Goal: Task Accomplishment & Management: Manage account settings

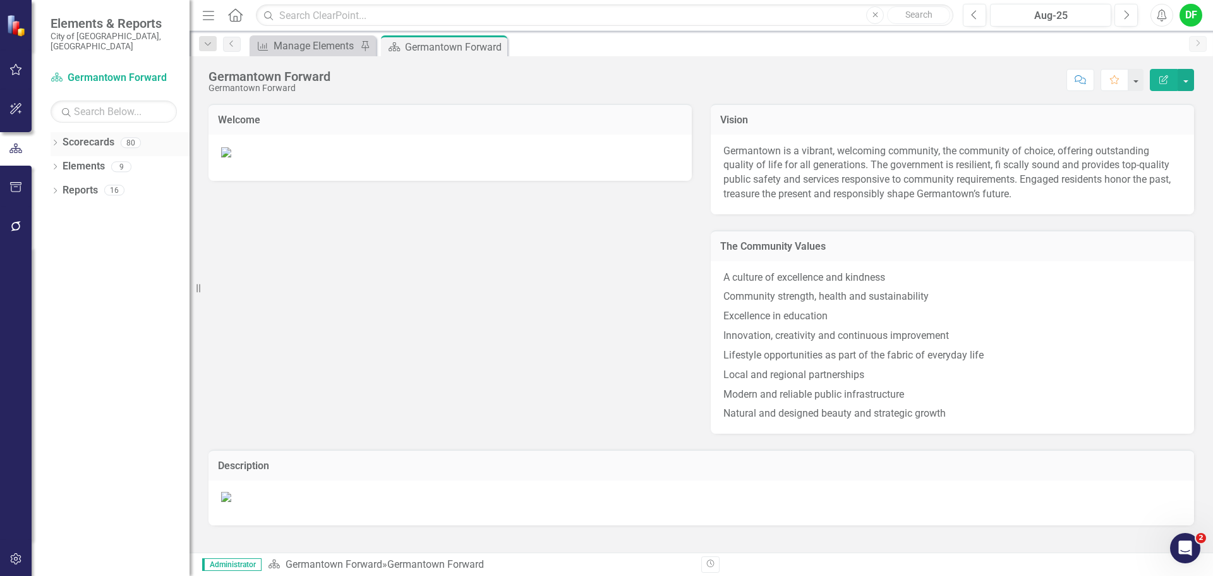
click at [58, 140] on icon "Dropdown" at bounding box center [55, 143] width 9 height 7
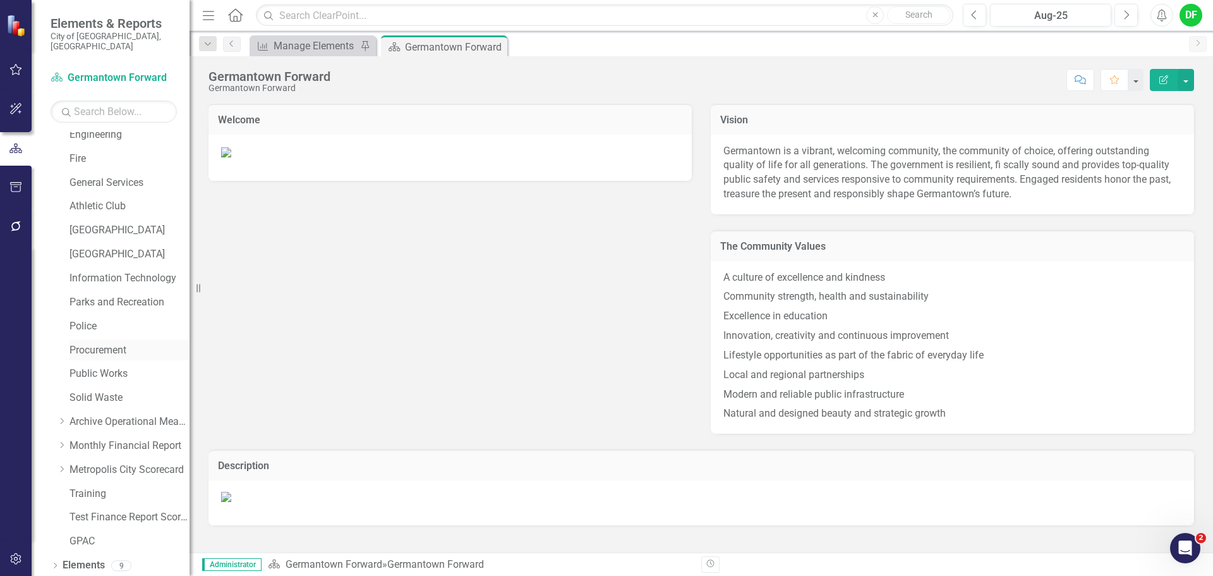
scroll to position [239, 0]
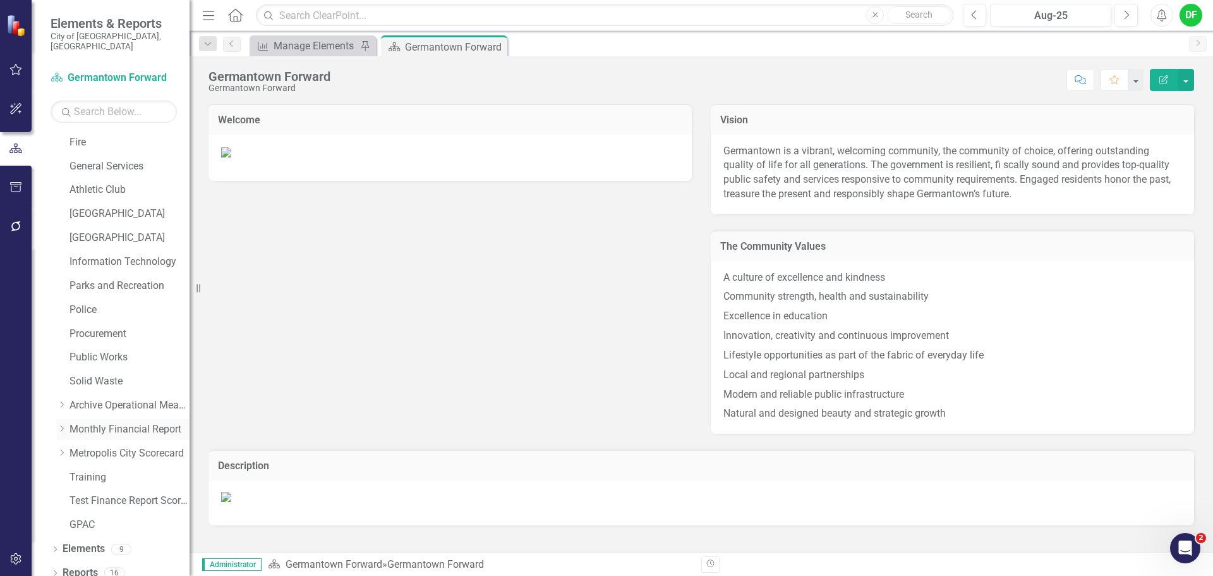
click at [63, 425] on icon "Dropdown" at bounding box center [61, 429] width 9 height 8
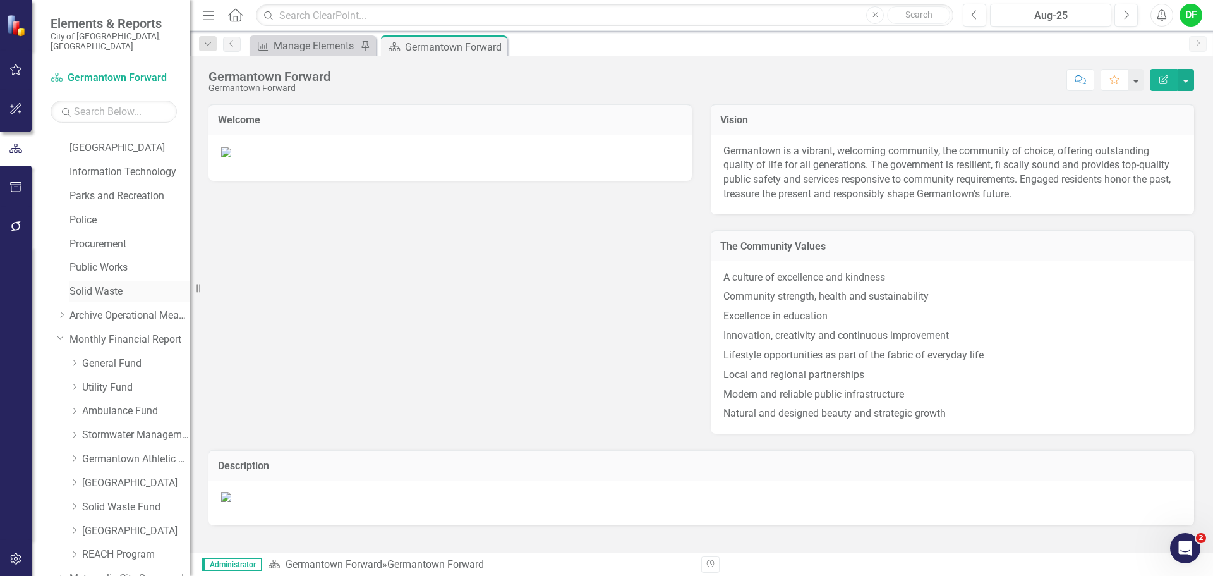
scroll to position [366, 0]
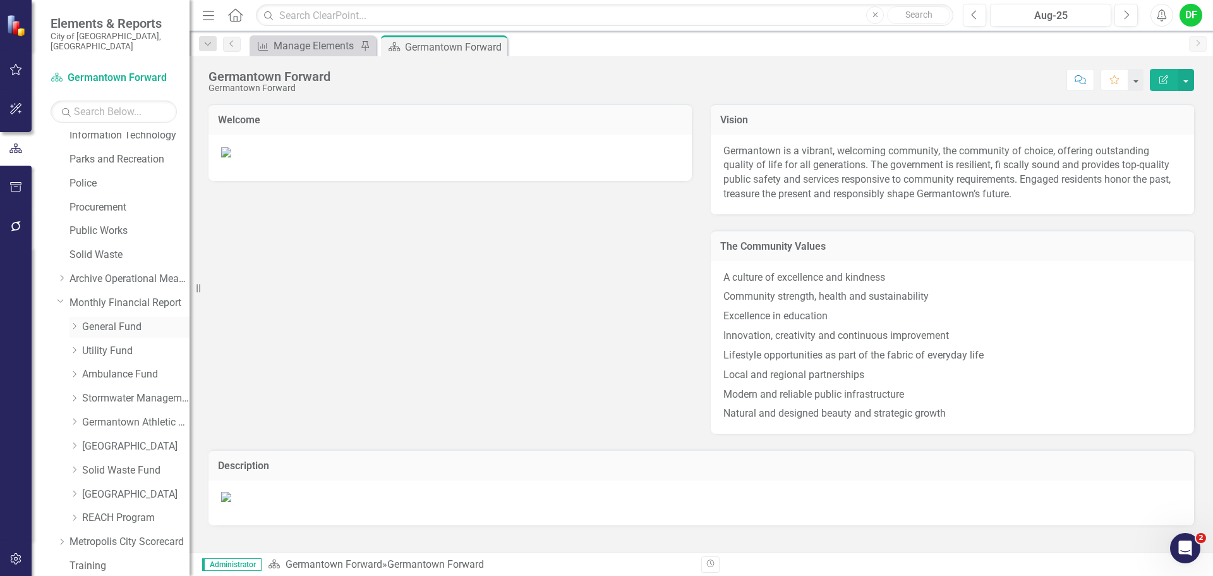
click at [107, 320] on link "General Fund" at bounding box center [135, 327] width 107 height 15
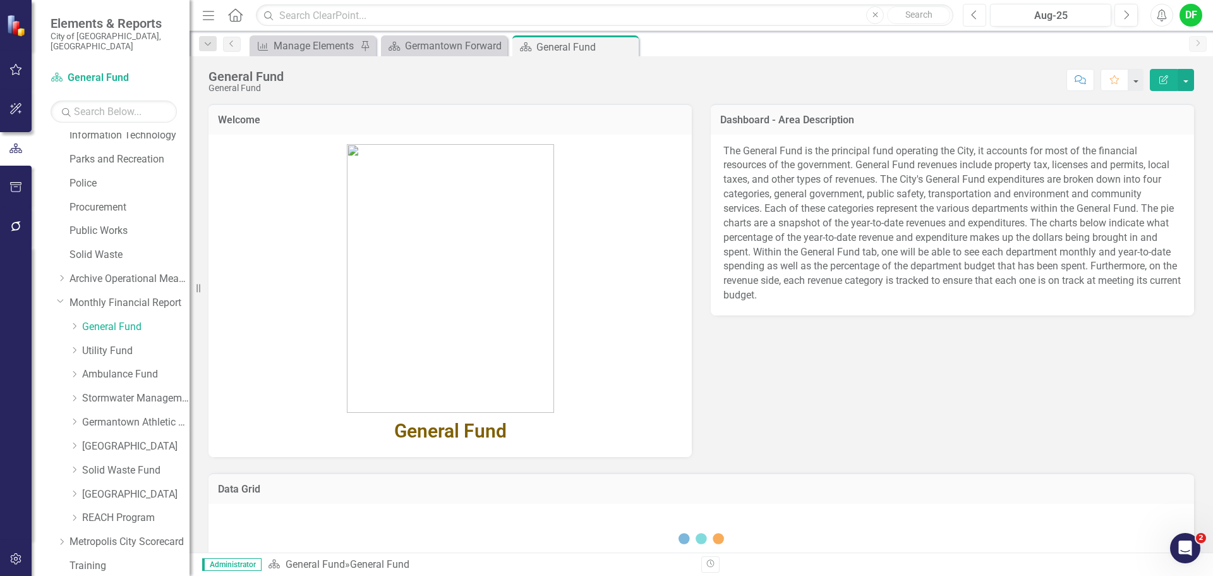
click at [975, 18] on icon "button" at bounding box center [974, 14] width 5 height 9
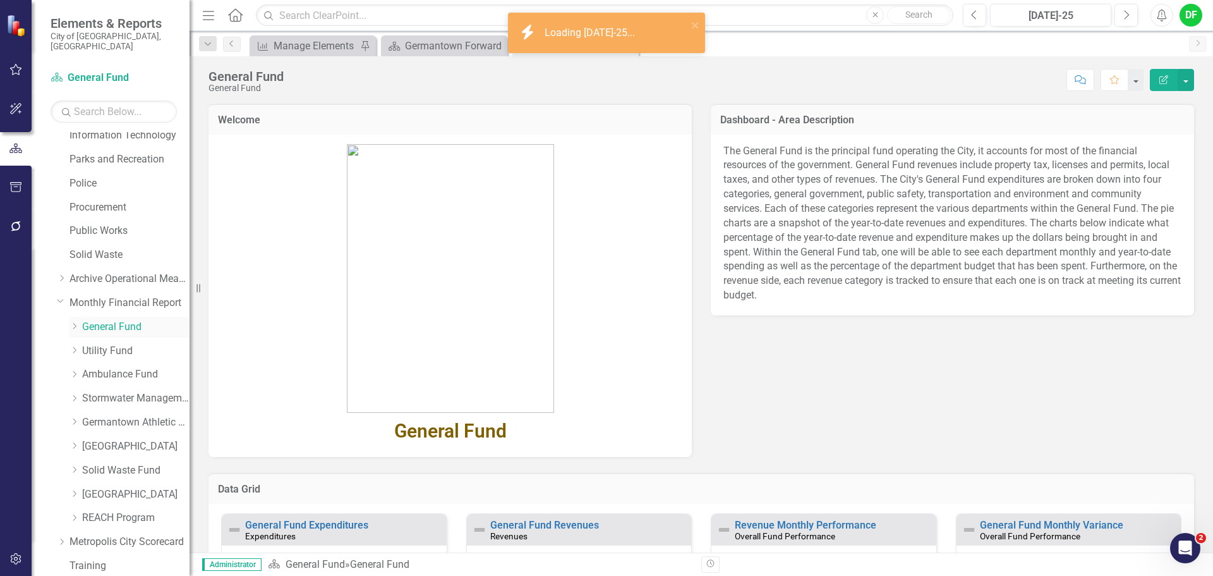
click at [74, 322] on icon "Dropdown" at bounding box center [73, 326] width 9 height 8
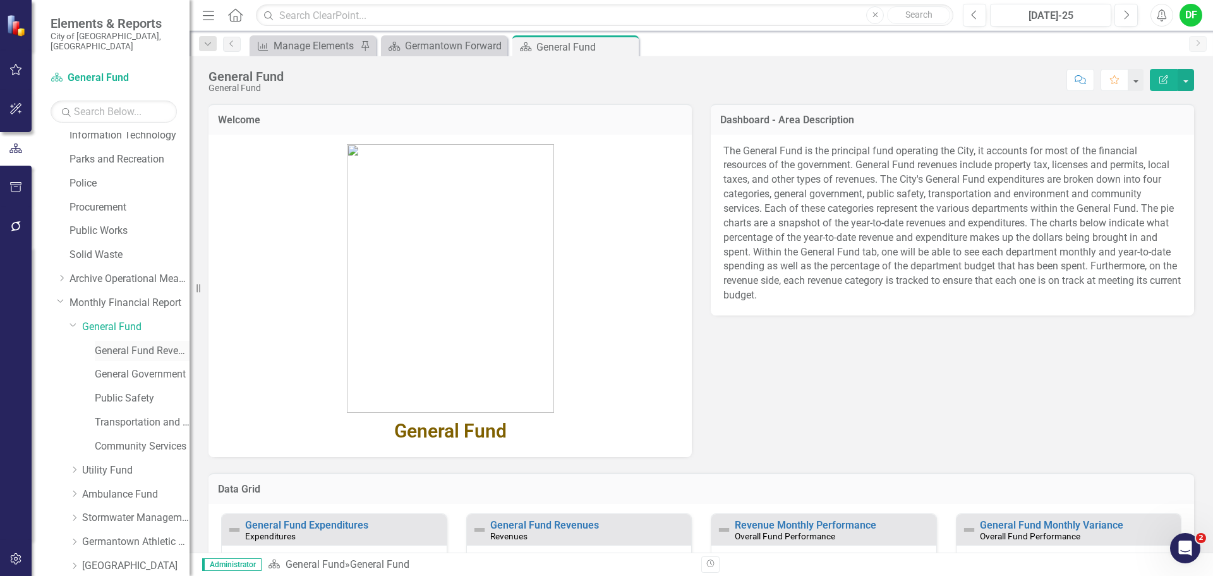
click at [117, 344] on link "General Fund Revenues" at bounding box center [142, 351] width 95 height 15
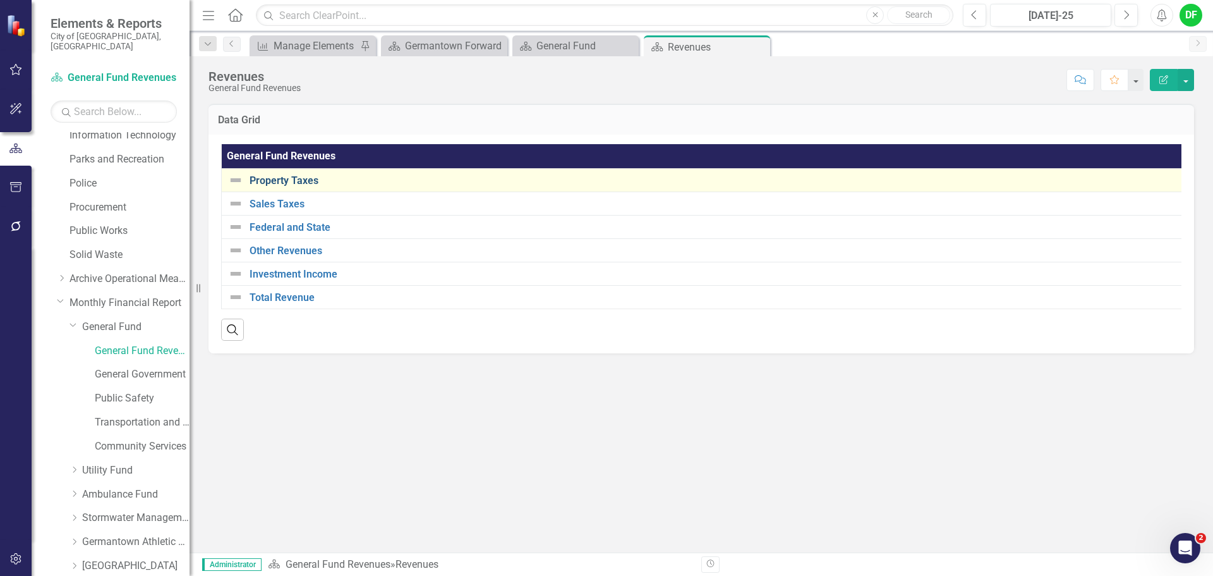
click at [275, 185] on link "Property Taxes" at bounding box center [713, 180] width 927 height 11
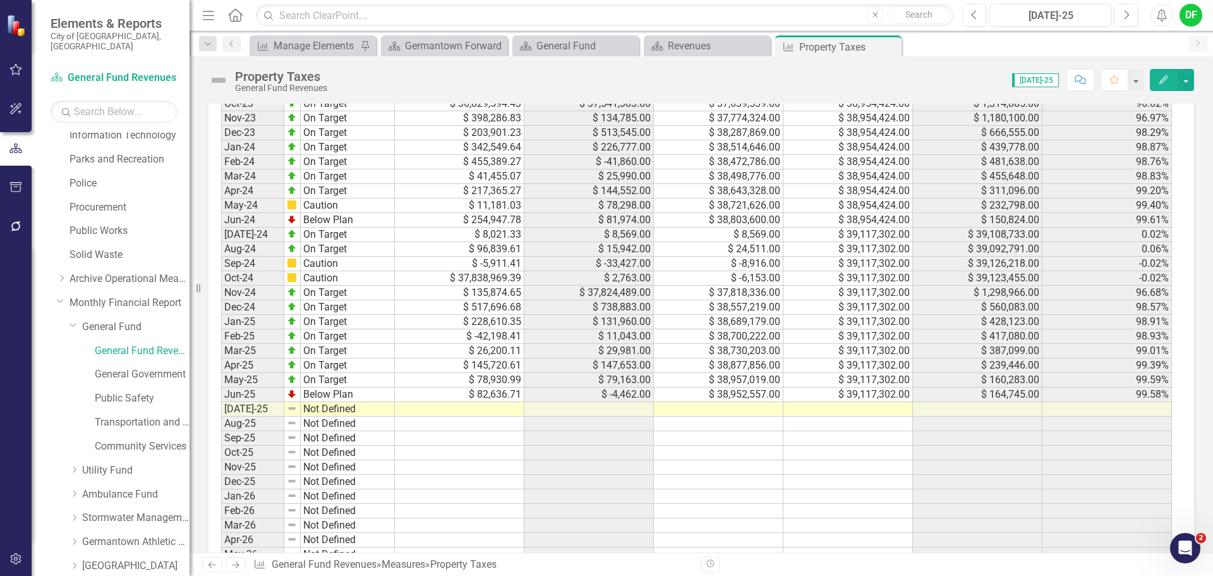
scroll to position [1097, 0]
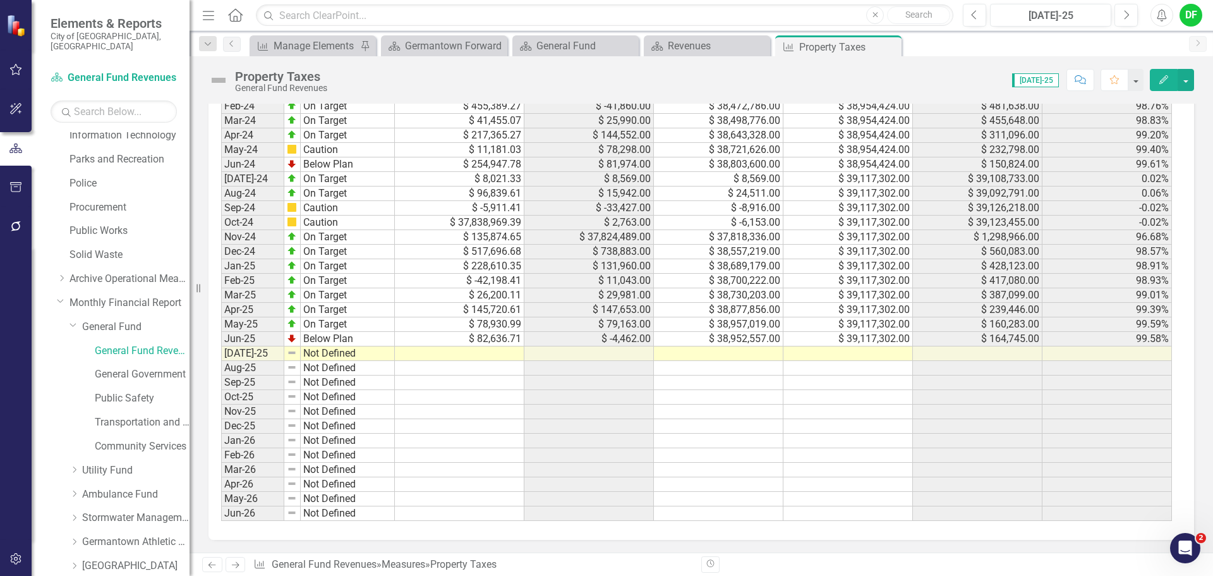
click at [829, 358] on td at bounding box center [848, 353] width 130 height 15
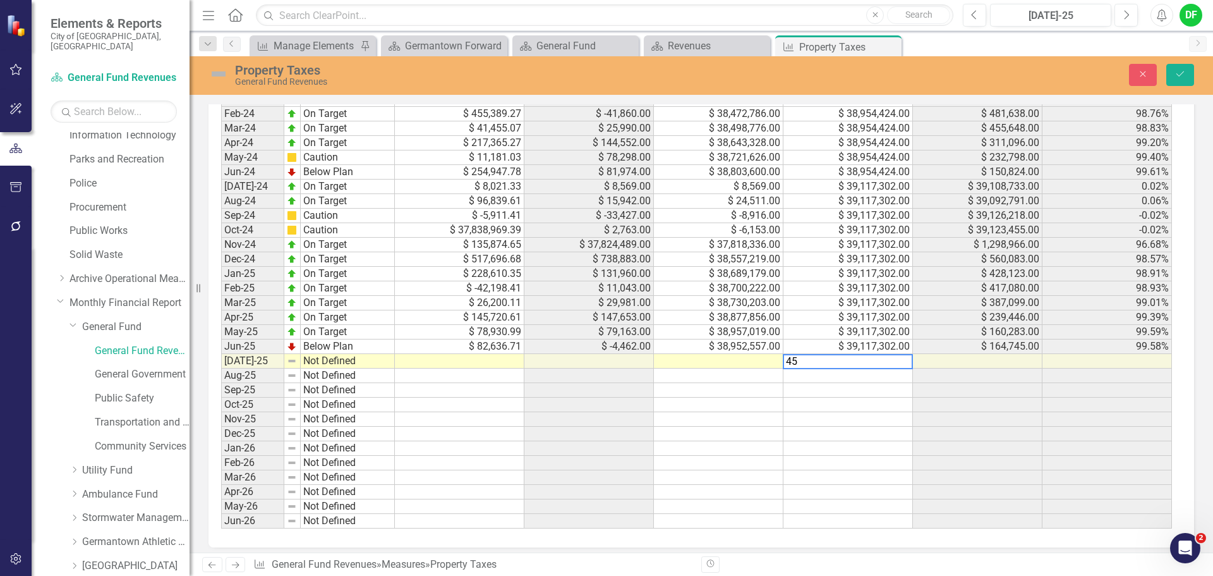
scroll to position [1104, 0]
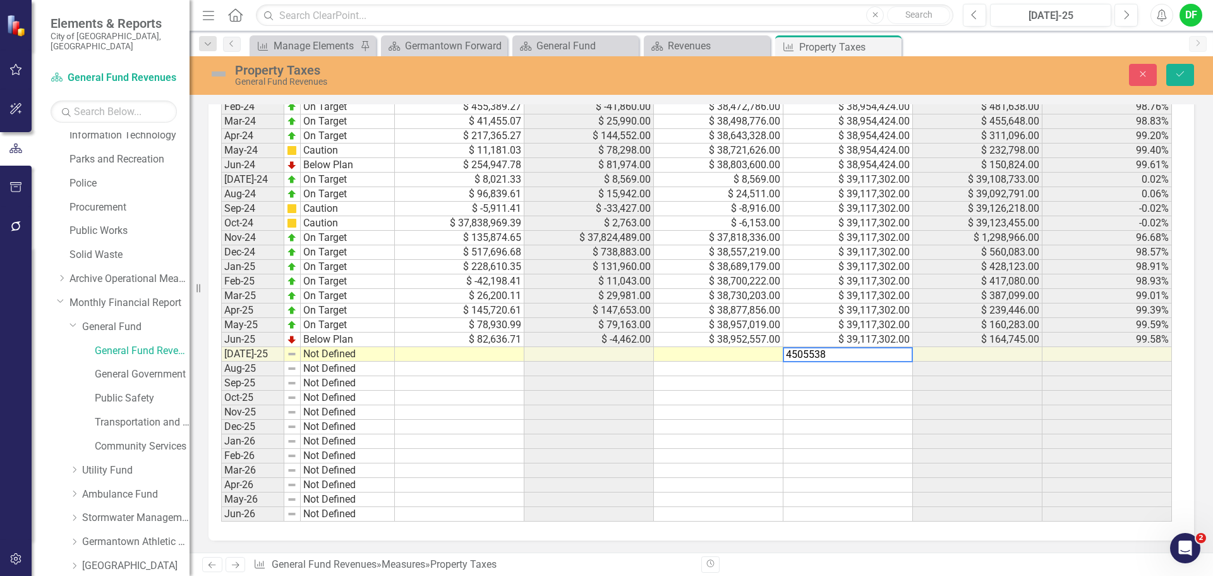
type textarea "45055383"
type textarea "8877"
click at [1183, 69] on button "Save" at bounding box center [1180, 75] width 28 height 22
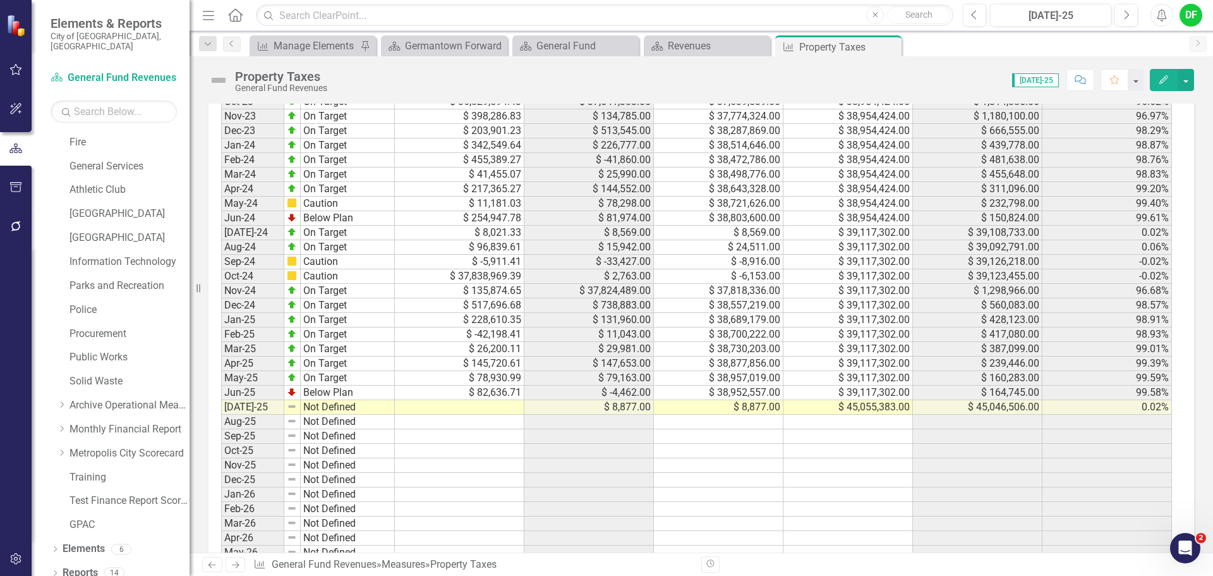
scroll to position [1097, 0]
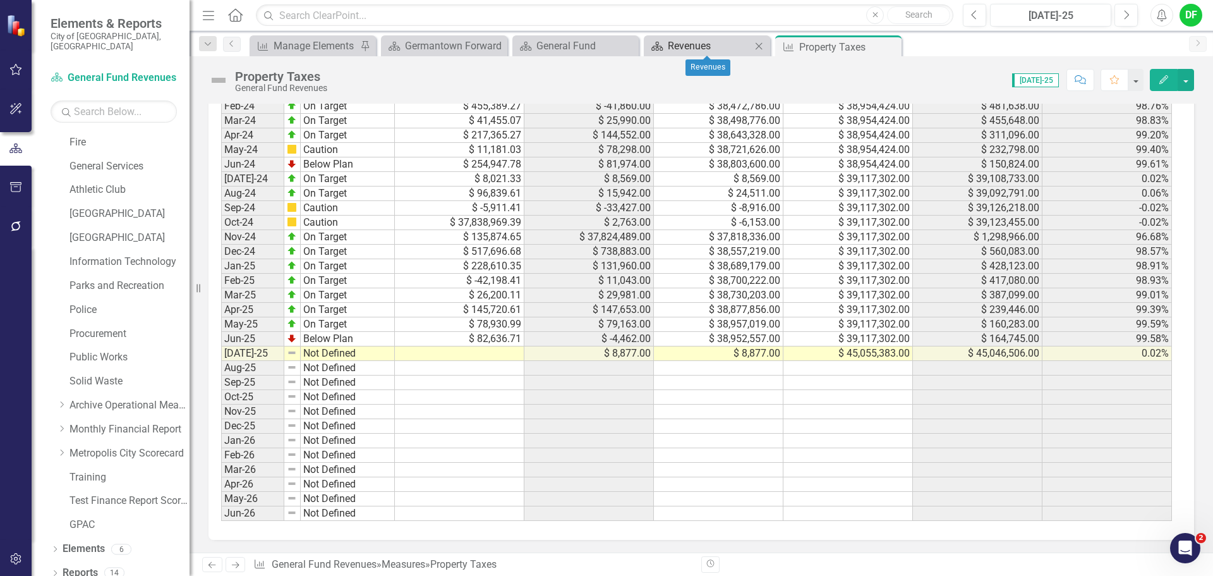
click at [670, 44] on div "Revenues" at bounding box center [709, 46] width 83 height 16
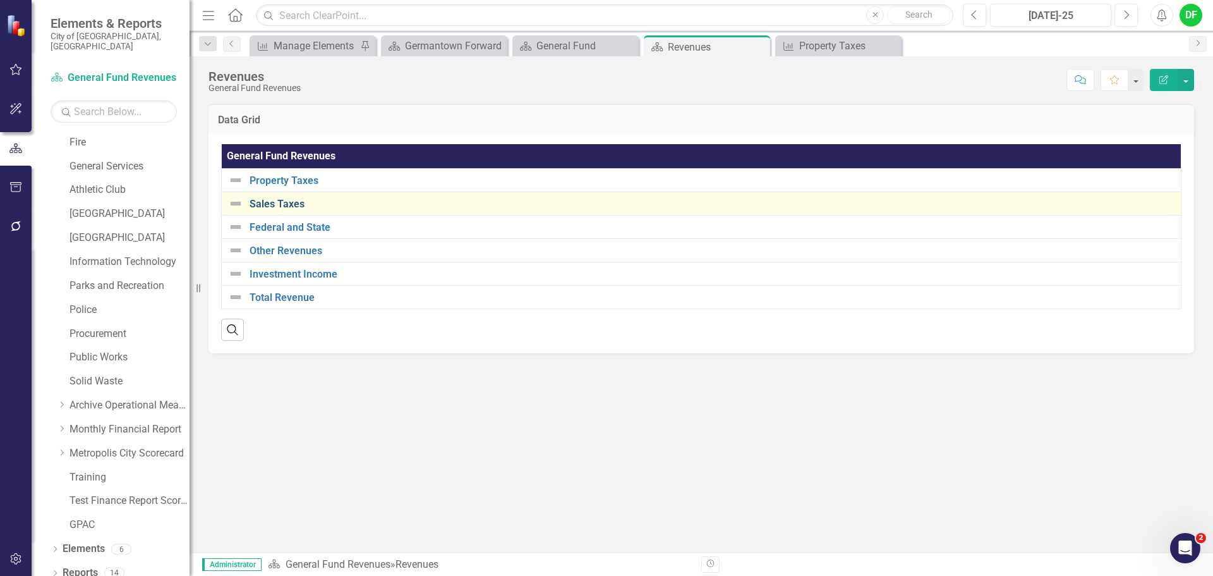
click at [282, 200] on link "Sales Taxes" at bounding box center [712, 203] width 925 height 11
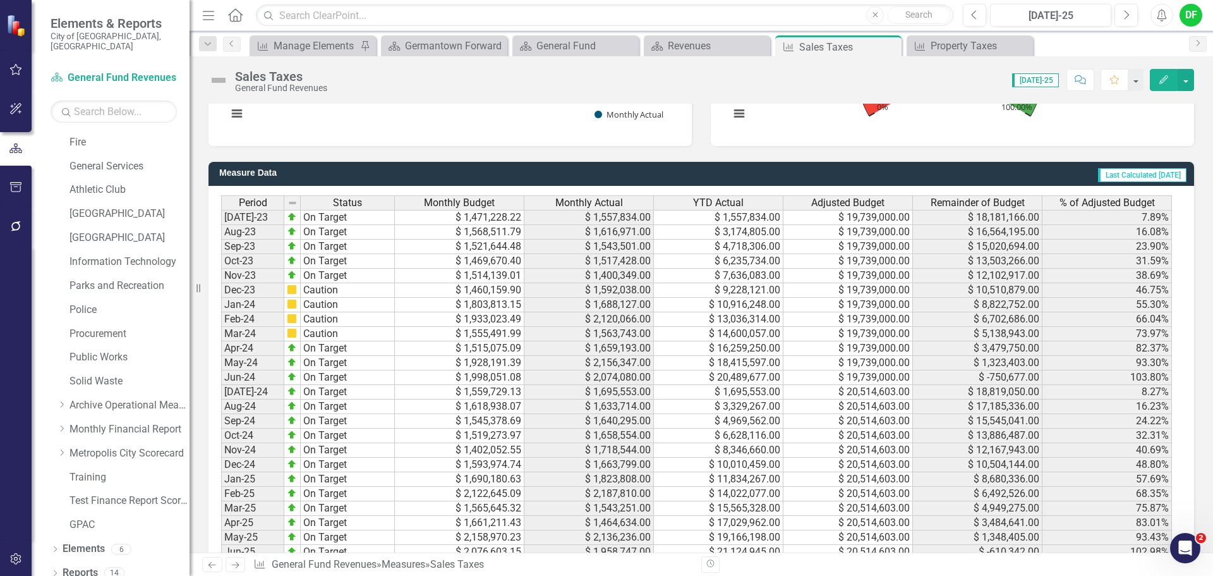
scroll to position [1097, 0]
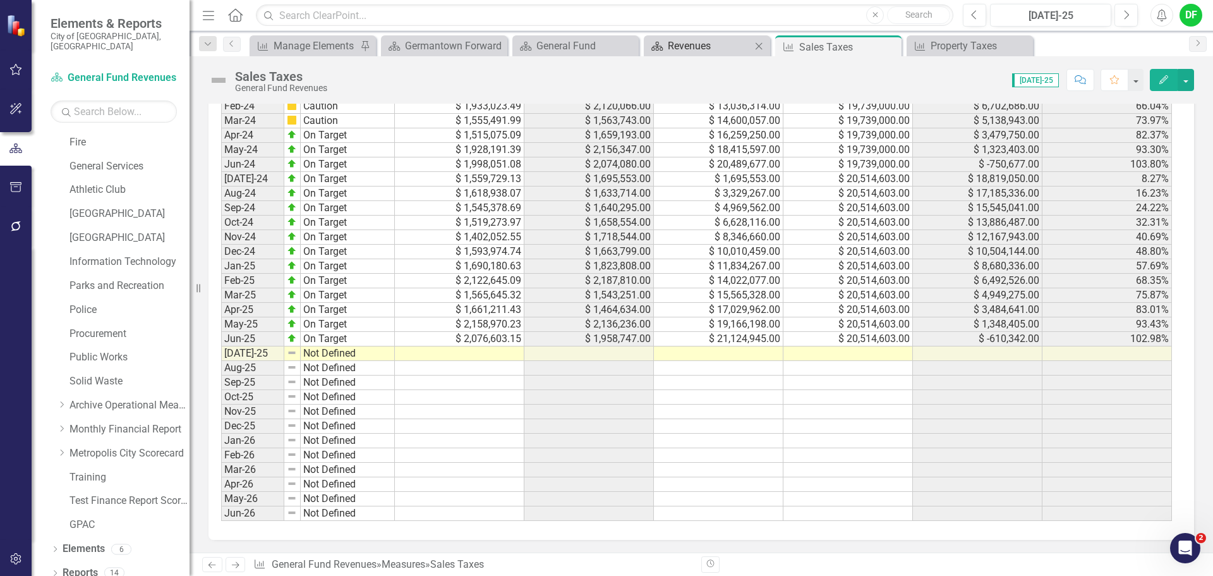
click at [703, 52] on div "Revenues" at bounding box center [709, 46] width 83 height 16
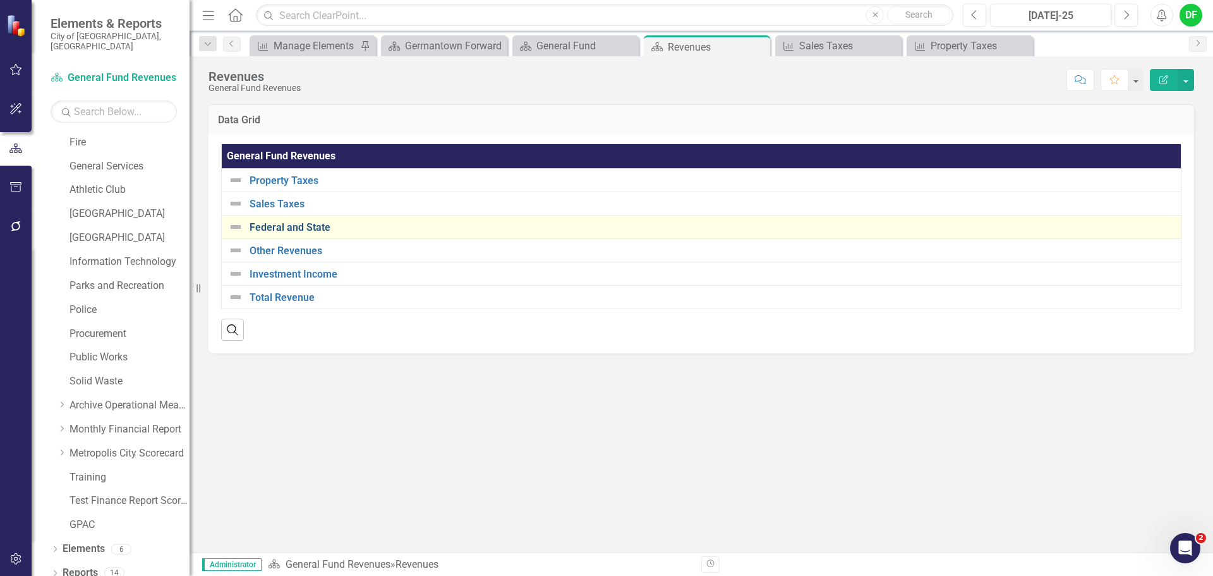
click at [273, 224] on link "Federal and State" at bounding box center [712, 227] width 925 height 11
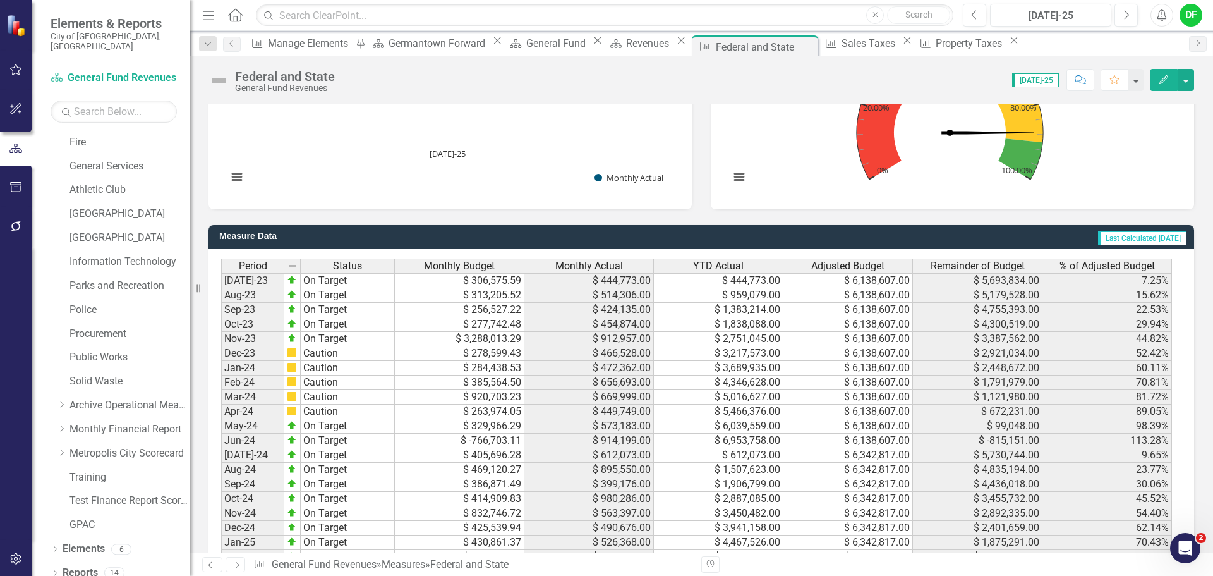
scroll to position [948, 0]
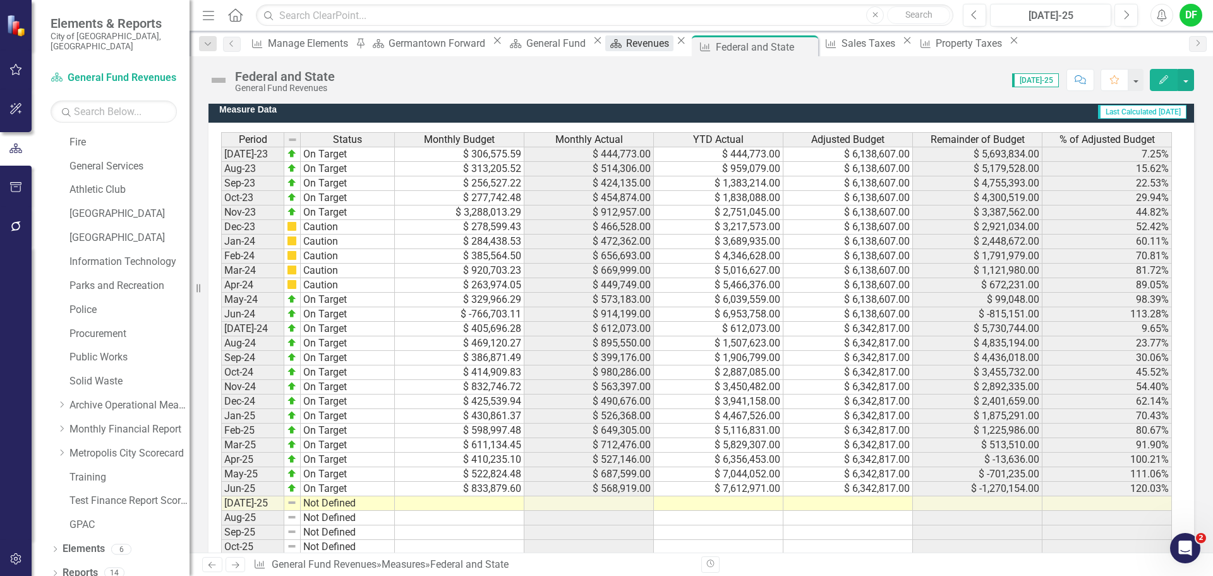
click at [656, 45] on div "Revenues" at bounding box center [649, 43] width 47 height 16
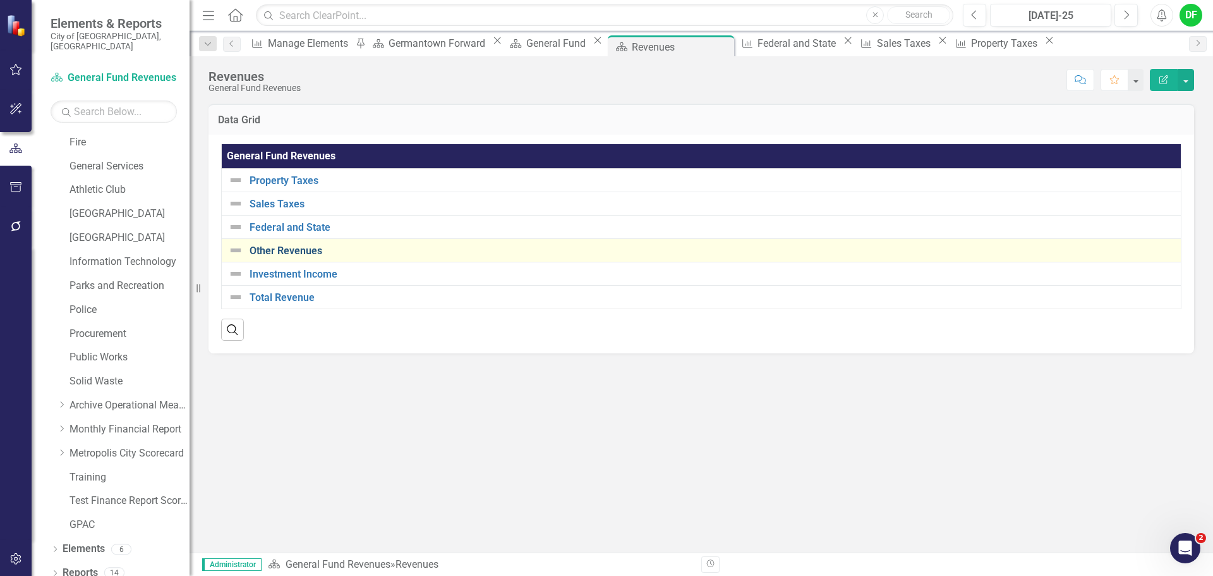
click at [288, 255] on link "Other Revenues" at bounding box center [712, 250] width 925 height 11
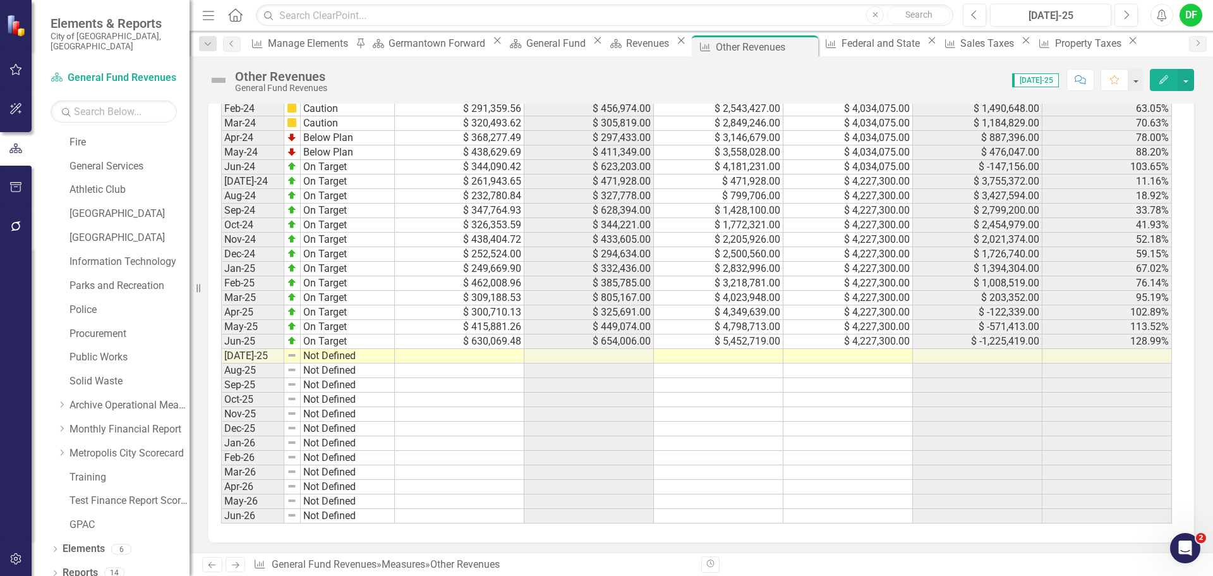
scroll to position [1097, 0]
click at [626, 46] on div "Revenues" at bounding box center [649, 43] width 47 height 16
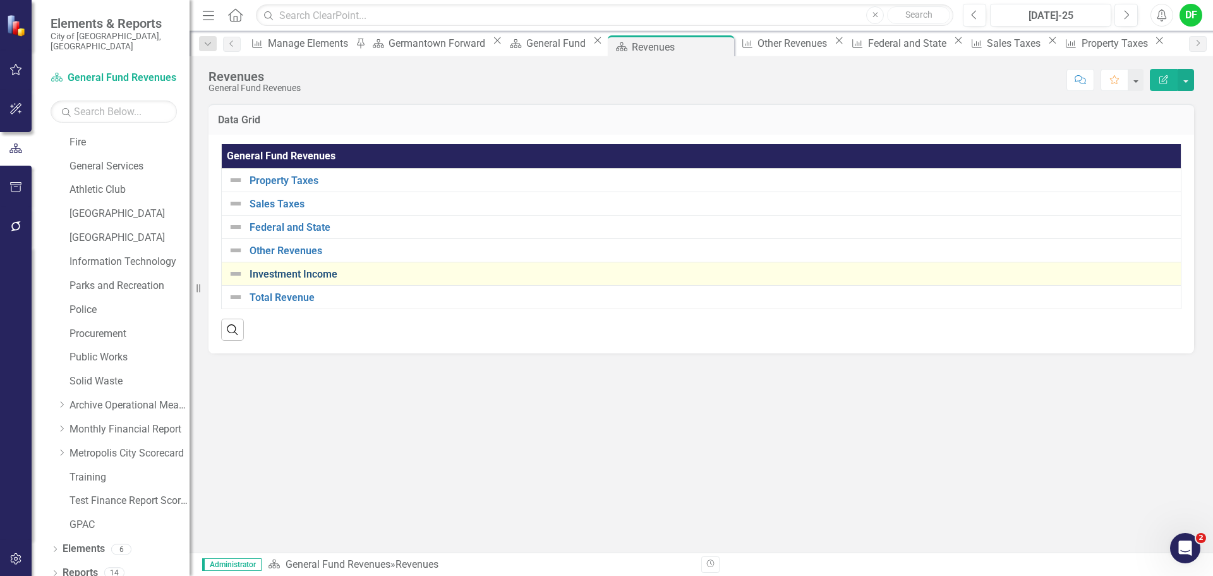
click at [294, 270] on link "Investment Income" at bounding box center [712, 273] width 925 height 11
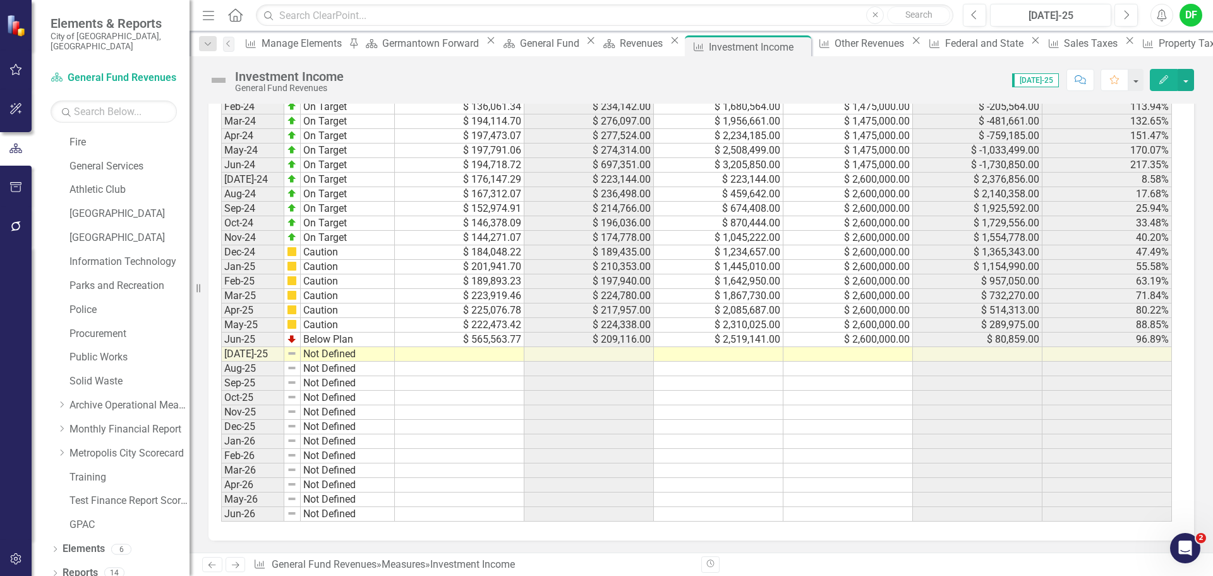
scroll to position [1097, 0]
click at [933, 365] on td at bounding box center [978, 368] width 130 height 15
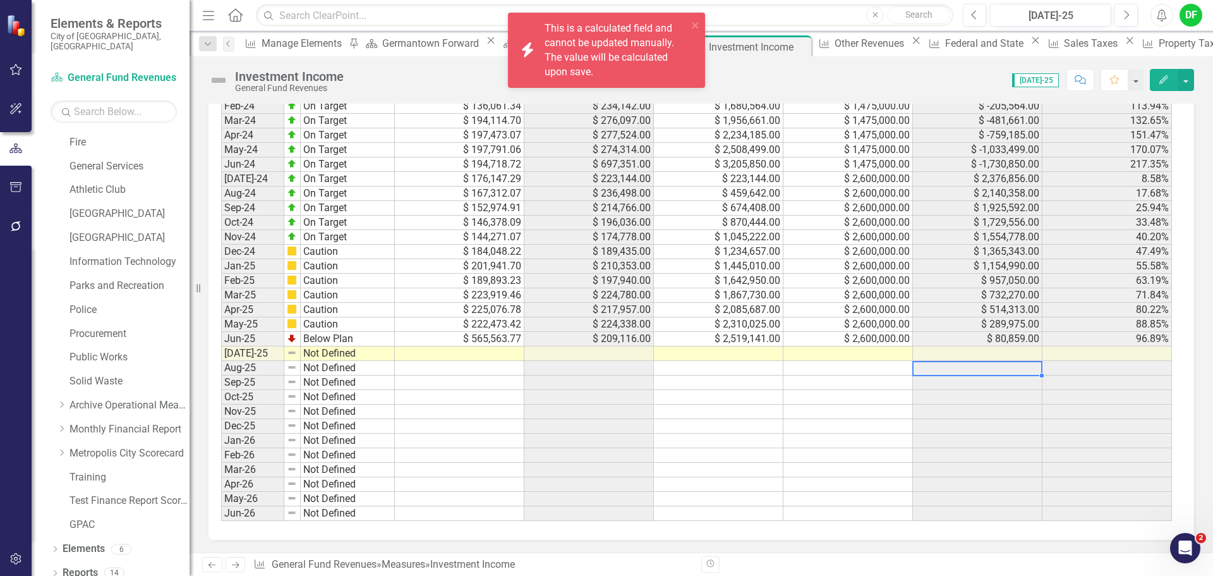
click at [221, 360] on div "Period Status Monthly Budget Monthly Actual YTD Actual Adjusted Budget Remainde…" at bounding box center [221, 251] width 0 height 538
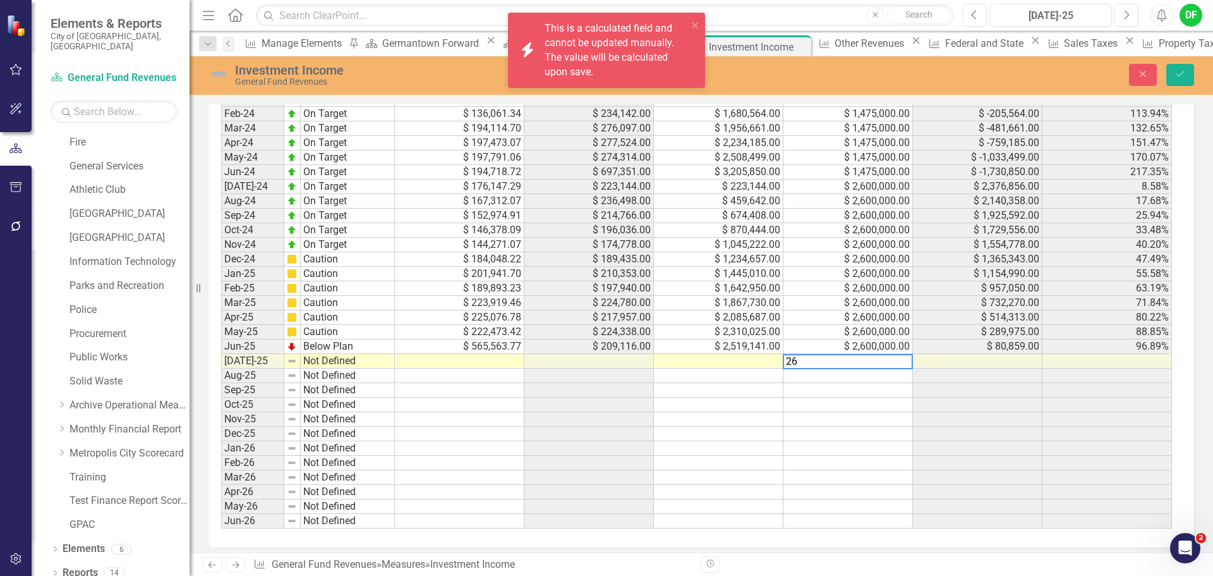
scroll to position [1104, 0]
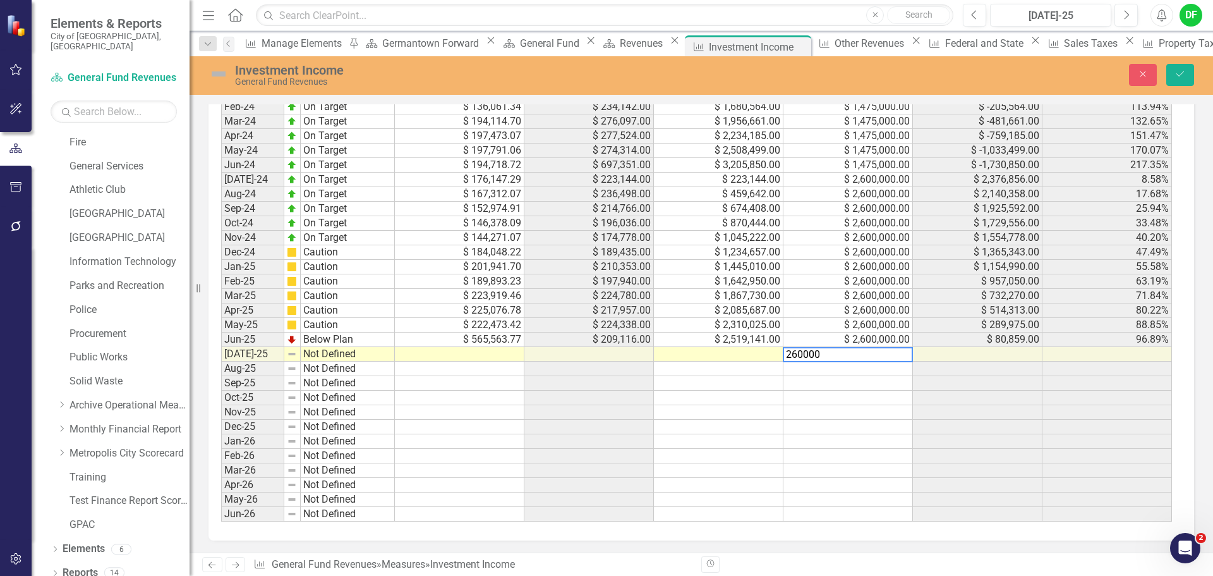
type textarea "2600000"
type textarea "230306.44"
click at [214, 69] on img at bounding box center [218, 74] width 20 height 20
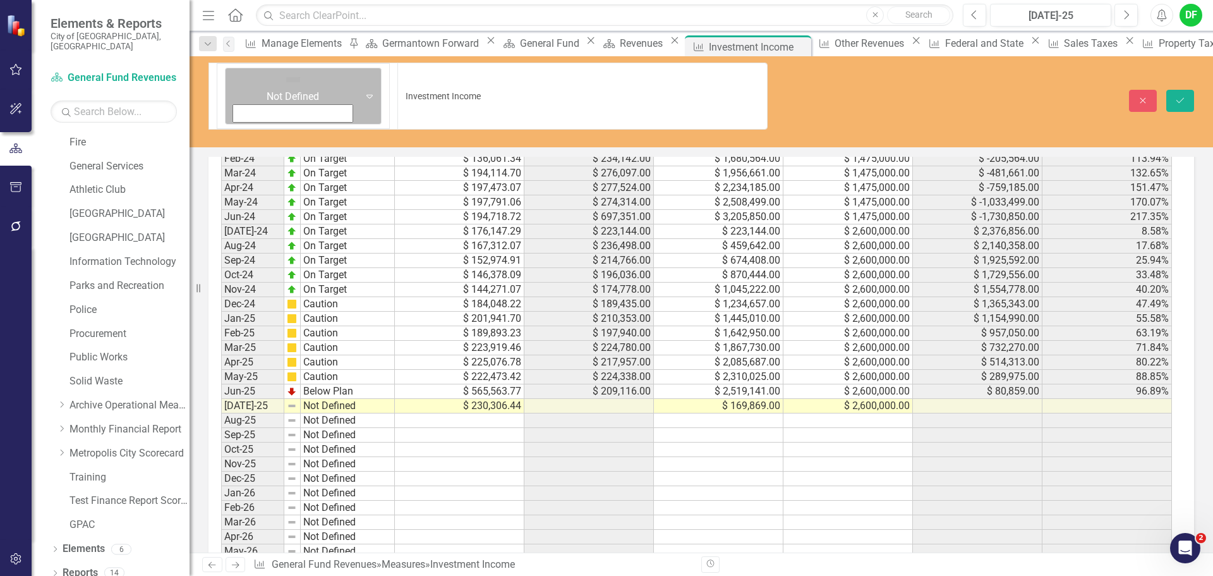
click at [363, 91] on icon "Expand" at bounding box center [369, 96] width 13 height 10
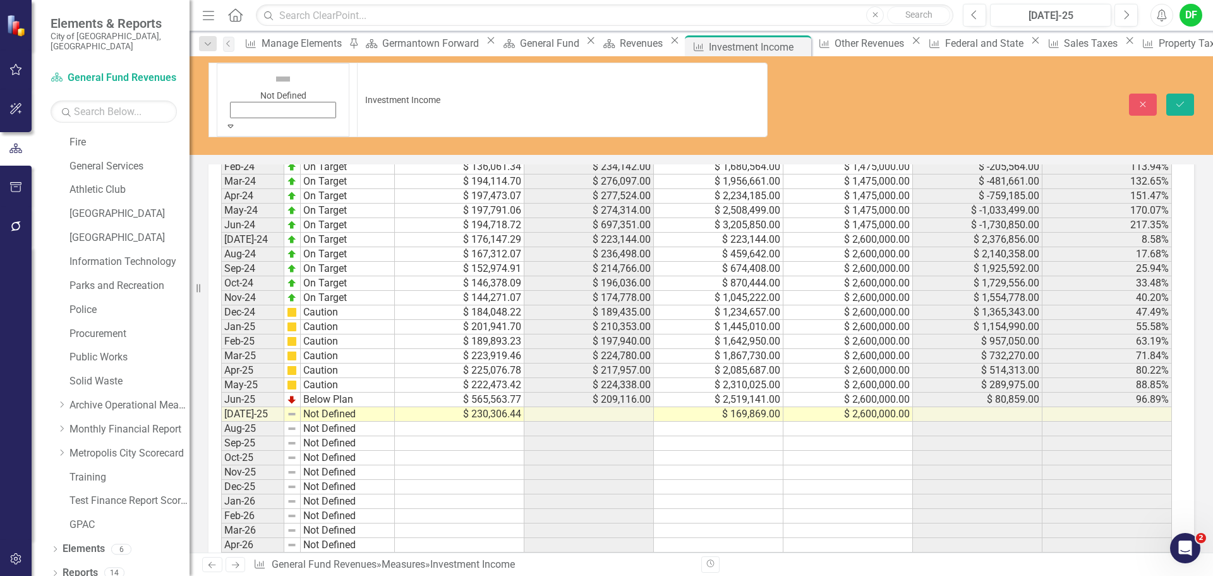
click at [1182, 100] on icon "Save" at bounding box center [1179, 104] width 11 height 9
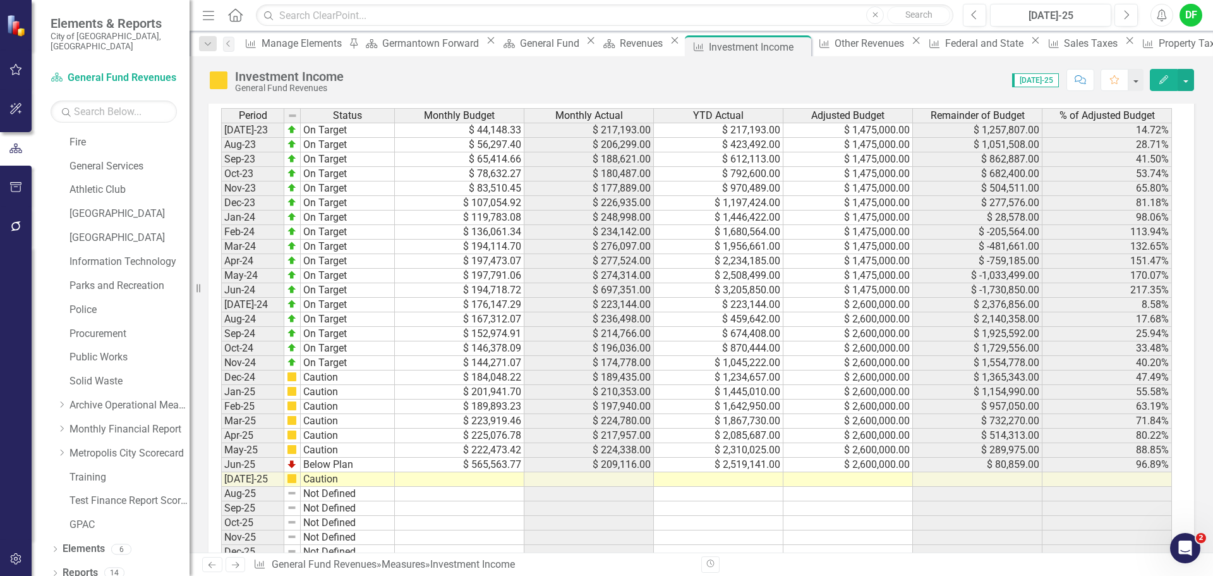
scroll to position [1097, 0]
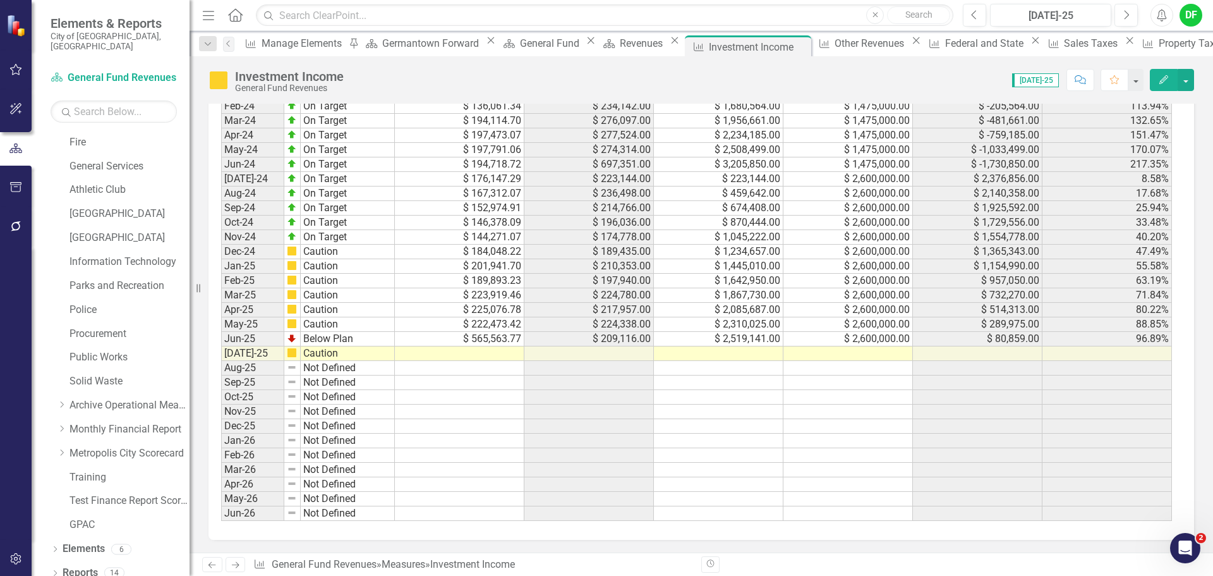
click at [831, 353] on td at bounding box center [848, 353] width 130 height 15
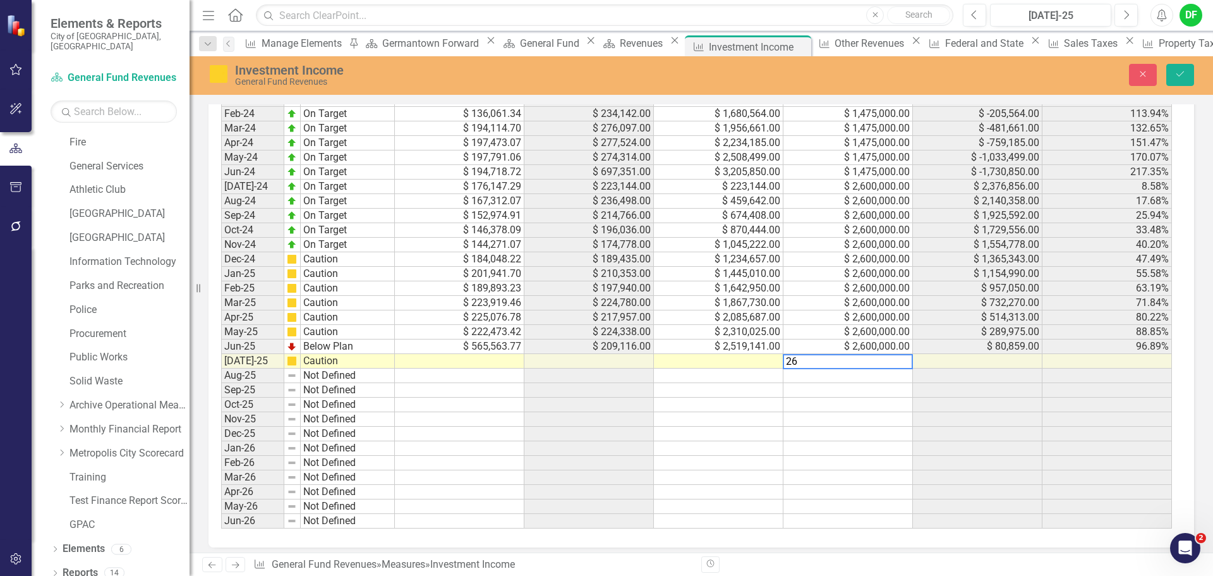
scroll to position [1104, 0]
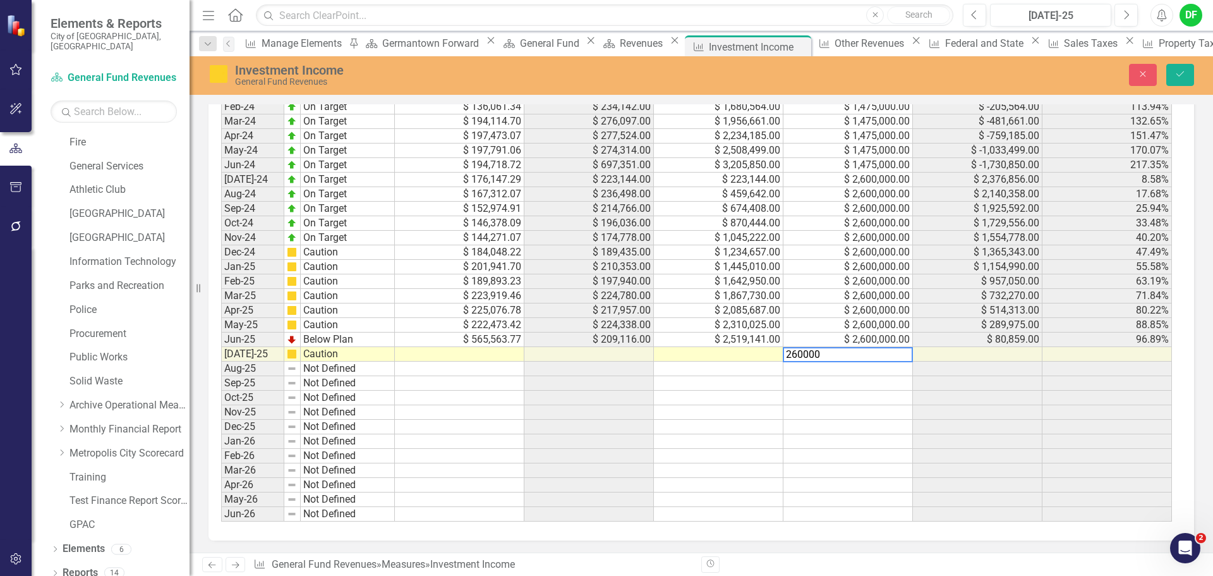
type textarea "2600000"
type textarea "230306.44"
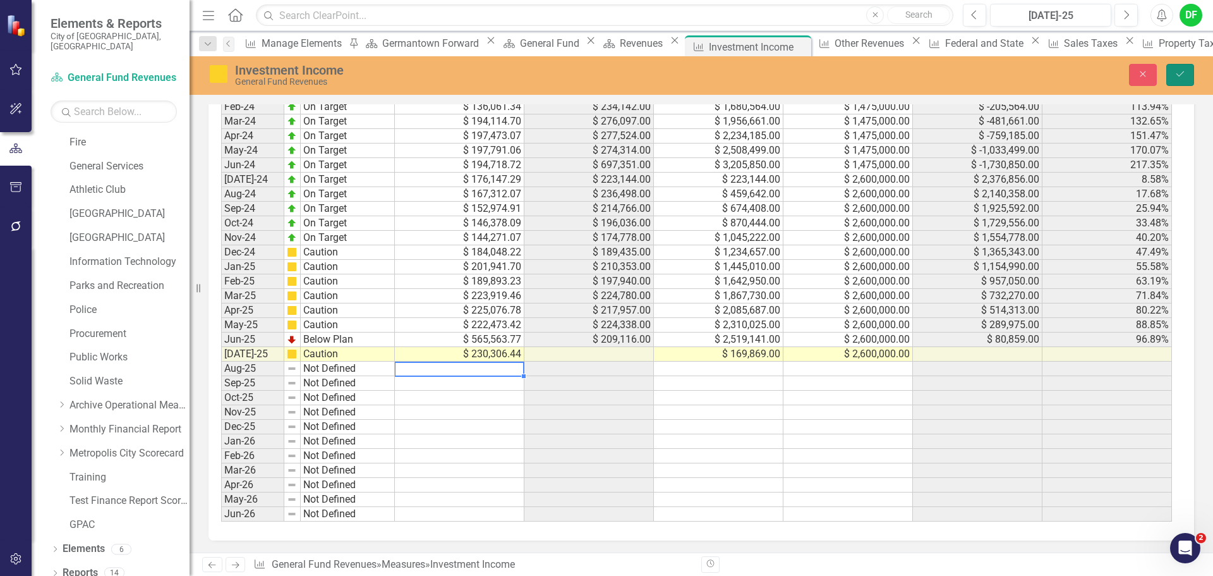
click at [1181, 77] on icon "Save" at bounding box center [1179, 73] width 11 height 9
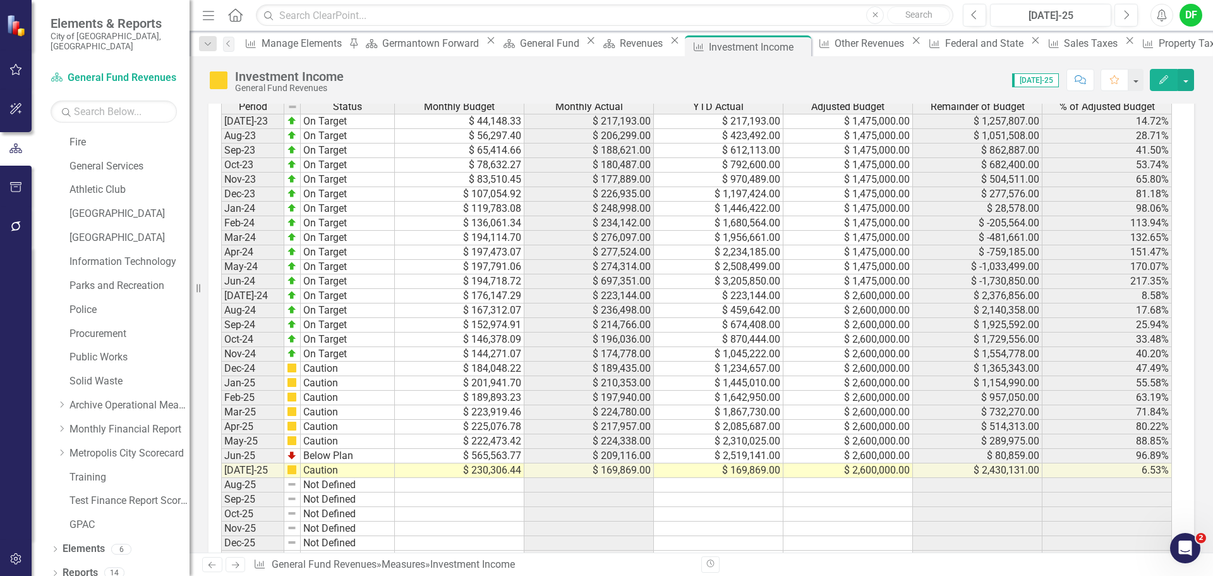
scroll to position [1097, 0]
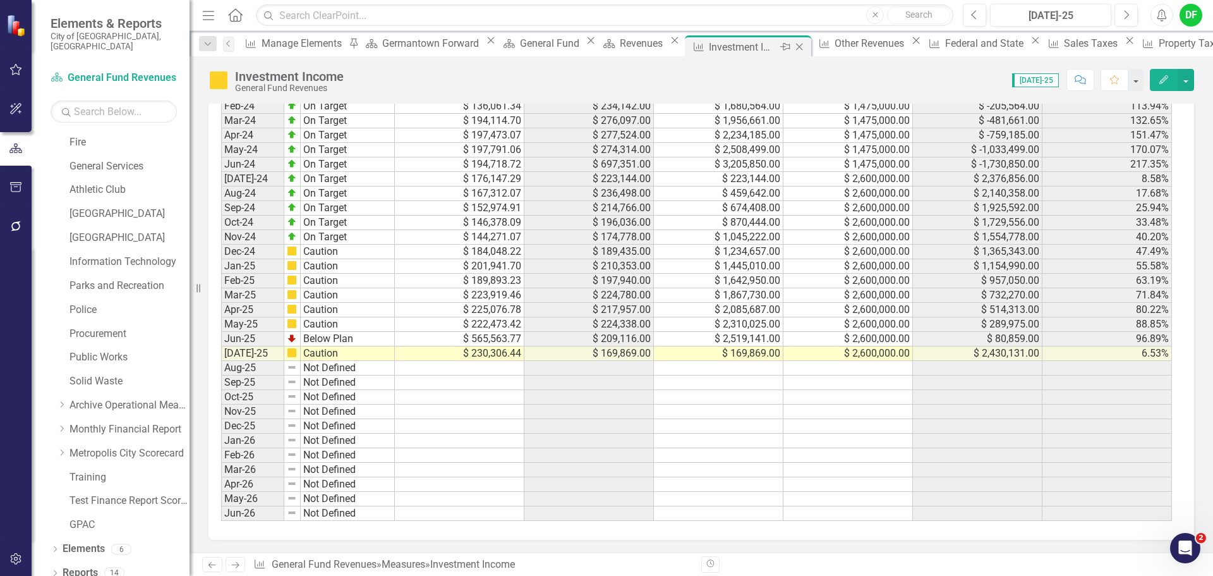
click at [793, 47] on icon "Close" at bounding box center [799, 47] width 13 height 10
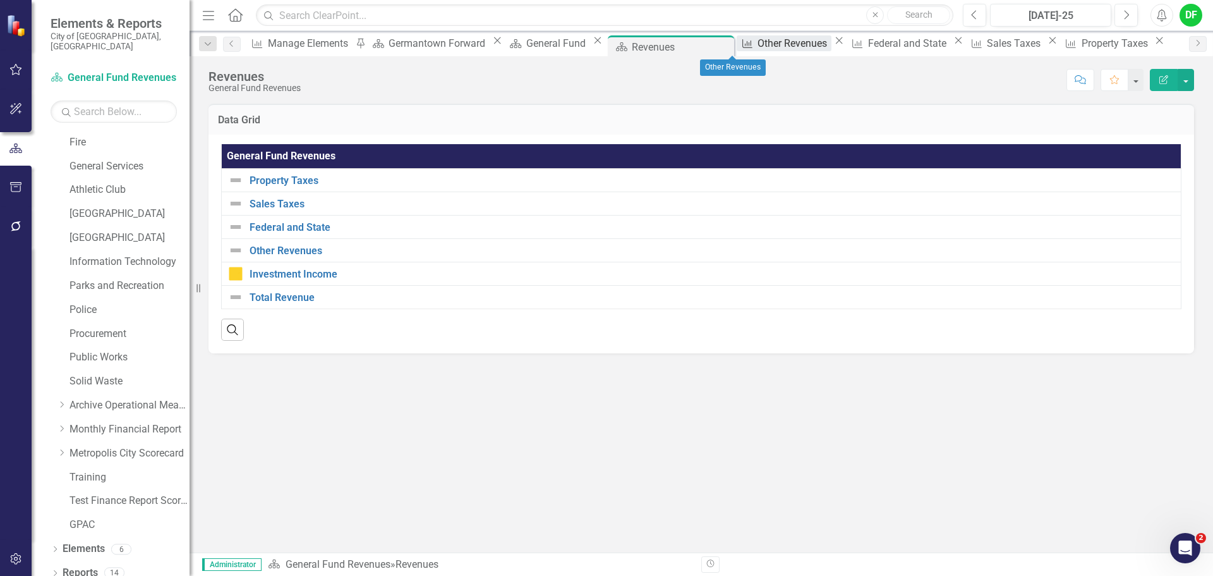
click at [757, 45] on div "Other Revenues" at bounding box center [793, 43] width 73 height 16
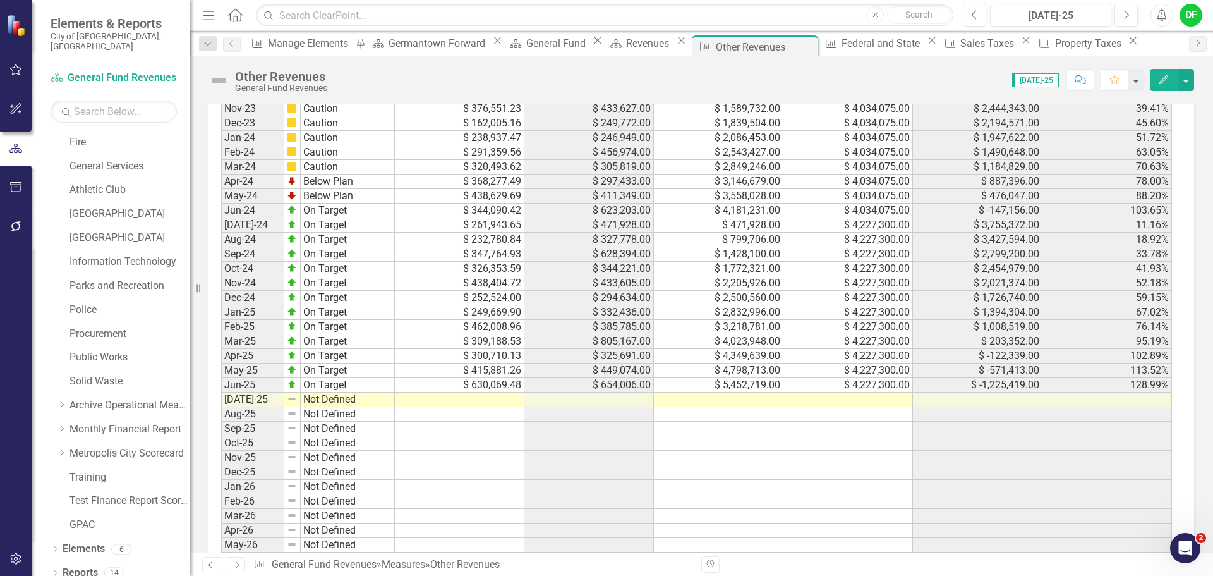
scroll to position [1097, 0]
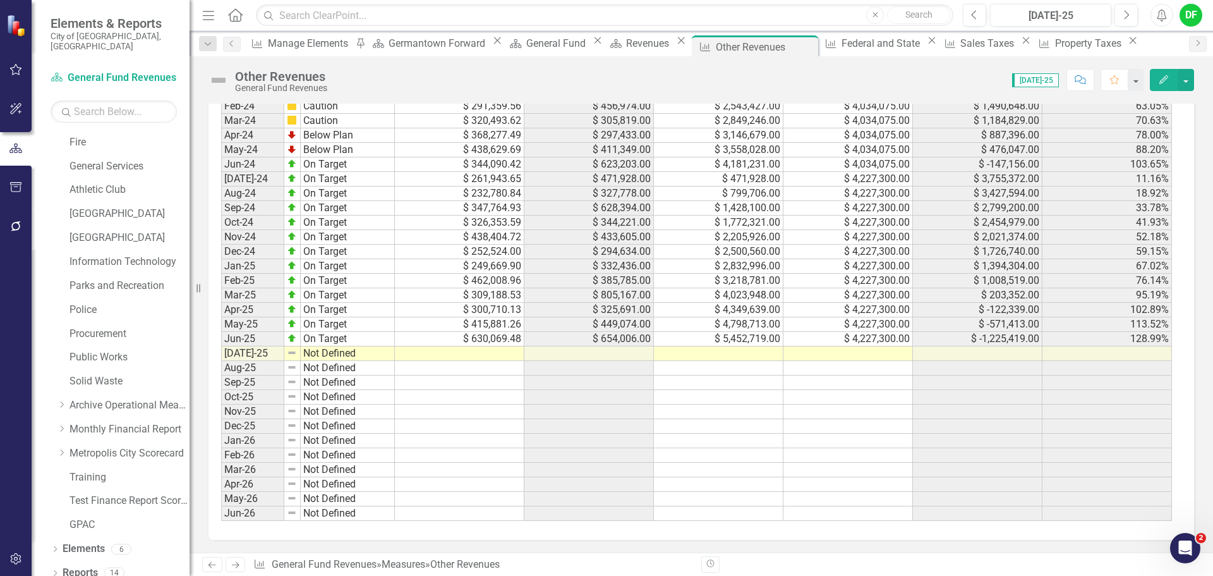
click at [830, 356] on td at bounding box center [848, 353] width 130 height 15
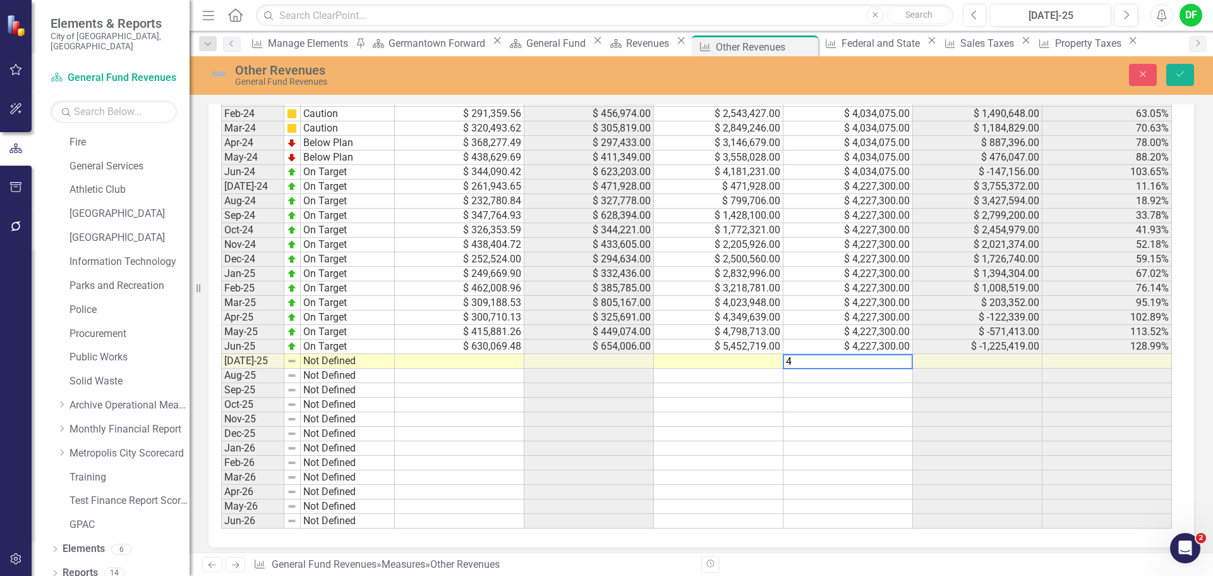
scroll to position [1104, 0]
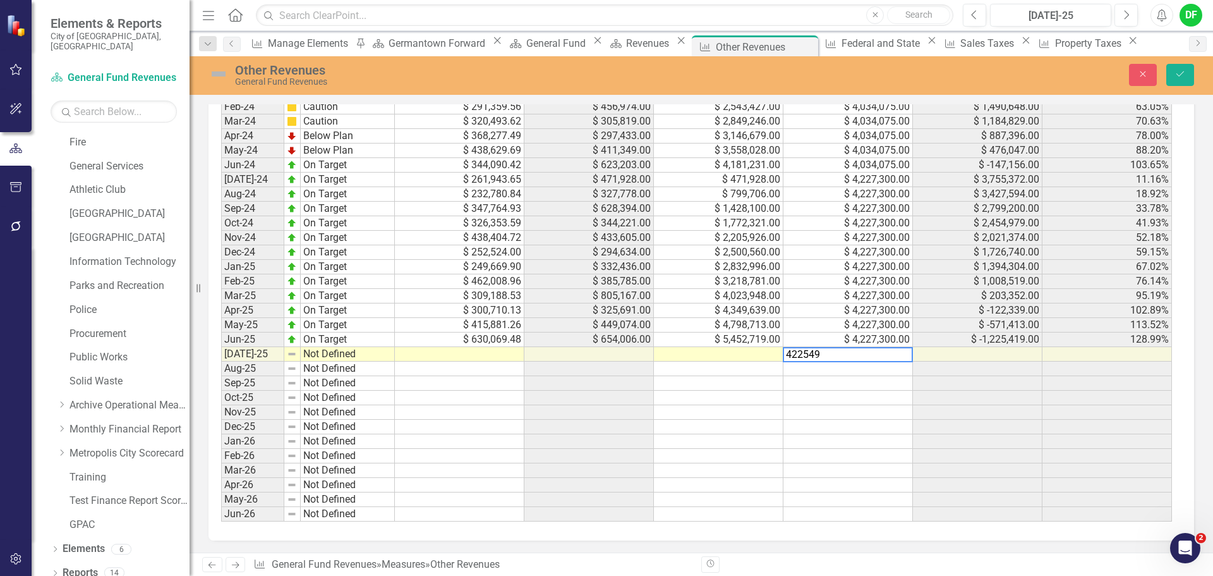
type textarea "4225498"
type textarea "365713.11"
click at [219, 76] on img at bounding box center [218, 74] width 20 height 20
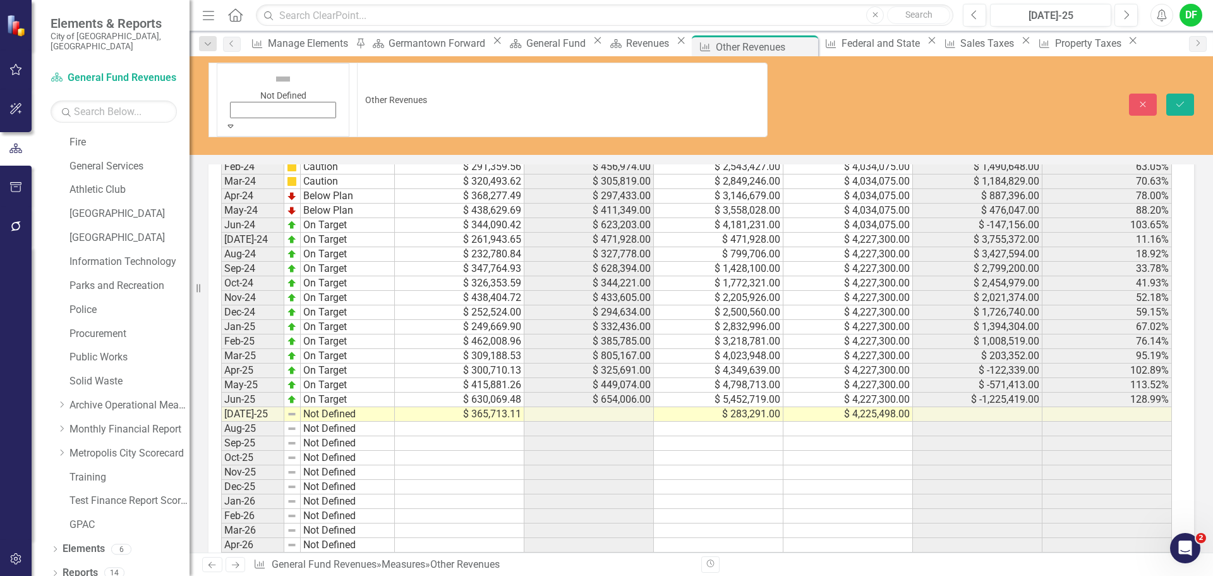
click at [232, 121] on icon "Expand" at bounding box center [230, 125] width 11 height 9
click at [1183, 100] on icon "Save" at bounding box center [1179, 104] width 11 height 9
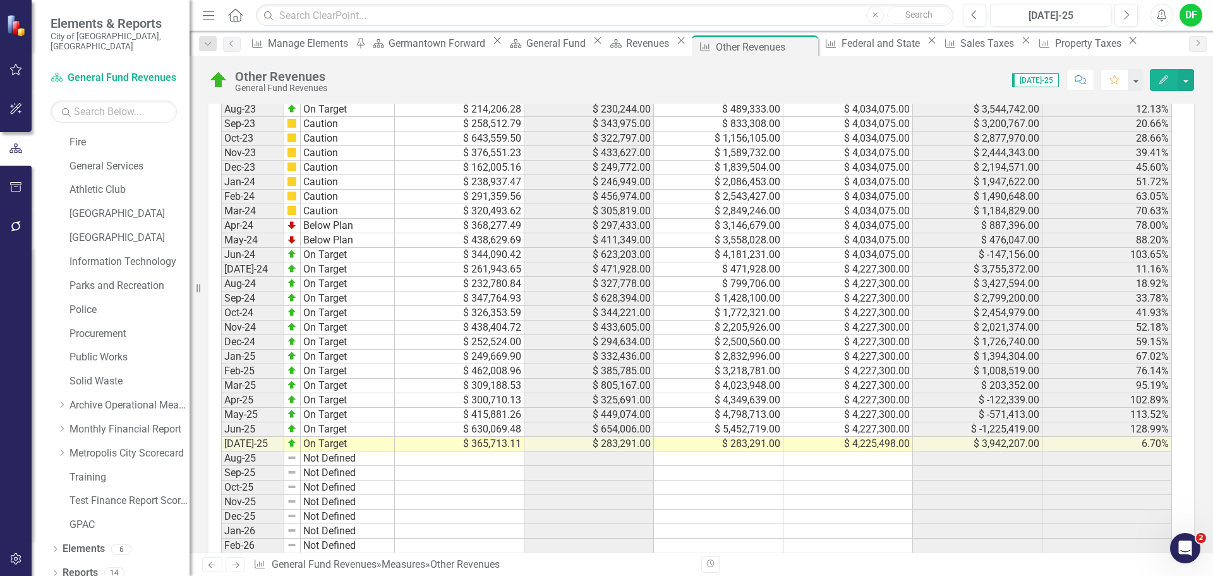
scroll to position [1074, 0]
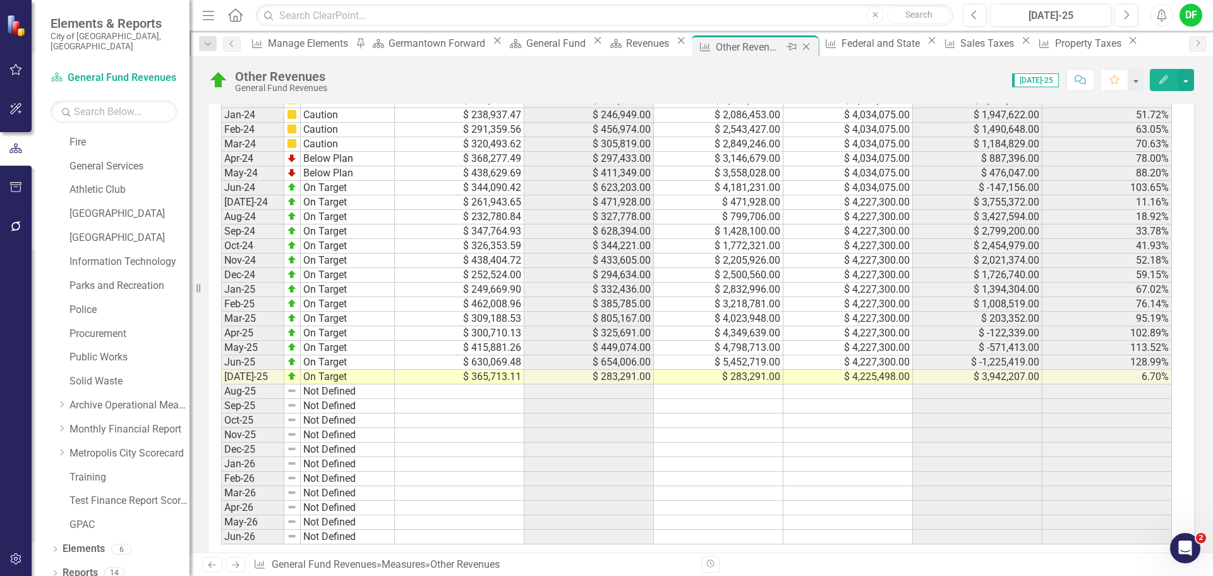
click at [800, 45] on icon "Close" at bounding box center [806, 47] width 13 height 10
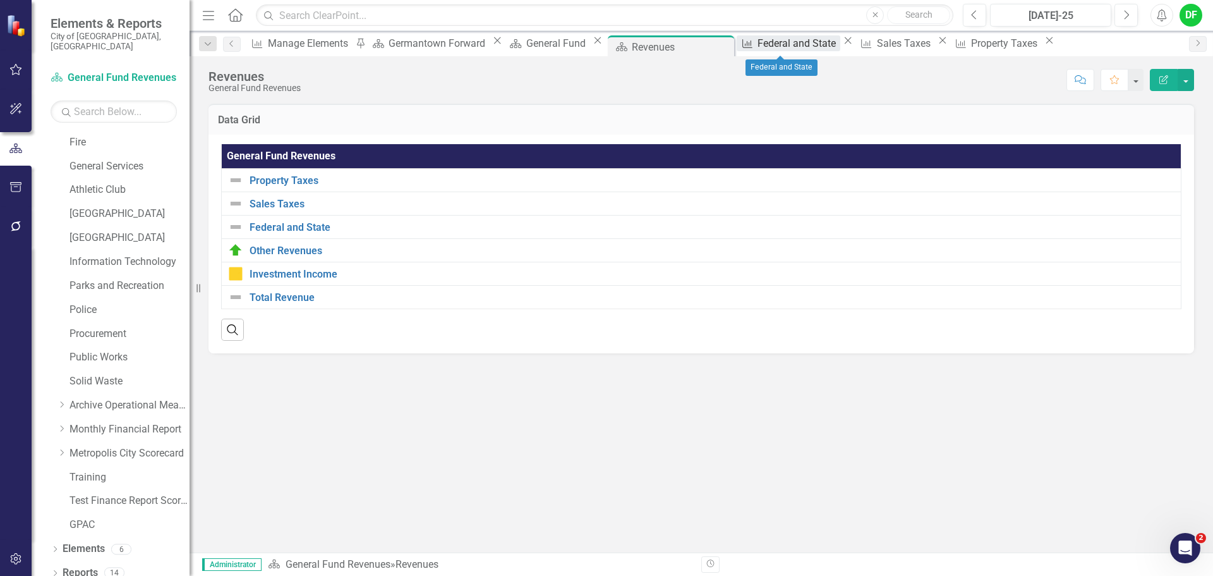
click at [769, 41] on div "Federal and State" at bounding box center [798, 43] width 82 height 16
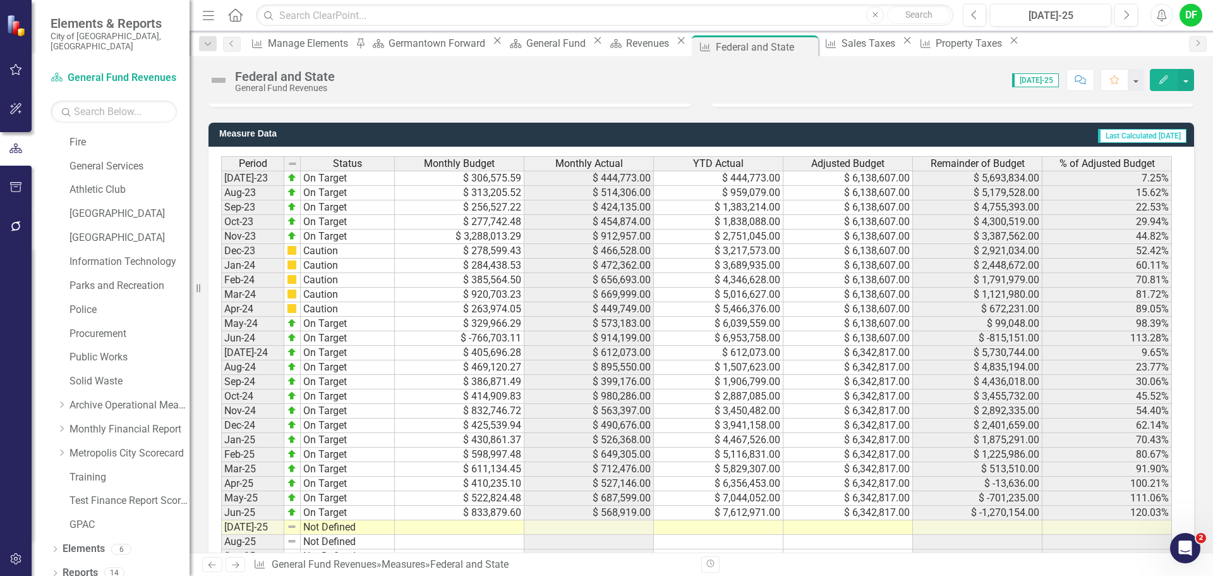
scroll to position [1097, 0]
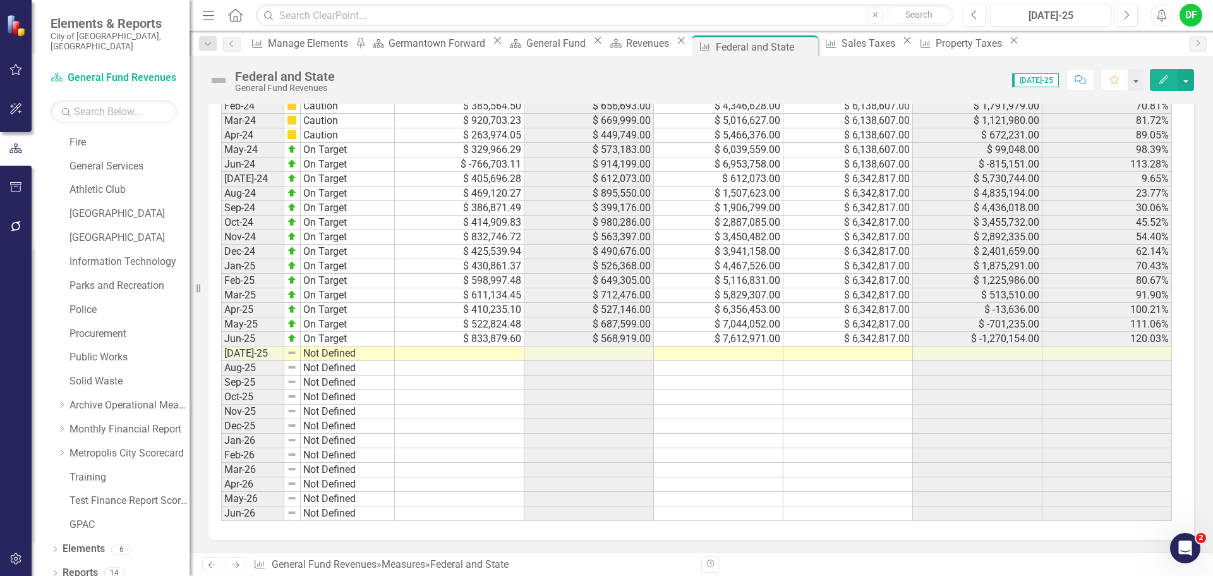
click at [876, 356] on td at bounding box center [848, 353] width 130 height 15
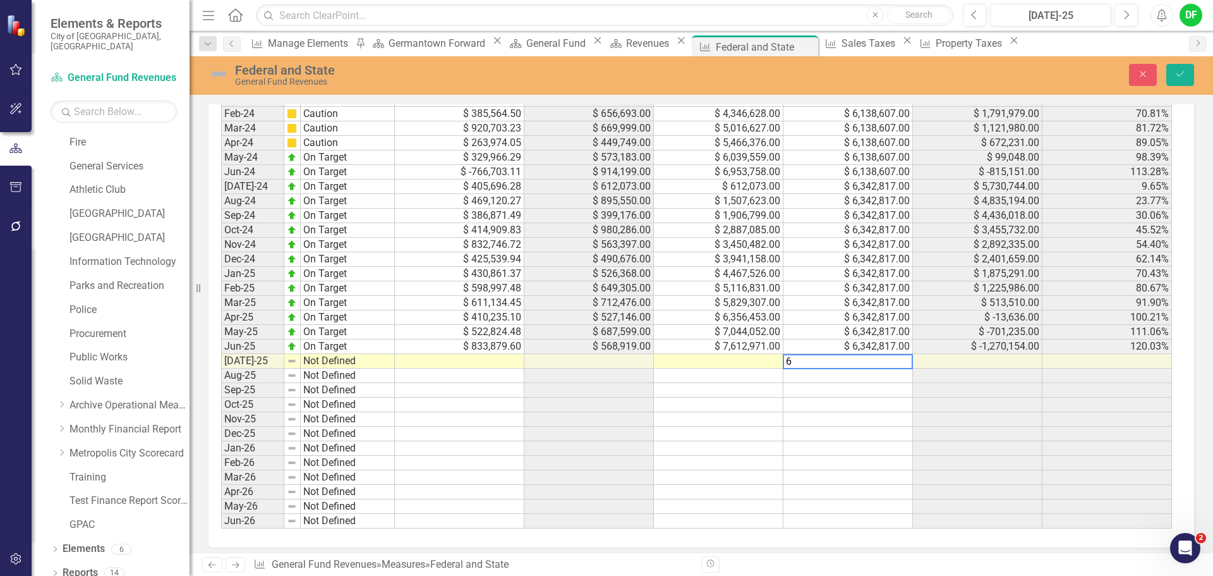
scroll to position [1104, 0]
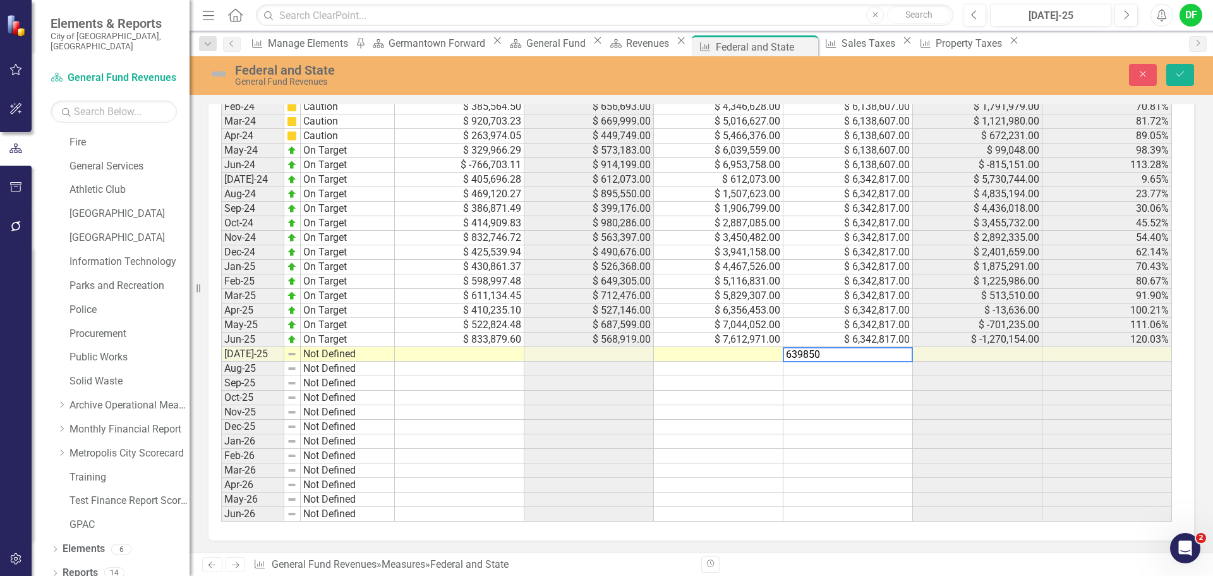
type textarea "6398500"
type textarea "573710"
type textarea "514431.11"
click at [224, 75] on img at bounding box center [218, 74] width 20 height 20
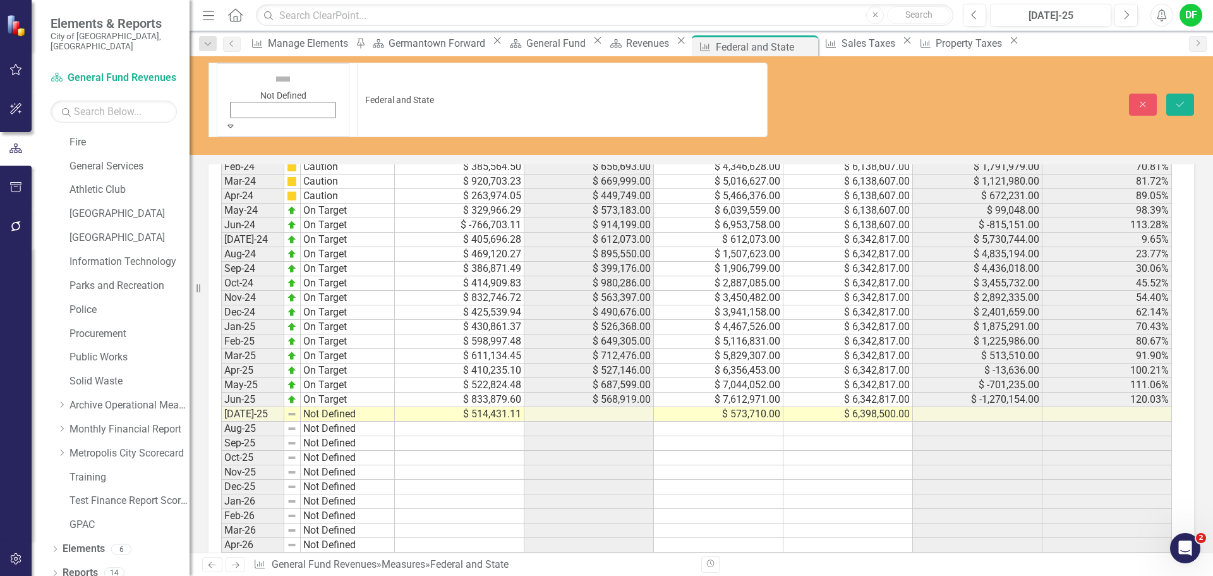
click at [234, 124] on icon at bounding box center [231, 125] width 6 height 3
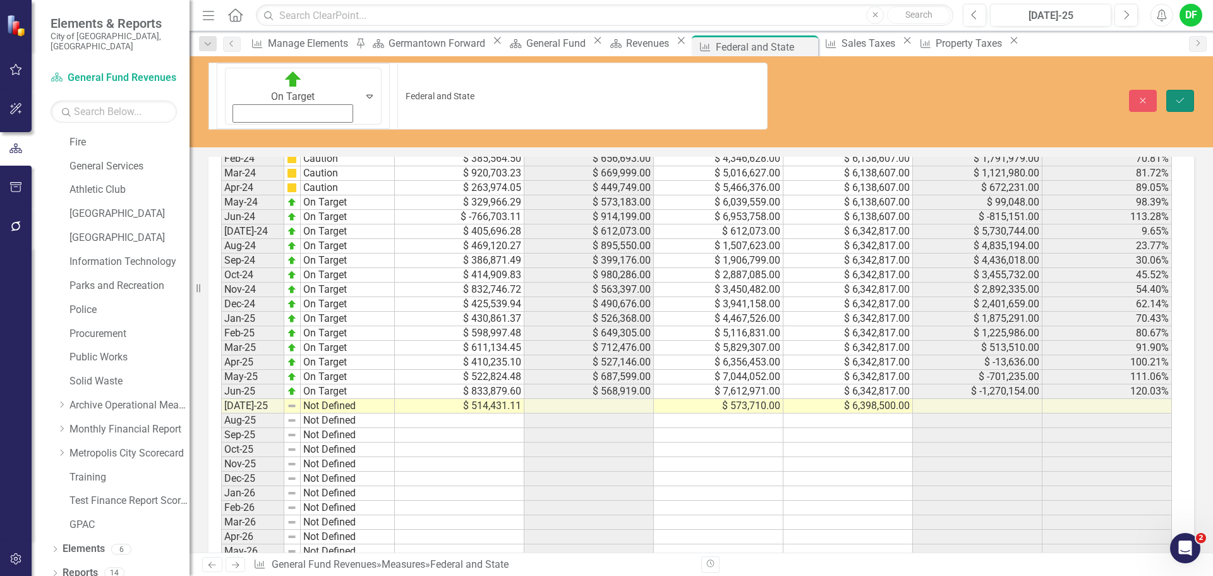
click at [1186, 90] on button "Save" at bounding box center [1180, 101] width 28 height 22
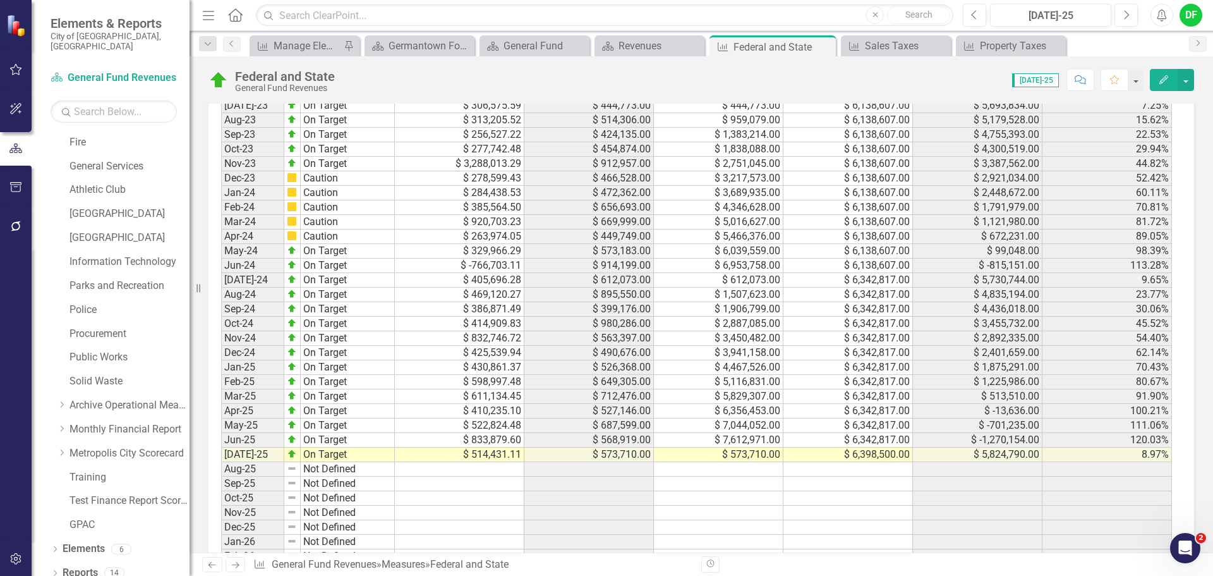
scroll to position [1097, 0]
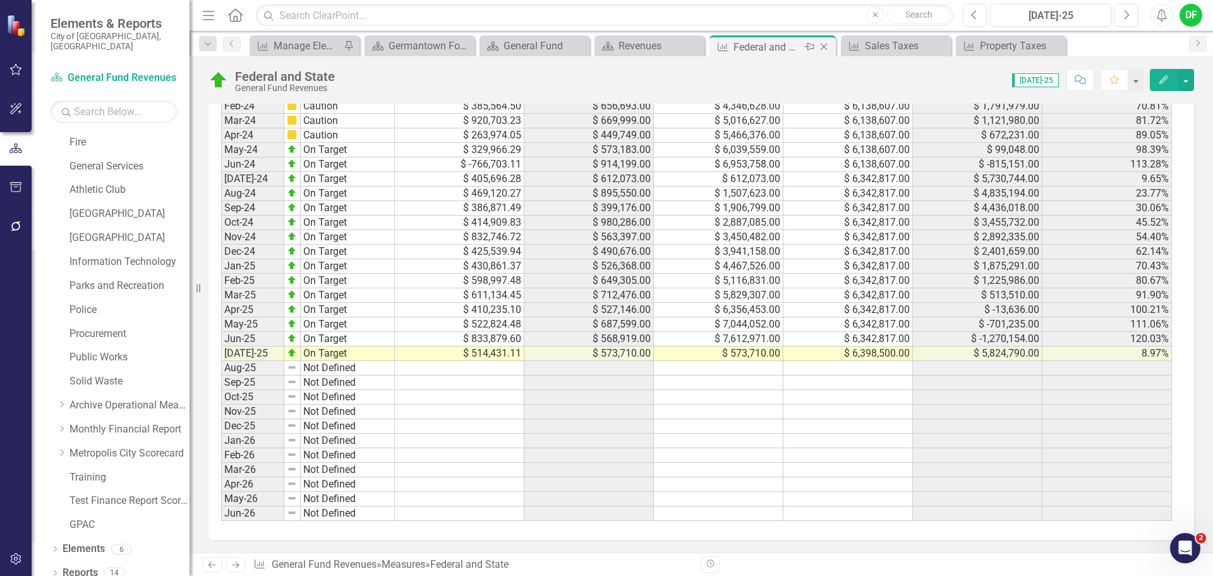
click at [826, 45] on icon at bounding box center [824, 47] width 7 height 7
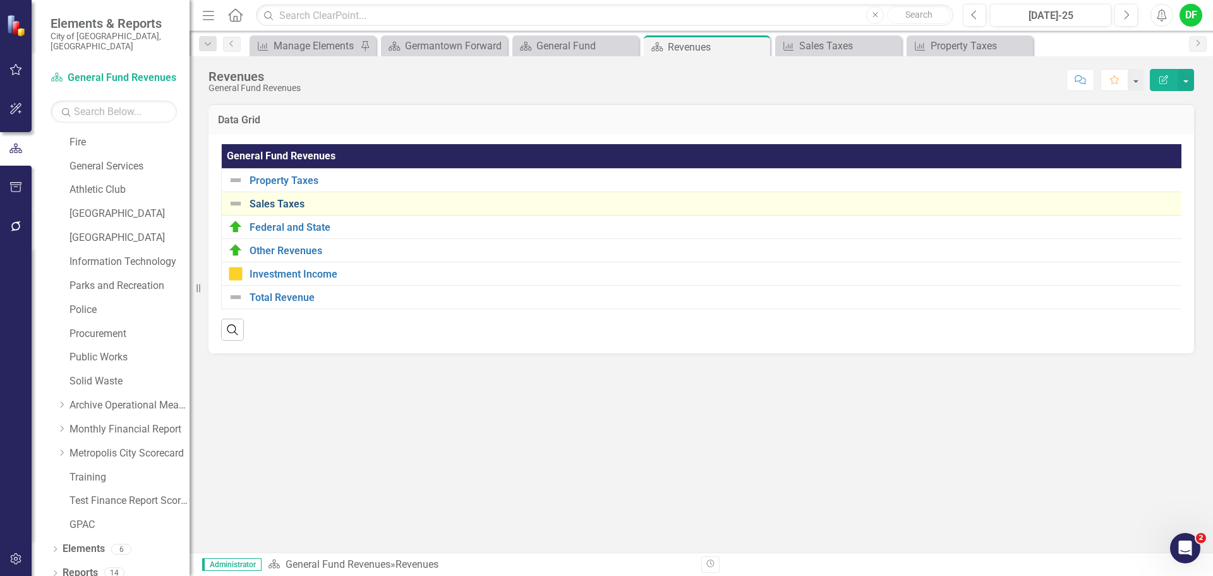
click at [266, 203] on link "Sales Taxes" at bounding box center [719, 203] width 939 height 11
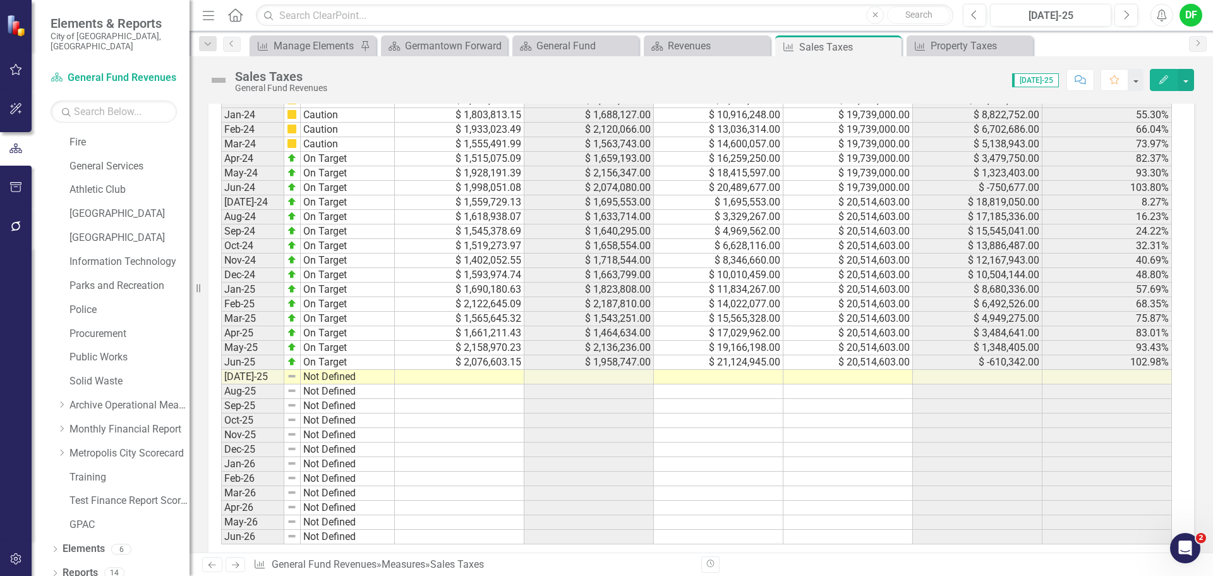
scroll to position [1011, 0]
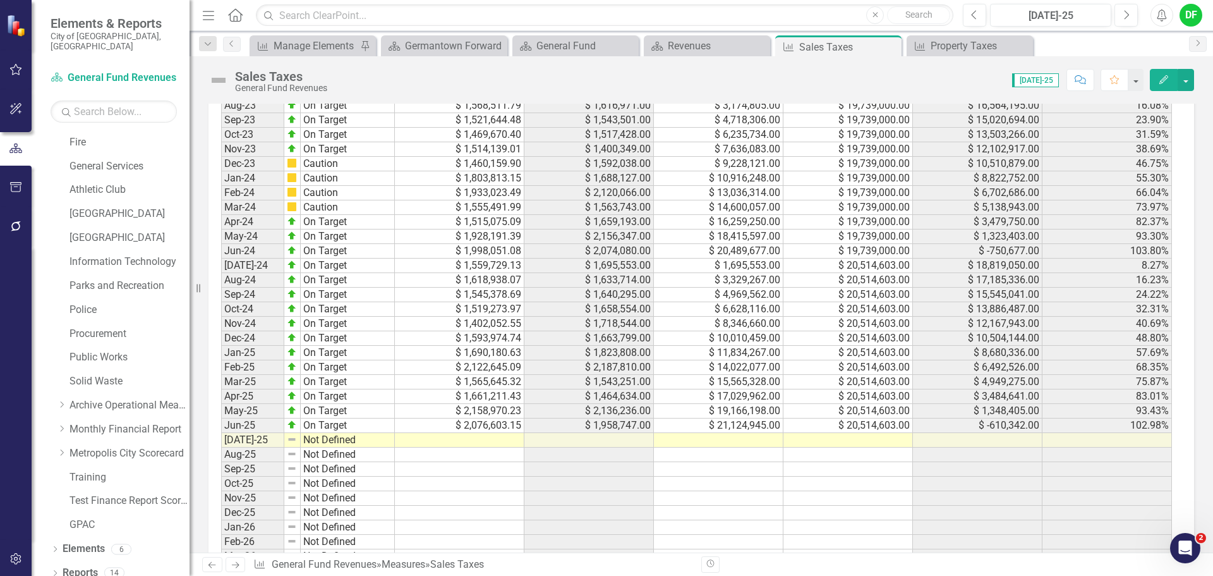
click at [883, 445] on td at bounding box center [848, 440] width 130 height 15
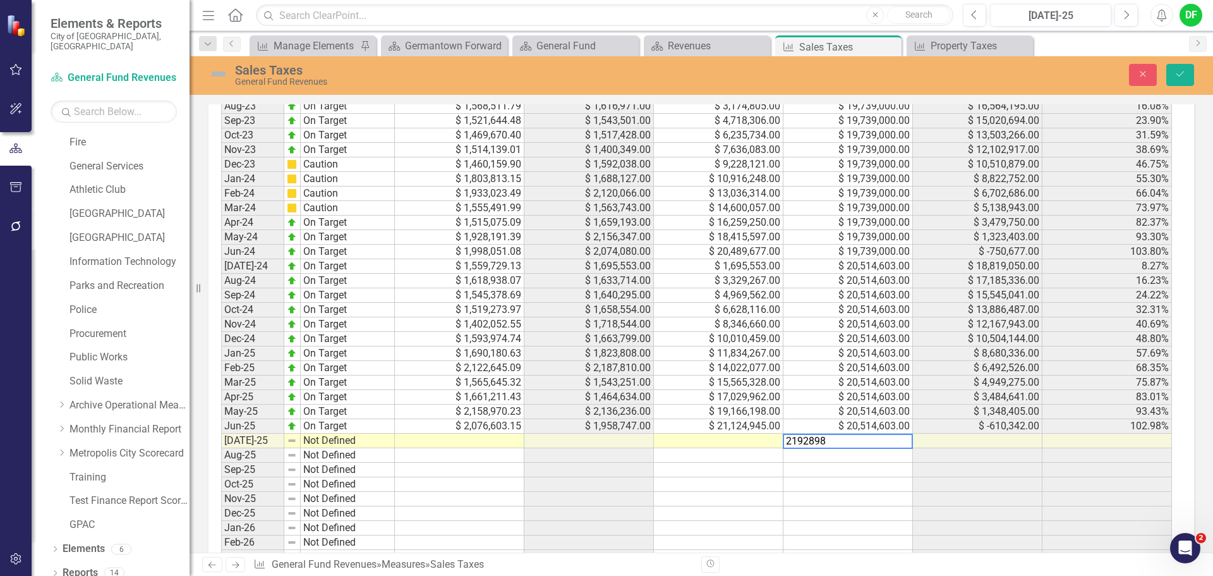
type textarea "21928984"
type textarea "1760087.64"
click at [226, 73] on img at bounding box center [218, 74] width 20 height 20
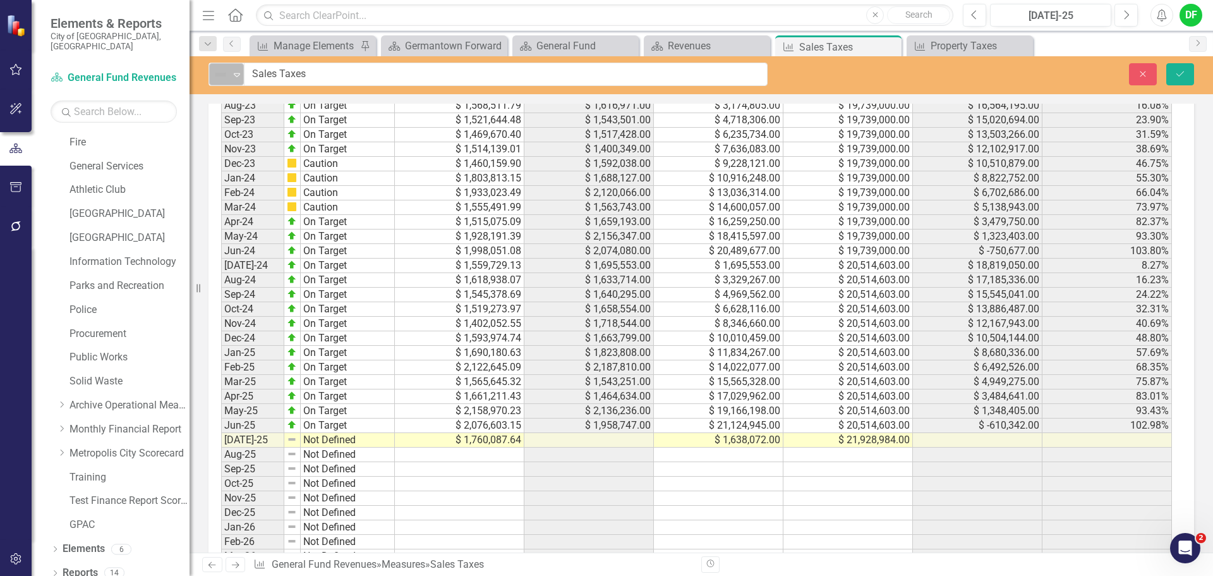
click at [234, 73] on icon at bounding box center [237, 75] width 6 height 4
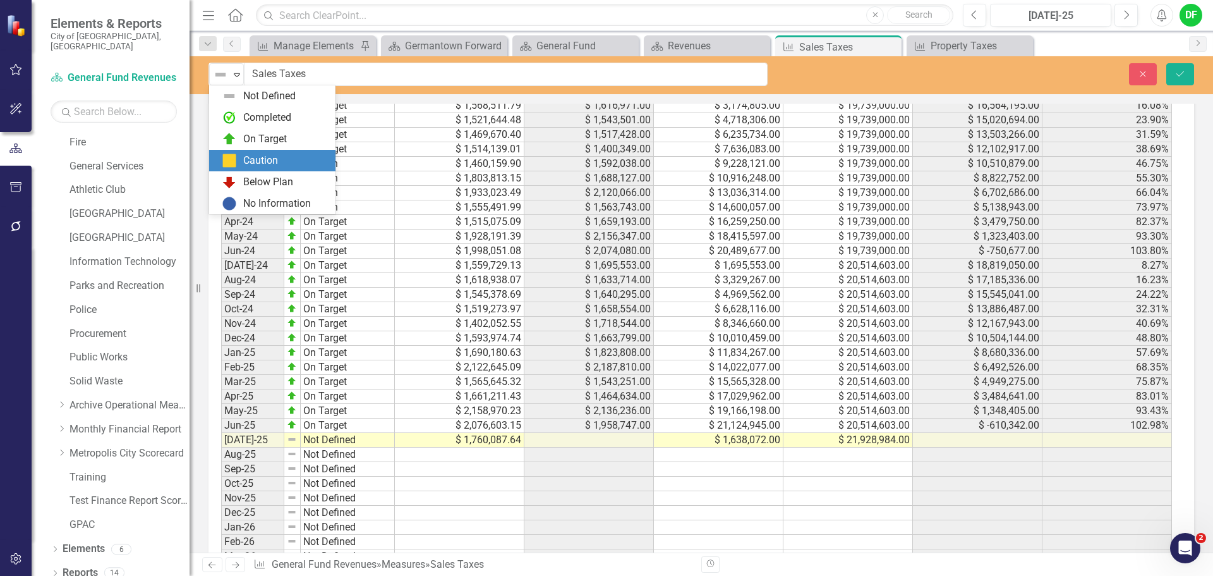
click at [254, 160] on div "Caution" at bounding box center [260, 161] width 35 height 15
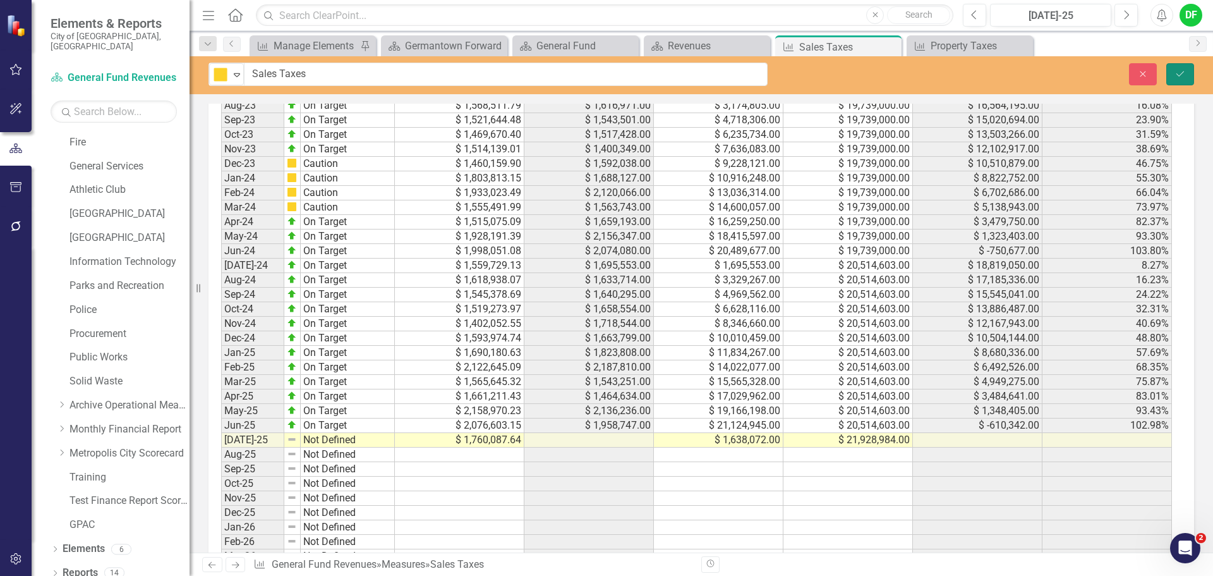
click at [1179, 80] on button "Save" at bounding box center [1180, 74] width 28 height 22
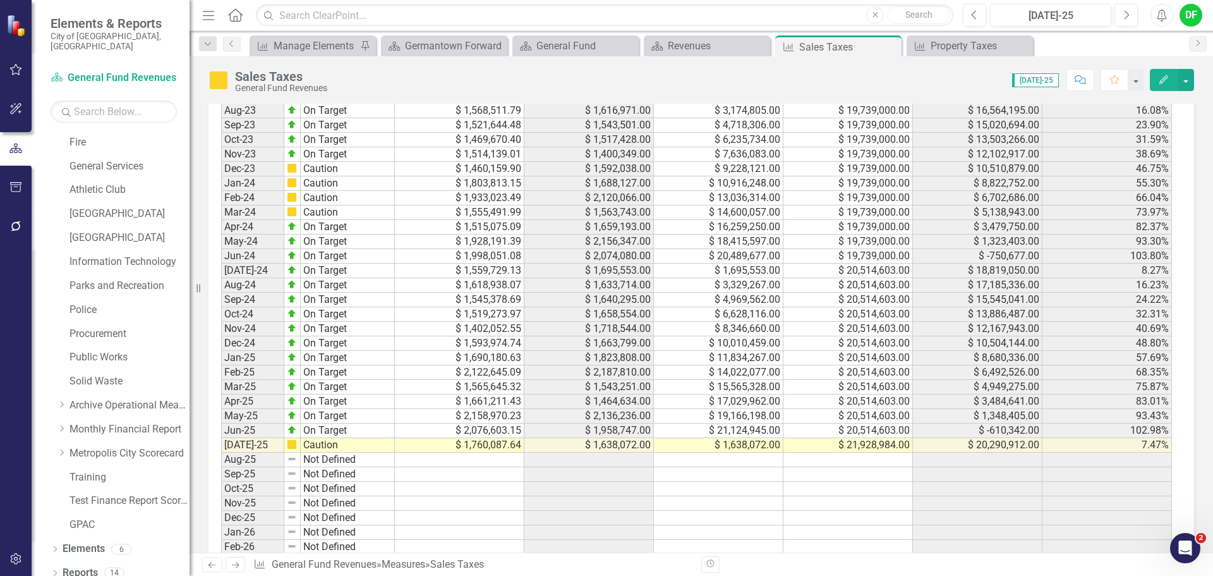
scroll to position [1011, 0]
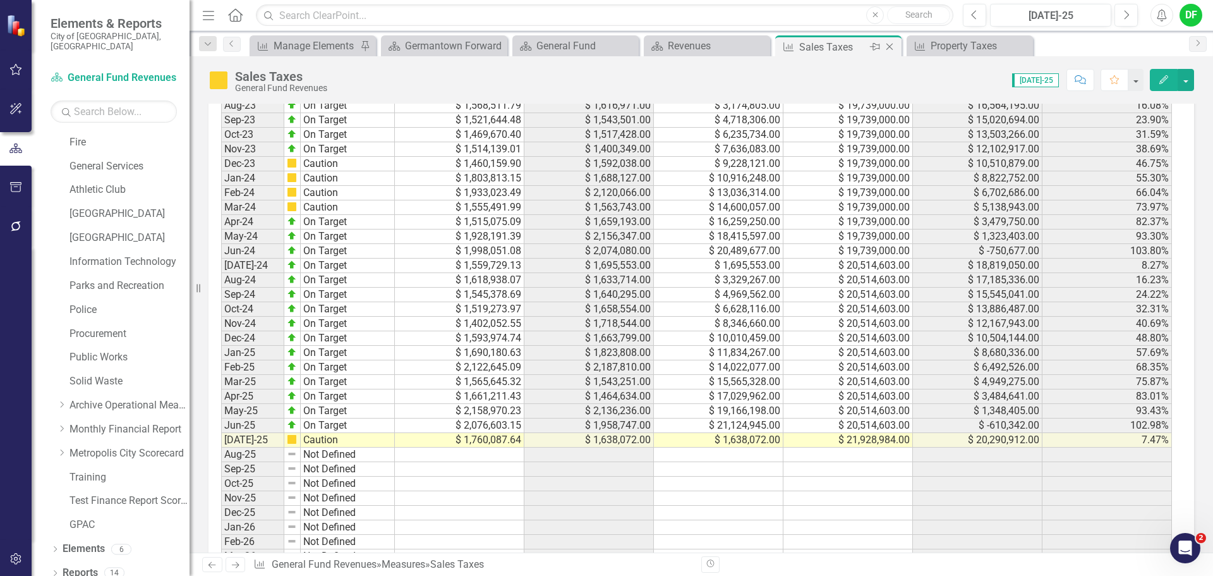
click at [891, 47] on icon "Close" at bounding box center [889, 47] width 13 height 10
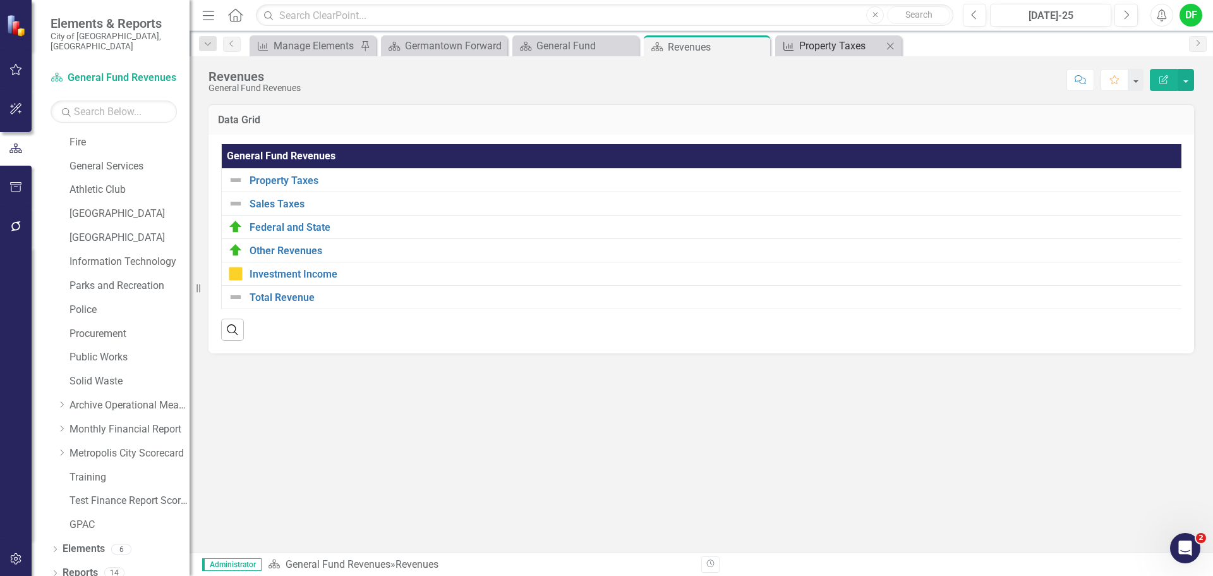
click at [823, 49] on div "Property Taxes" at bounding box center [840, 46] width 83 height 16
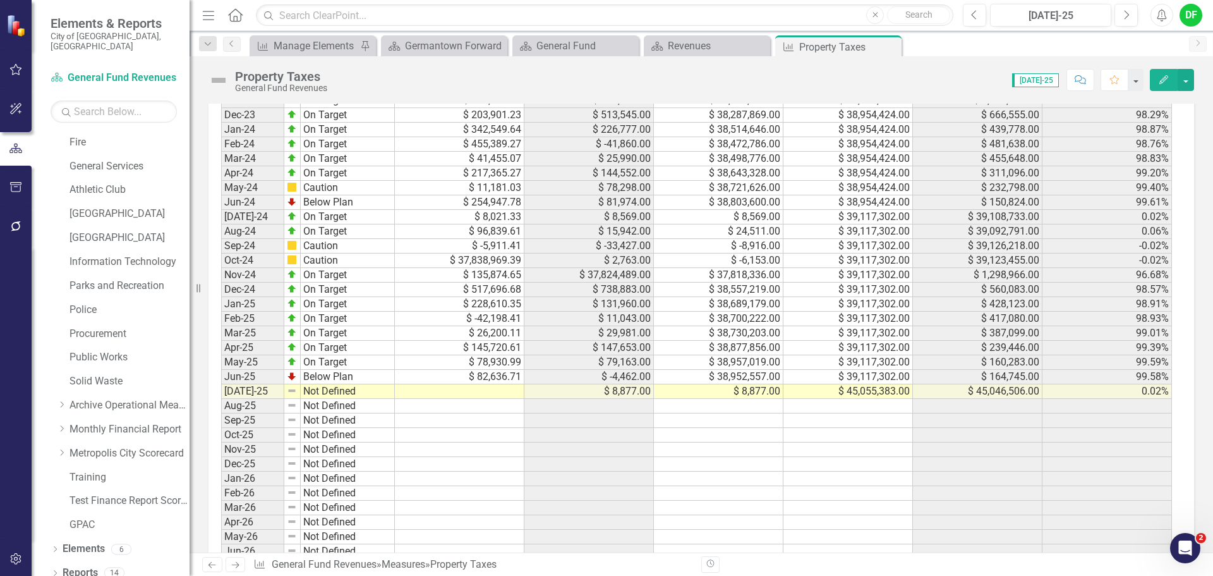
scroll to position [1074, 0]
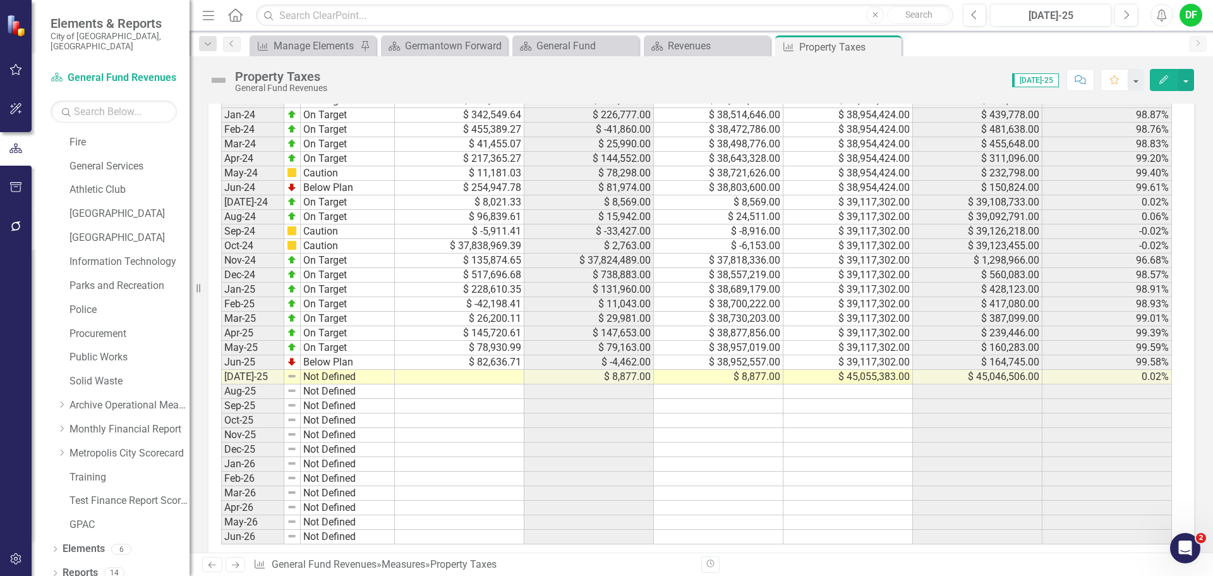
click at [438, 381] on td at bounding box center [460, 377] width 130 height 15
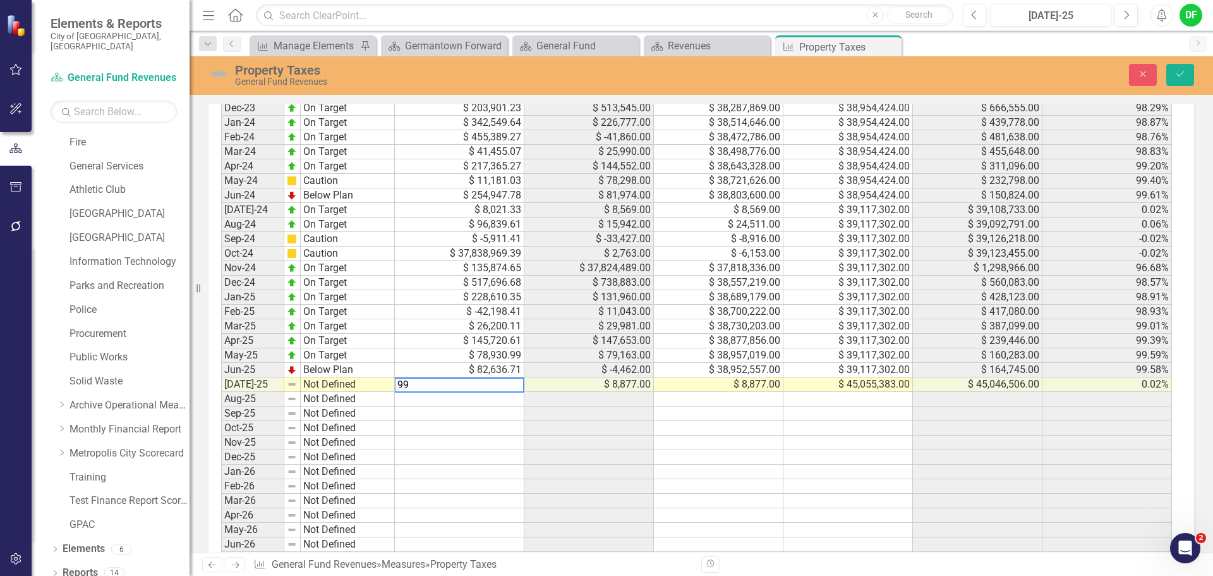
scroll to position [1081, 0]
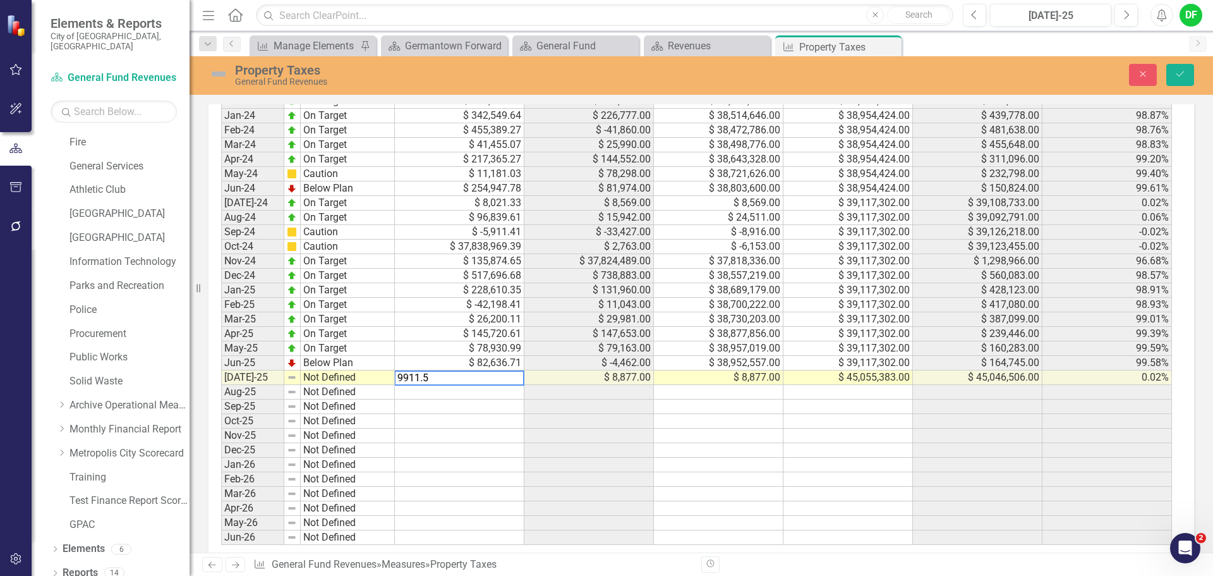
type textarea "9911.53"
click at [222, 71] on img at bounding box center [218, 74] width 20 height 20
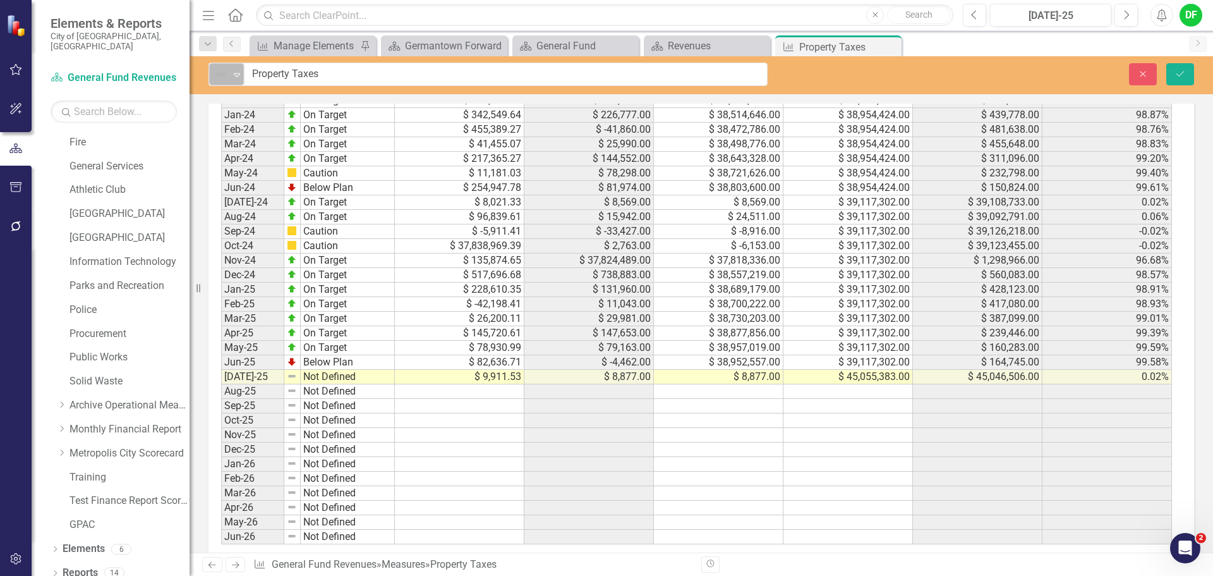
click at [233, 73] on icon "Expand" at bounding box center [237, 74] width 13 height 10
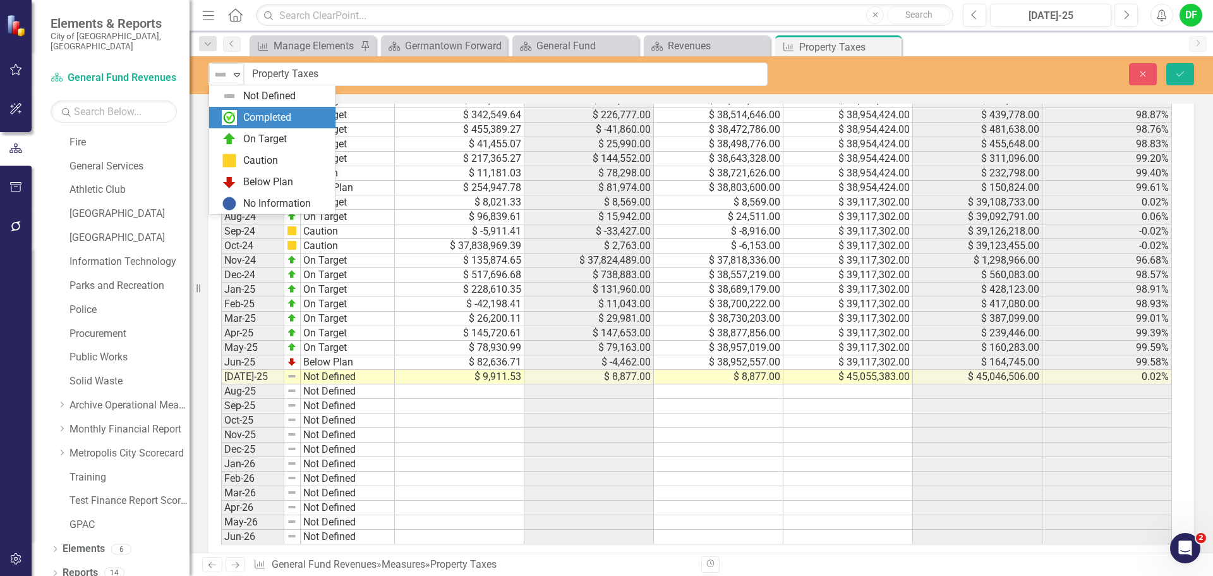
click at [229, 134] on img at bounding box center [229, 138] width 15 height 15
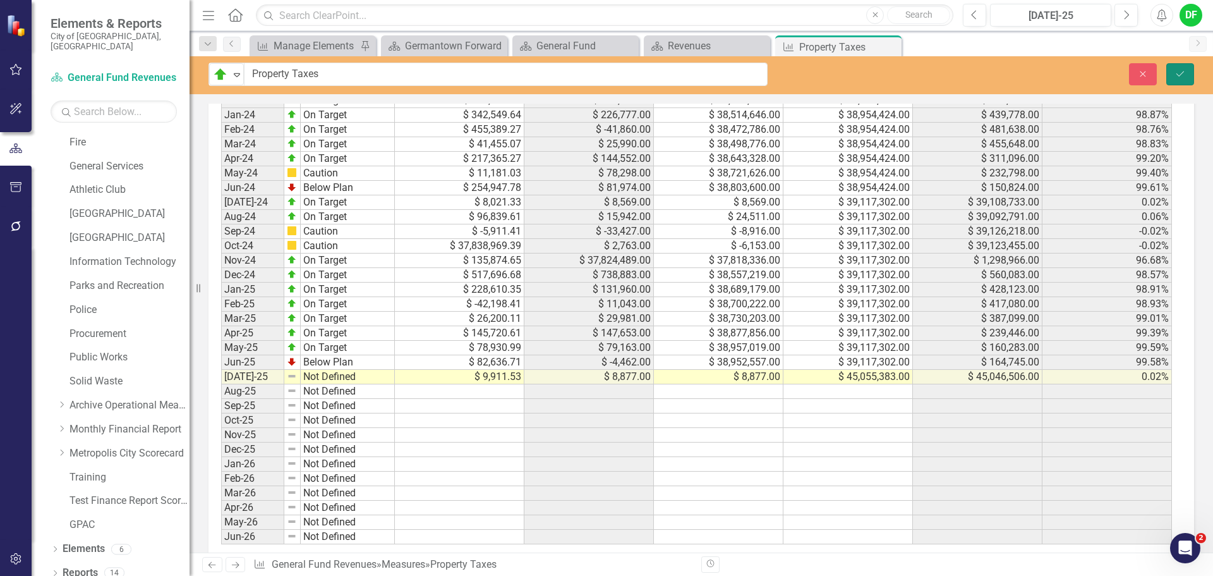
click at [1171, 75] on button "Save" at bounding box center [1180, 74] width 28 height 22
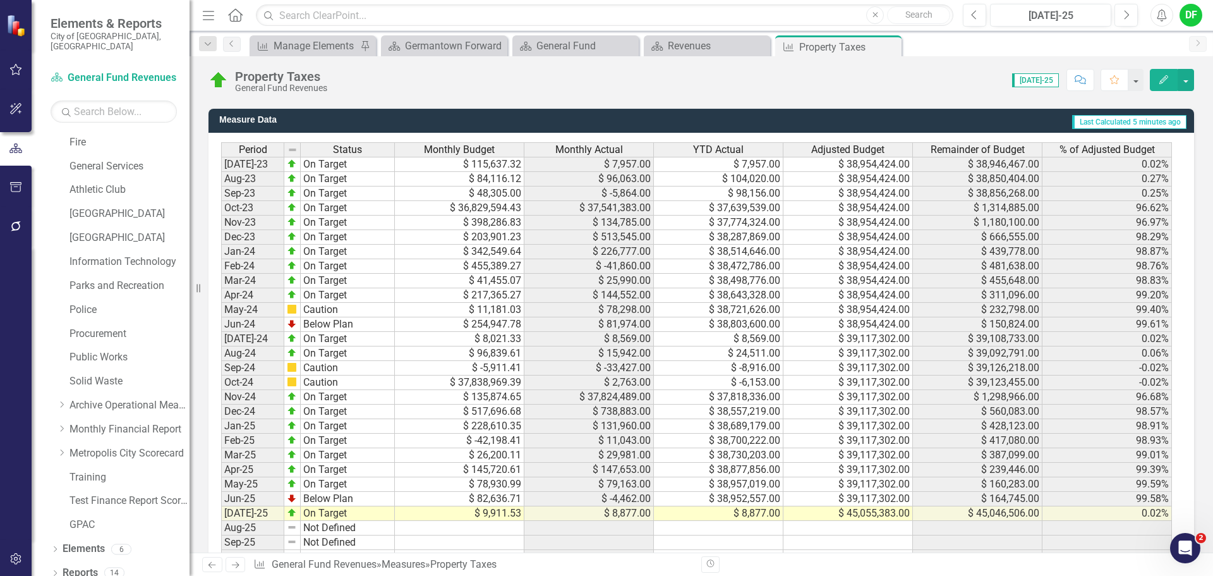
scroll to position [948, 0]
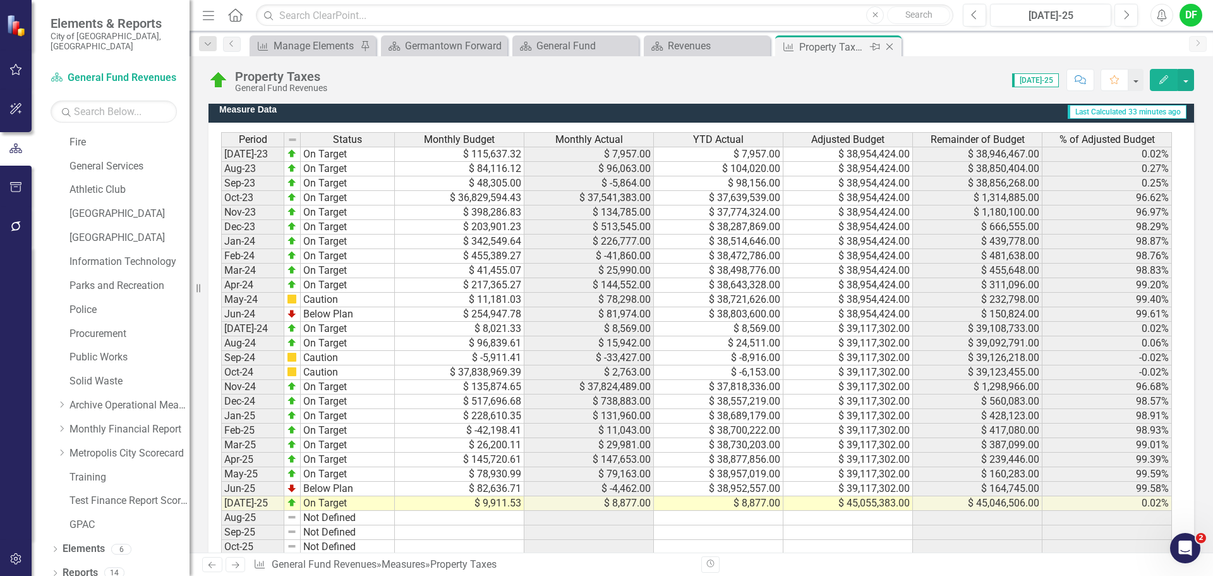
click at [889, 46] on icon "Close" at bounding box center [889, 47] width 13 height 10
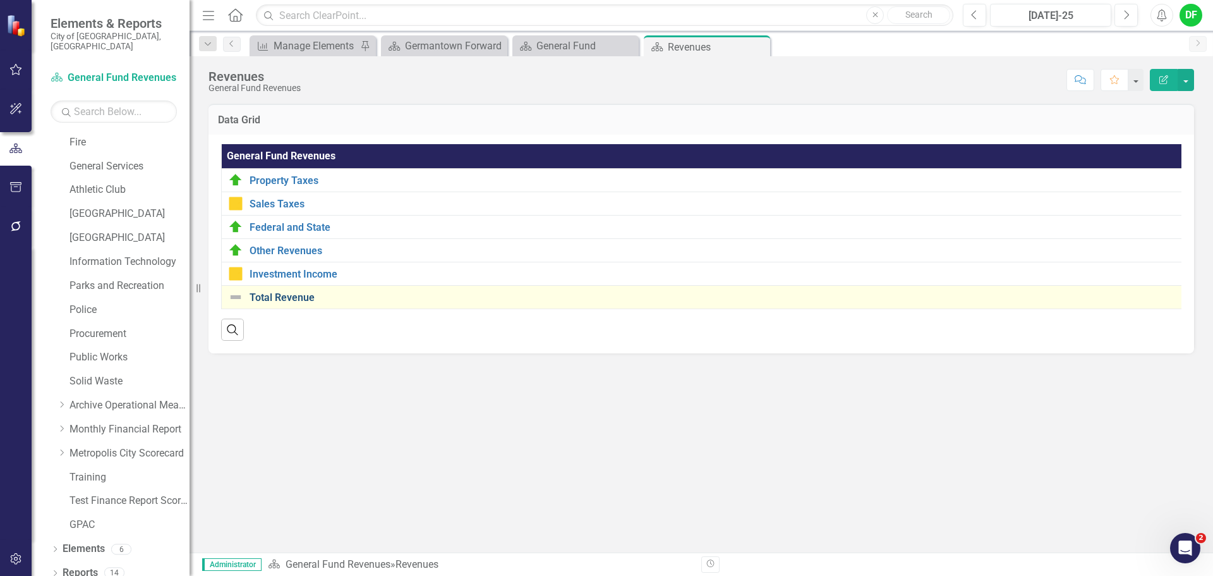
click at [301, 294] on link "Total Revenue" at bounding box center [719, 297] width 938 height 11
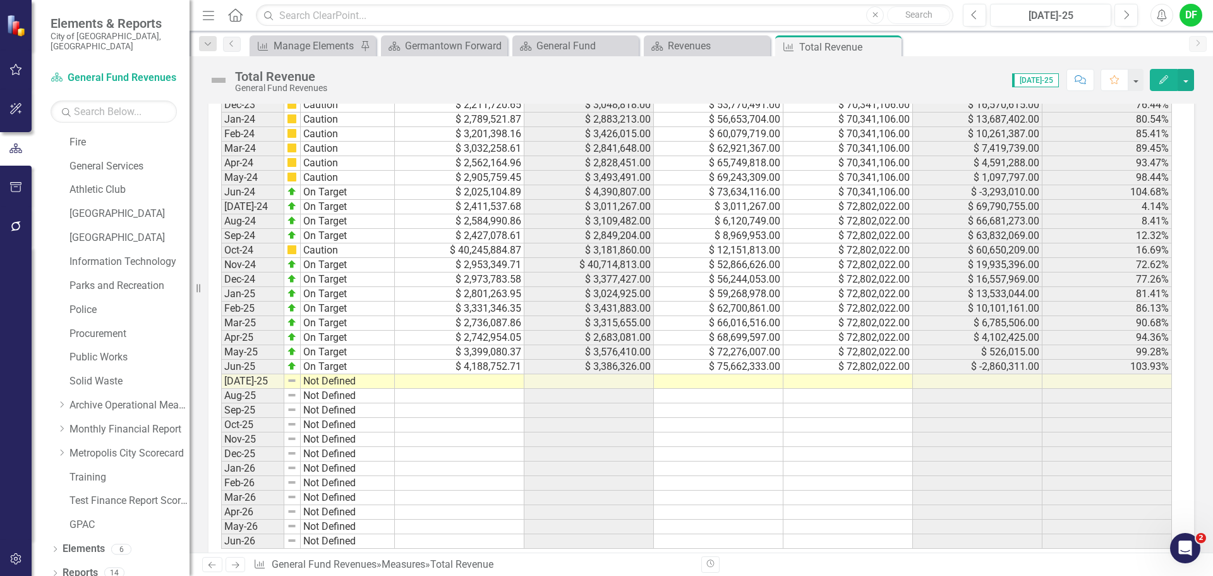
scroll to position [1074, 0]
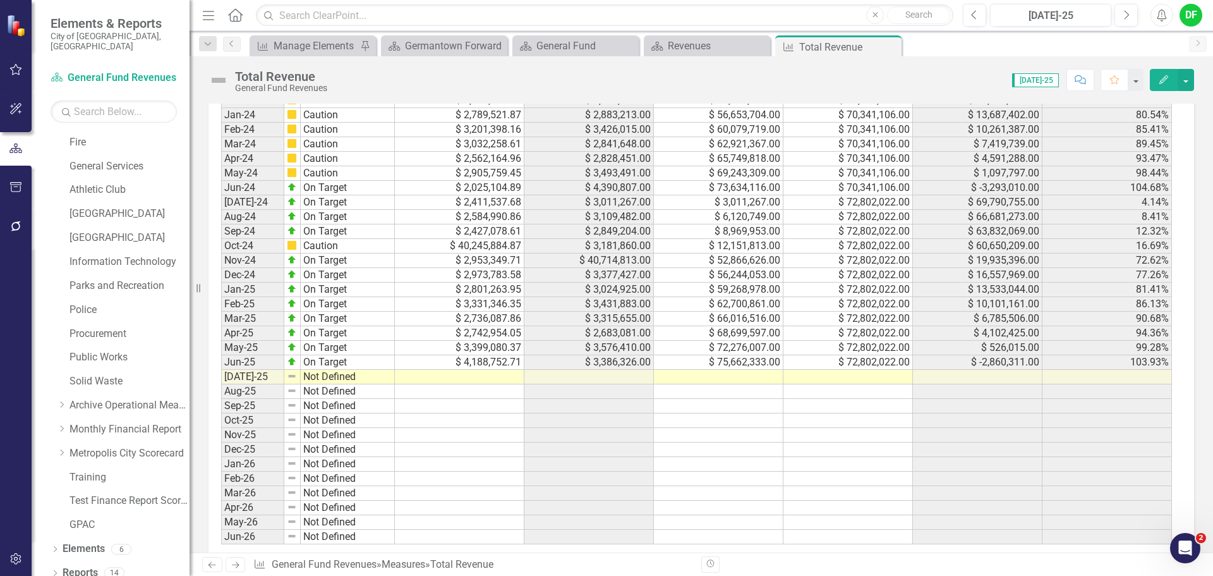
click at [831, 377] on td at bounding box center [848, 377] width 130 height 15
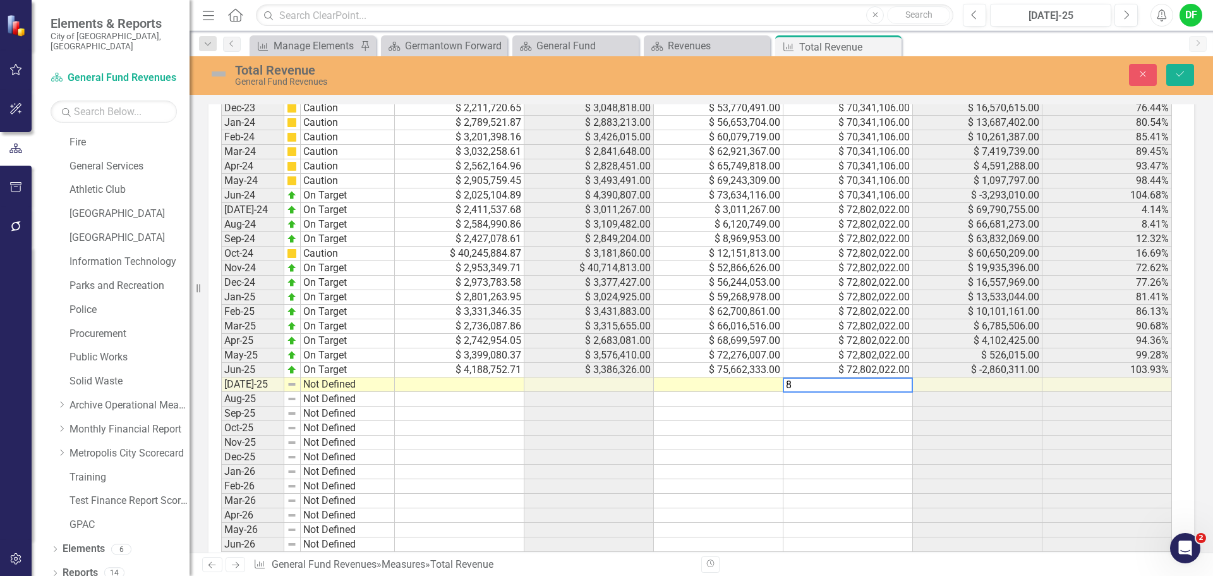
scroll to position [1081, 0]
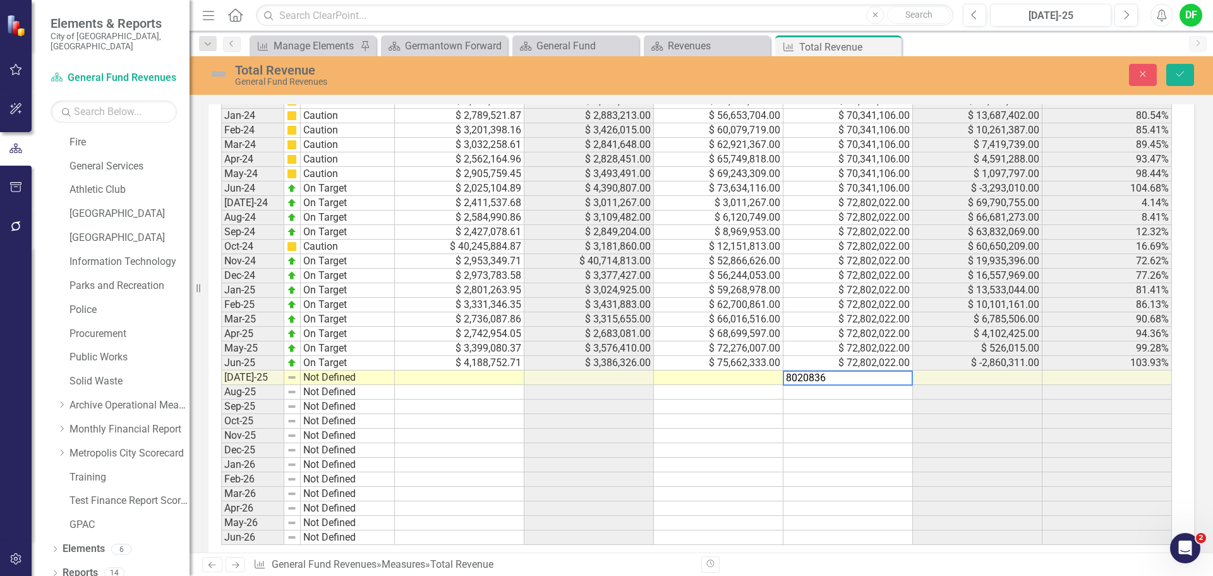
type textarea "80208365"
type textarea "288049.83"
type textarea "2880449.83"
click at [219, 74] on img at bounding box center [218, 74] width 20 height 20
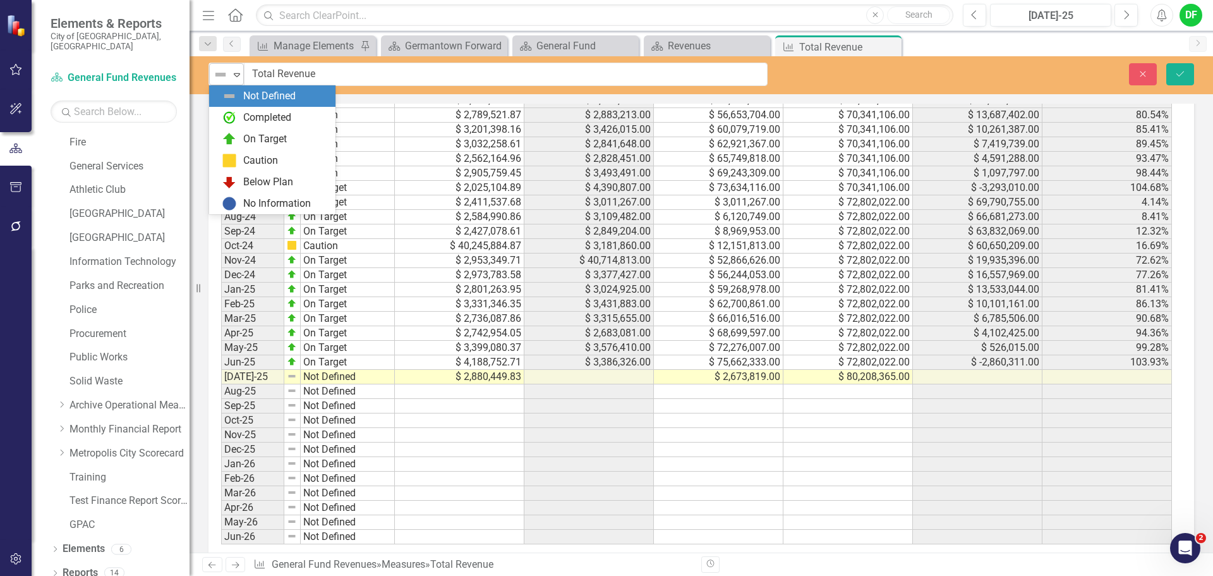
click at [235, 75] on icon at bounding box center [237, 75] width 6 height 4
click at [245, 155] on div "Caution" at bounding box center [260, 161] width 35 height 15
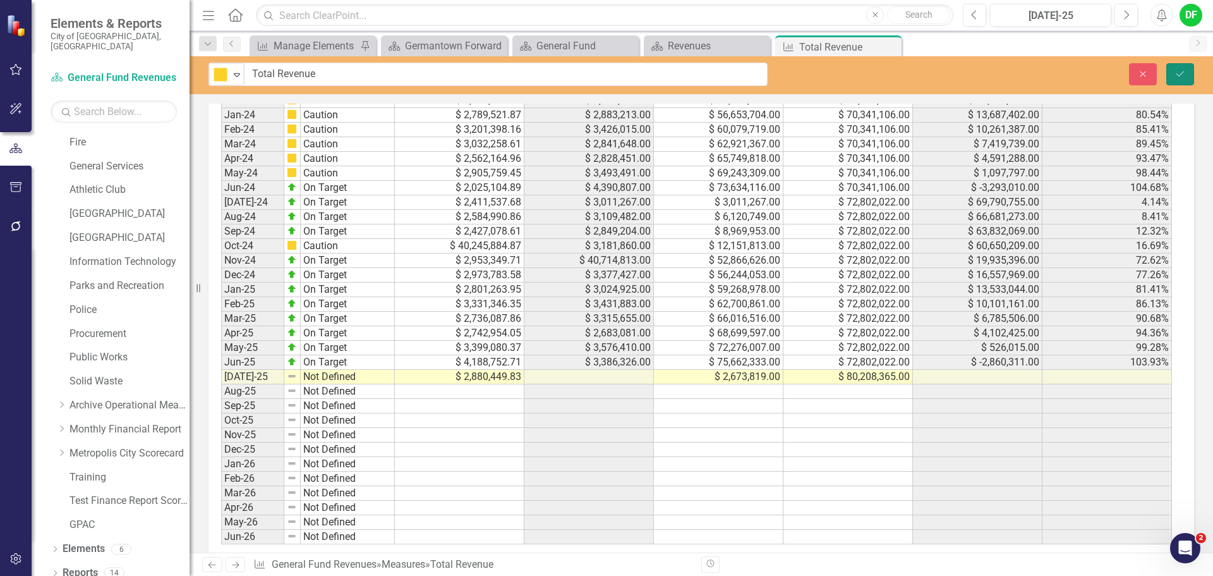
click at [1179, 75] on icon "Save" at bounding box center [1179, 73] width 11 height 9
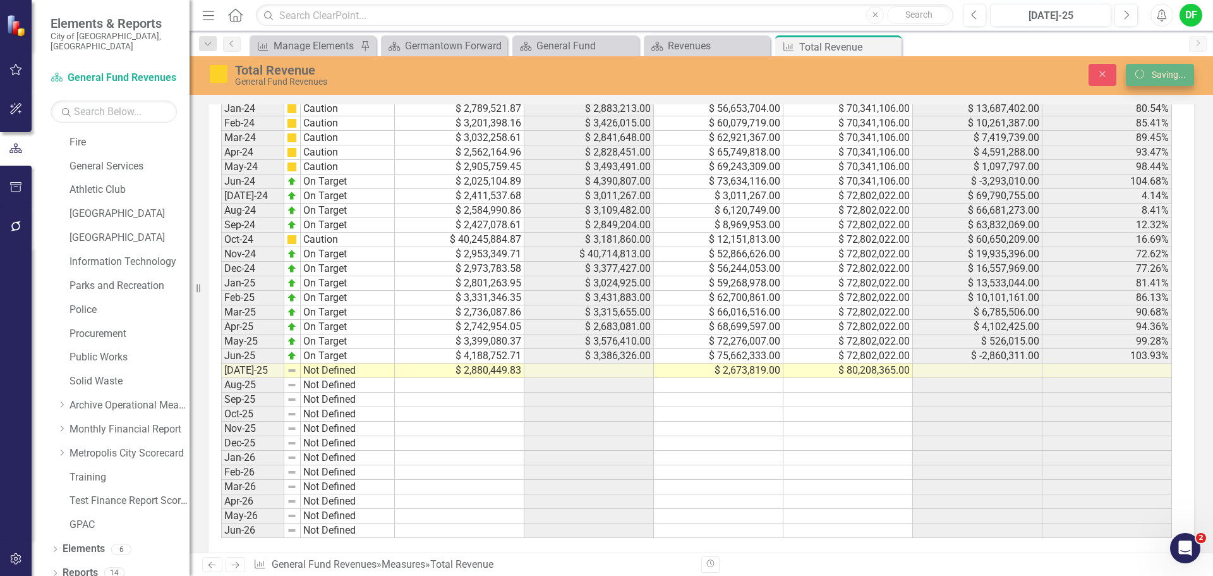
scroll to position [1074, 0]
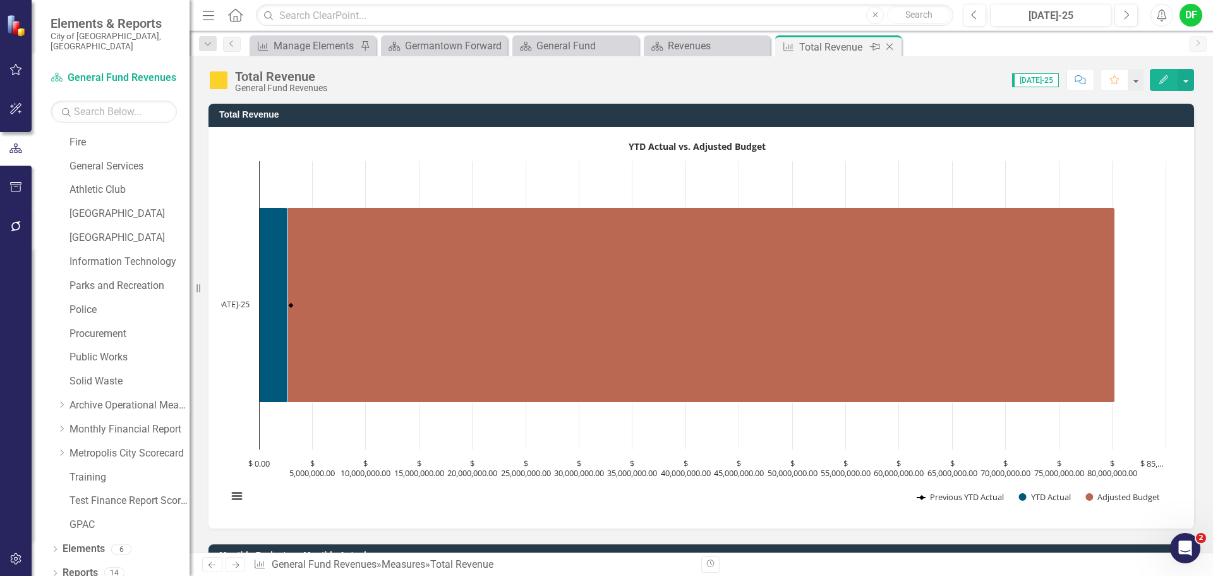
click at [892, 44] on icon "Close" at bounding box center [889, 47] width 13 height 10
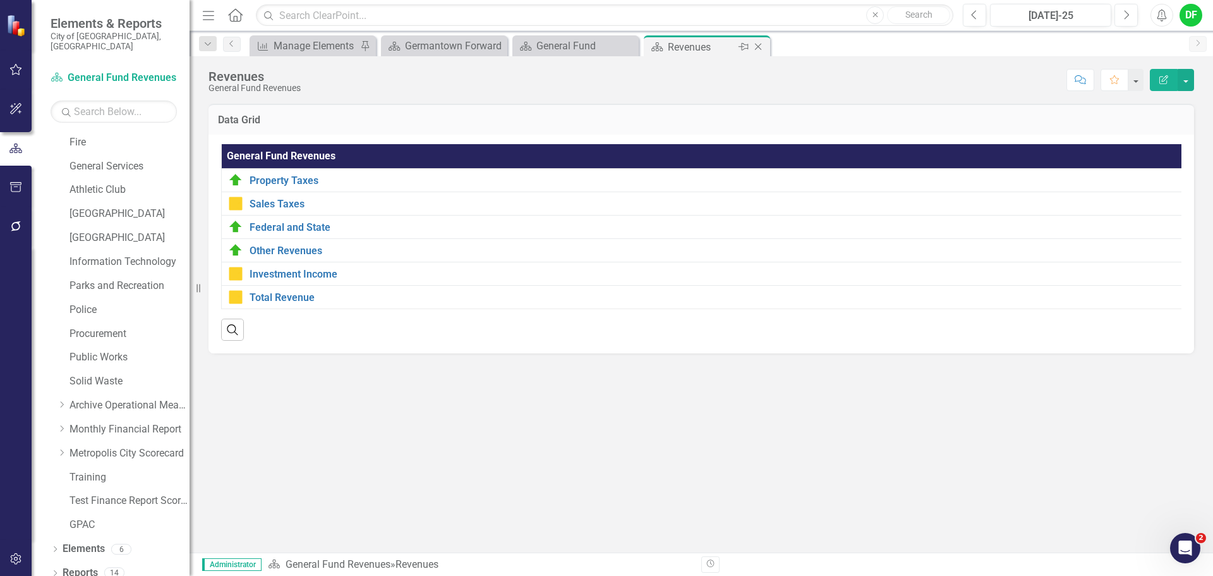
click at [757, 47] on icon "Close" at bounding box center [758, 47] width 13 height 10
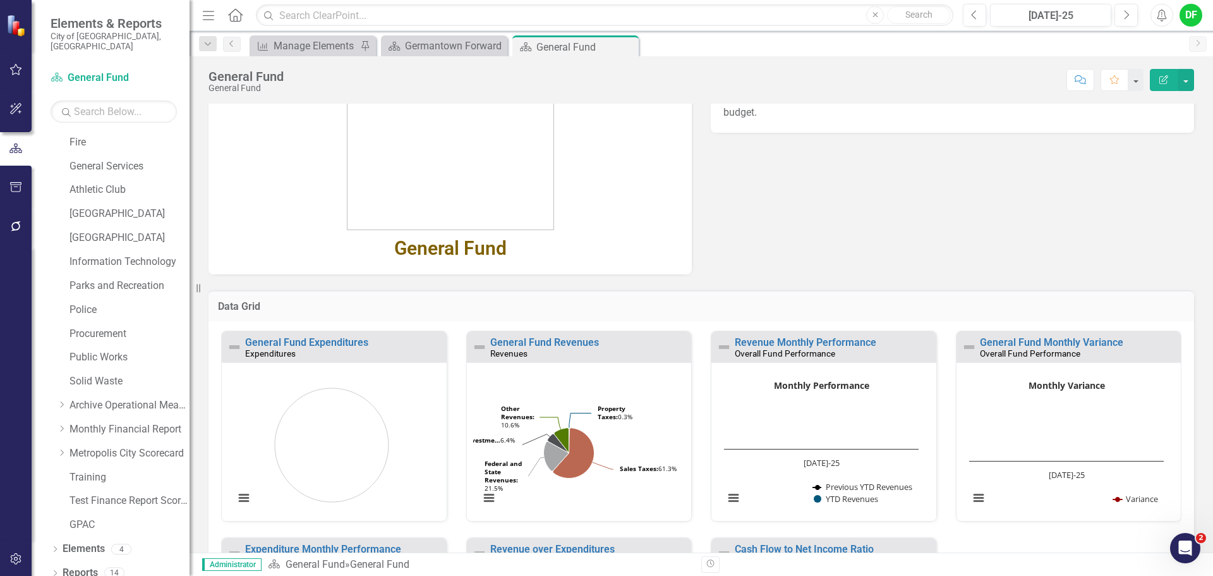
scroll to position [190, 0]
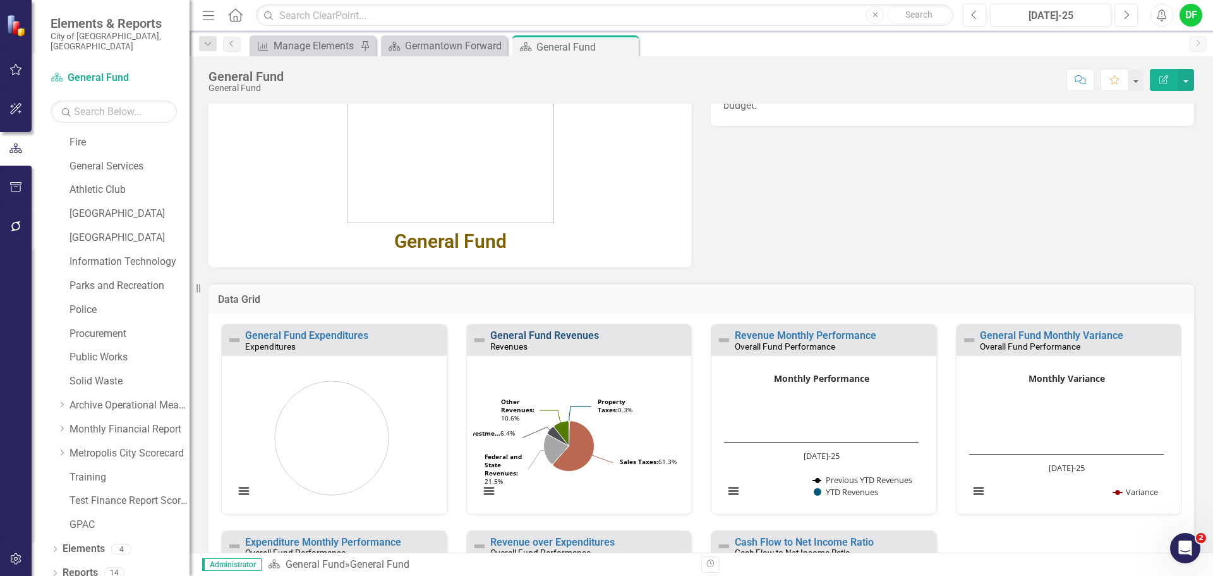
click at [527, 337] on link "General Fund Revenues" at bounding box center [544, 335] width 109 height 12
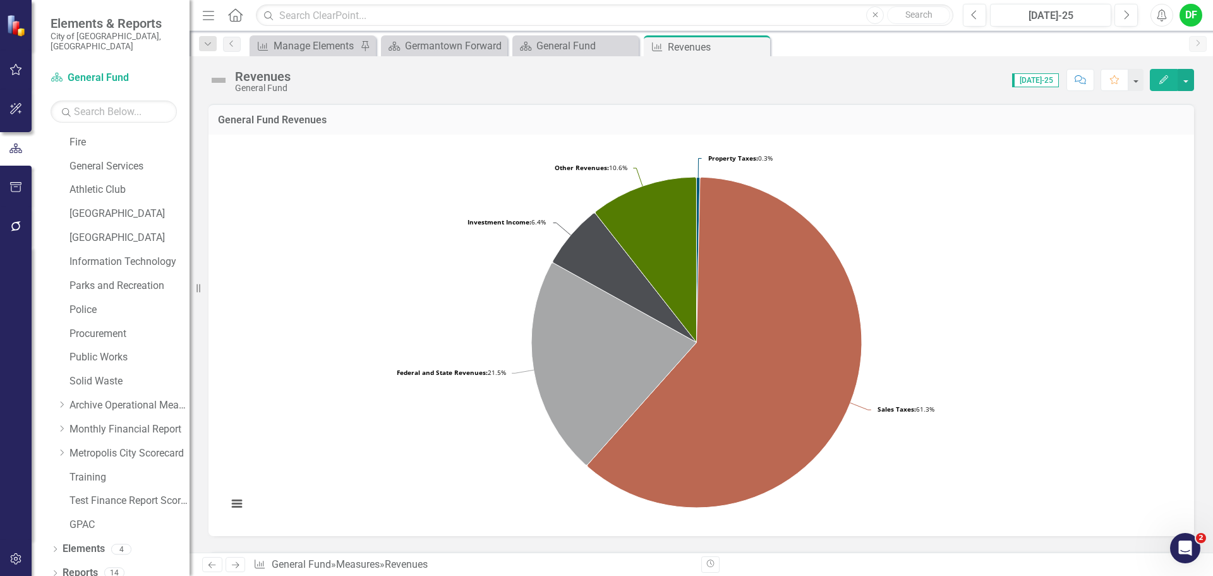
click at [220, 78] on img at bounding box center [218, 80] width 20 height 20
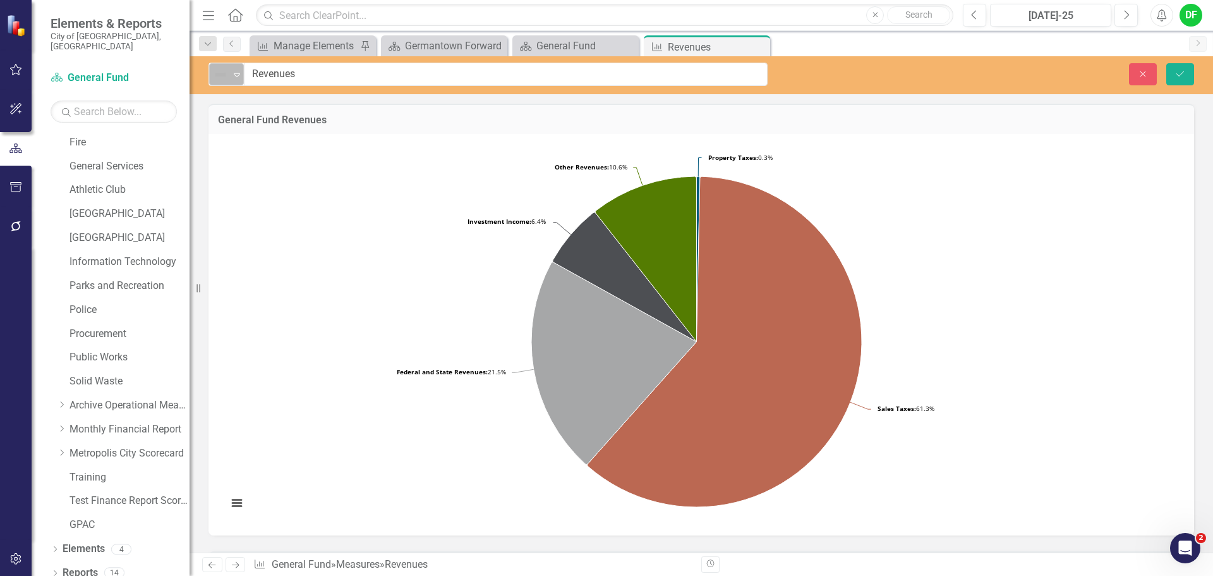
click at [235, 80] on div "Expand" at bounding box center [237, 74] width 13 height 21
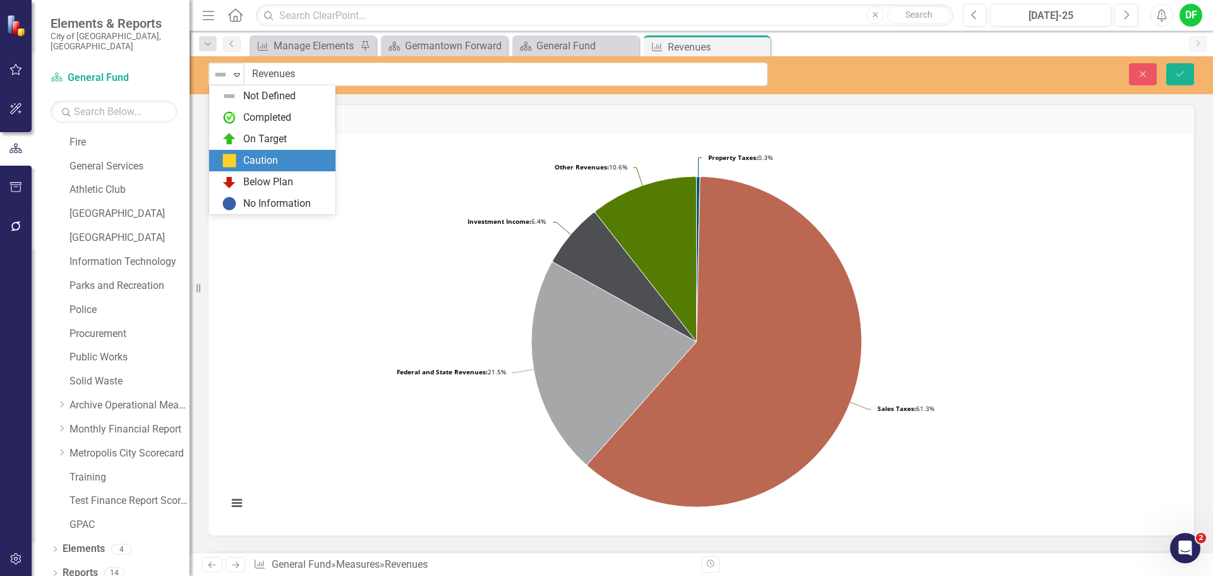
click at [240, 158] on div "Caution" at bounding box center [275, 160] width 106 height 15
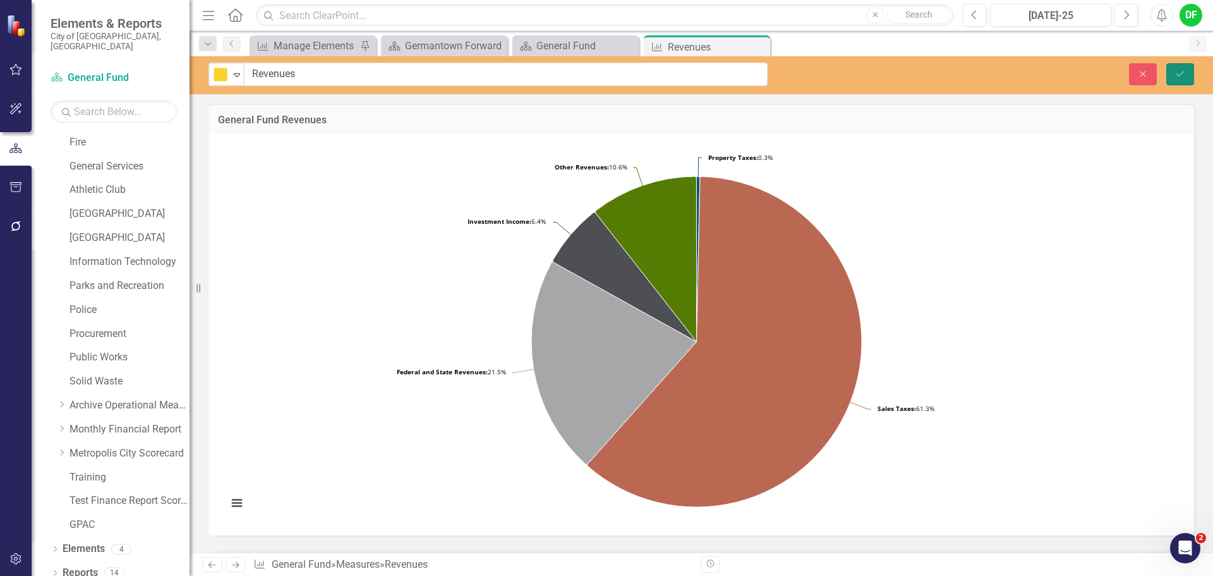
click at [1178, 69] on icon "Save" at bounding box center [1179, 73] width 11 height 9
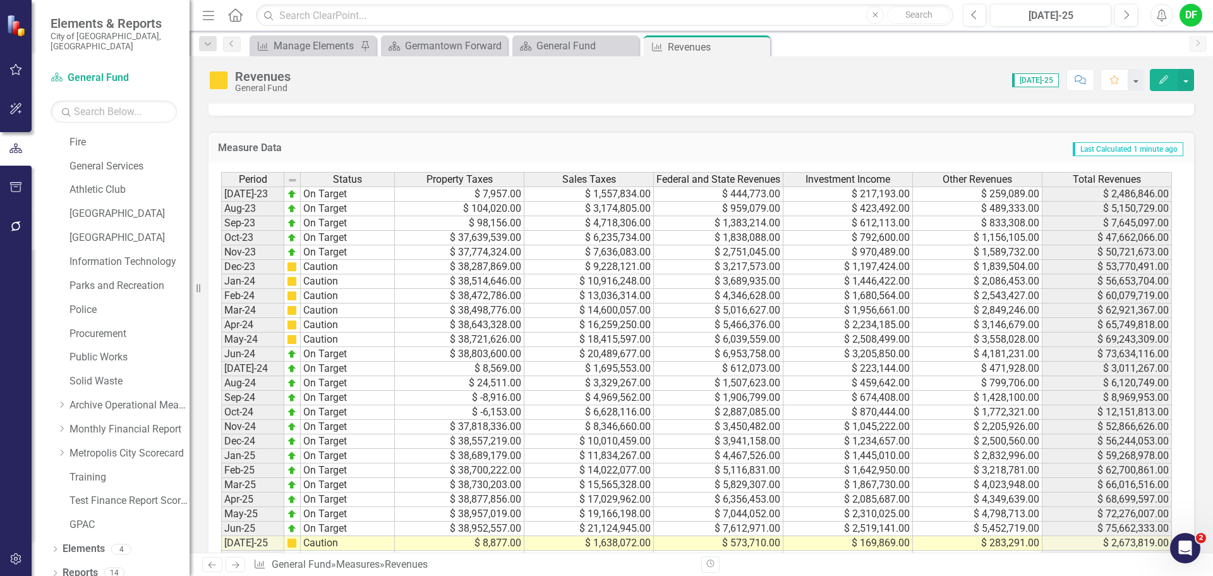
scroll to position [440, 0]
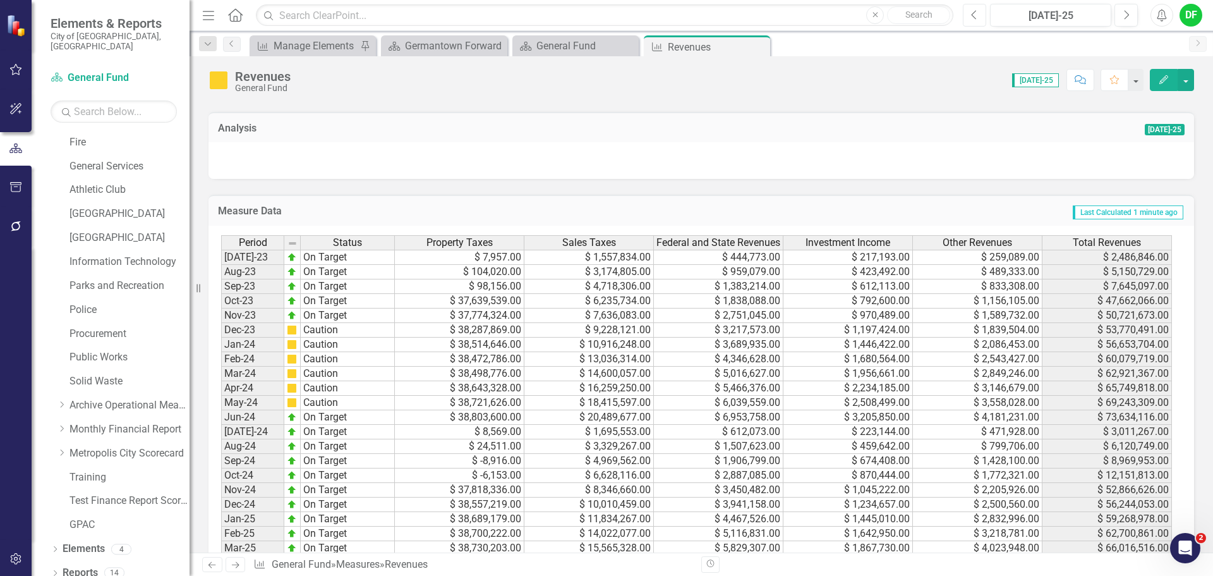
click at [975, 20] on button "Previous" at bounding box center [974, 15] width 23 height 23
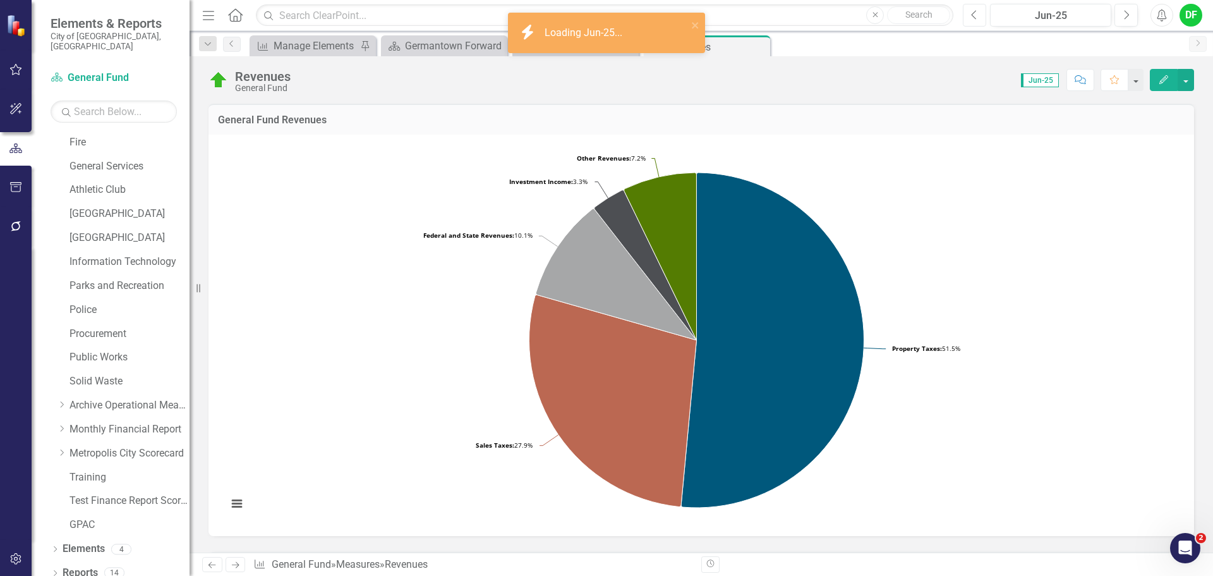
click at [975, 20] on button "Previous" at bounding box center [974, 15] width 23 height 23
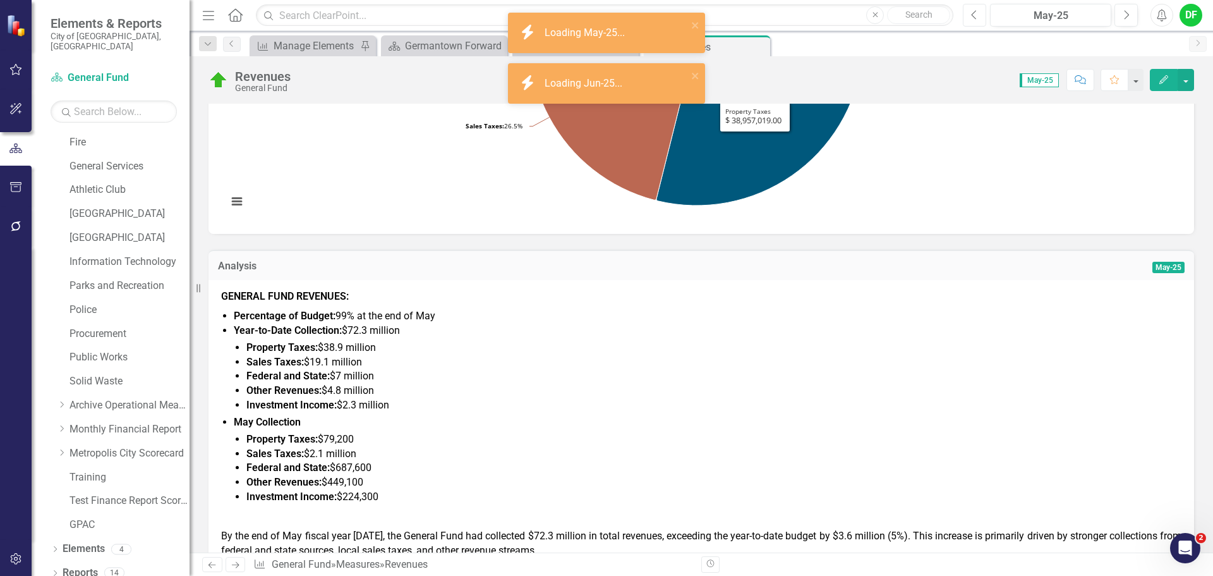
scroll to position [442, 0]
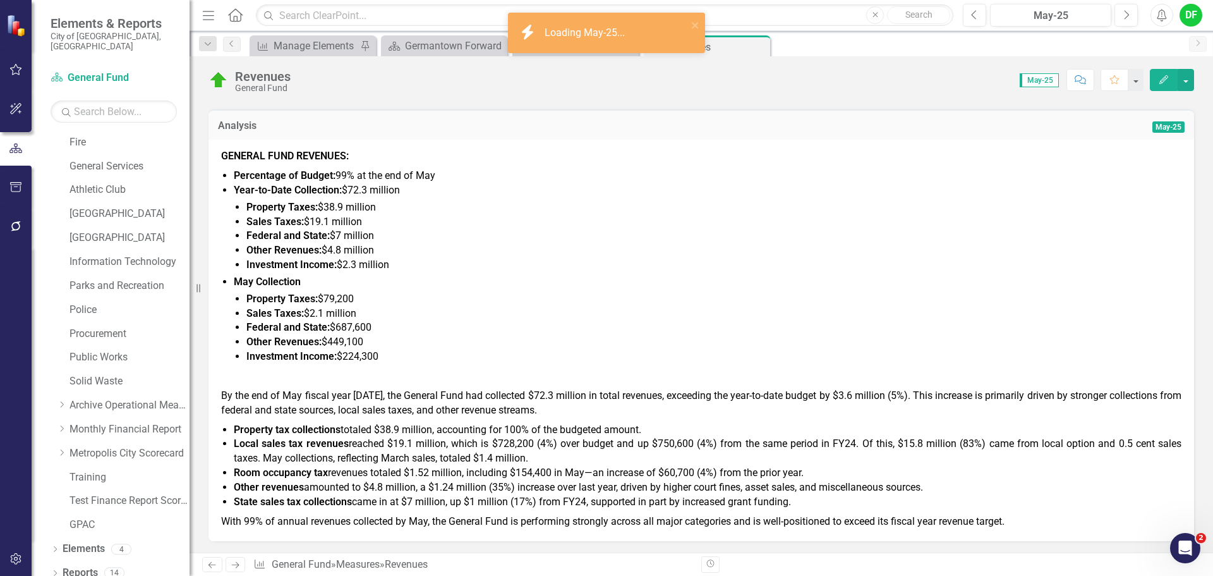
click at [475, 318] on li "Sales Taxes: $2.1 million" at bounding box center [713, 313] width 935 height 15
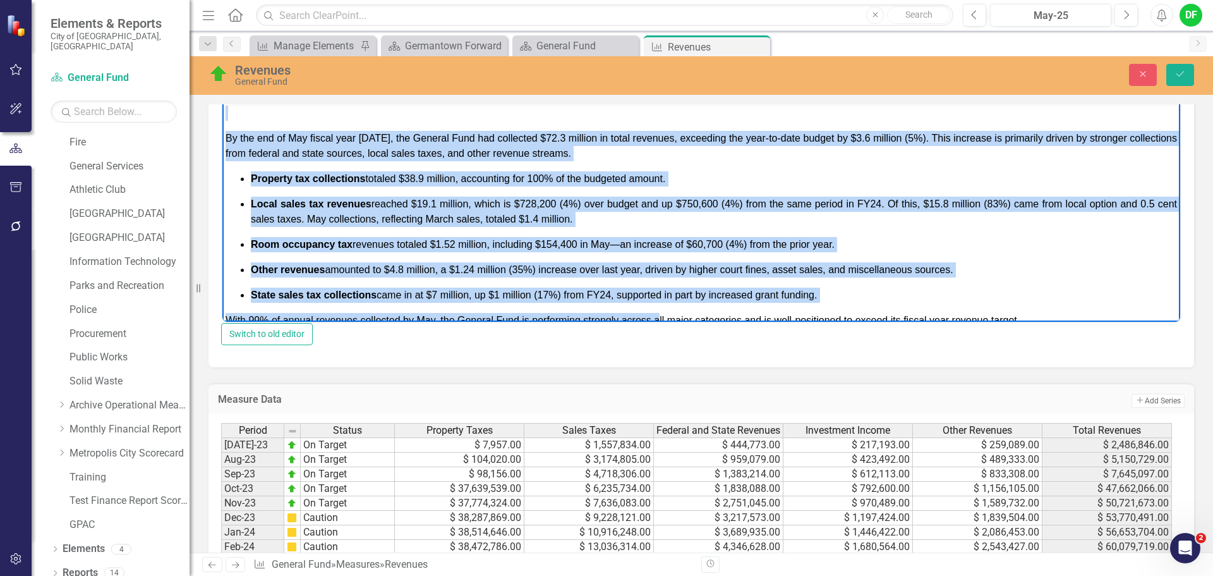
scroll to position [251, 0]
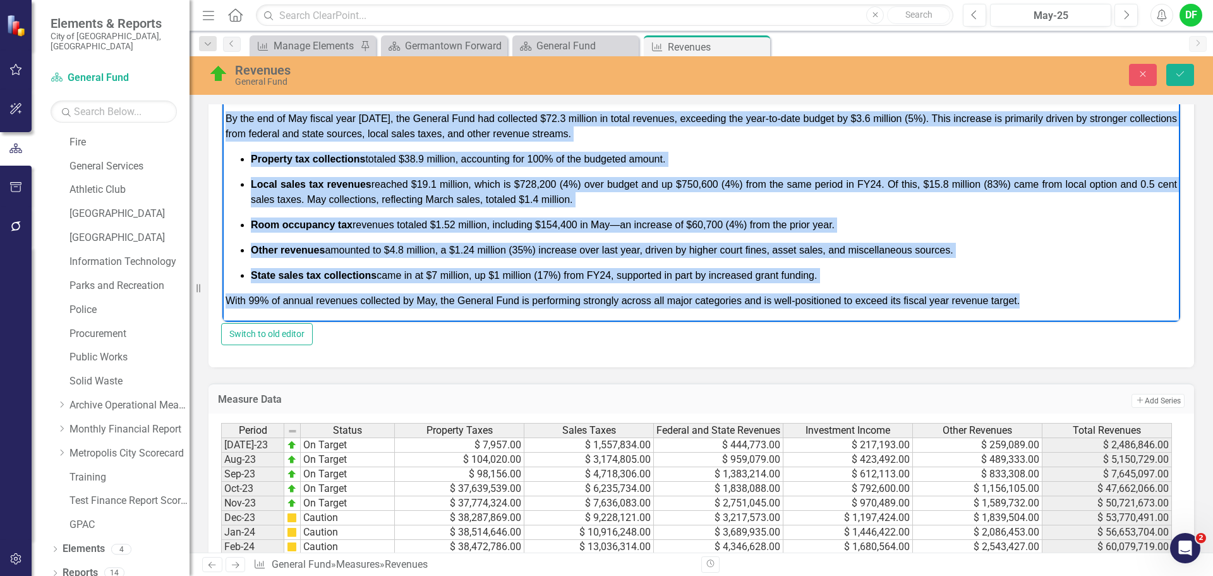
drag, startPoint x: 227, startPoint y: 111, endPoint x: 1055, endPoint y: 311, distance: 851.6
click at [1055, 311] on body "GENERAL FUND REVENUES: Percentage of Budget: 99% at the end of May Year-to-Date…" at bounding box center [701, 85] width 958 height 471
copy body "GENERAL FUND REVENUES: Percentage of Budget: 99% at the end of May Year-to-Date…"
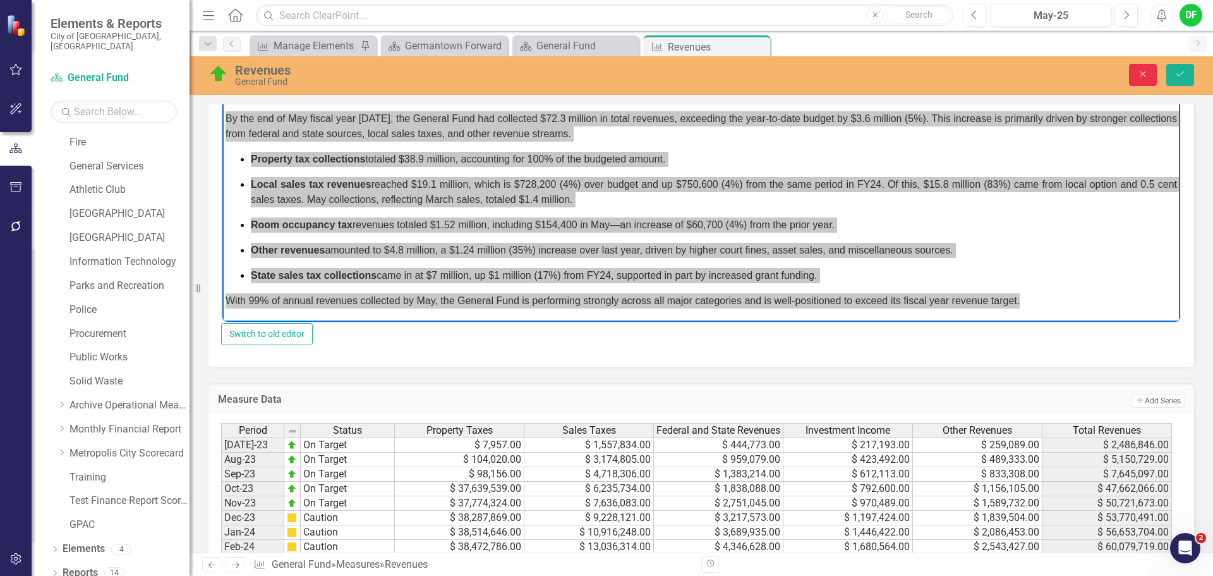
click at [1142, 78] on icon "Close" at bounding box center [1142, 73] width 11 height 9
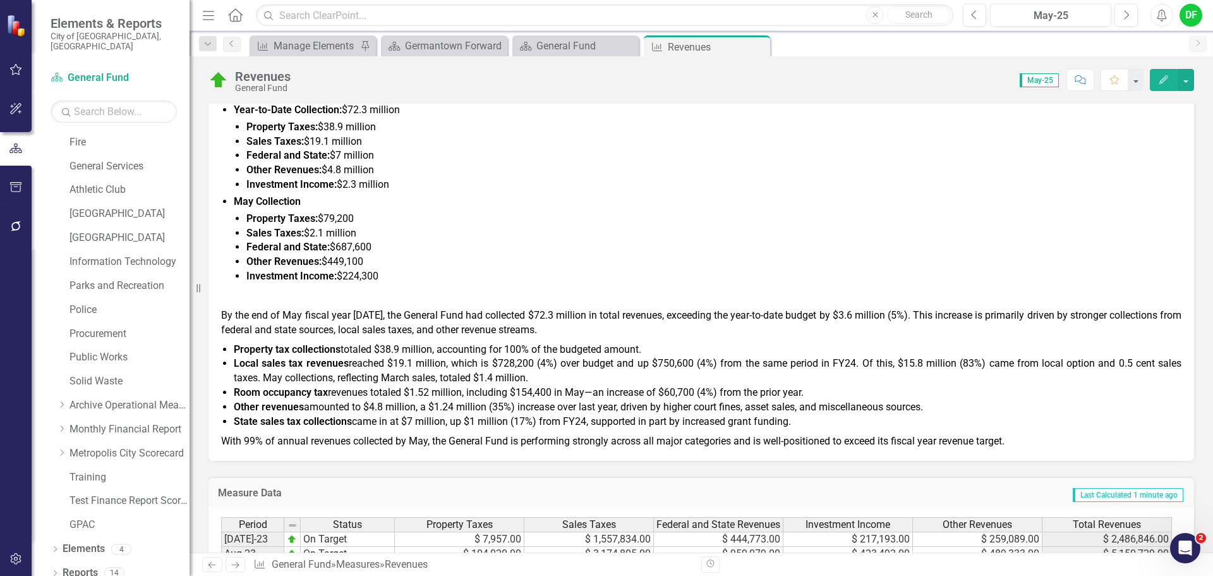
scroll to position [522, 0]
click at [1126, 15] on icon "Next" at bounding box center [1126, 14] width 7 height 11
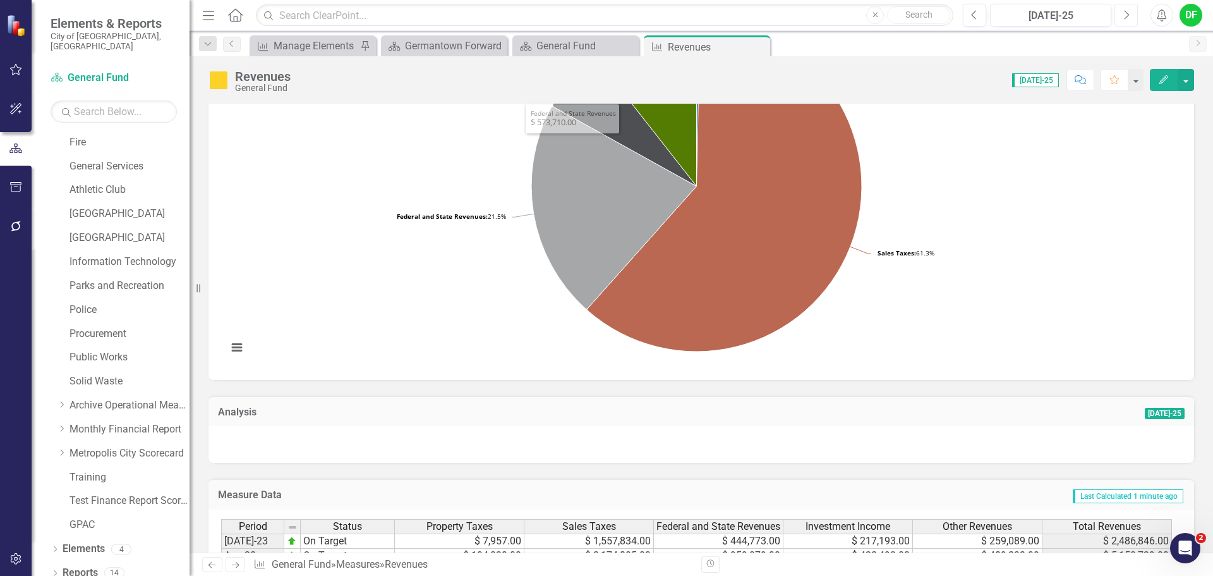
scroll to position [190, 0]
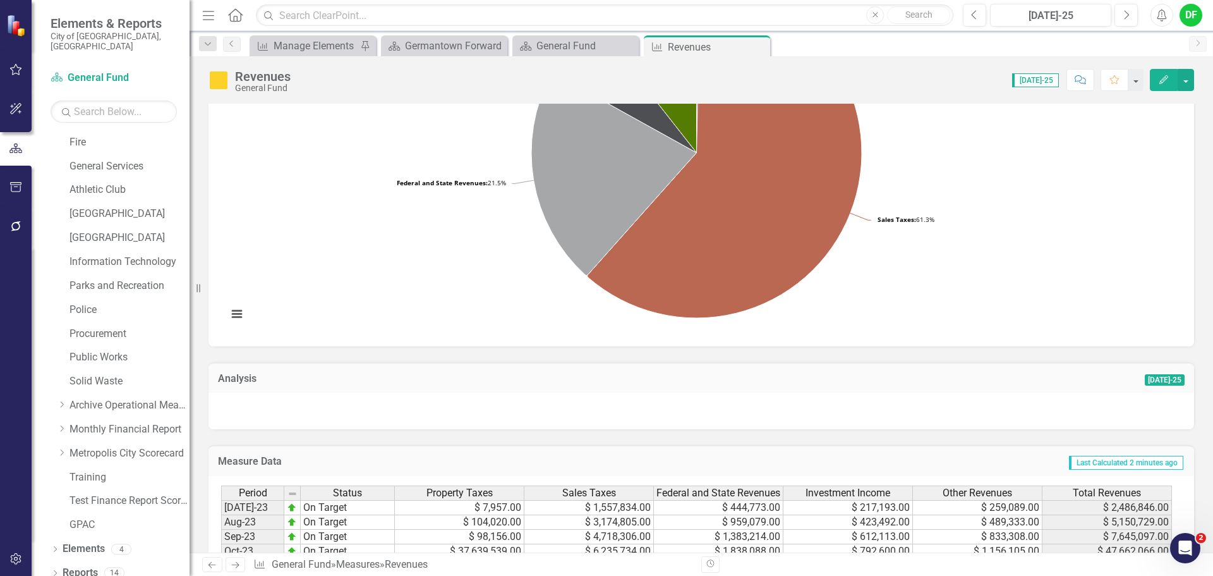
click at [378, 407] on div at bounding box center [701, 410] width 986 height 37
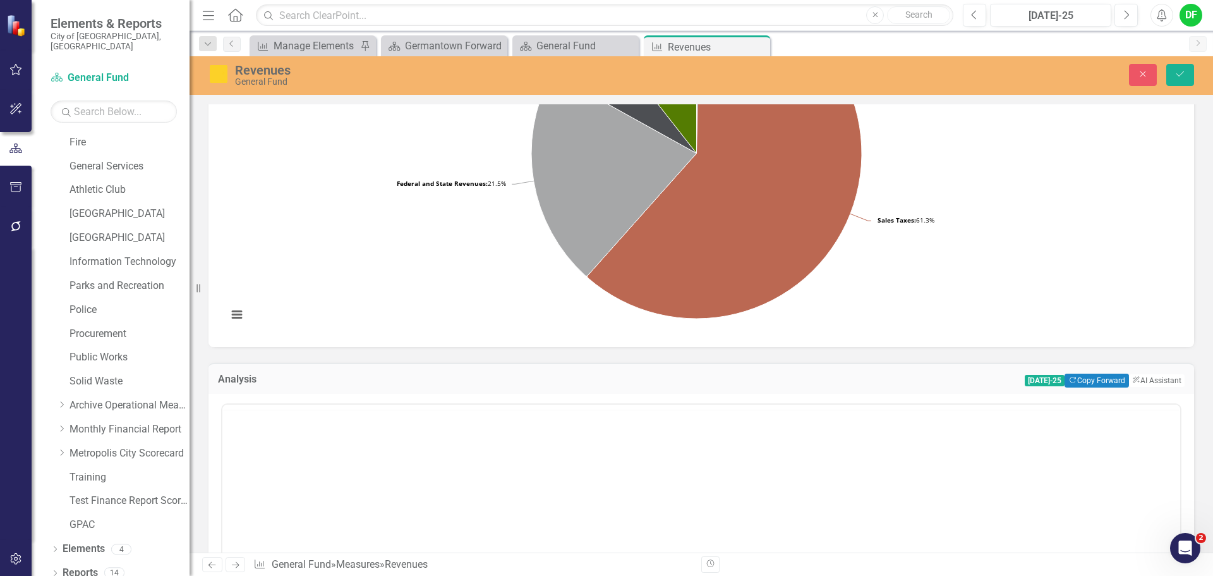
scroll to position [0, 0]
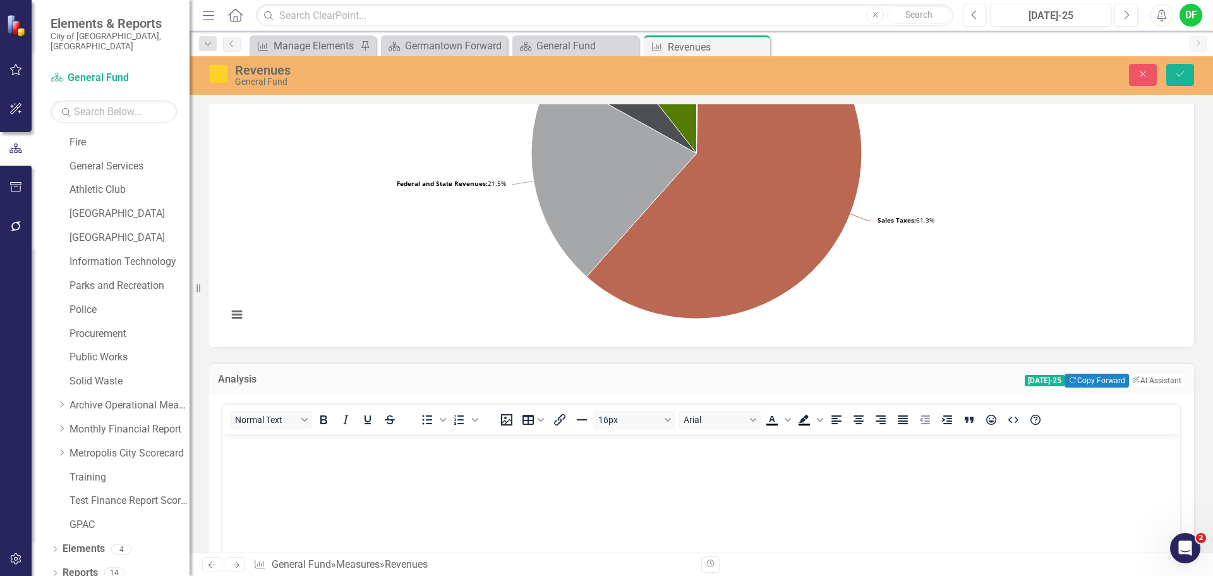
click at [353, 454] on body "Rich Text Area. Press ALT-0 for help." at bounding box center [701, 528] width 958 height 190
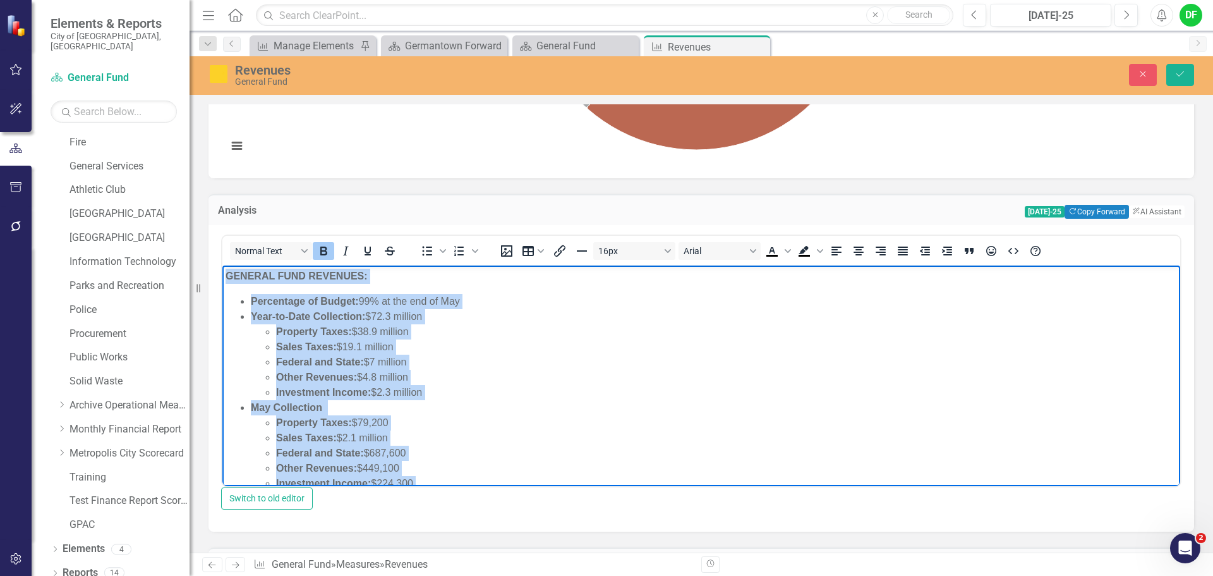
drag, startPoint x: 1043, startPoint y: 469, endPoint x: 221, endPoint y: 270, distance: 845.6
click at [222, 270] on html "GENERAL FUND REVENUES: Percentage of Budget: 99% at the end of May Year-to-Date…" at bounding box center [701, 500] width 958 height 471
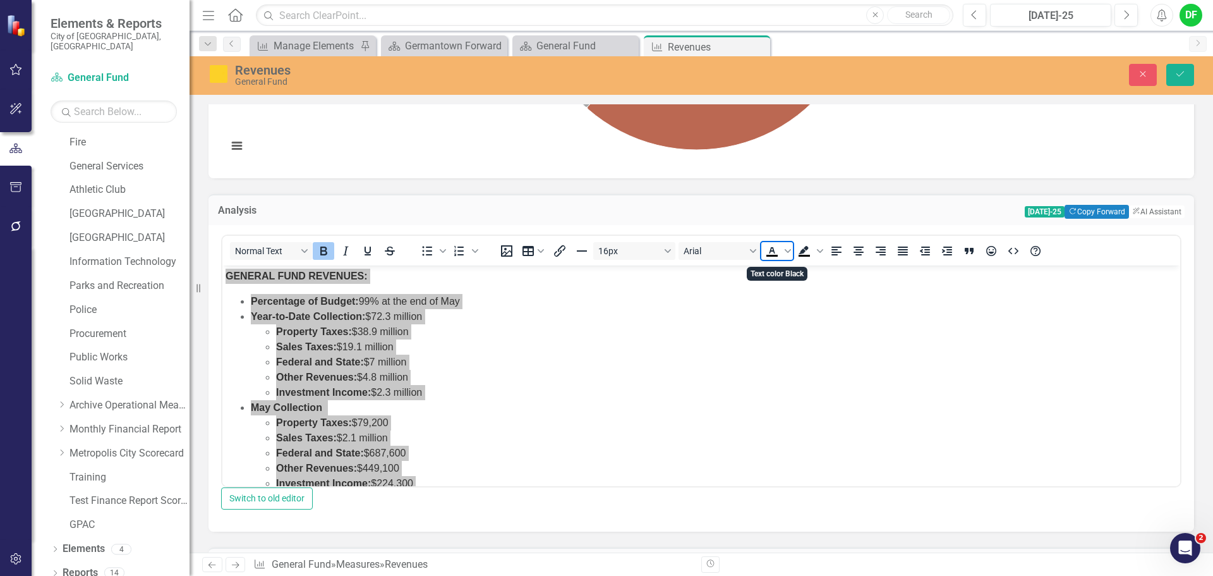
click at [771, 253] on icon "Text color Black" at bounding box center [772, 250] width 6 height 6
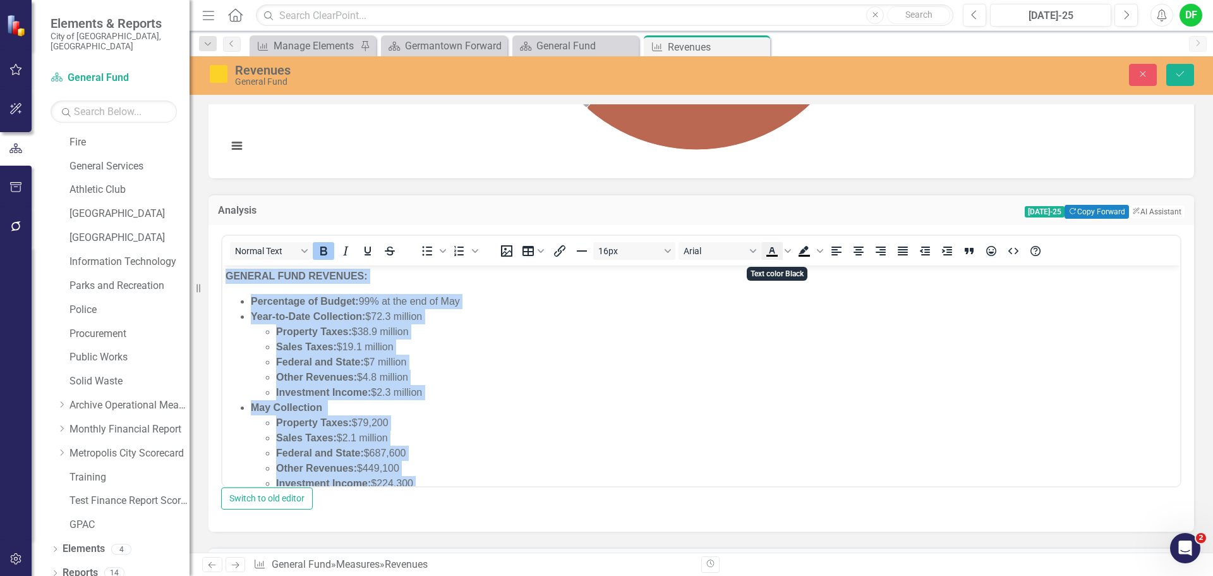
scroll to position [3, 0]
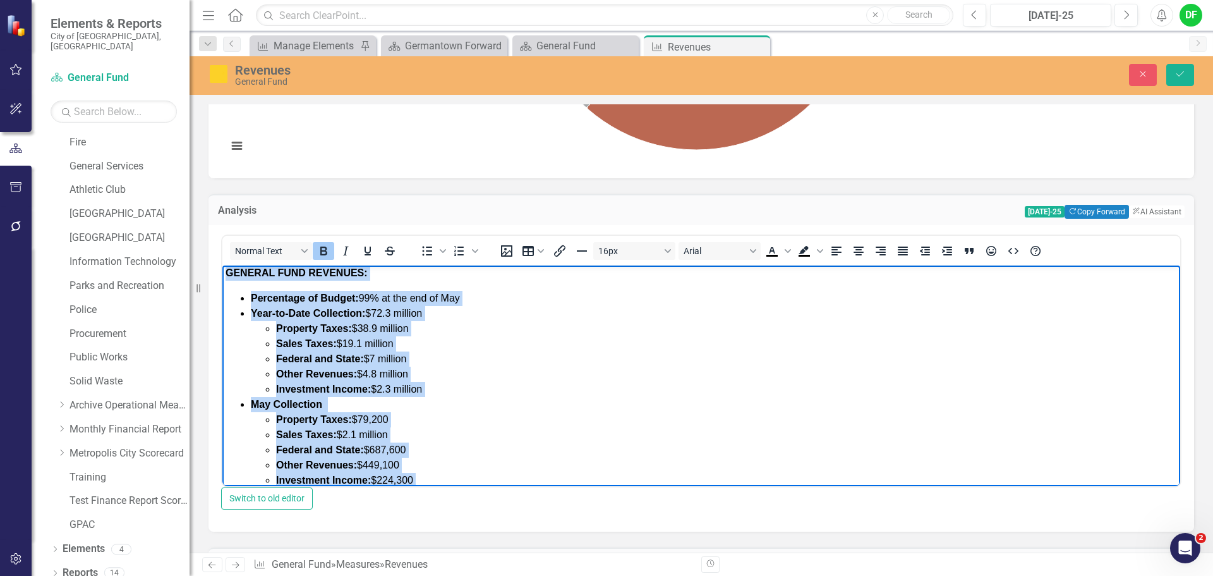
click at [541, 301] on li "Percentage of Budget: 99% at the end of May" at bounding box center [714, 297] width 926 height 15
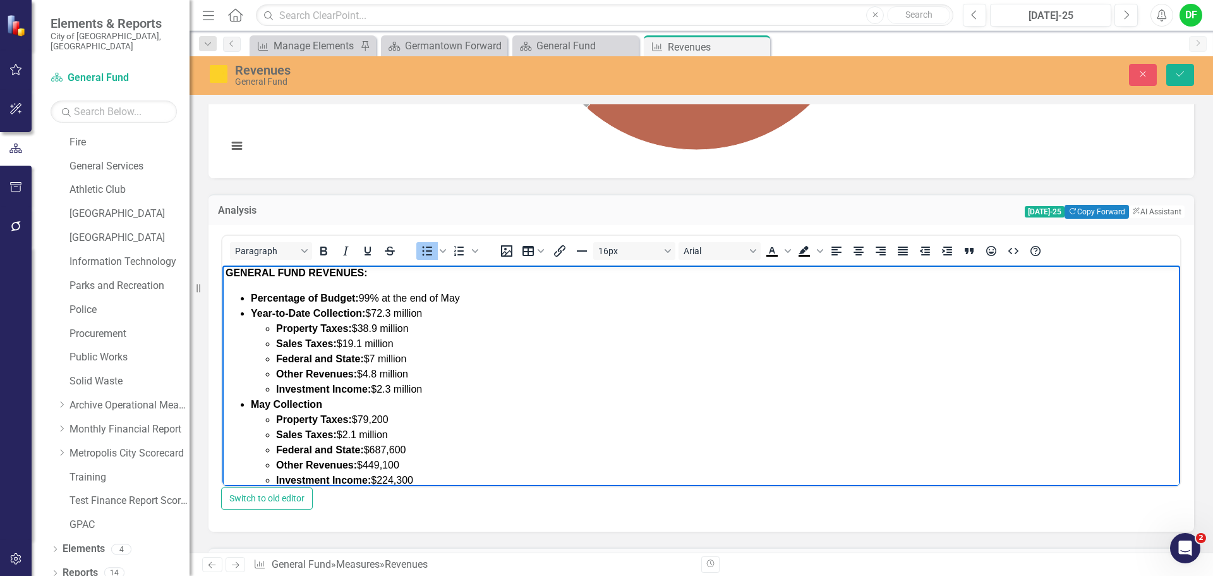
click at [372, 296] on span "Percentage of Budget: 99% at the end of May" at bounding box center [355, 297] width 209 height 11
click at [328, 253] on icon "Bold" at bounding box center [323, 250] width 15 height 15
click at [476, 301] on li "Percentage of Budget: ﻿3 % at the end of May" at bounding box center [714, 297] width 926 height 15
click at [392, 310] on span "Year-to-Date Collection: $72.3 million" at bounding box center [336, 312] width 171 height 11
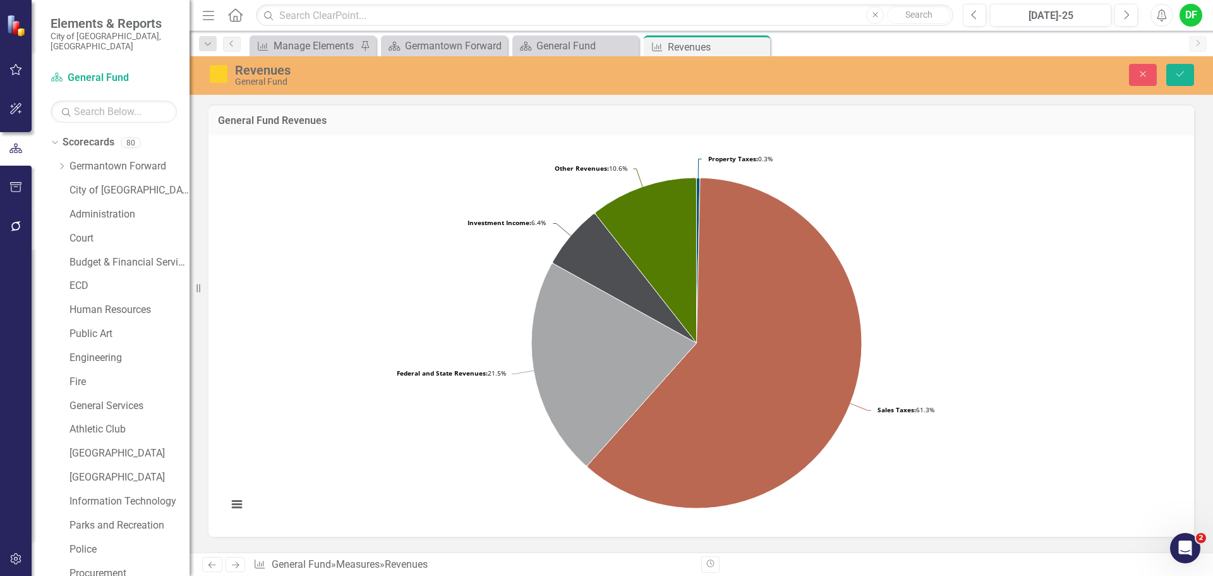
scroll to position [358, 0]
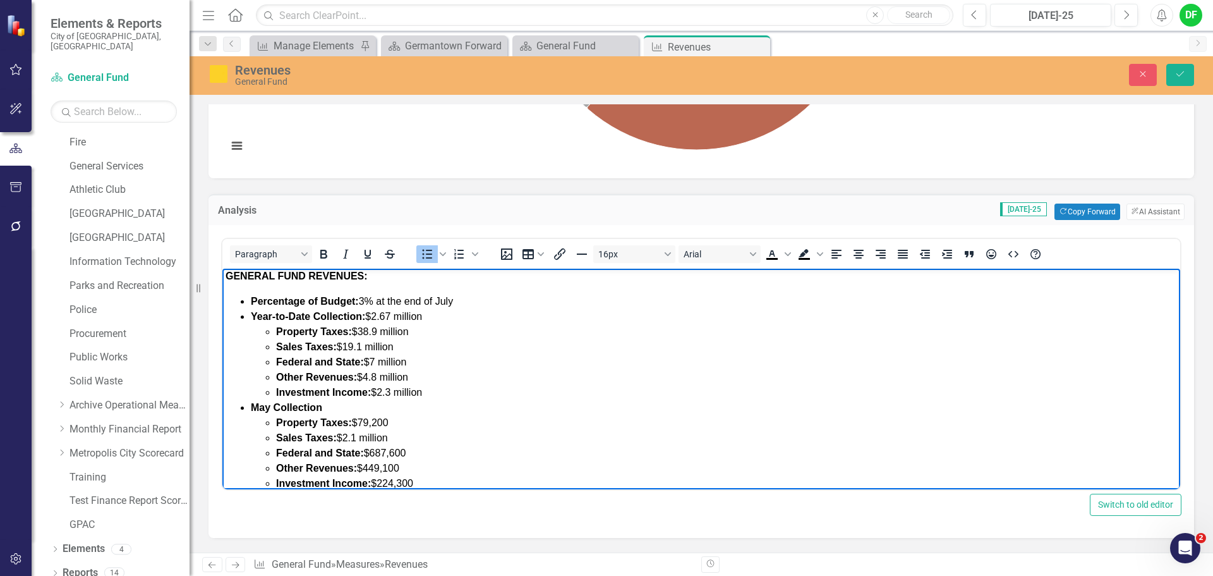
click at [379, 330] on span "Property Taxes: $38.9 million" at bounding box center [342, 331] width 133 height 11
click at [409, 330] on span "Property Taxes: $38.9 million" at bounding box center [342, 331] width 133 height 11
click at [363, 346] on span "Sales Taxes: $19.1 million" at bounding box center [335, 346] width 118 height 11
click at [421, 359] on li "Federal and State: $7 million" at bounding box center [726, 361] width 901 height 15
click at [422, 375] on li "Other Revenues: $4.8 million" at bounding box center [726, 377] width 901 height 15
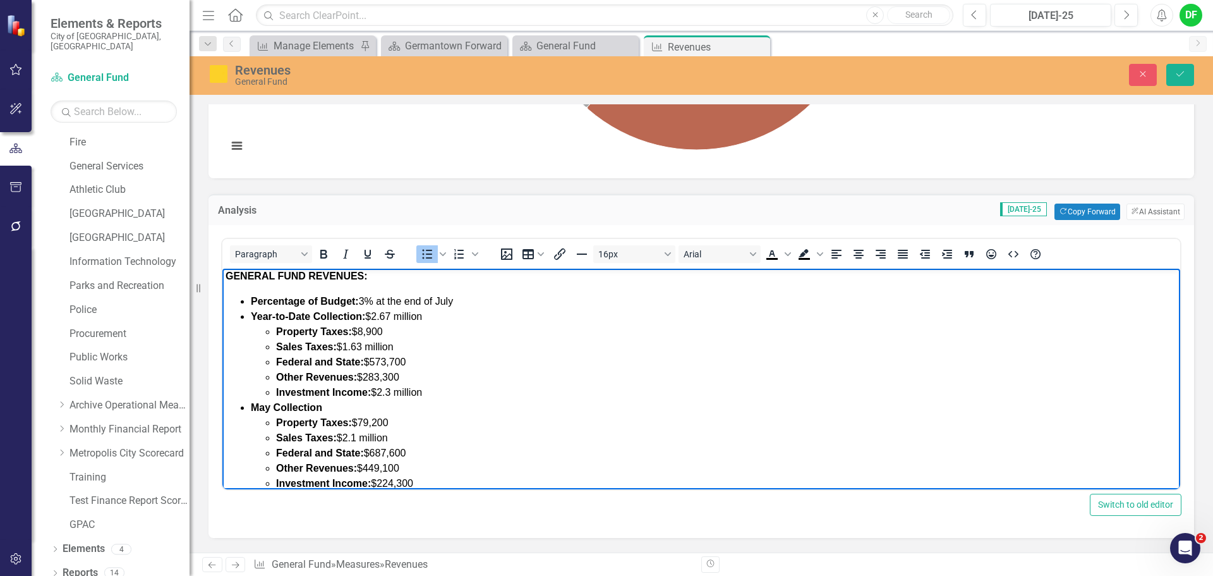
click at [437, 386] on li "Investment Income: $2.3 million" at bounding box center [726, 392] width 901 height 15
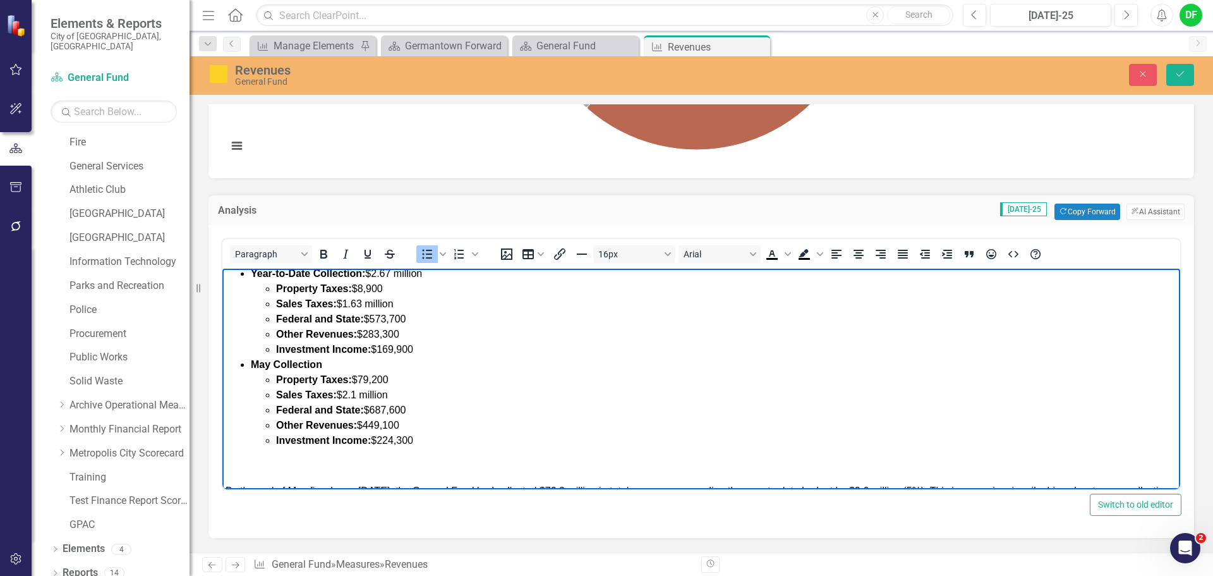
scroll to position [66, 0]
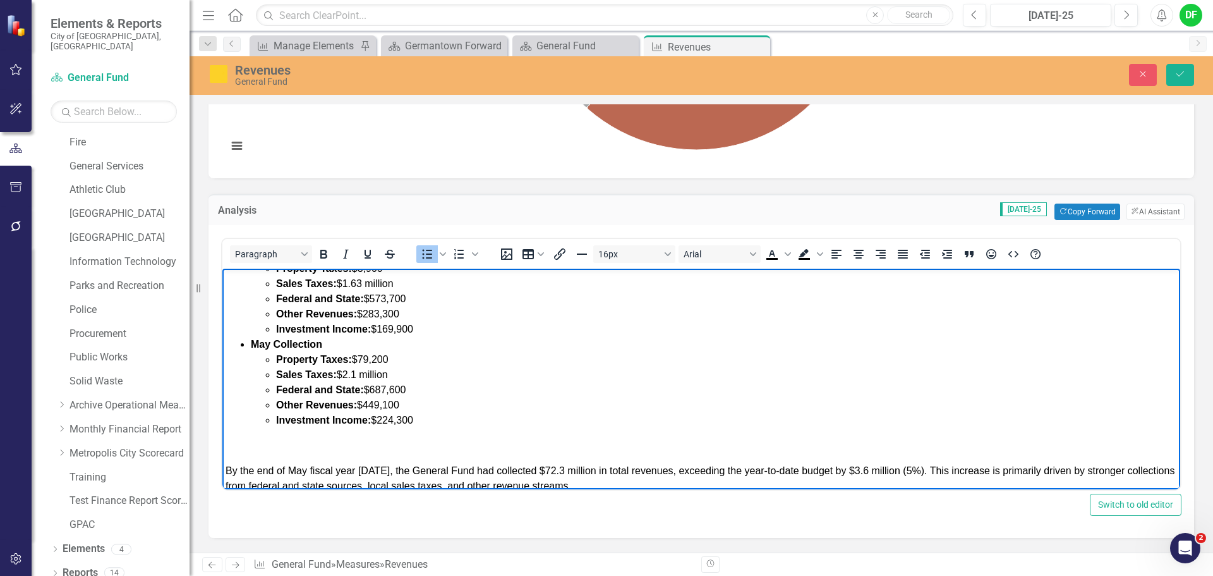
click at [269, 344] on strong "May Collection" at bounding box center [286, 344] width 71 height 11
click at [407, 357] on li "Property Taxes: $79,200" at bounding box center [726, 359] width 901 height 15
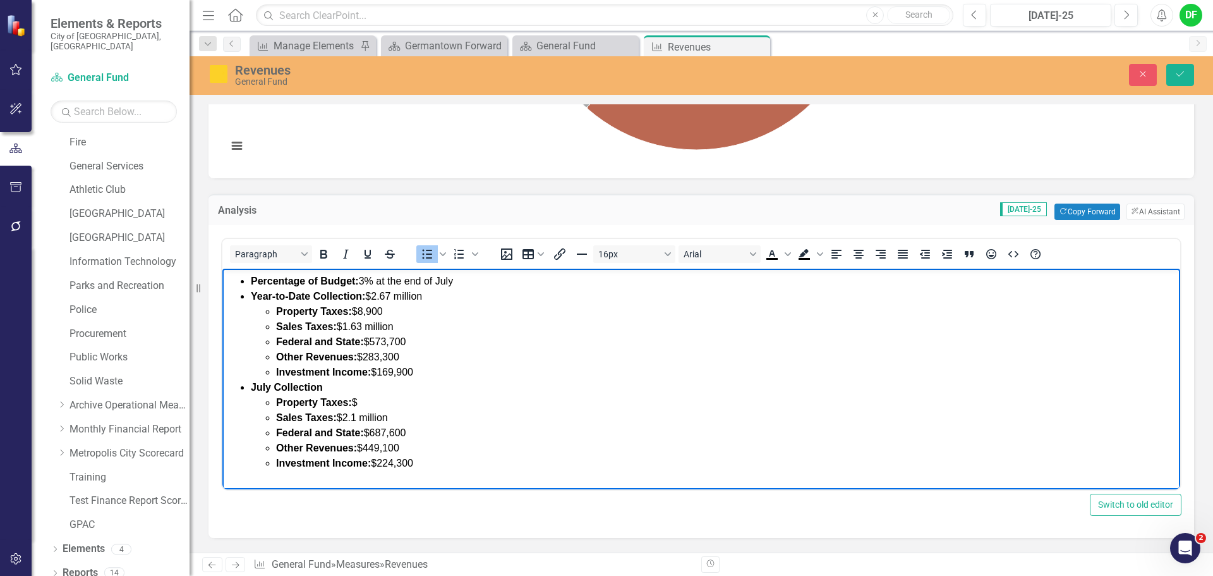
scroll to position [3, 0]
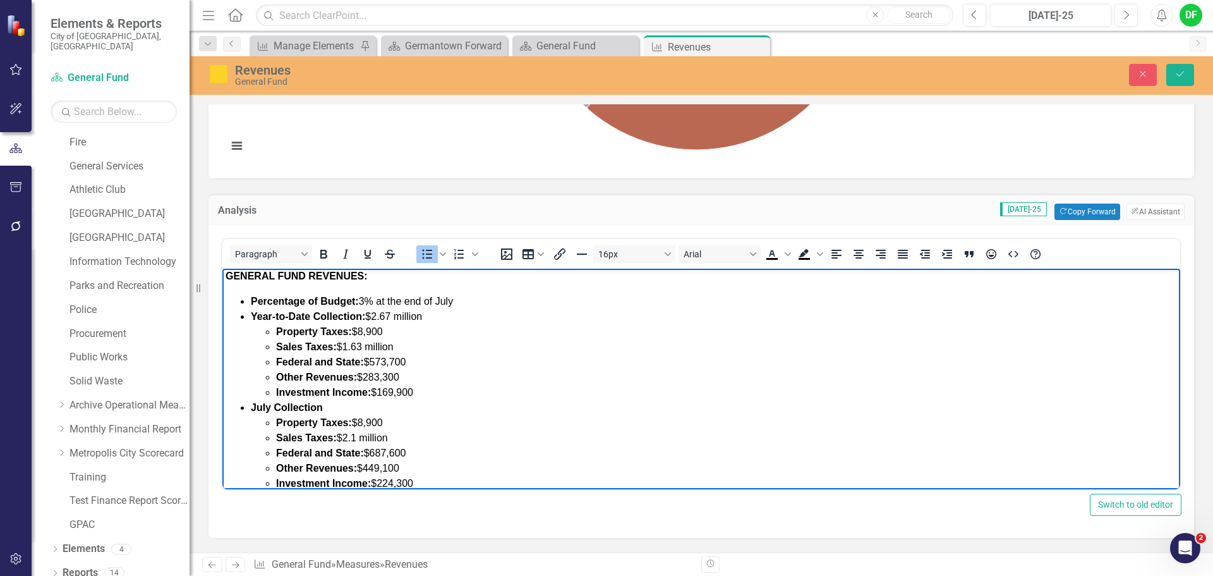
click at [359, 437] on span "Sales Taxes: $2.1 million" at bounding box center [332, 437] width 112 height 11
click at [421, 448] on li "Federal and State: $687,600" at bounding box center [726, 452] width 901 height 15
click at [418, 464] on li "Other Revenues: $449,100" at bounding box center [726, 468] width 901 height 15
click at [419, 481] on li "Investment Income: $224,300" at bounding box center [726, 483] width 901 height 15
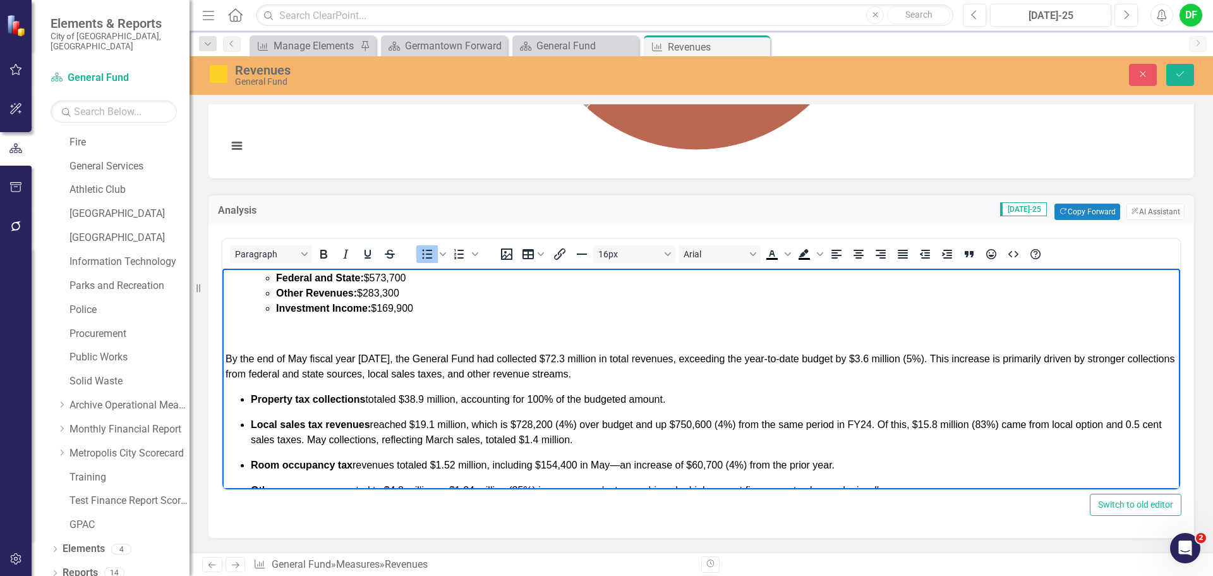
scroll to position [193, 0]
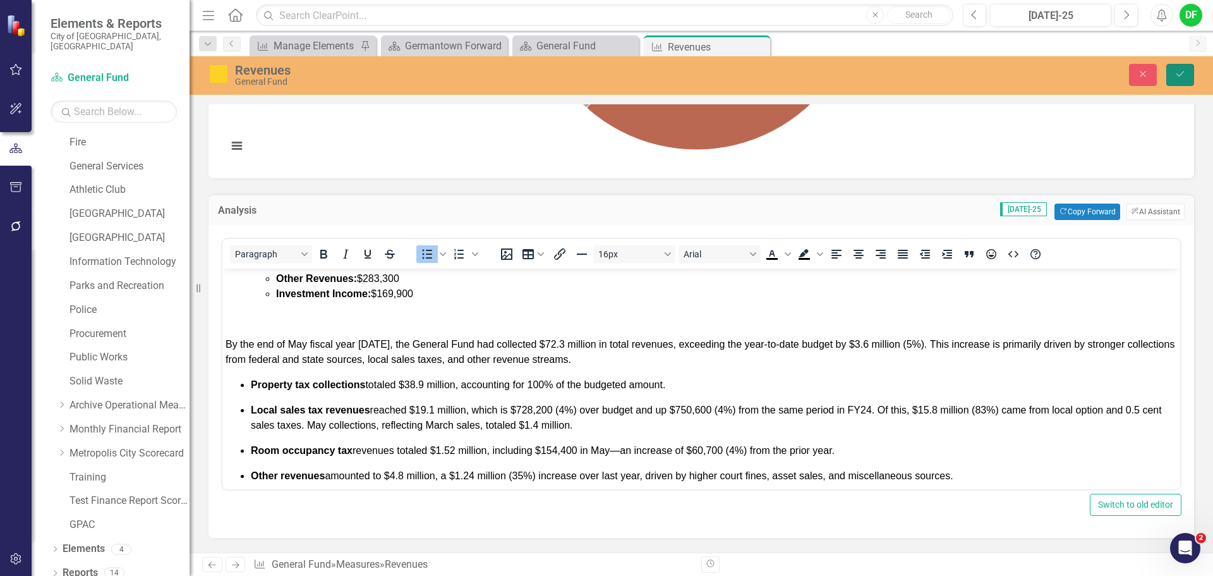
click at [1186, 75] on button "Save" at bounding box center [1180, 75] width 28 height 22
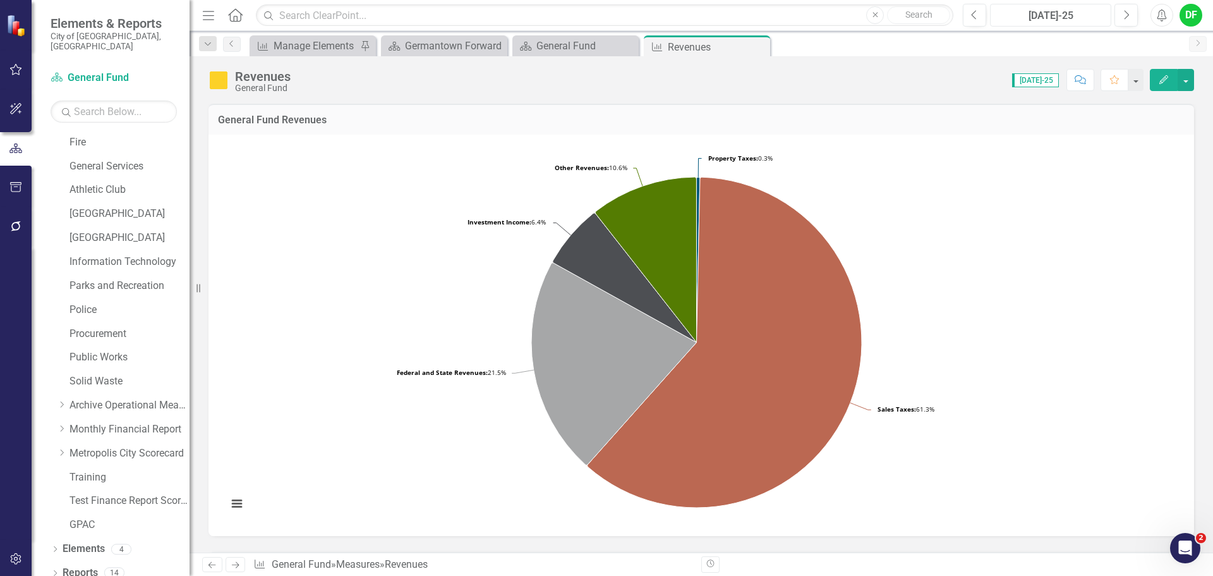
click at [1031, 15] on div "[DATE]-25" at bounding box center [1050, 15] width 112 height 15
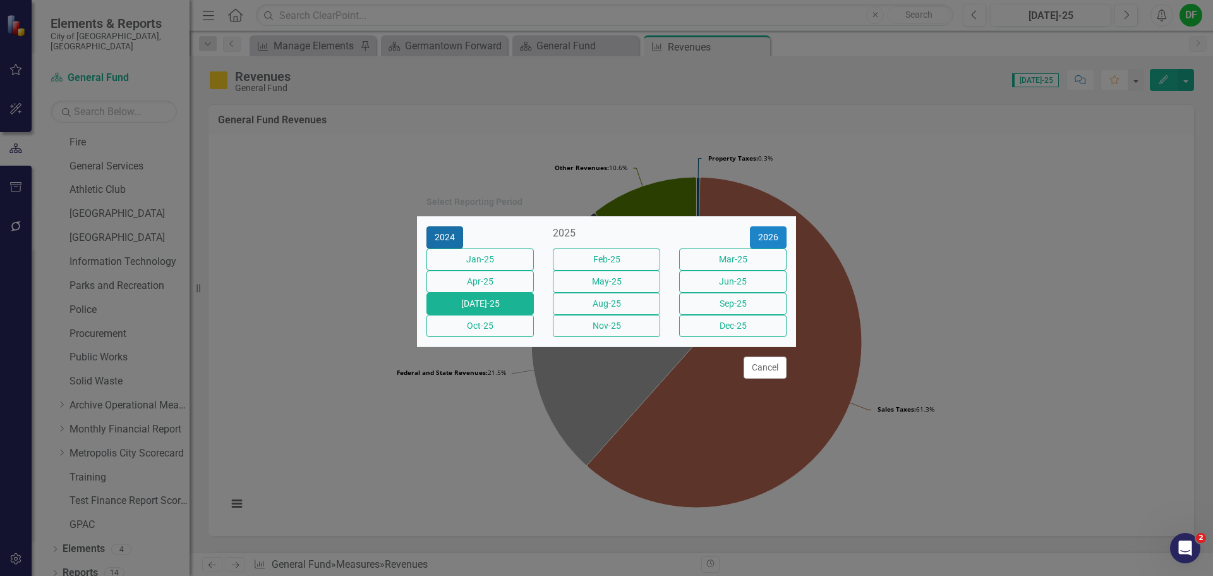
click at [459, 226] on button "2024" at bounding box center [444, 237] width 37 height 22
click at [492, 311] on button "[DATE]-24" at bounding box center [479, 303] width 107 height 22
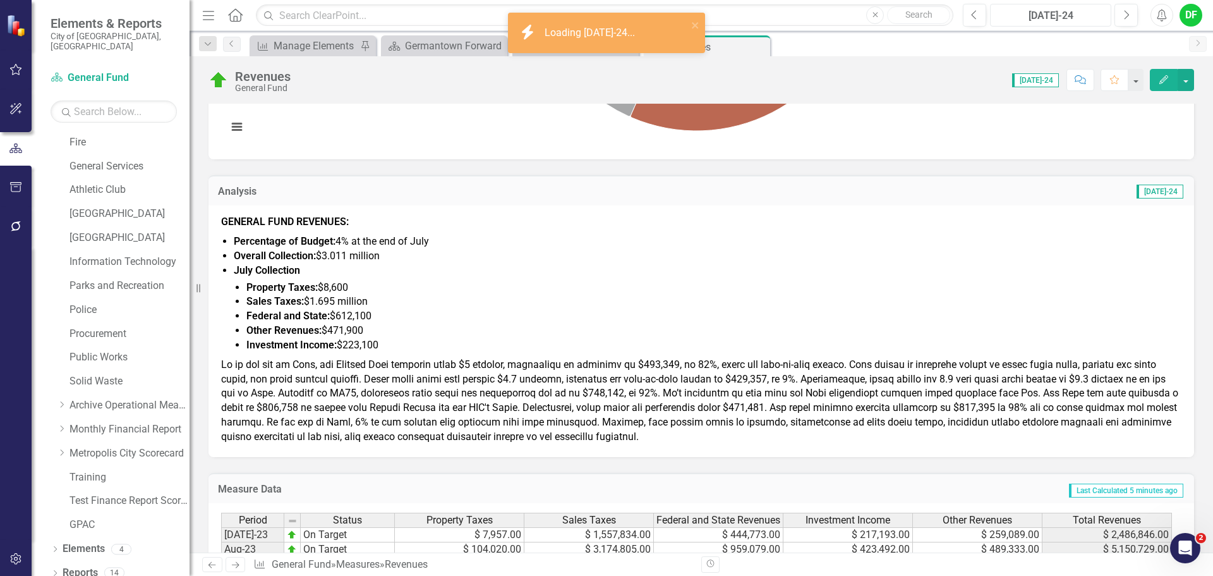
scroll to position [379, 0]
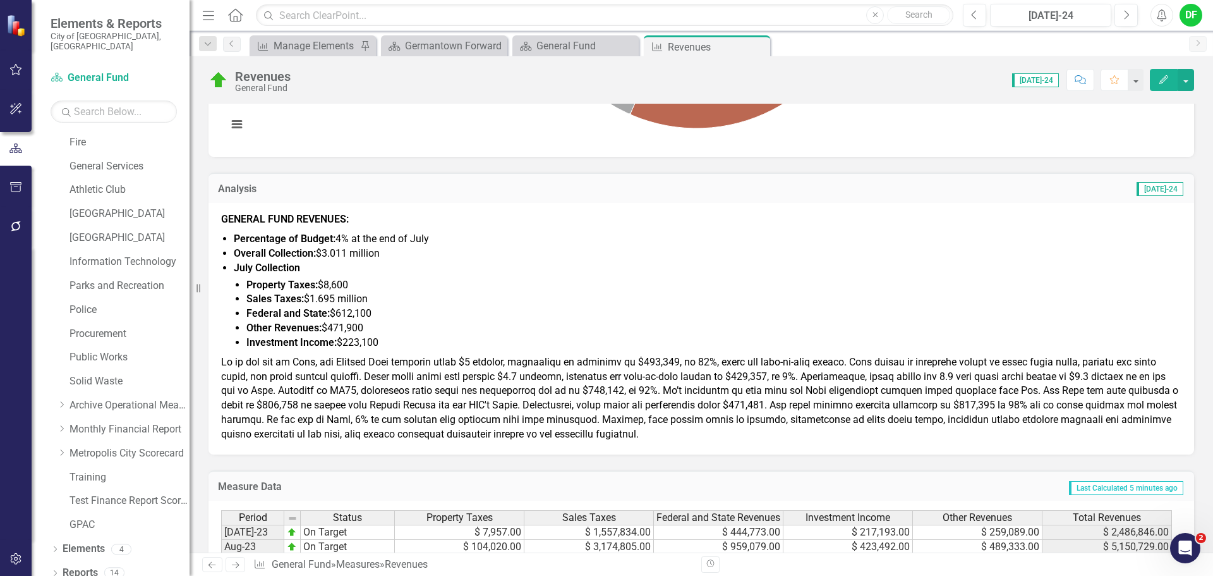
click at [252, 375] on span at bounding box center [699, 398] width 957 height 84
click at [225, 359] on span at bounding box center [699, 398] width 957 height 84
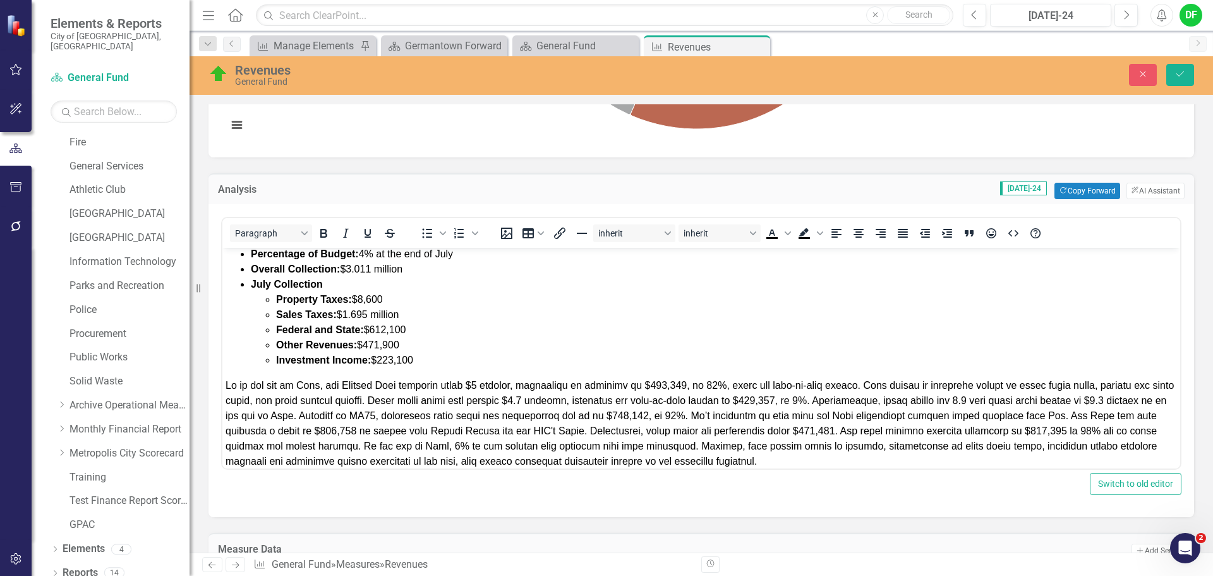
scroll to position [44, 0]
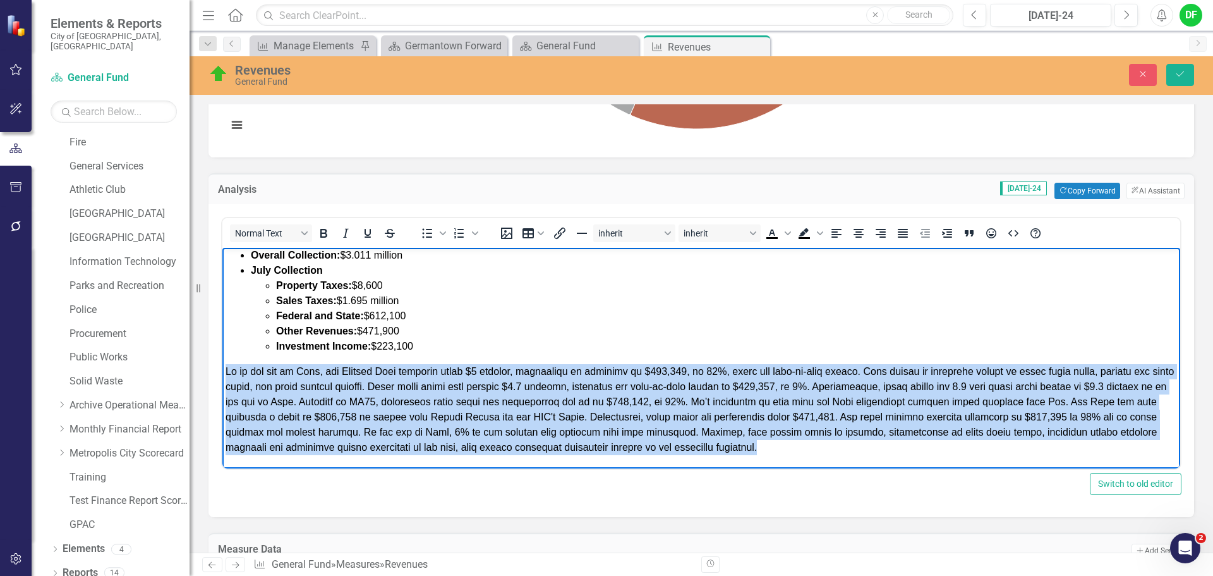
drag, startPoint x: 226, startPoint y: 370, endPoint x: 787, endPoint y: 467, distance: 570.1
click at [787, 467] on body "GENERAL FUND REVENUES: Percentage of Budget: 4% at the end of July Overall Coll…" at bounding box center [701, 336] width 958 height 264
copy span "As of the end of July, the General Fund revenues total $3 million, reflecting a…"
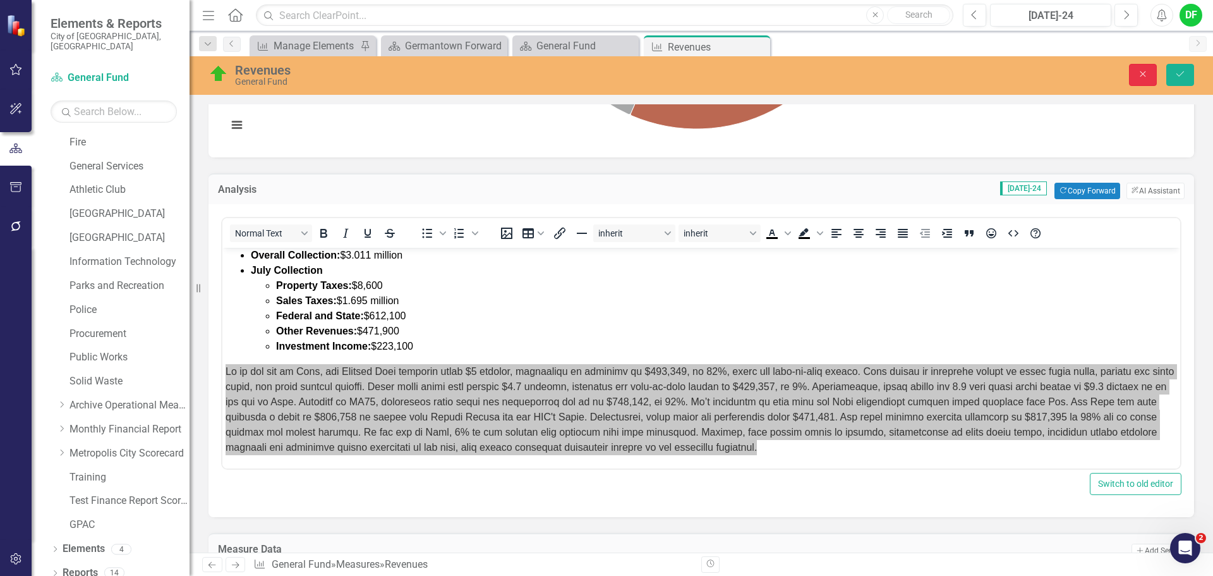
click at [1150, 78] on button "Close" at bounding box center [1143, 75] width 28 height 22
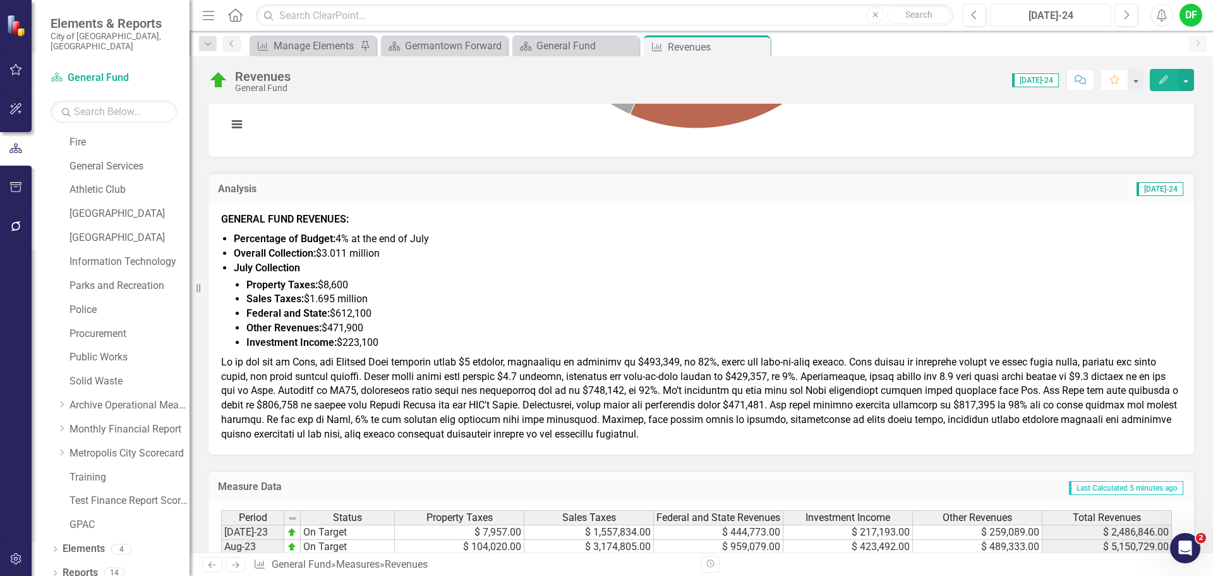
click at [1067, 17] on div "[DATE]-24" at bounding box center [1050, 15] width 112 height 15
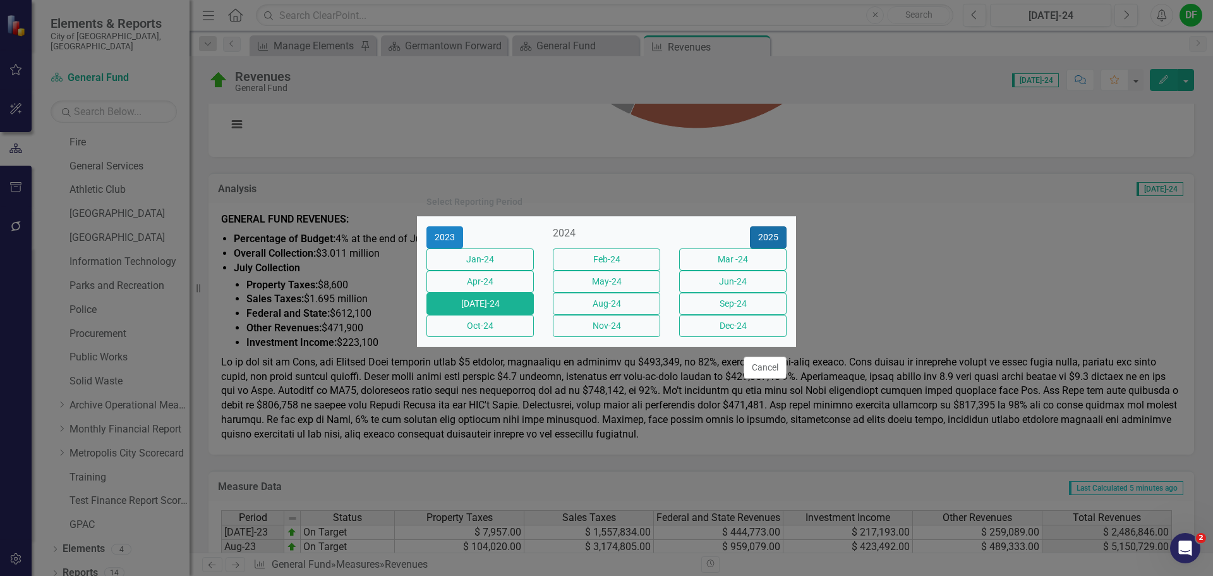
click at [767, 226] on button "2025" at bounding box center [768, 237] width 37 height 22
click at [503, 310] on button "[DATE]-25" at bounding box center [479, 303] width 107 height 22
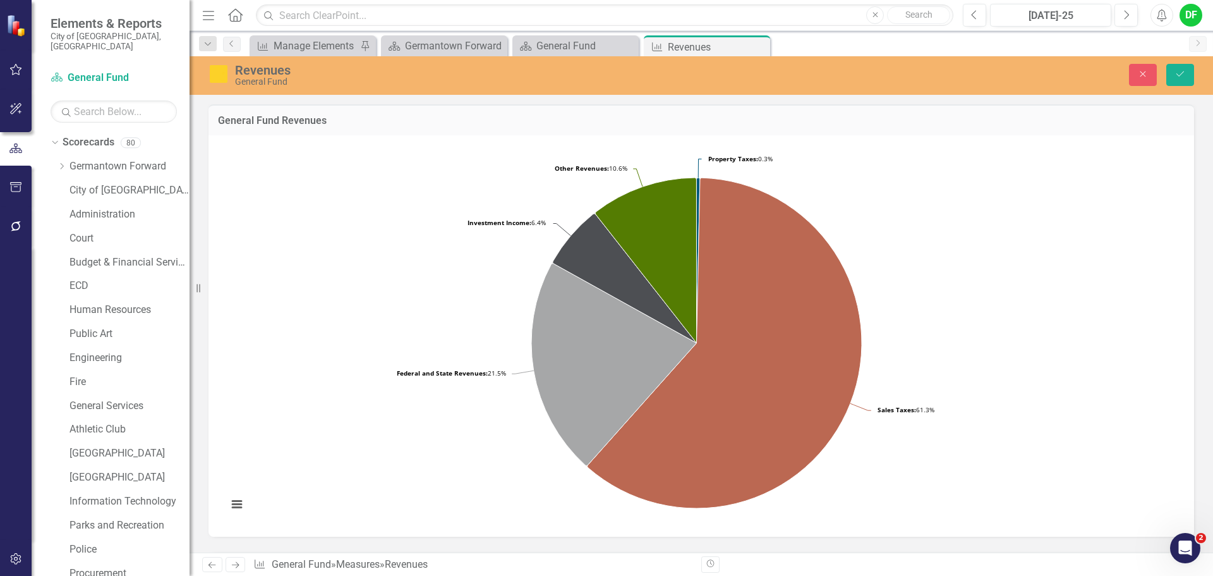
scroll to position [505, 0]
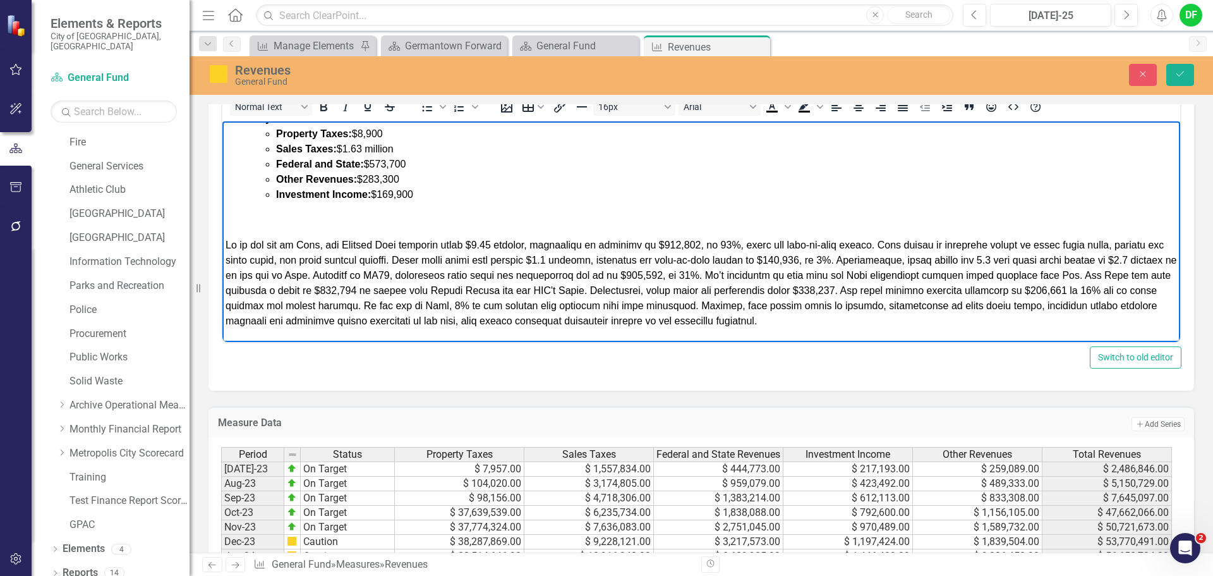
drag, startPoint x: 597, startPoint y: 243, endPoint x: 618, endPoint y: 246, distance: 21.1
click at [597, 243] on span "Rich Text Area. Press ALT-0 for help." at bounding box center [701, 282] width 951 height 87
click at [681, 243] on span "Rich Text Area. Press ALT-0 for help." at bounding box center [701, 282] width 951 height 87
click at [711, 243] on span "Rich Text Area. Press ALT-0 for help." at bounding box center [701, 282] width 951 height 87
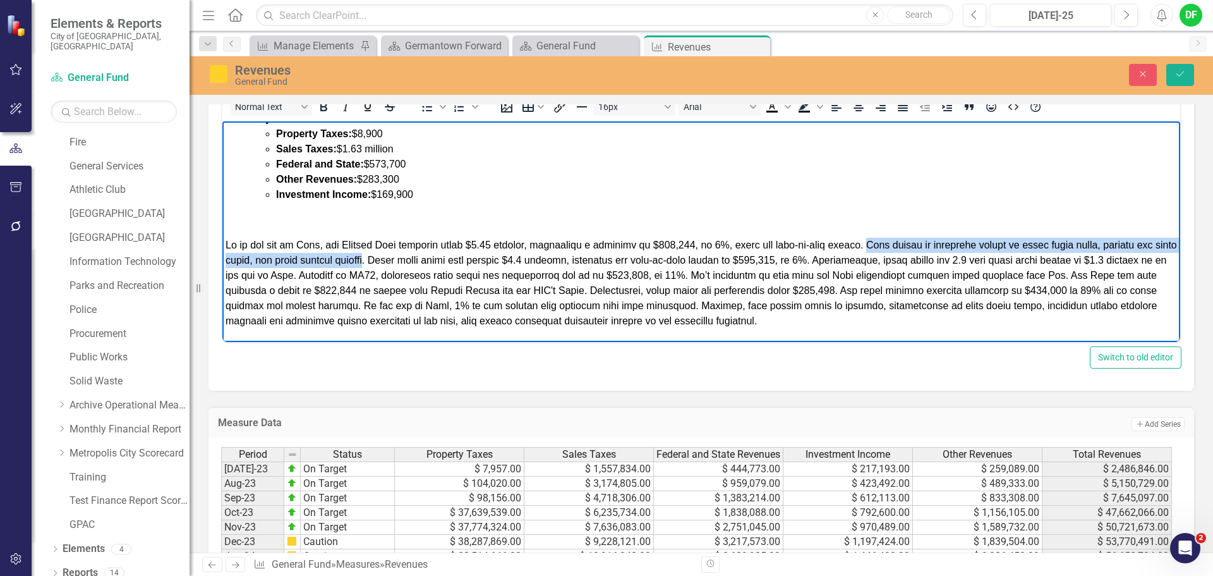
drag, startPoint x: 860, startPoint y: 242, endPoint x: 401, endPoint y: 260, distance: 460.3
click at [401, 260] on span "Rich Text Area. Press ALT-0 for help." at bounding box center [701, 282] width 951 height 87
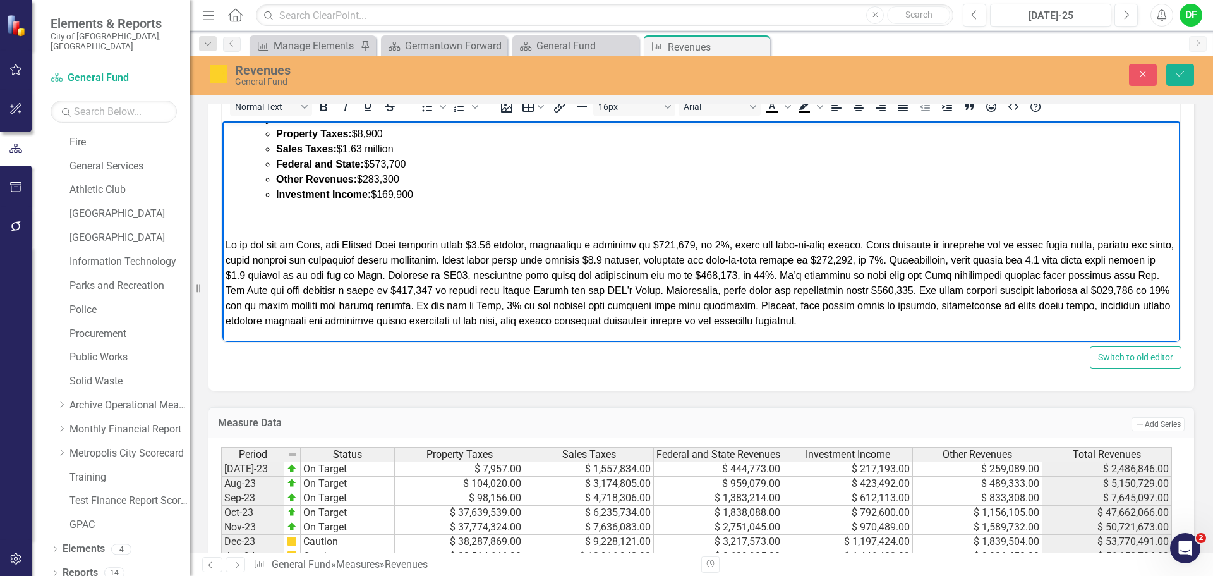
drag, startPoint x: 636, startPoint y: 257, endPoint x: 660, endPoint y: 260, distance: 24.2
click at [636, 257] on span "Rich Text Area. Press ALT-0 for help." at bounding box center [700, 282] width 948 height 87
drag, startPoint x: 680, startPoint y: 260, endPoint x: 718, endPoint y: 260, distance: 37.9
click at [718, 260] on span "Rich Text Area. Press ALT-0 for help." at bounding box center [700, 282] width 948 height 87
drag, startPoint x: 724, startPoint y: 260, endPoint x: 682, endPoint y: 259, distance: 42.3
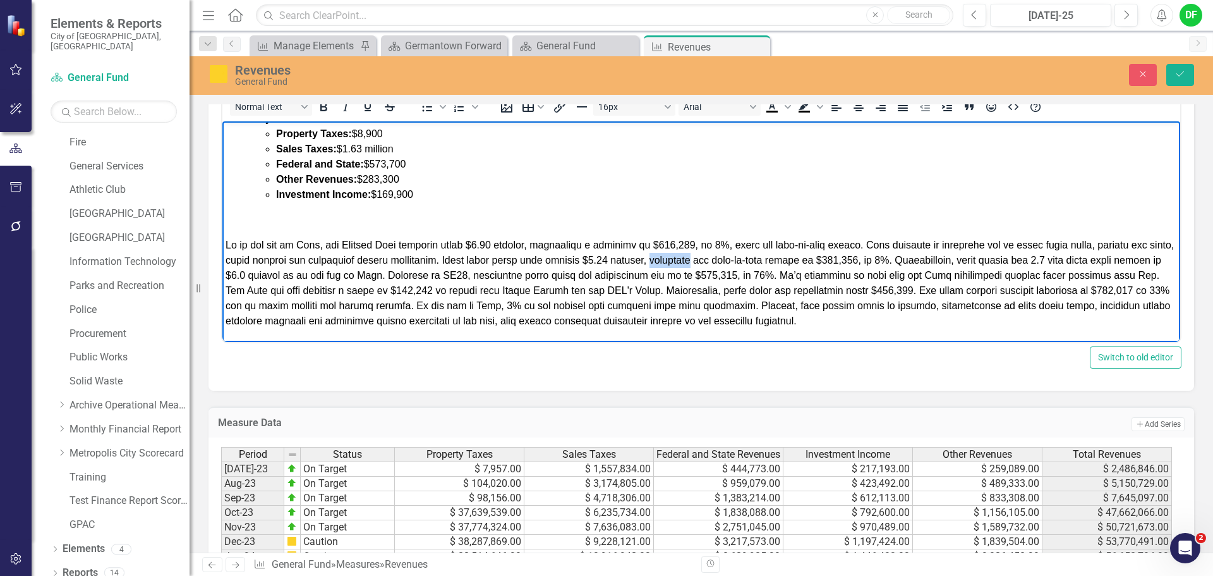
click at [682, 259] on span "Rich Text Area. Press ALT-0 for help." at bounding box center [700, 282] width 948 height 87
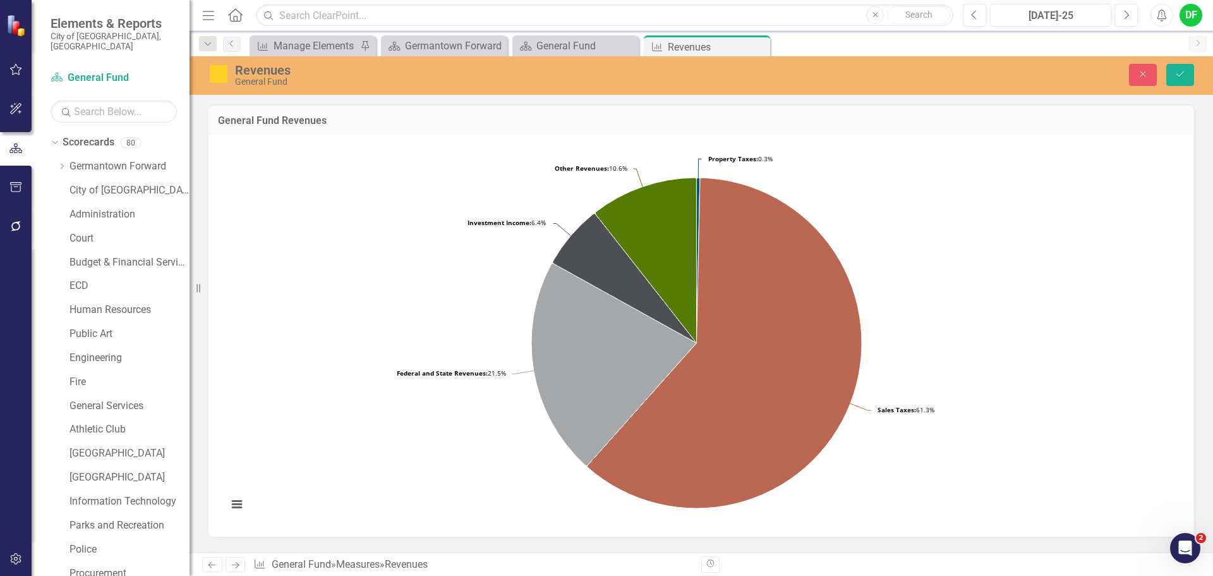
scroll to position [505, 0]
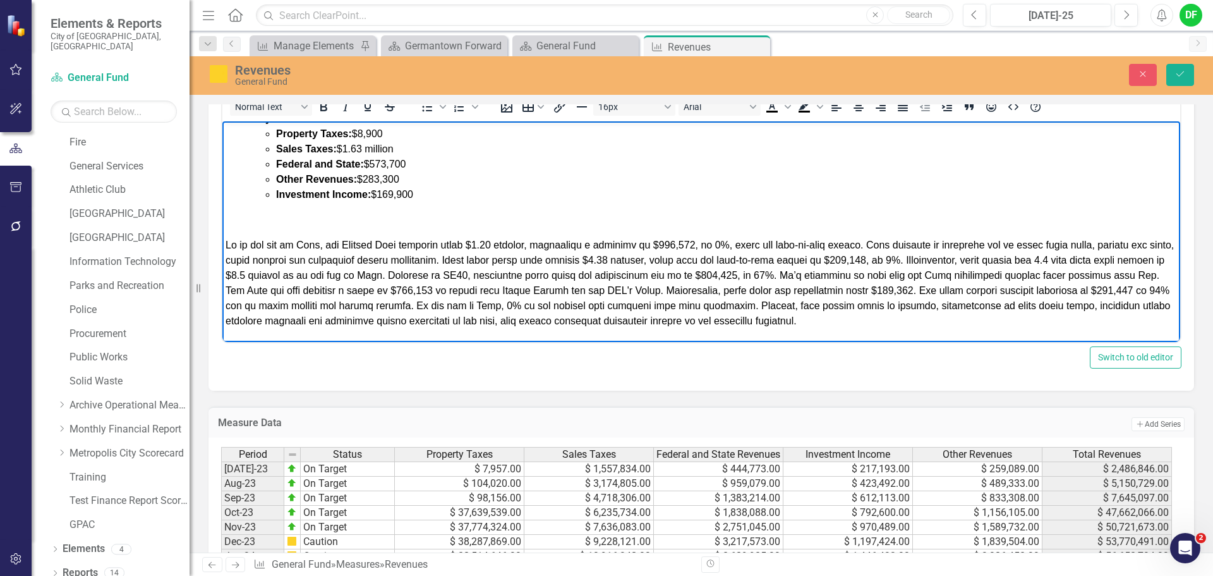
click at [892, 260] on span "Rich Text Area. Press ALT-0 for help." at bounding box center [700, 282] width 948 height 87
click at [920, 255] on span "Rich Text Area. Press ALT-0 for help." at bounding box center [700, 282] width 948 height 87
click at [291, 275] on span "Rich Text Area. Press ALT-0 for help." at bounding box center [700, 282] width 948 height 87
click at [514, 274] on span "Rich Text Area. Press ALT-0 for help." at bounding box center [700, 282] width 948 height 87
click at [711, 277] on span "Rich Text Area. Press ALT-0 for help." at bounding box center [700, 282] width 948 height 87
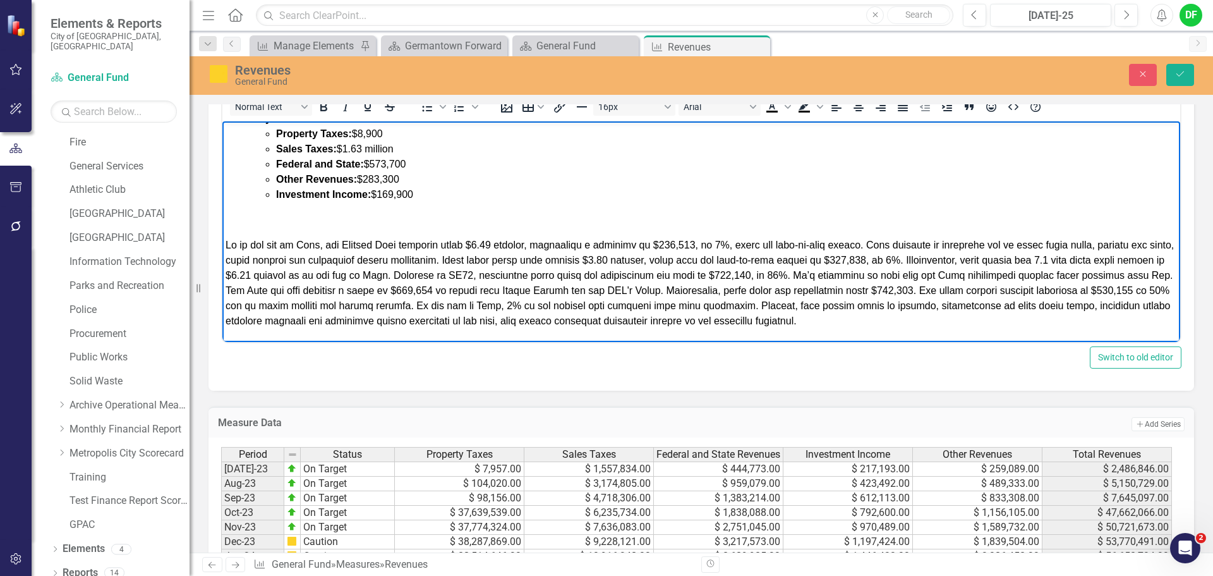
click at [785, 273] on span "Rich Text Area. Press ALT-0 for help." at bounding box center [700, 282] width 948 height 87
click at [807, 273] on span "Rich Text Area. Press ALT-0 for help." at bounding box center [700, 282] width 948 height 87
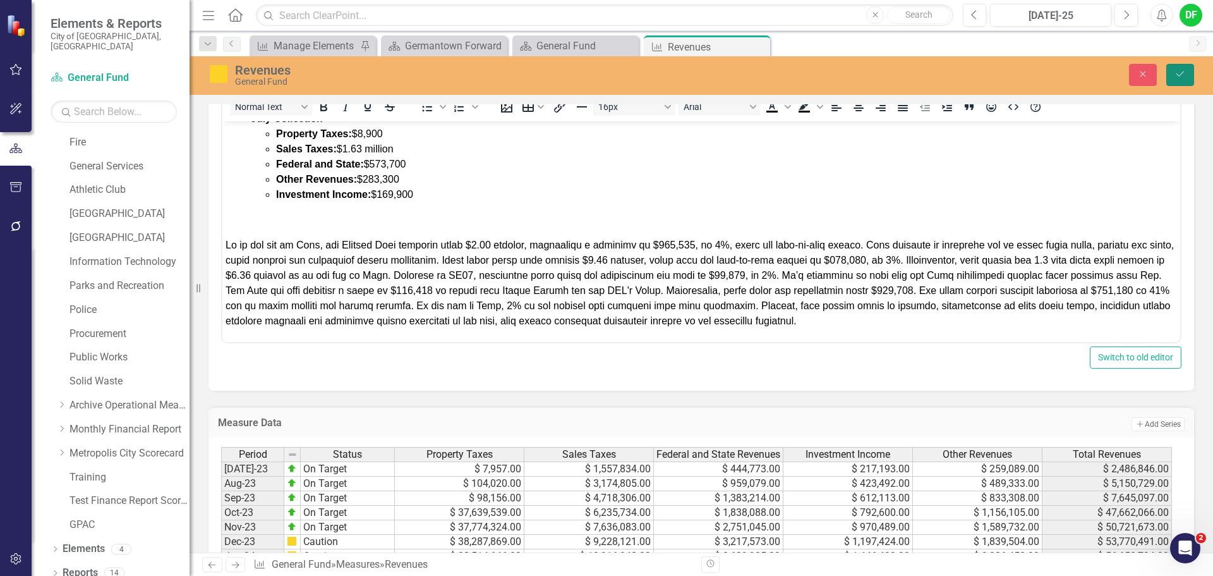
click at [1173, 71] on button "Save" at bounding box center [1180, 75] width 28 height 22
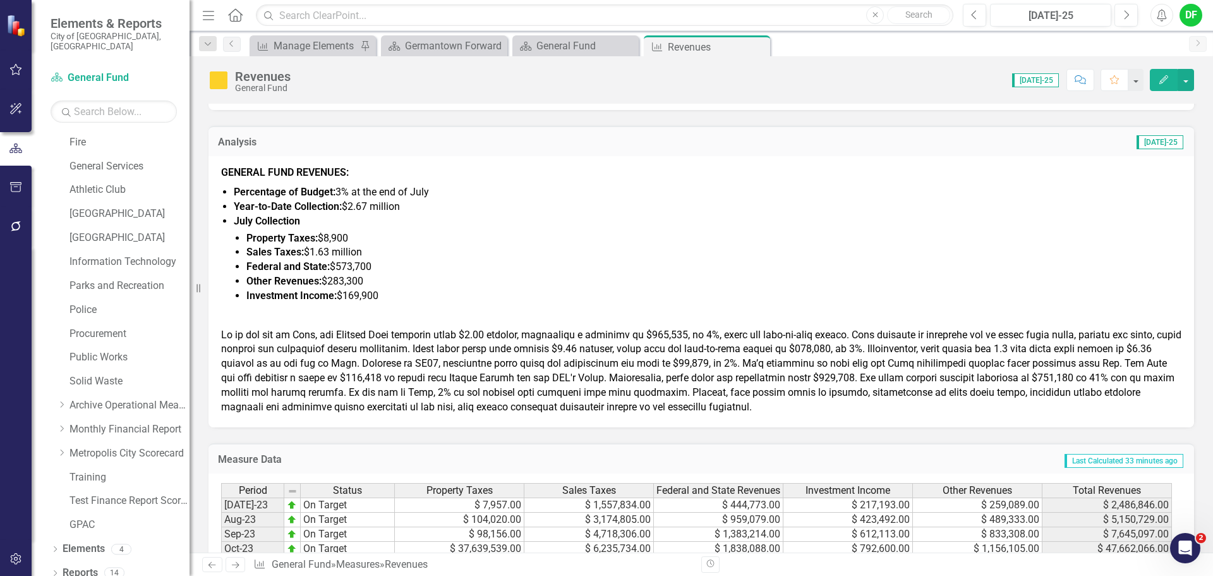
scroll to position [442, 0]
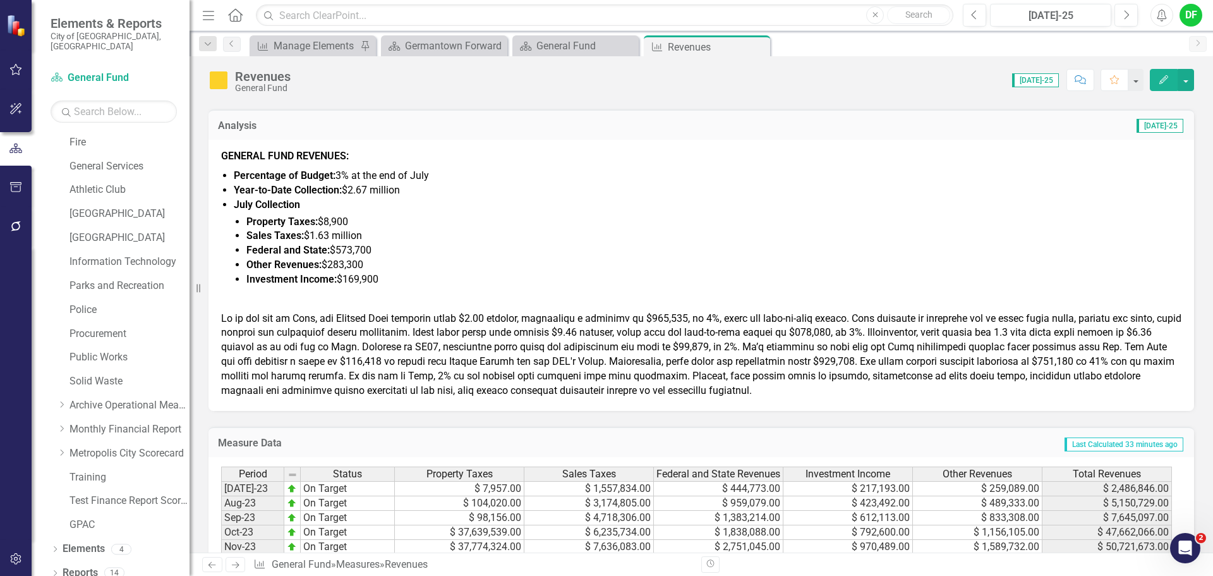
click at [303, 363] on span at bounding box center [701, 354] width 960 height 84
click at [304, 364] on span at bounding box center [701, 354] width 960 height 84
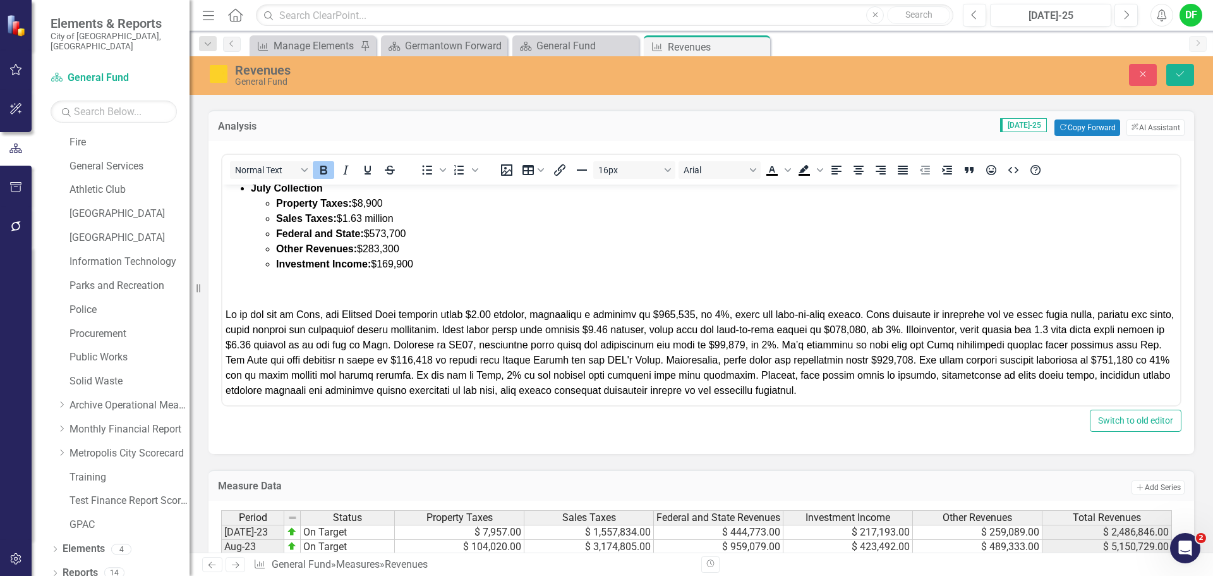
scroll to position [69, 0]
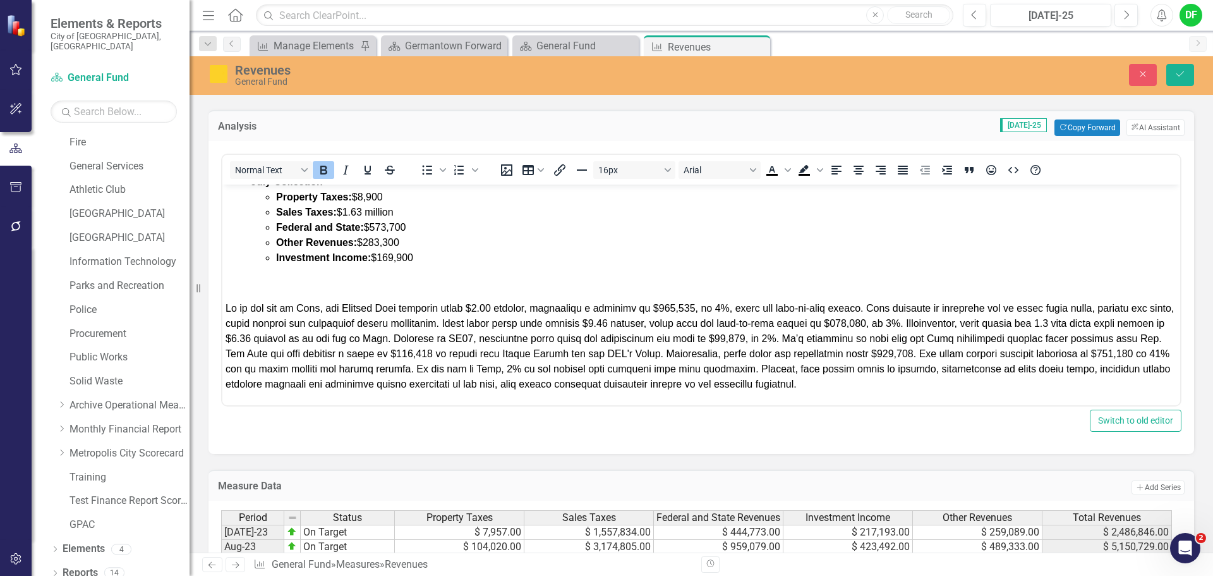
click at [411, 352] on span "Rich Text Area. Press ALT-0 for help." at bounding box center [700, 346] width 948 height 87
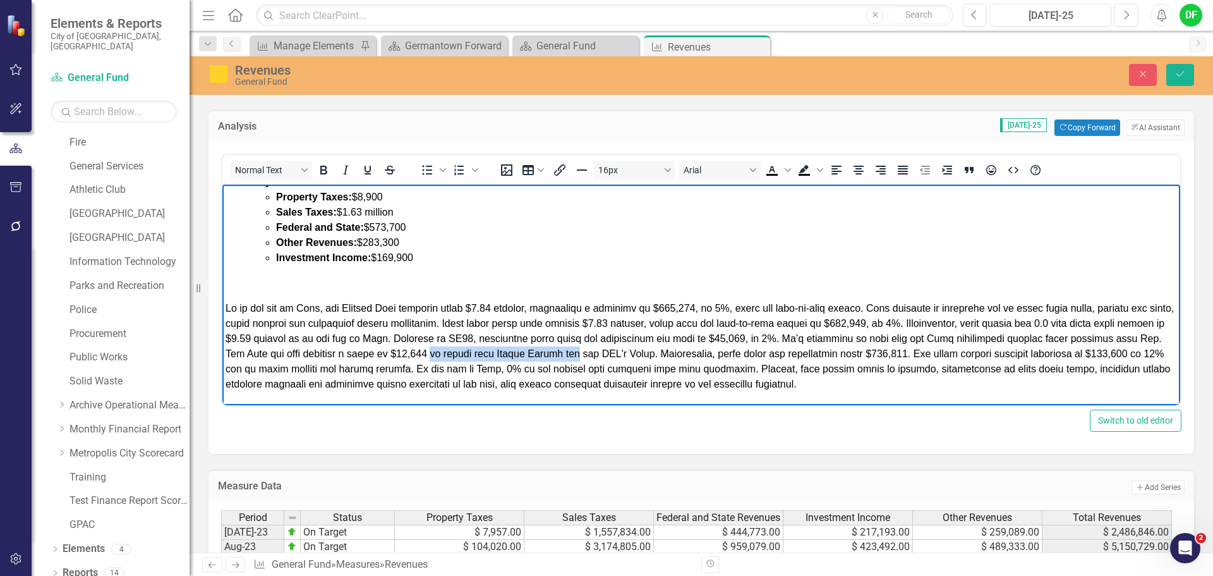
drag, startPoint x: 429, startPoint y: 351, endPoint x: 577, endPoint y: 355, distance: 148.5
click at [577, 355] on span "Rich Text Area. Press ALT-0 for help." at bounding box center [700, 346] width 948 height 87
click at [765, 353] on span "Rich Text Area. Press ALT-0 for help." at bounding box center [700, 346] width 948 height 87
click at [904, 353] on span "Rich Text Area. Press ALT-0 for help." at bounding box center [700, 346] width 948 height 87
click at [994, 354] on span "Rich Text Area. Press ALT-0 for help." at bounding box center [700, 346] width 948 height 87
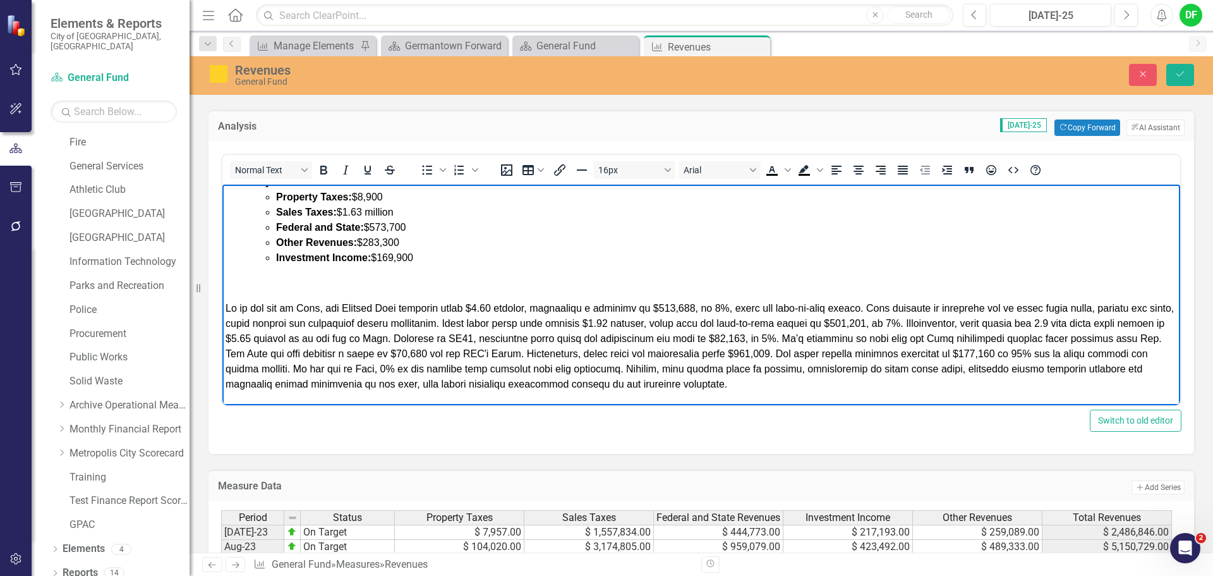
click at [1030, 354] on span "Rich Text Area. Press ALT-0 for help." at bounding box center [700, 346] width 948 height 87
click at [1070, 354] on span "Rich Text Area. Press ALT-0 for help." at bounding box center [700, 346] width 948 height 87
click at [309, 368] on span "Rich Text Area. Press ALT-0 for help." at bounding box center [700, 346] width 948 height 87
click at [318, 369] on span "Rich Text Area. Press ALT-0 for help." at bounding box center [700, 346] width 949 height 87
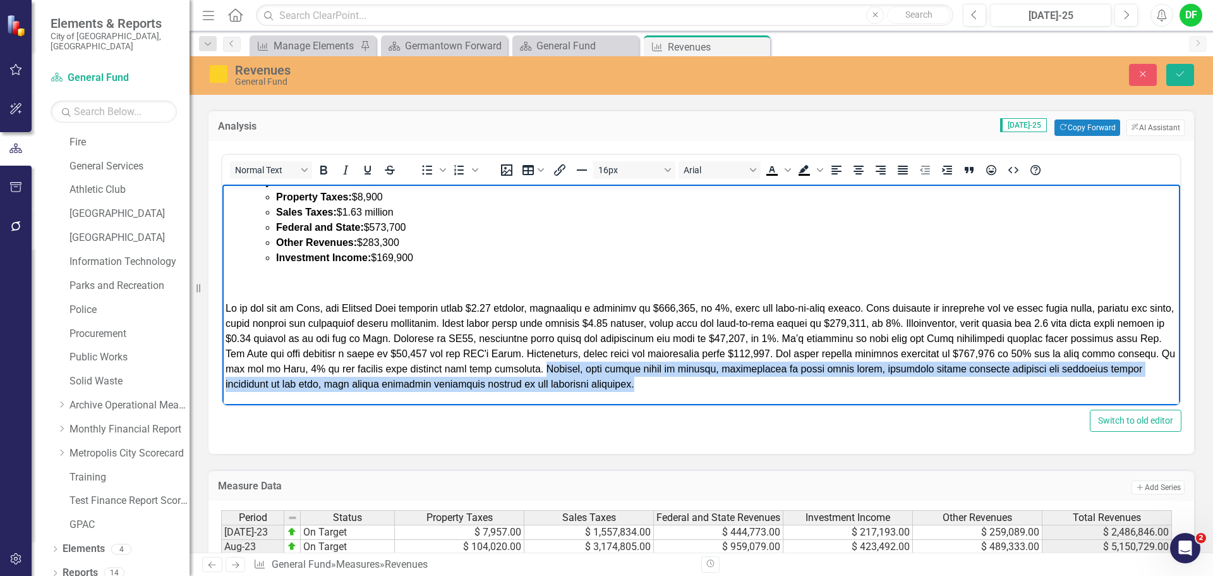
drag, startPoint x: 557, startPoint y: 368, endPoint x: 649, endPoint y: 387, distance: 94.8
click at [649, 387] on p "Rich Text Area. Press ALT-0 for help." at bounding box center [701, 346] width 951 height 91
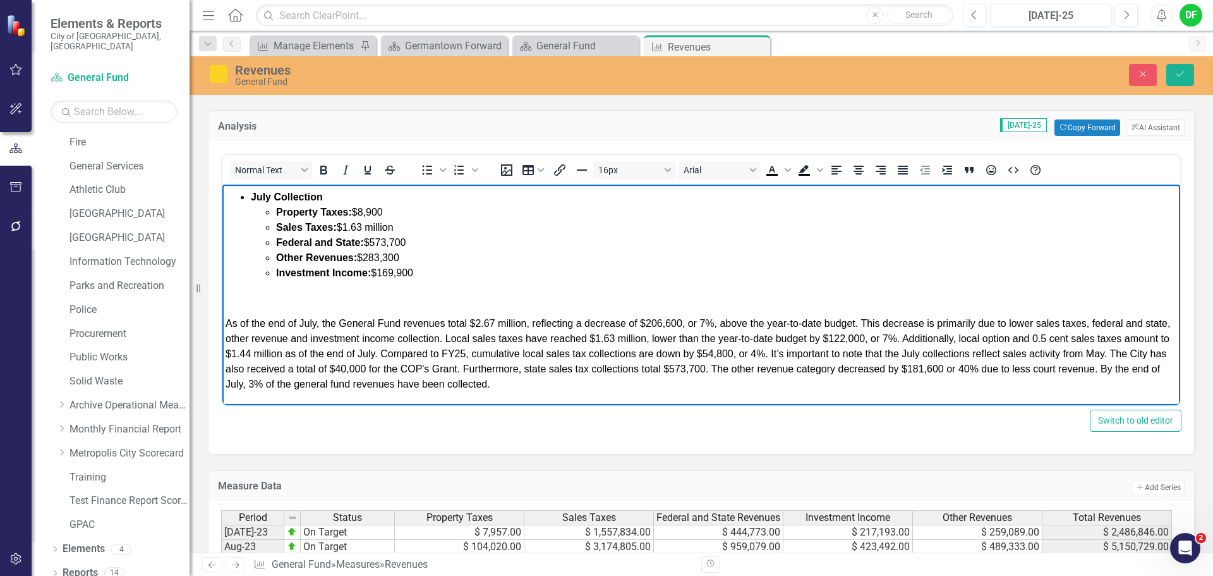
scroll to position [54, 0]
drag, startPoint x: 560, startPoint y: 384, endPoint x: 218, endPoint y: 327, distance: 347.1
click at [222, 327] on html "GENERAL FUND REVENUES: Percentage of Budget: 3% at the end of July Year-to-Date…" at bounding box center [701, 268] width 958 height 274
copy span "As of the end of July, the General Fund revenues total $2.67 million, reflectin…"
click at [568, 391] on p "As of the end of July, the General Fund revenues total $2.67 million, reflectin…" at bounding box center [701, 354] width 951 height 76
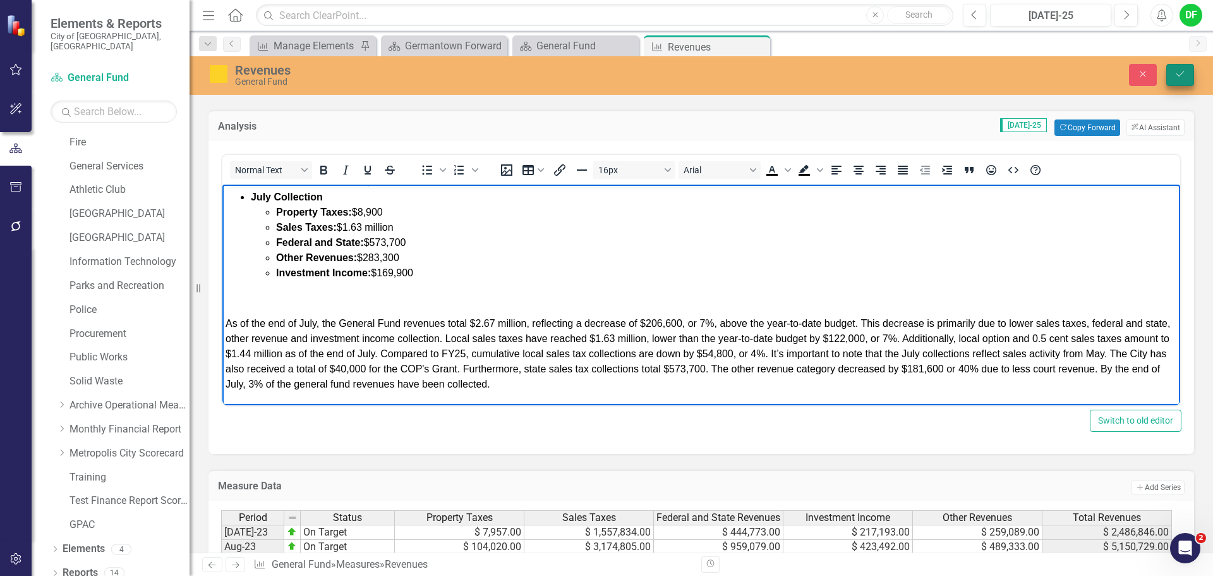
click at [1178, 71] on icon "Save" at bounding box center [1179, 73] width 11 height 9
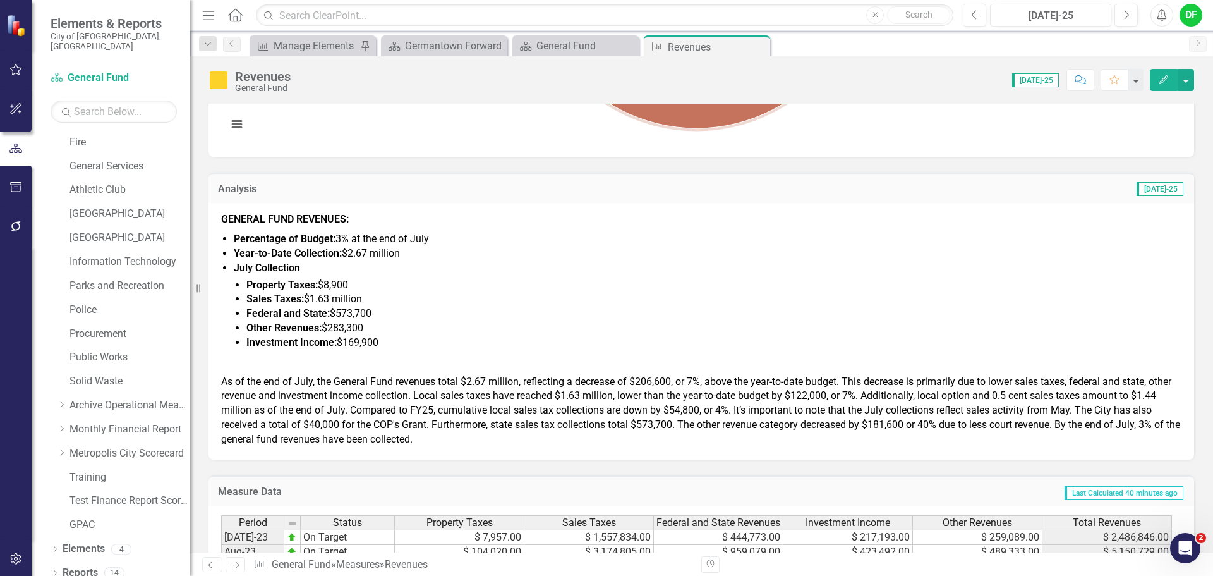
scroll to position [505, 0]
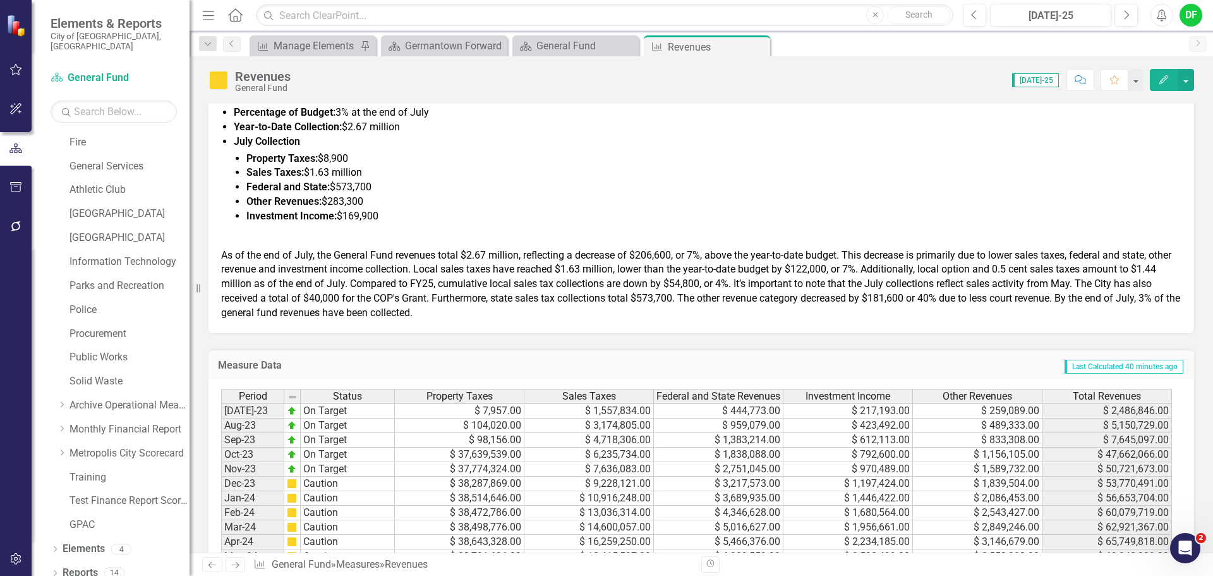
click at [469, 297] on span "As of the end of July, the General Fund revenues total $2.67 million, reflectin…" at bounding box center [700, 283] width 959 height 69
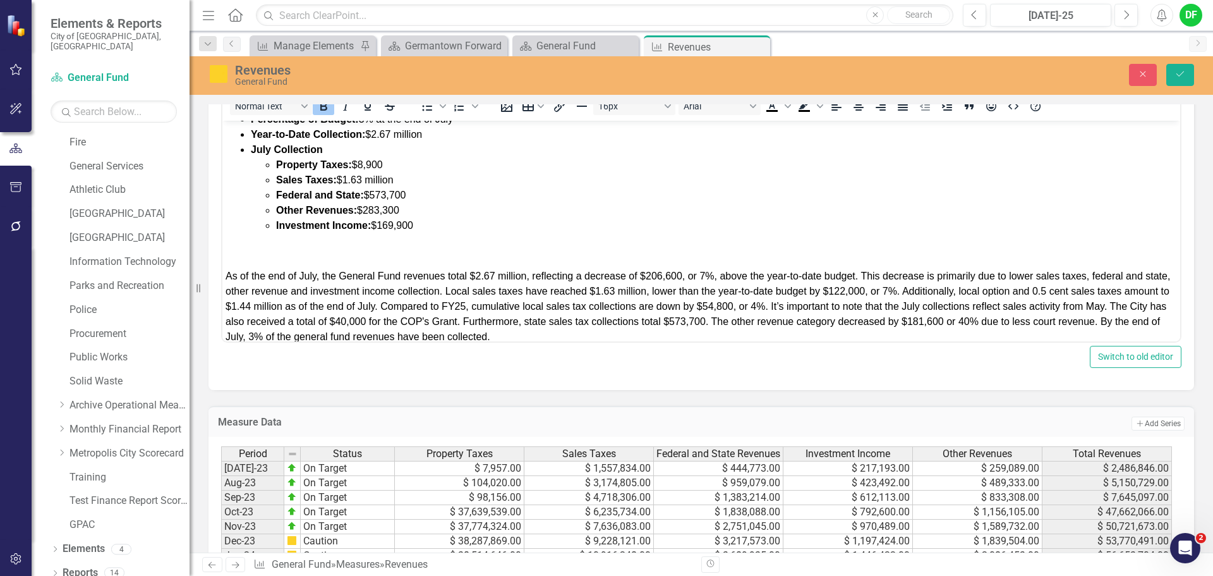
scroll to position [54, 0]
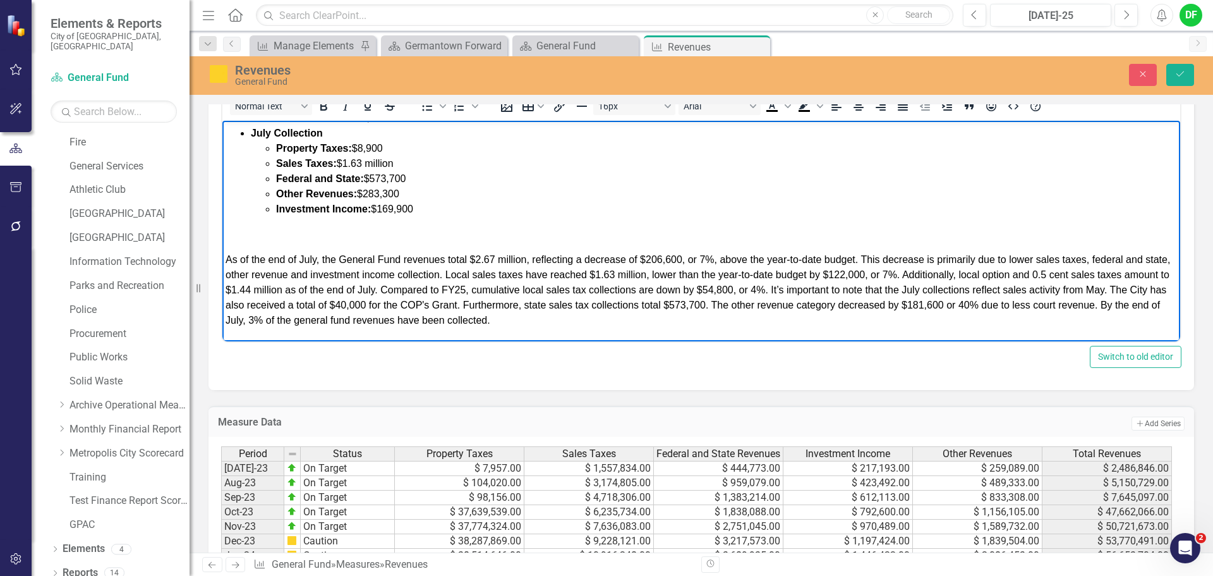
drag, startPoint x: 557, startPoint y: 321, endPoint x: 226, endPoint y: 258, distance: 336.9
click at [226, 258] on p "As of the end of July, the General Fund revenues total $2.67 million, reflectin…" at bounding box center [701, 290] width 951 height 76
drag, startPoint x: 663, startPoint y: 320, endPoint x: 224, endPoint y: 258, distance: 444.0
click at [224, 258] on body "GENERAL FUND REVENUES: Percentage of Budget: 3% at the end of July Year-to-Date…" at bounding box center [701, 204] width 958 height 274
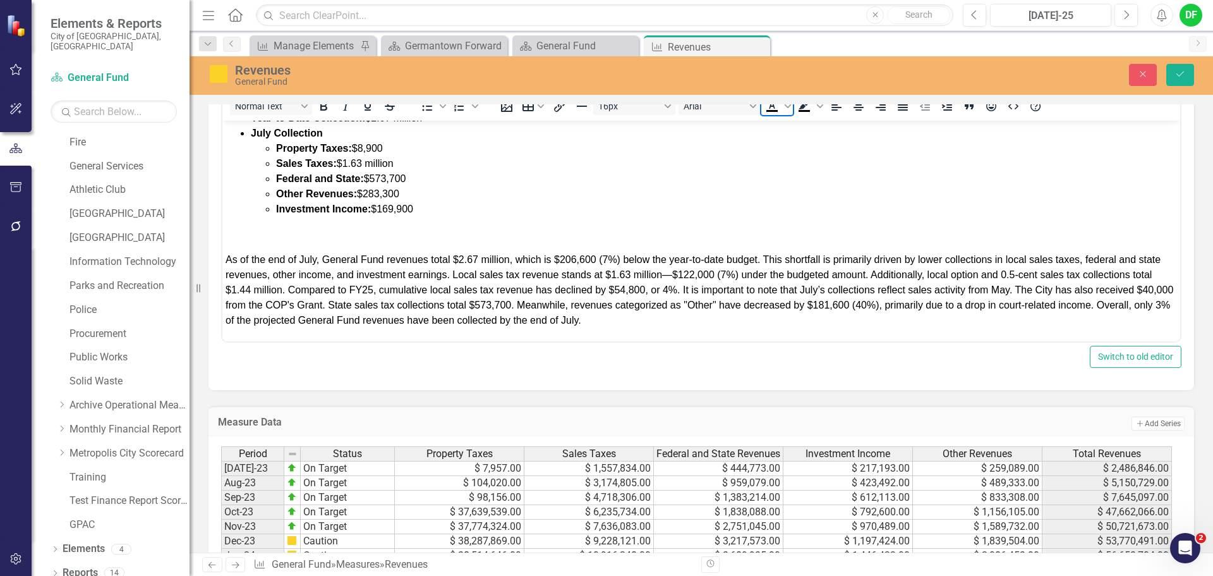
click at [773, 110] on g "Text color Black" at bounding box center [771, 106] width 11 height 9
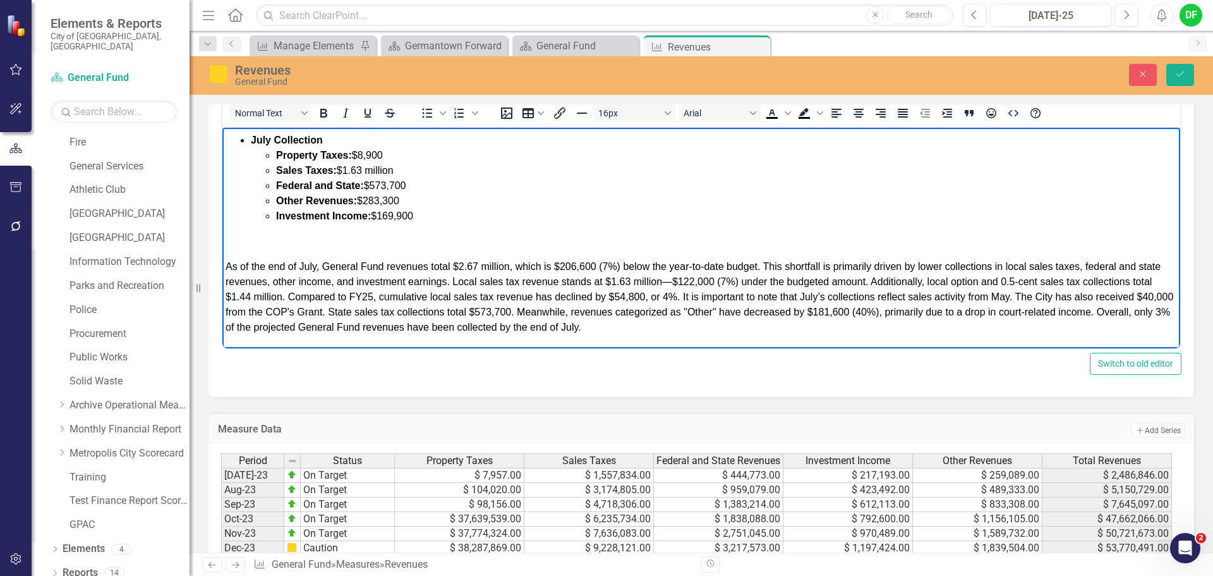
click at [677, 337] on body "GENERAL FUND REVENUES: Percentage of Budget: 3% at the end of July Year-to-Date…" at bounding box center [701, 211] width 958 height 274
click at [1180, 76] on icon "Save" at bounding box center [1179, 73] width 11 height 9
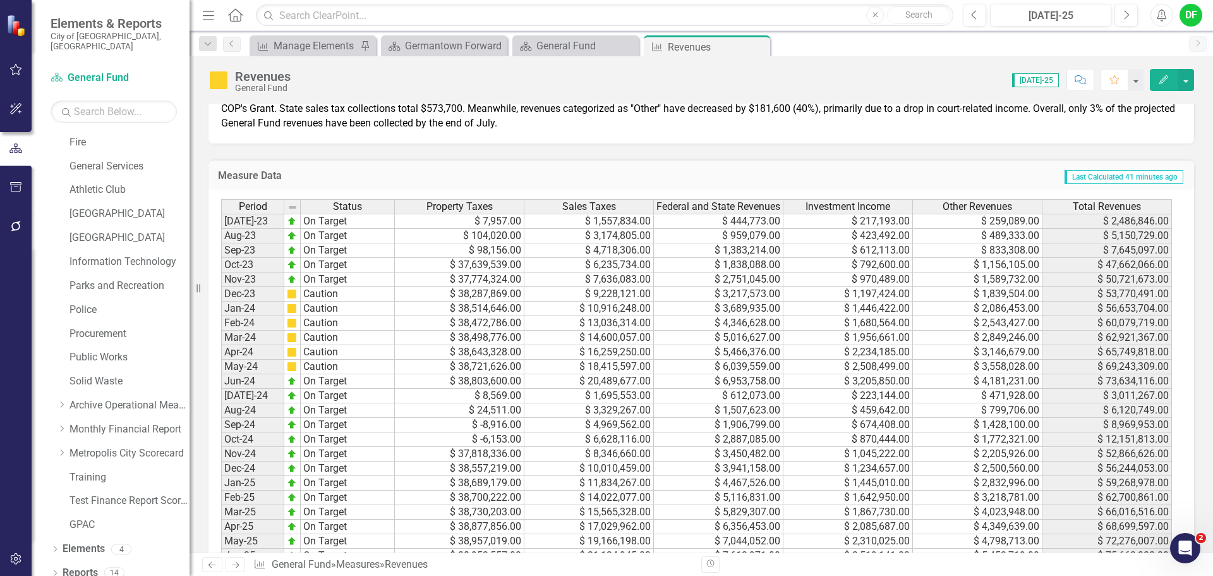
scroll to position [758, 0]
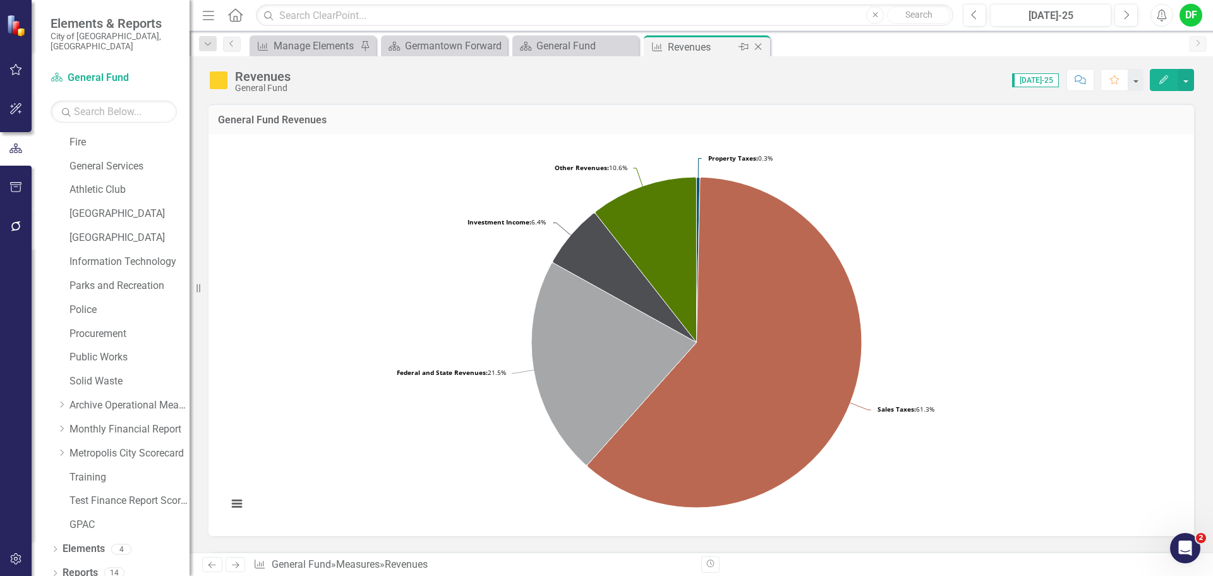
click at [757, 50] on icon "Close" at bounding box center [758, 47] width 13 height 10
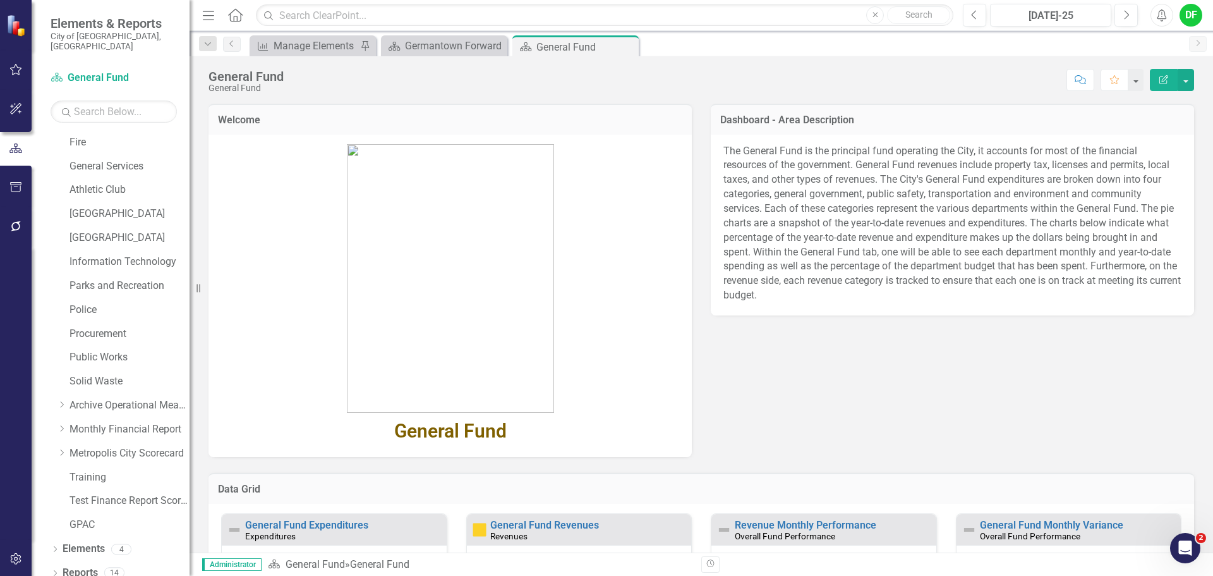
click at [60, 425] on icon "Dropdown" at bounding box center [61, 429] width 9 height 8
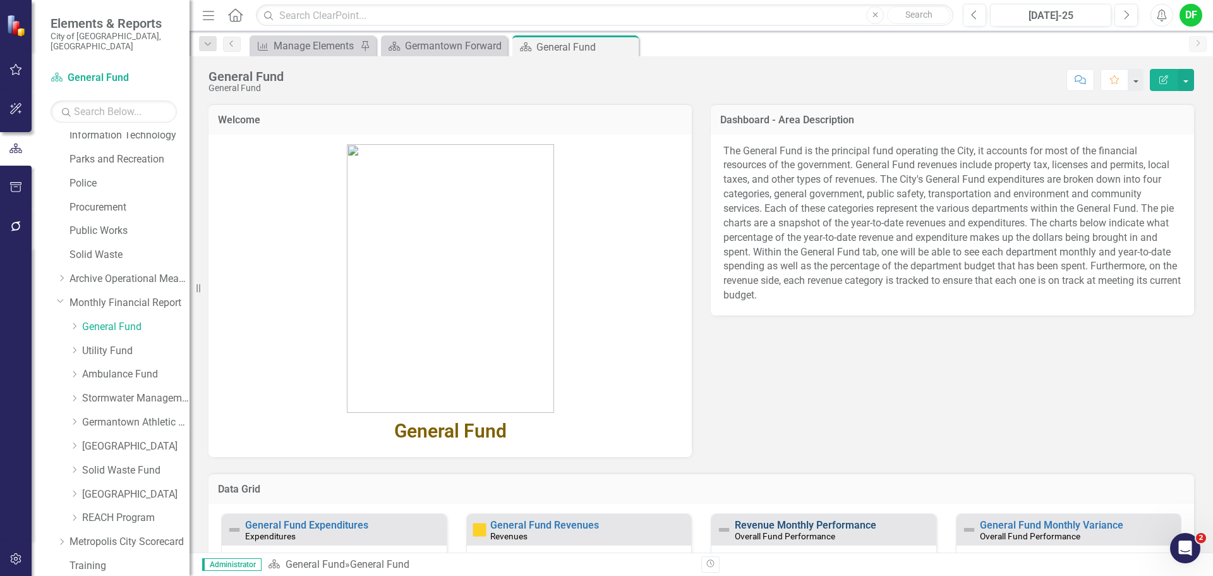
click at [742, 526] on link "Revenue Monthly Performance" at bounding box center [806, 525] width 142 height 12
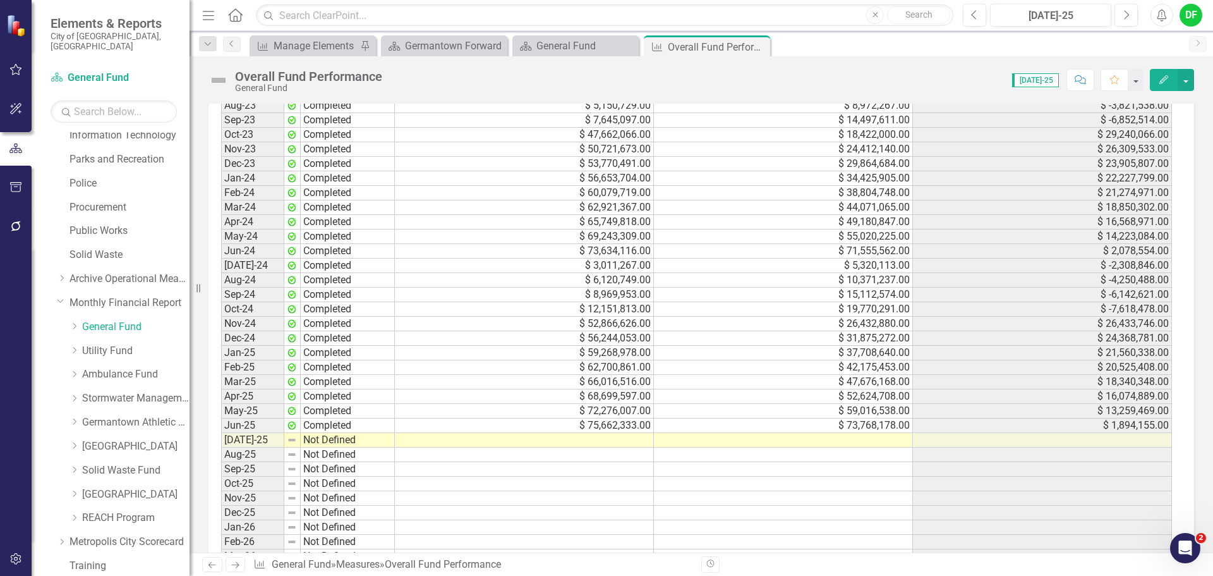
scroll to position [1383, 0]
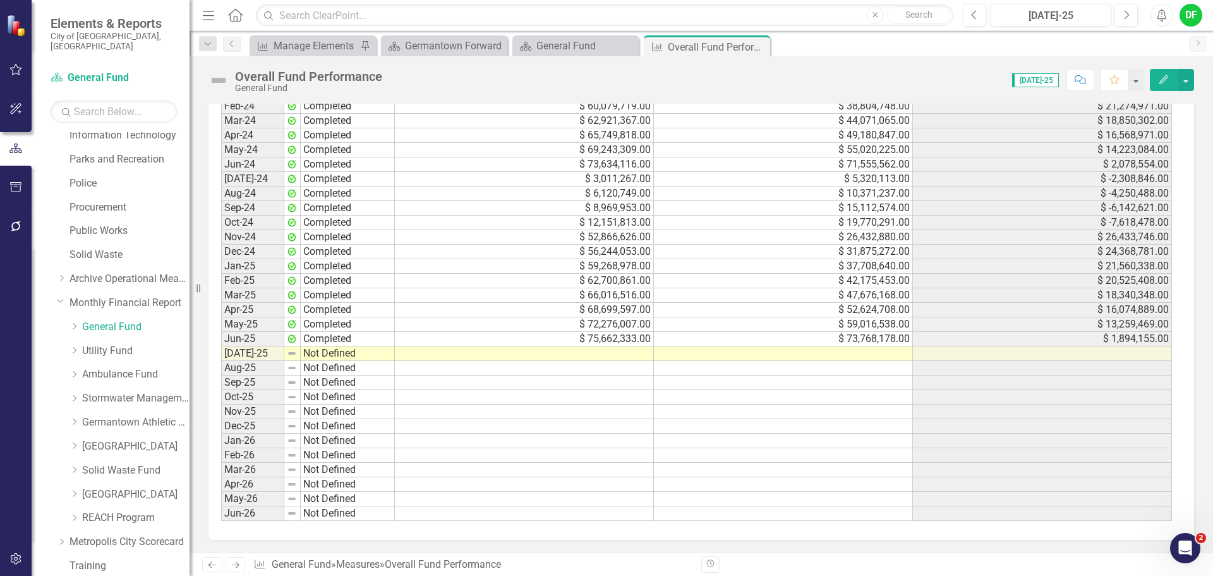
click at [620, 352] on td at bounding box center [524, 353] width 259 height 15
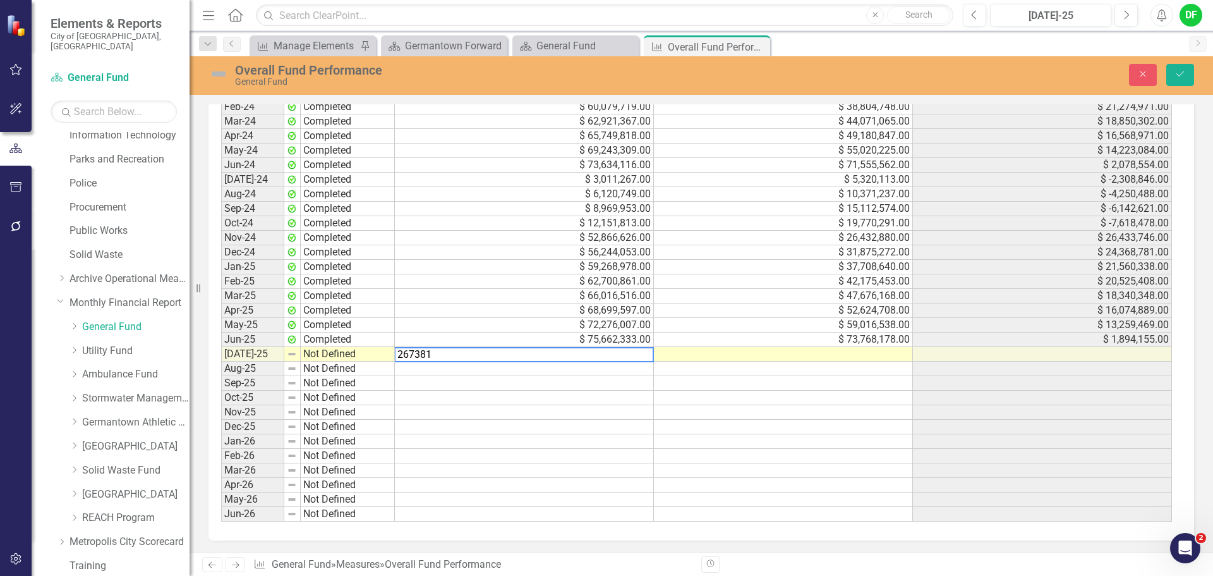
type textarea "2673819"
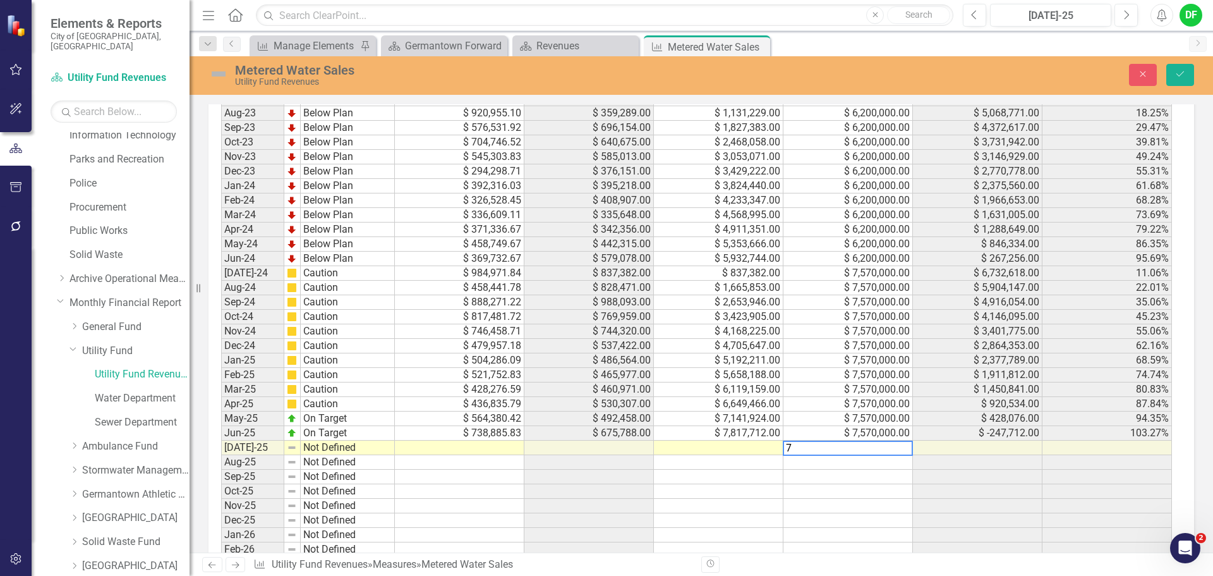
scroll to position [1018, 0]
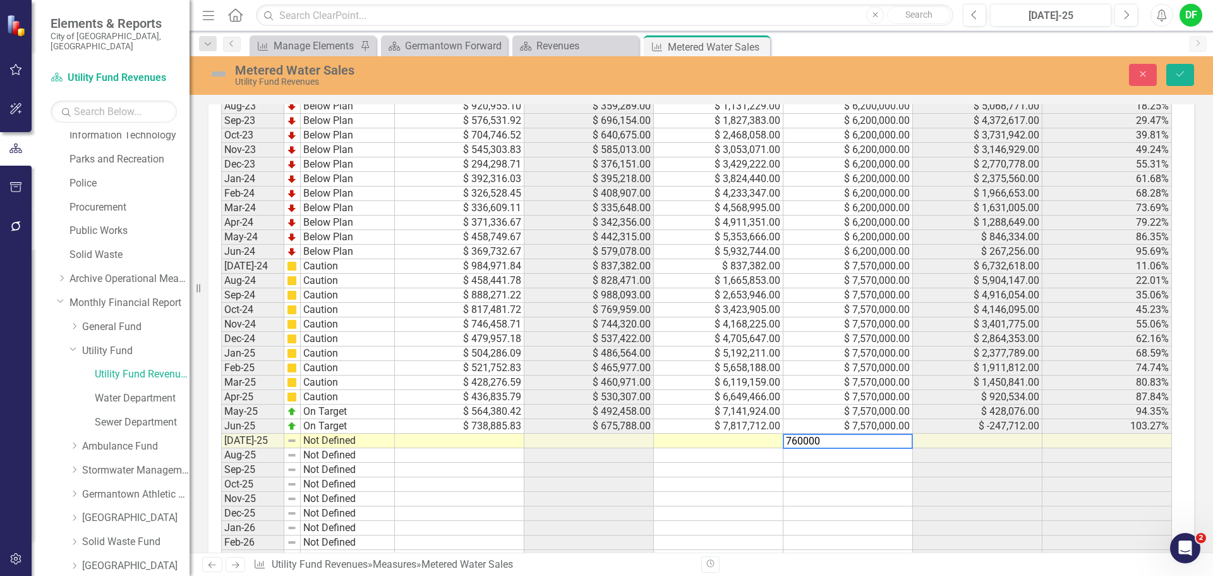
type textarea "7600000"
click at [473, 444] on td at bounding box center [460, 440] width 130 height 15
type textarea "814062.12"
click at [219, 73] on img at bounding box center [218, 74] width 20 height 20
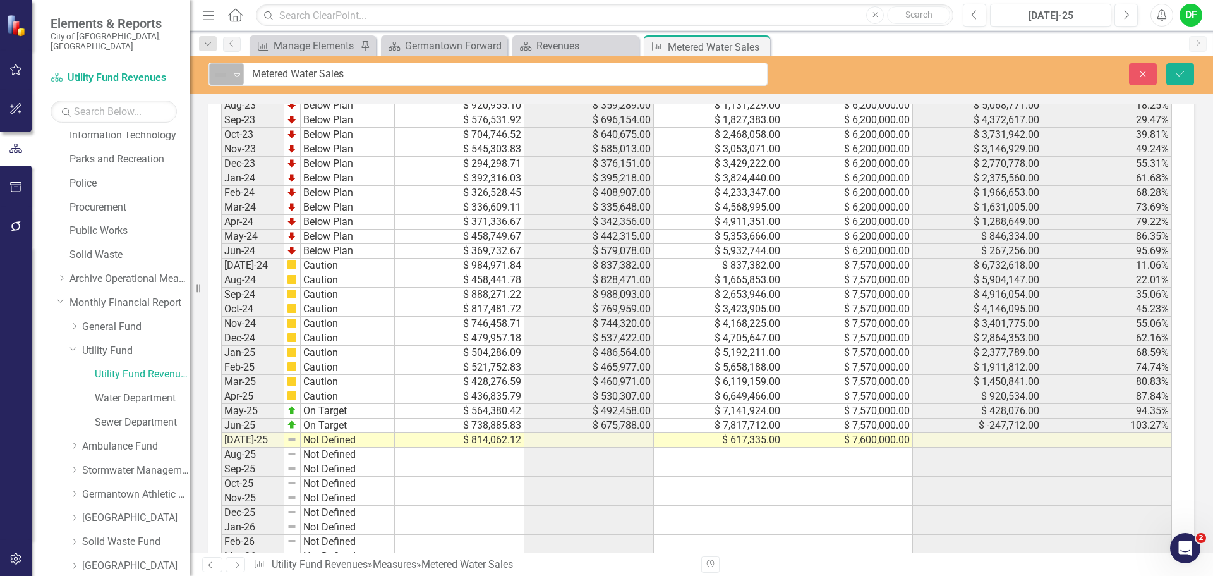
click at [238, 71] on icon "Expand" at bounding box center [237, 74] width 13 height 10
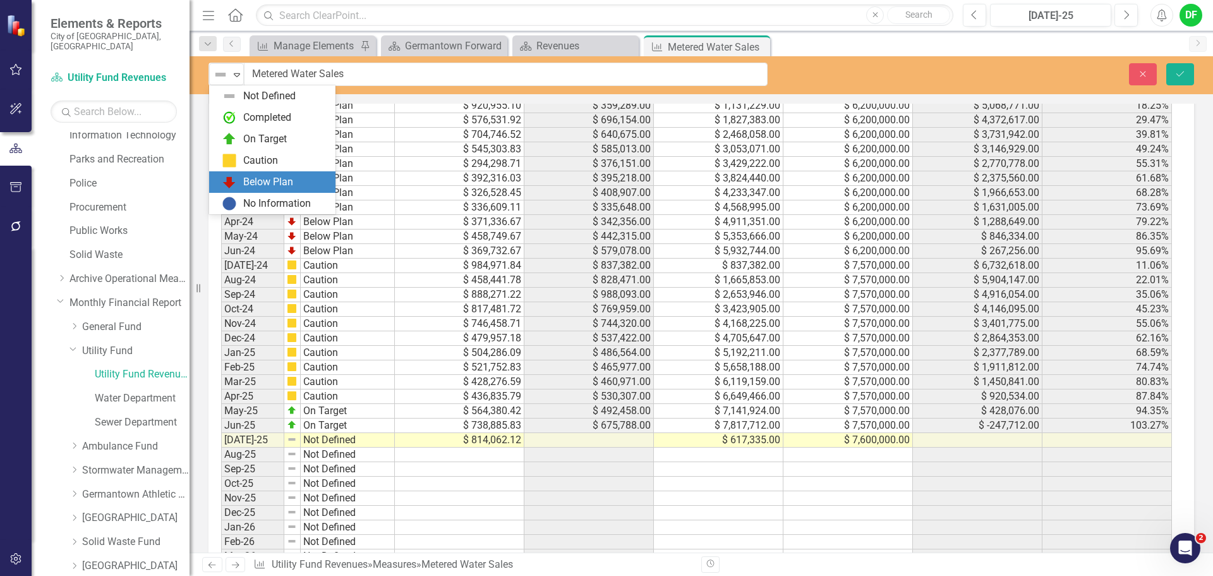
click at [248, 179] on div "Below Plan" at bounding box center [268, 182] width 50 height 15
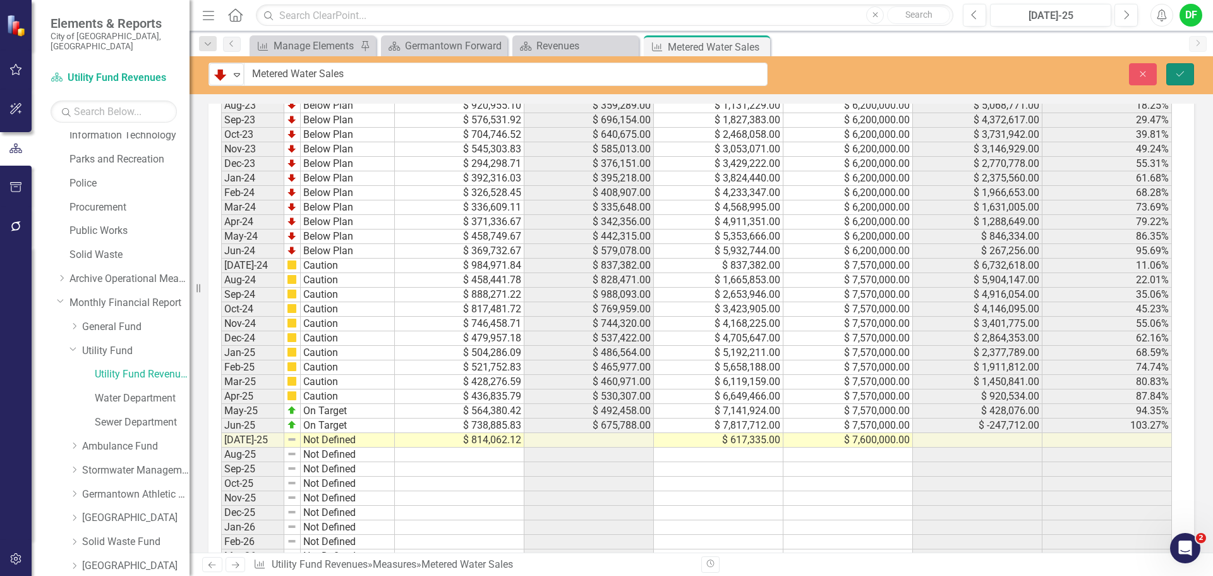
click at [1186, 73] on button "Save" at bounding box center [1180, 74] width 28 height 22
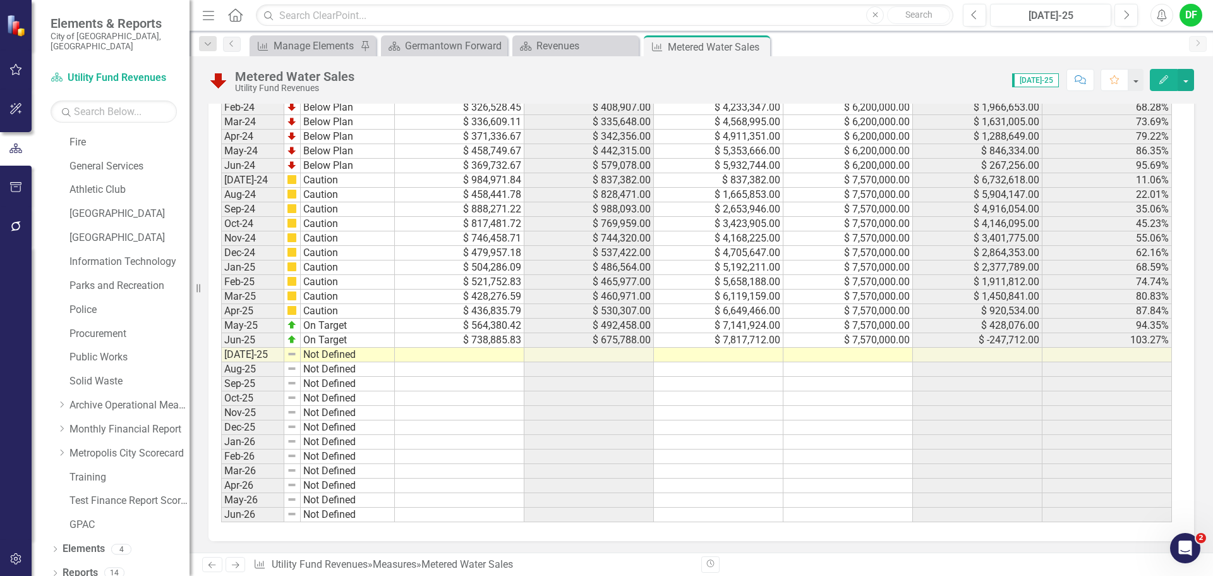
scroll to position [1097, 0]
click at [840, 351] on td at bounding box center [848, 353] width 130 height 15
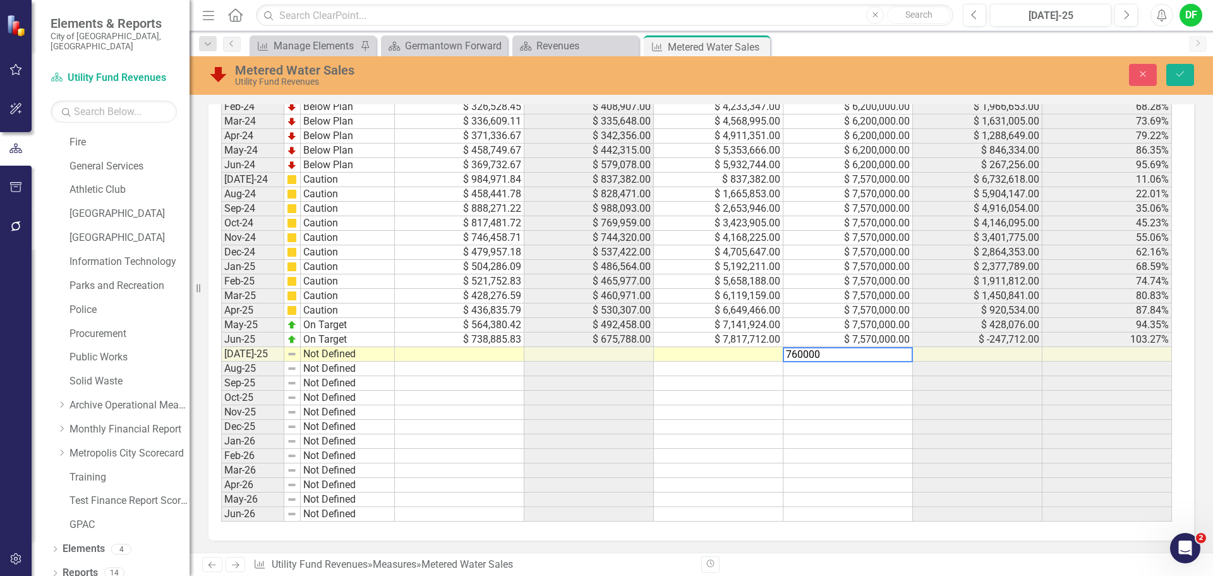
type textarea "7600000"
click at [680, 360] on td at bounding box center [719, 354] width 130 height 15
click at [680, 356] on td at bounding box center [719, 354] width 130 height 15
type textarea "814062.12"
click at [1174, 75] on button "Save" at bounding box center [1180, 75] width 28 height 22
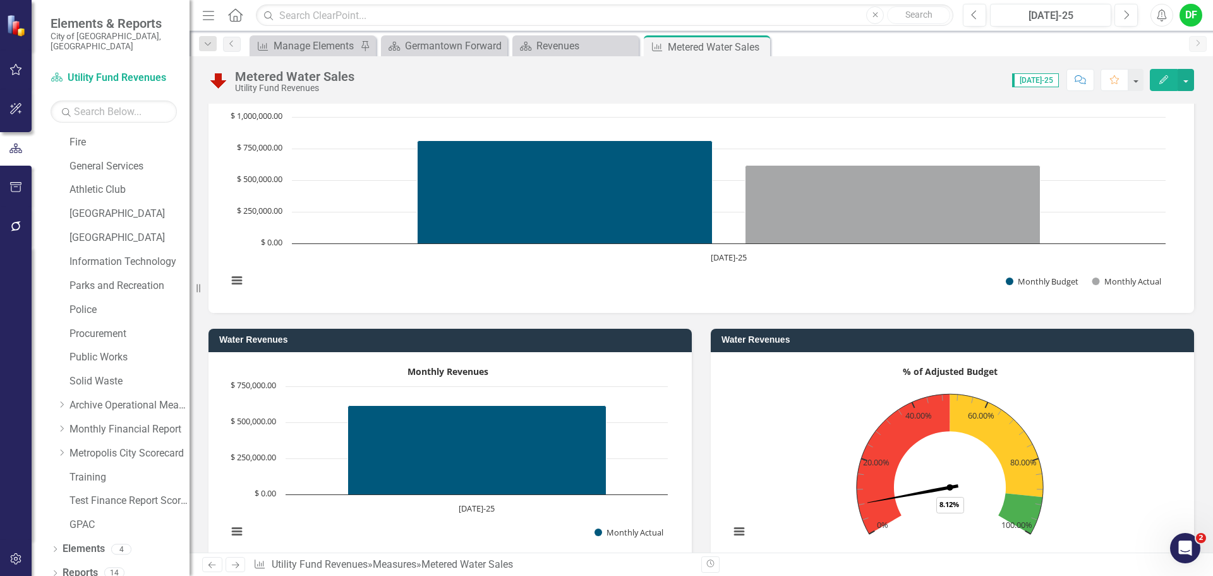
scroll to position [466, 0]
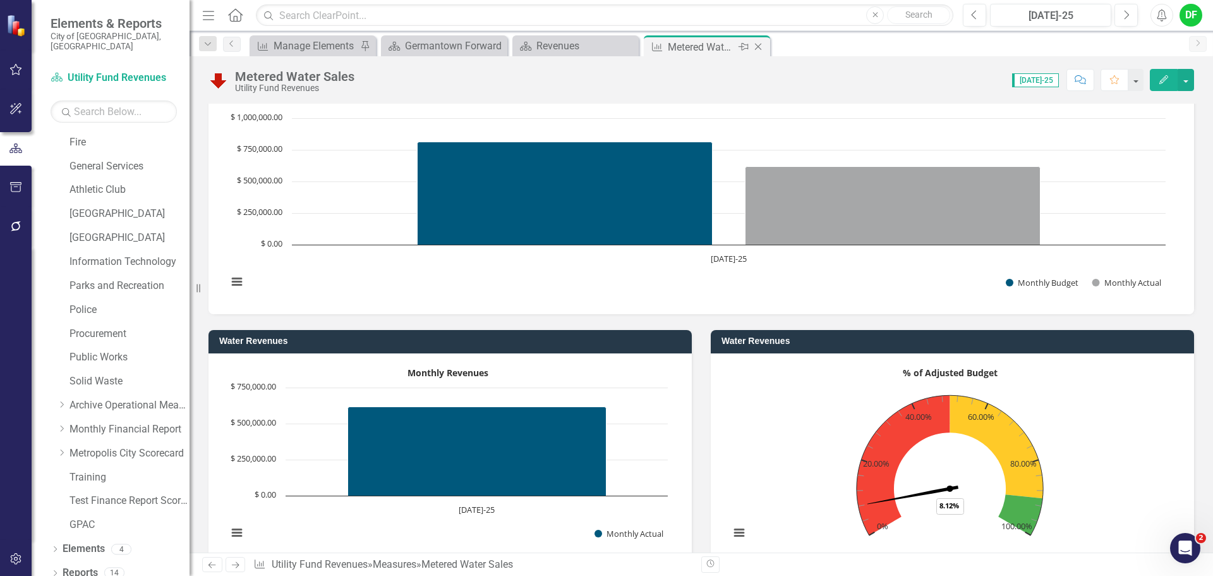
click at [759, 45] on icon at bounding box center [758, 47] width 7 height 7
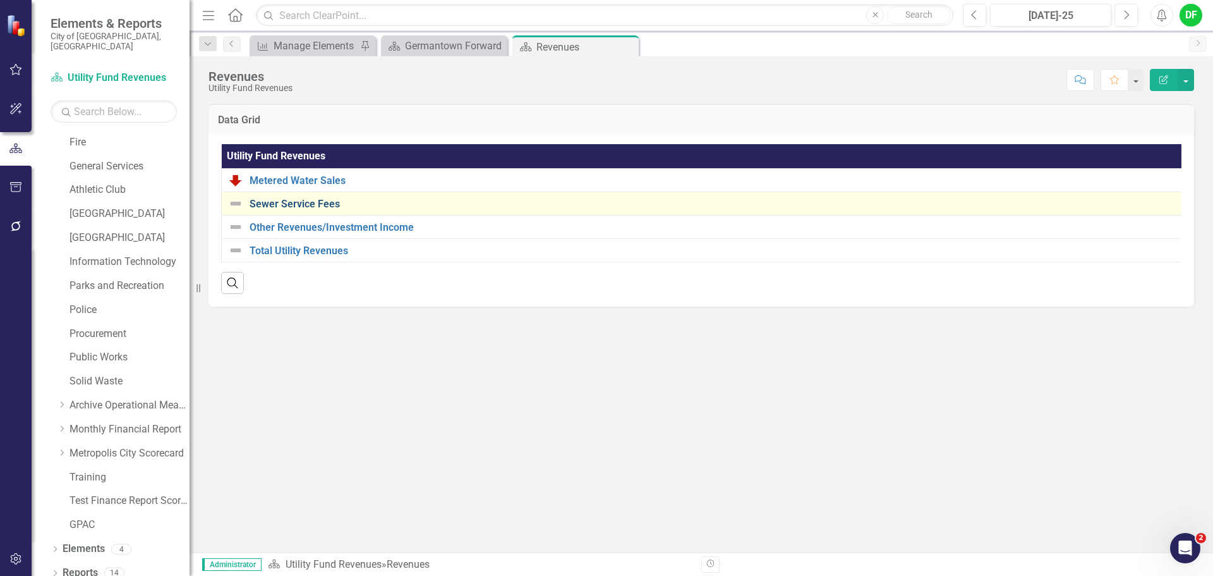
click at [301, 202] on link "Sewer Service Fees" at bounding box center [719, 203] width 938 height 11
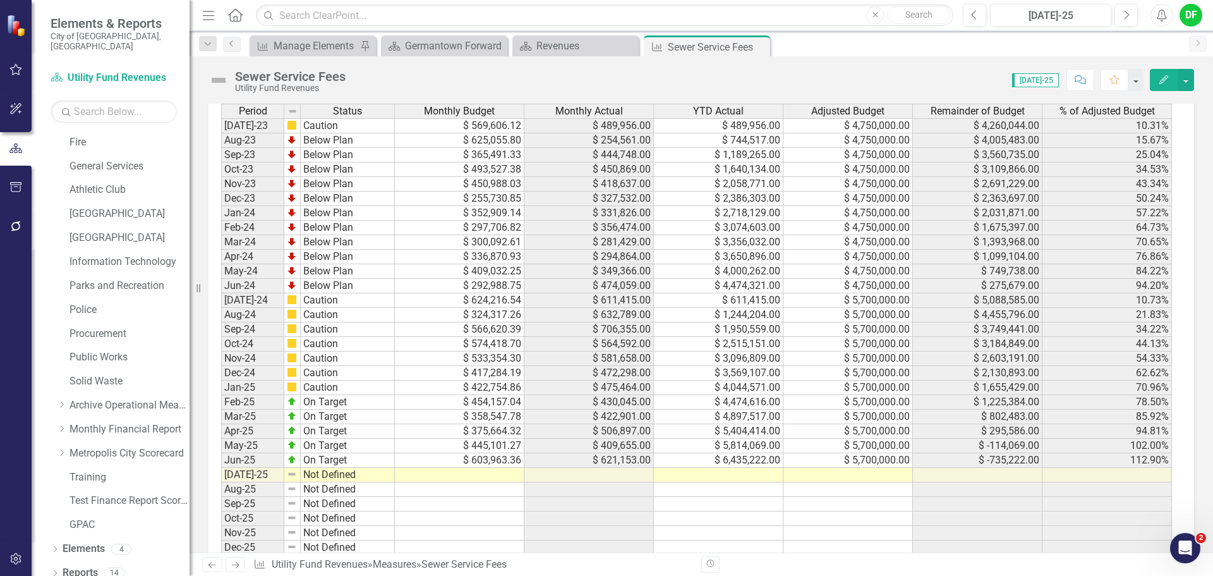
scroll to position [971, 0]
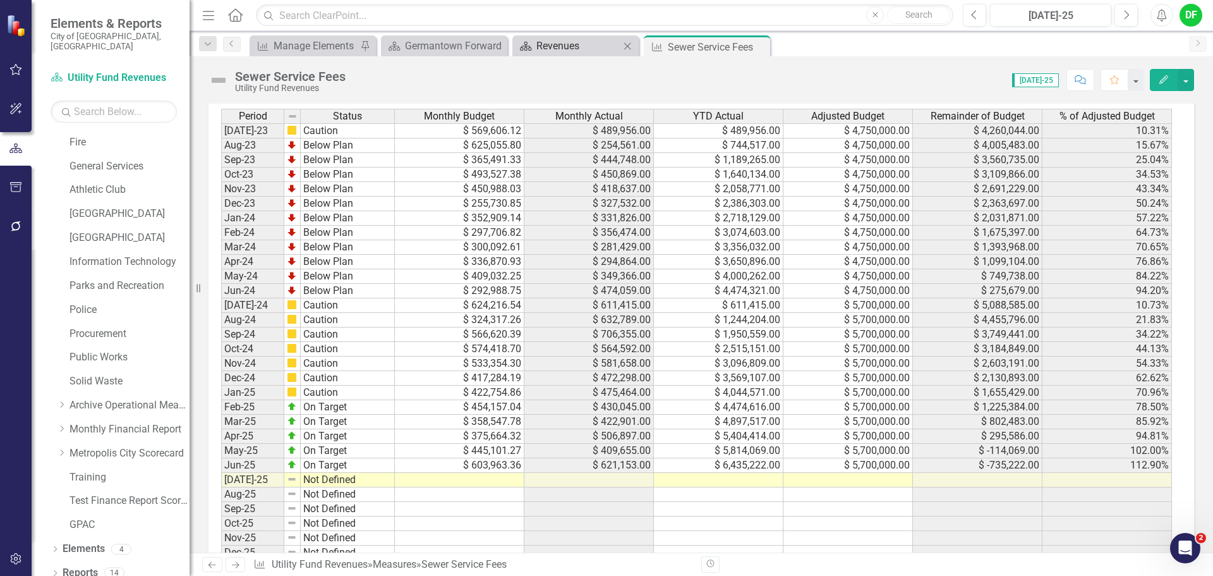
click at [570, 44] on div "Revenues" at bounding box center [577, 46] width 83 height 16
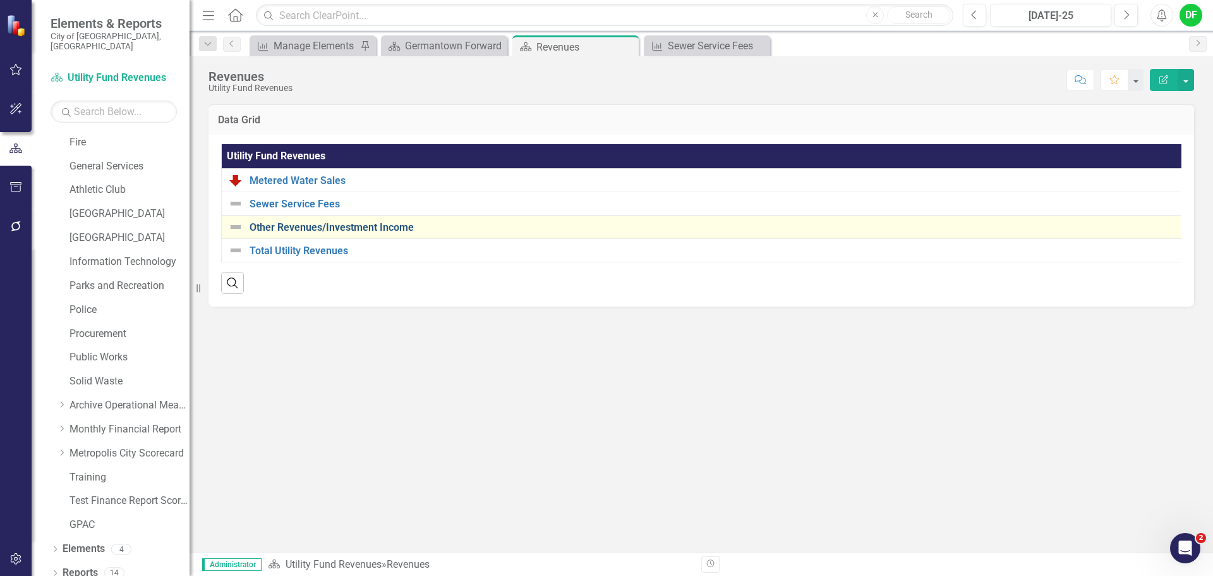
click at [310, 226] on link "Other Revenues/Investment Income" at bounding box center [714, 227] width 929 height 11
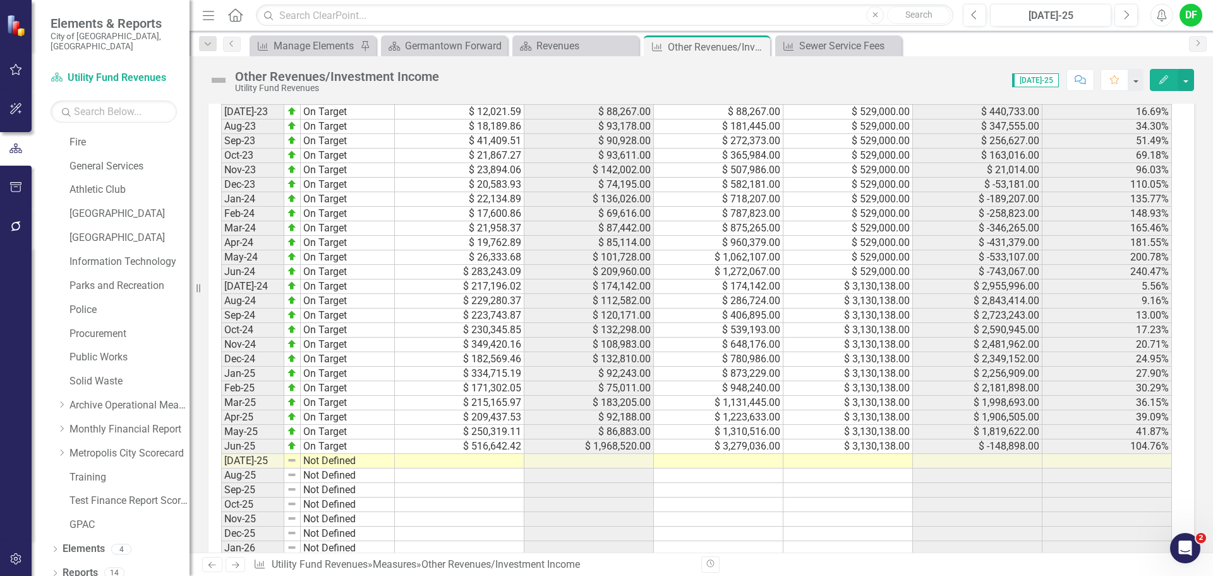
scroll to position [1011, 0]
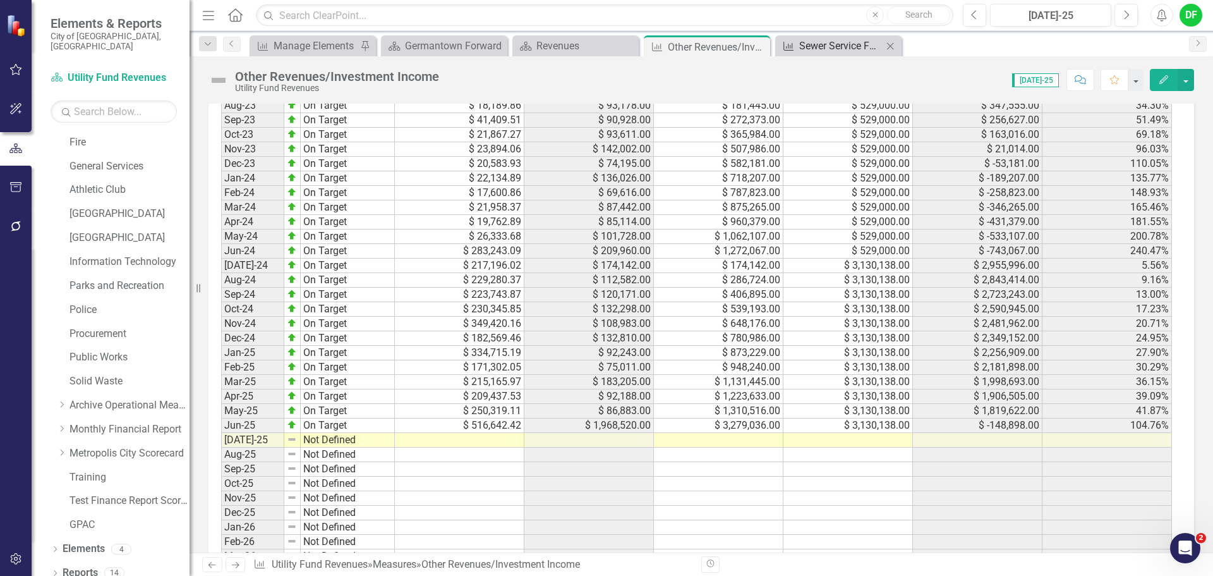
click at [804, 46] on div "Sewer Service Fees" at bounding box center [840, 46] width 83 height 16
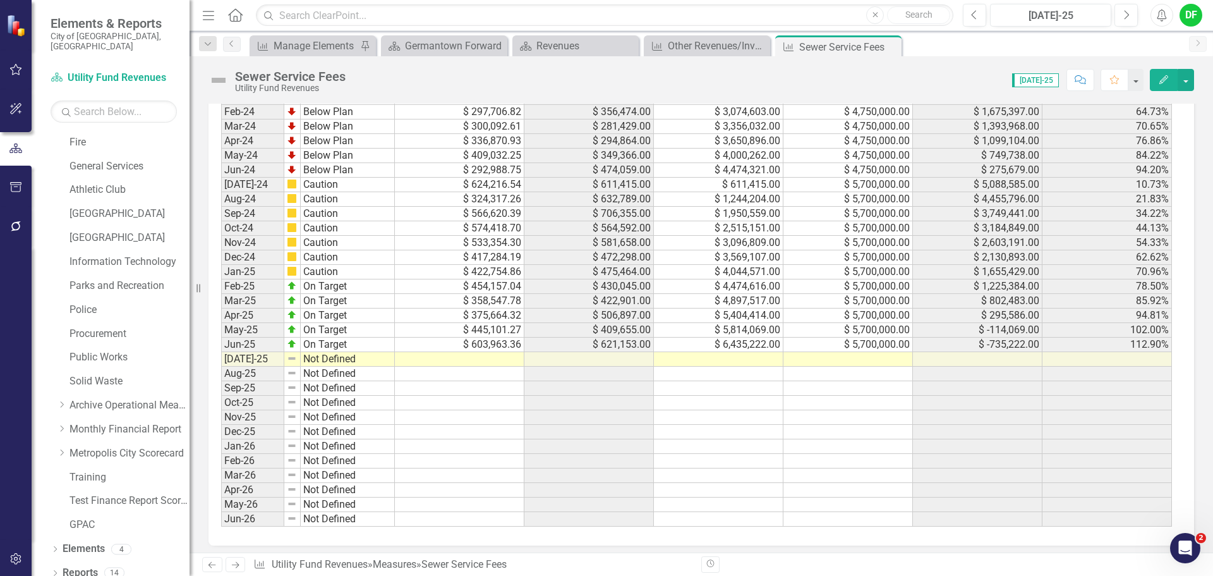
scroll to position [1097, 0]
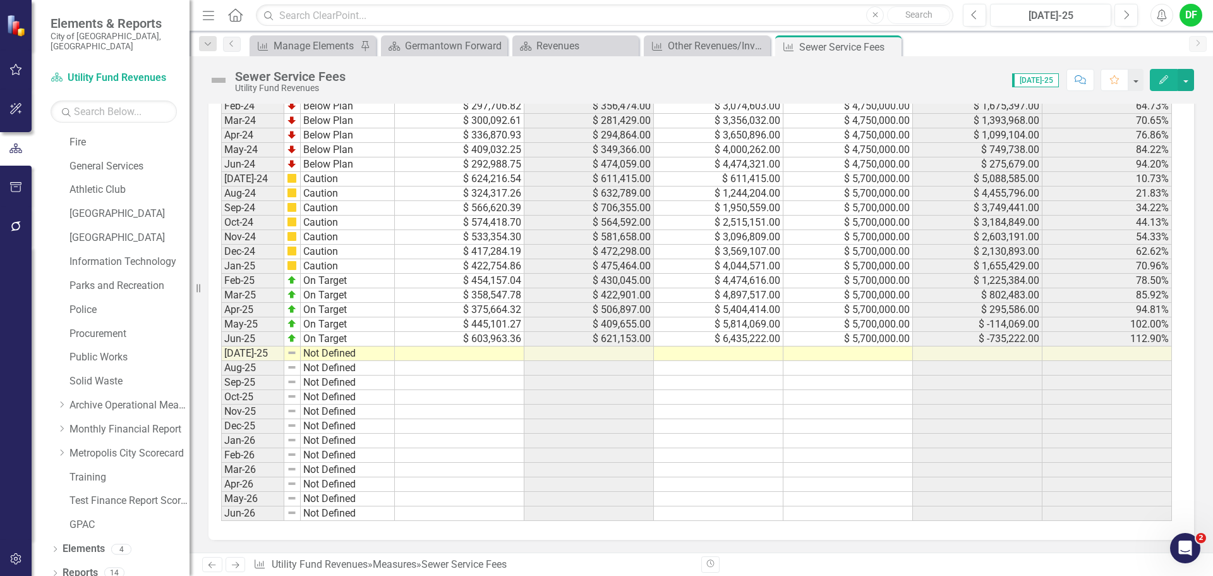
click at [855, 356] on td at bounding box center [848, 353] width 130 height 15
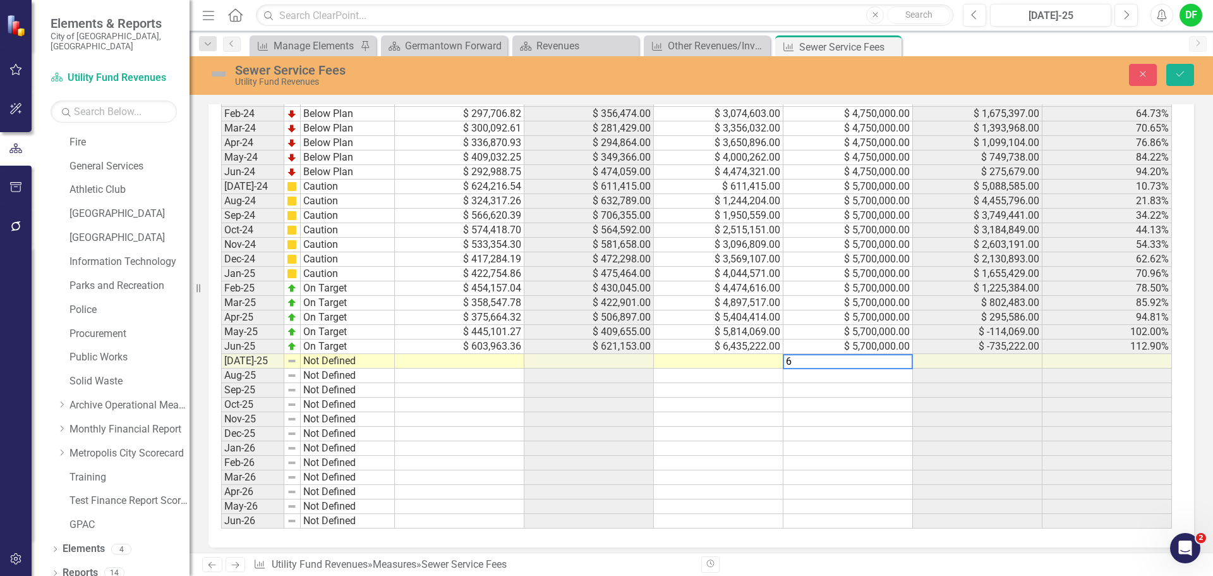
scroll to position [1104, 0]
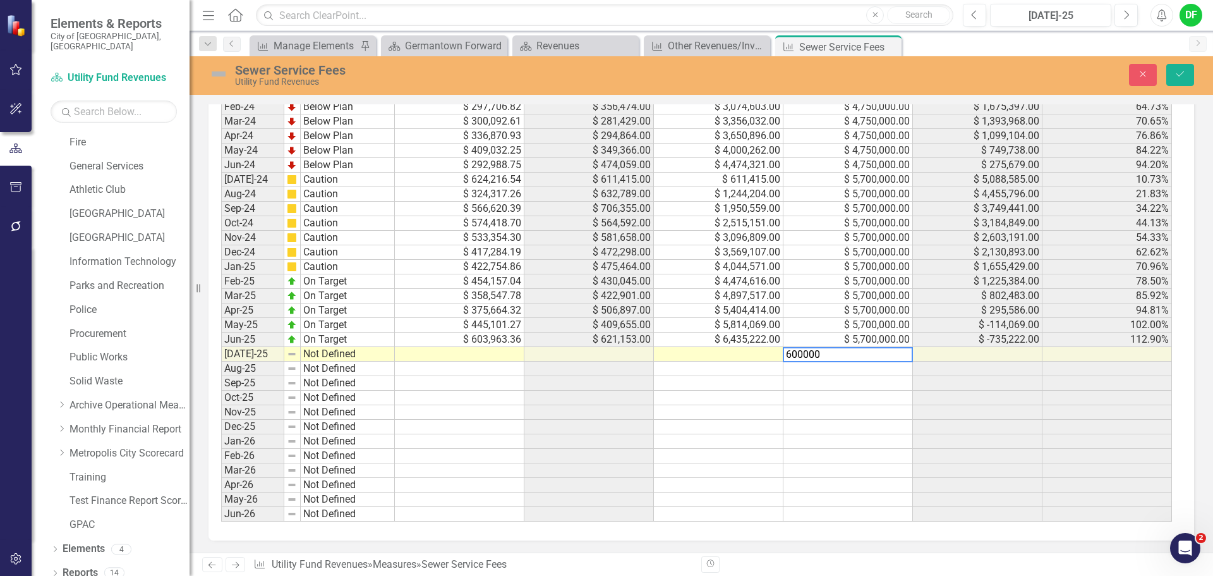
type textarea "6000000"
type textarea "570064.25"
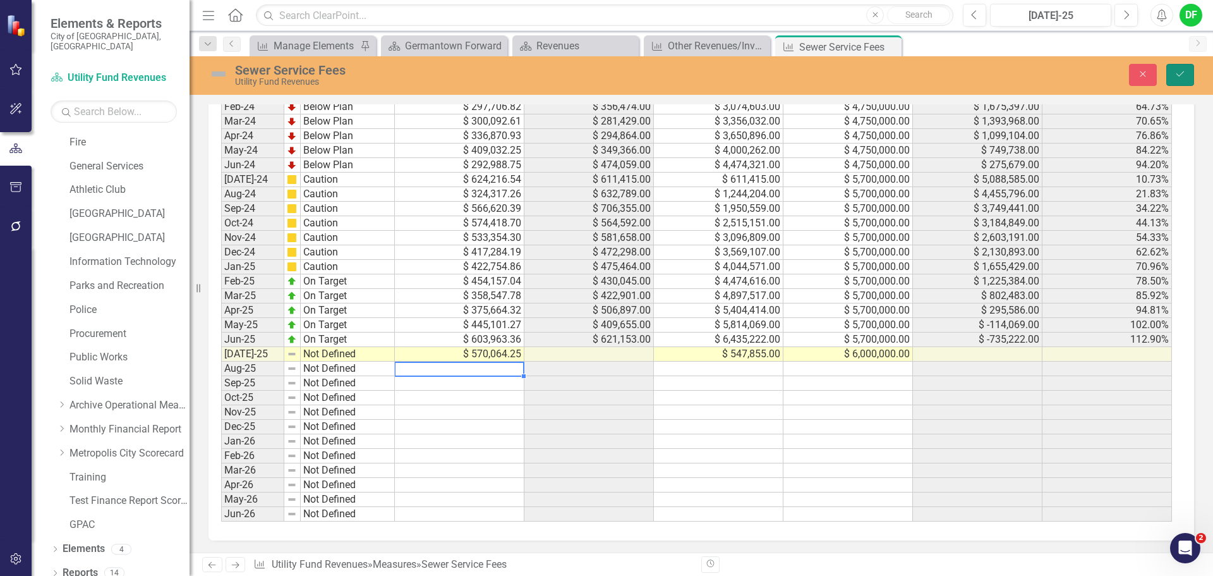
click at [1189, 74] on button "Save" at bounding box center [1180, 75] width 28 height 22
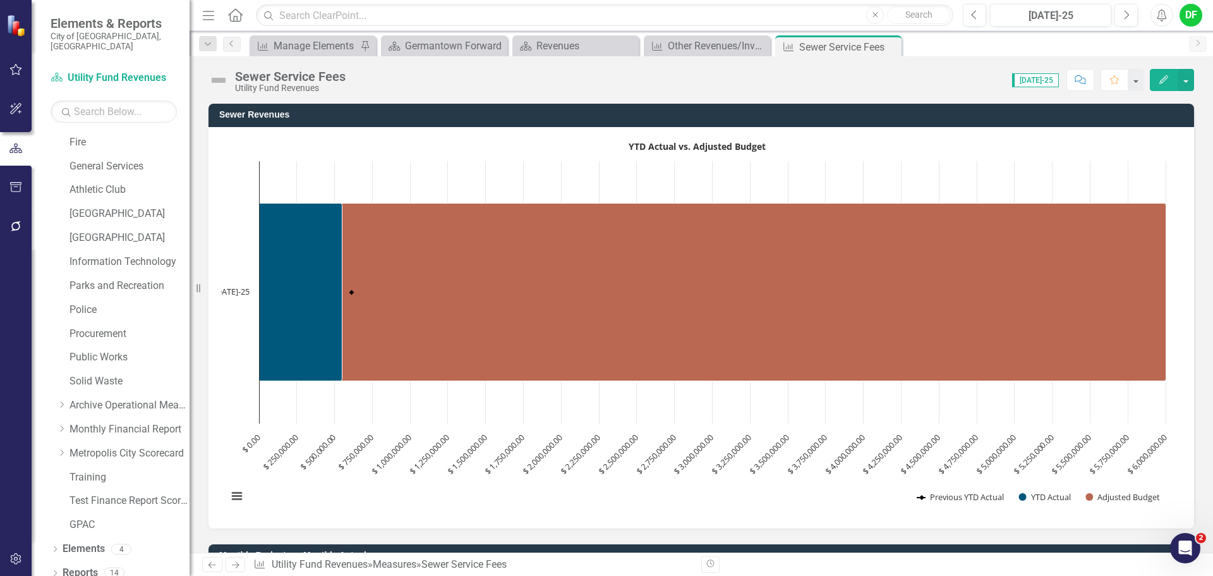
click at [226, 78] on img at bounding box center [218, 80] width 20 height 20
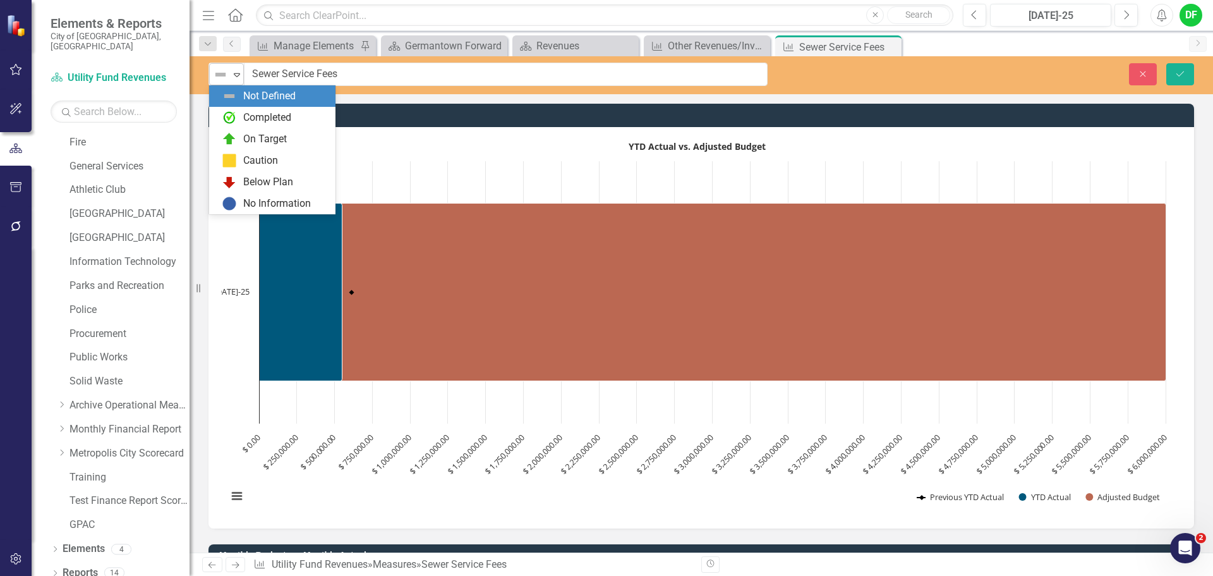
click at [234, 78] on icon "Expand" at bounding box center [237, 74] width 13 height 10
click at [243, 177] on div "Below Plan" at bounding box center [275, 181] width 106 height 15
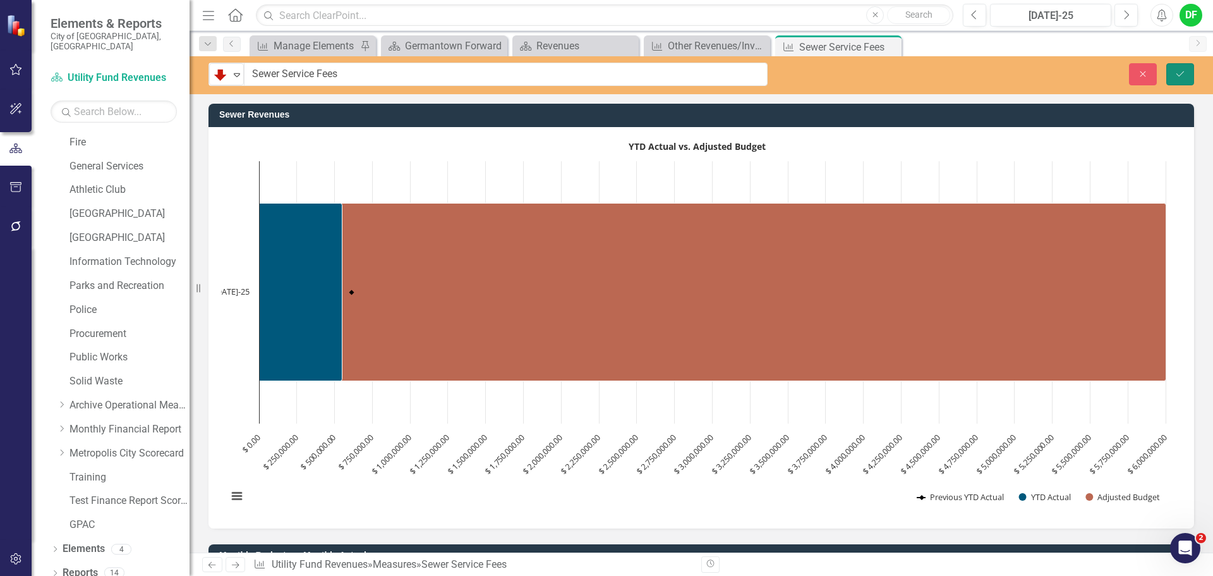
click at [1172, 74] on button "Save" at bounding box center [1180, 74] width 28 height 22
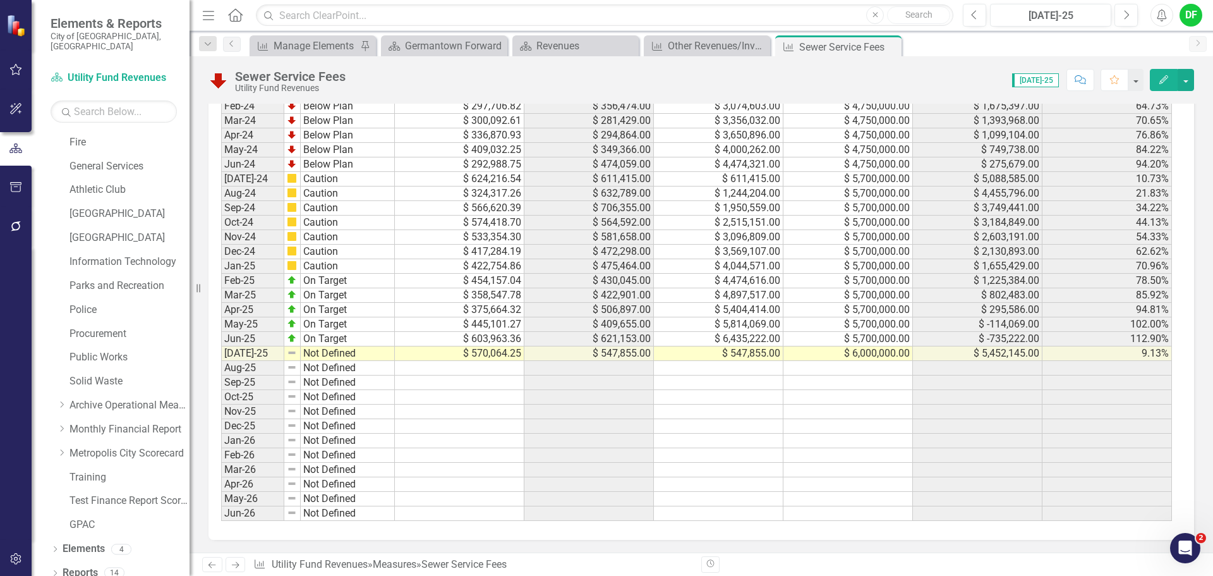
click at [829, 353] on td "$ 6,000,000.00" at bounding box center [848, 353] width 130 height 15
type textarea "6000000"
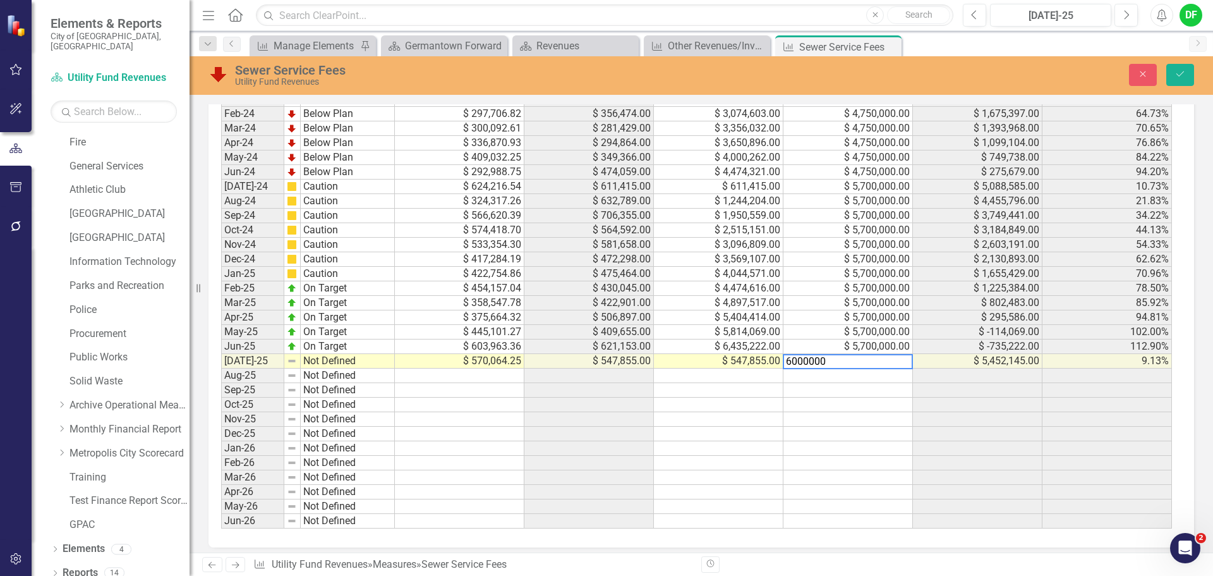
scroll to position [1104, 0]
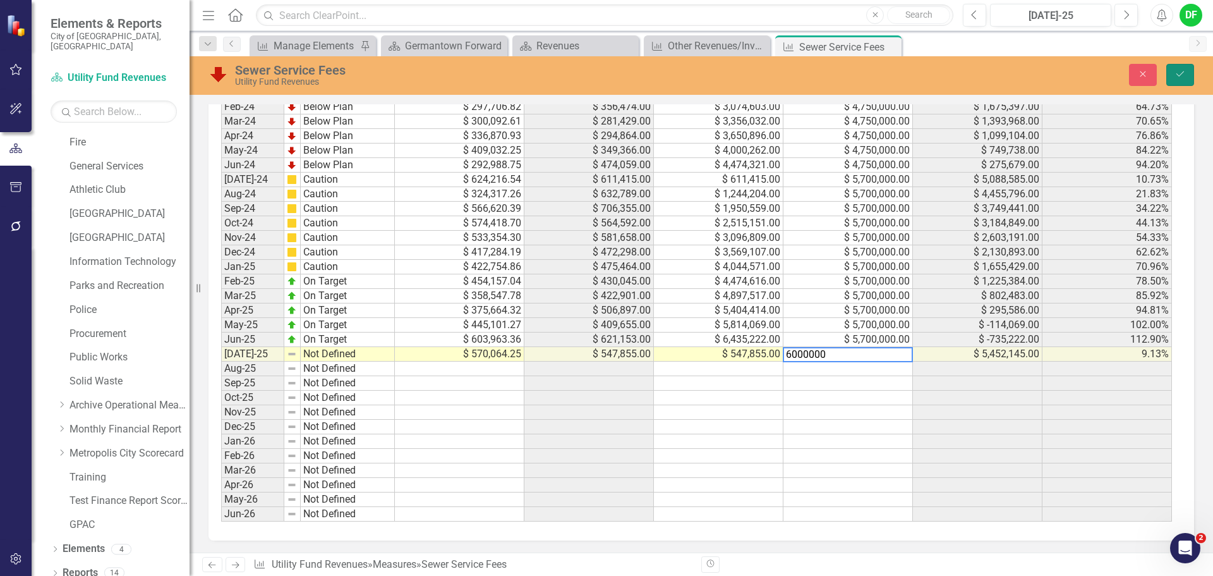
click at [1189, 69] on button "Save" at bounding box center [1180, 75] width 28 height 22
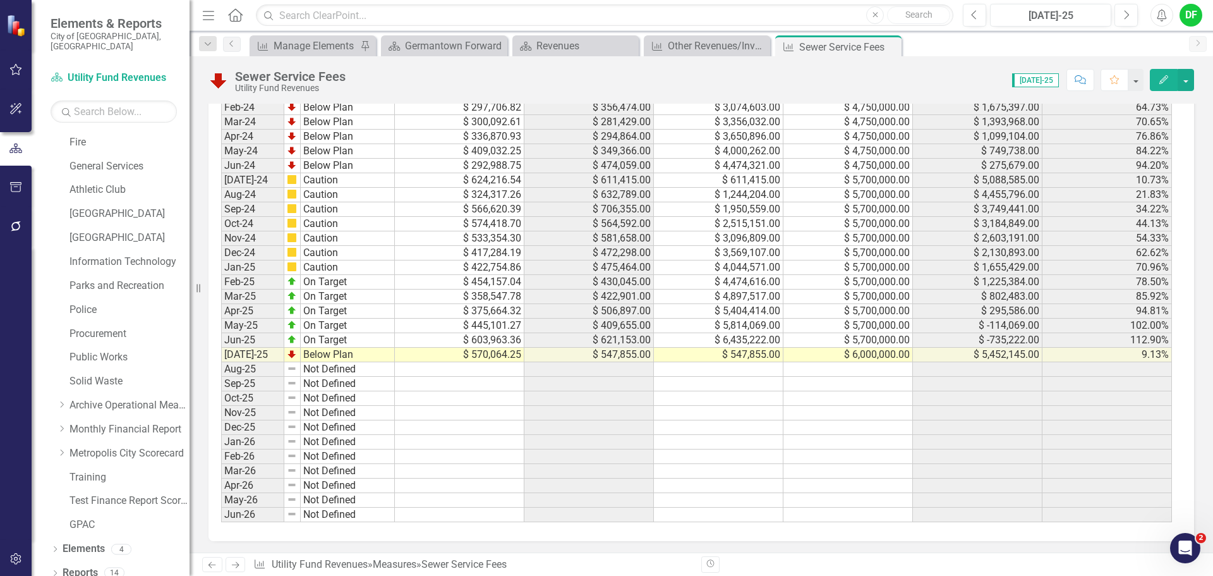
scroll to position [1097, 0]
click at [889, 45] on icon "Close" at bounding box center [889, 47] width 13 height 10
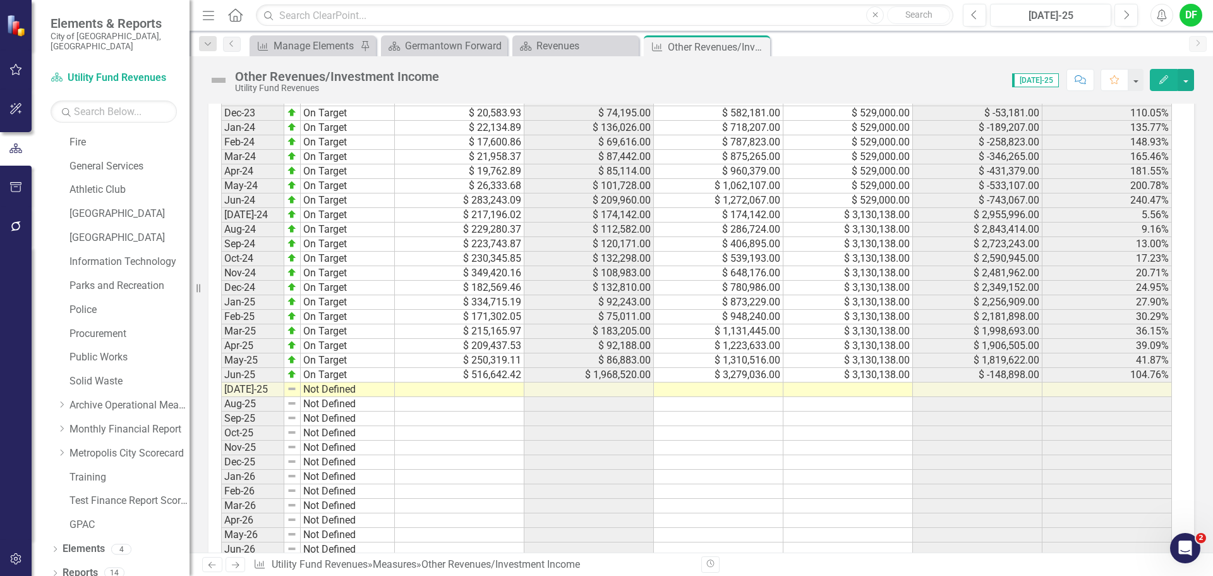
scroll to position [1074, 0]
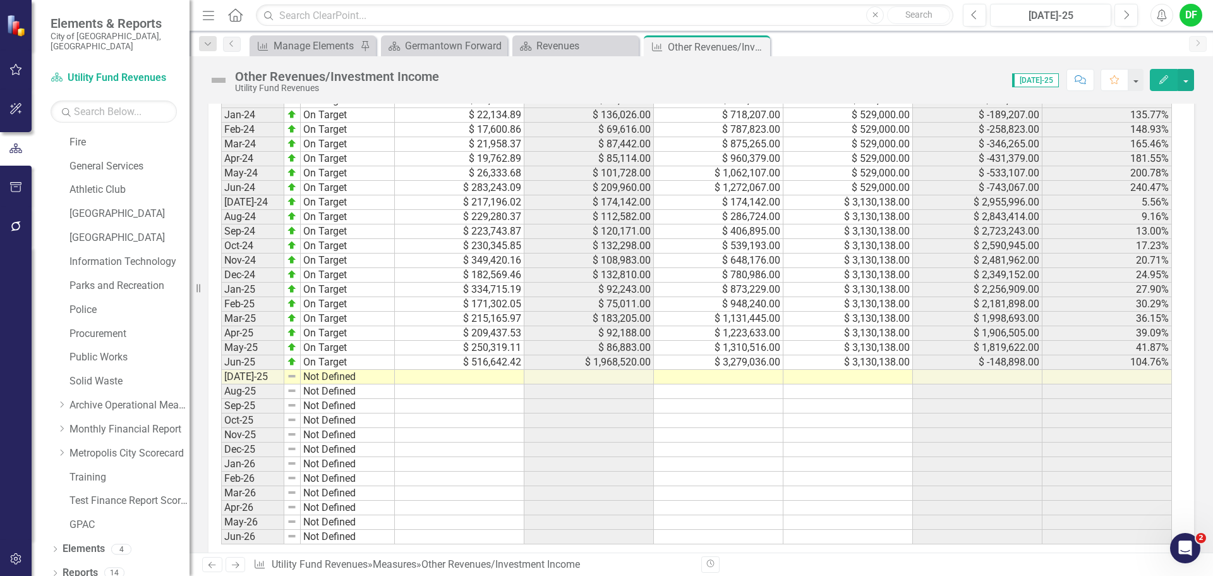
click at [845, 379] on td at bounding box center [848, 377] width 130 height 15
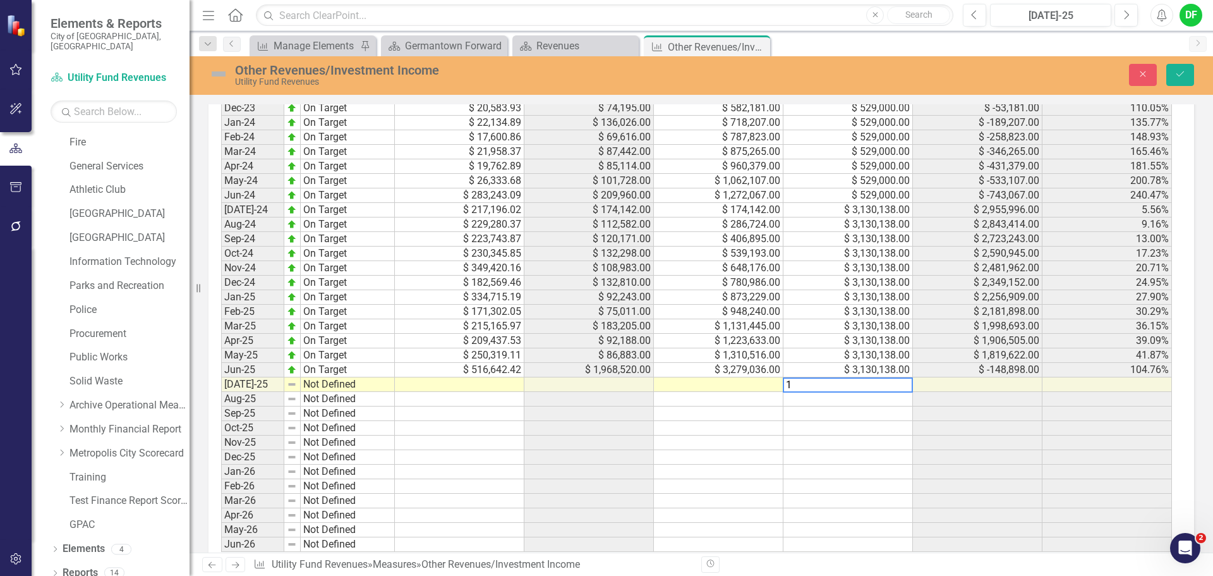
scroll to position [1081, 0]
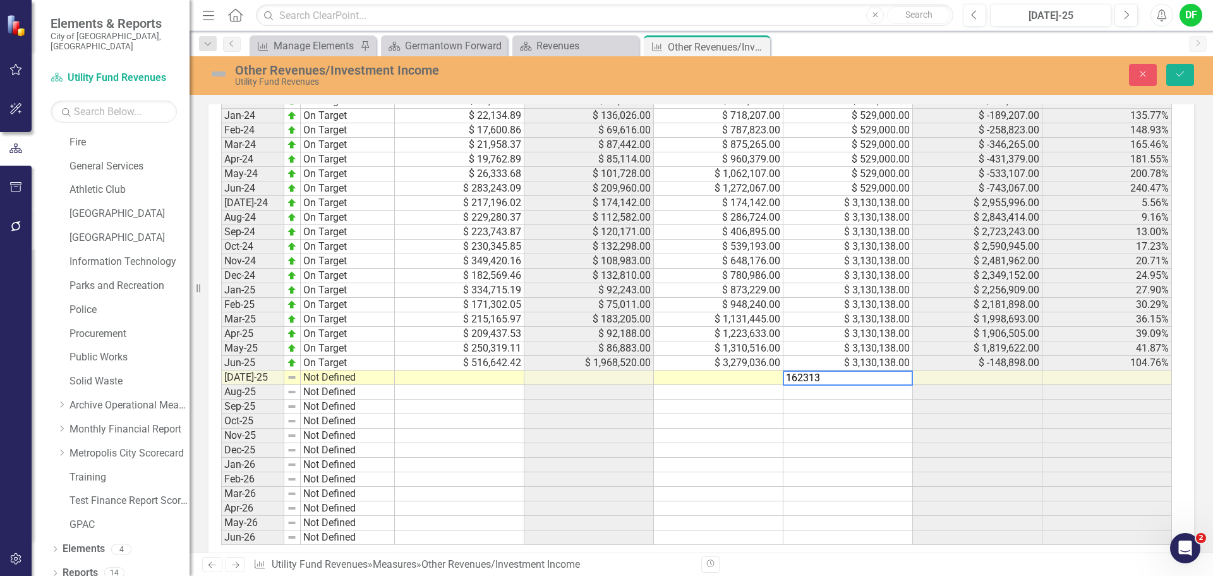
type textarea "1623138"
type textarea "106071"
click at [508, 378] on td at bounding box center [460, 377] width 130 height 15
type textarea "86201"
click at [222, 75] on img at bounding box center [218, 74] width 20 height 20
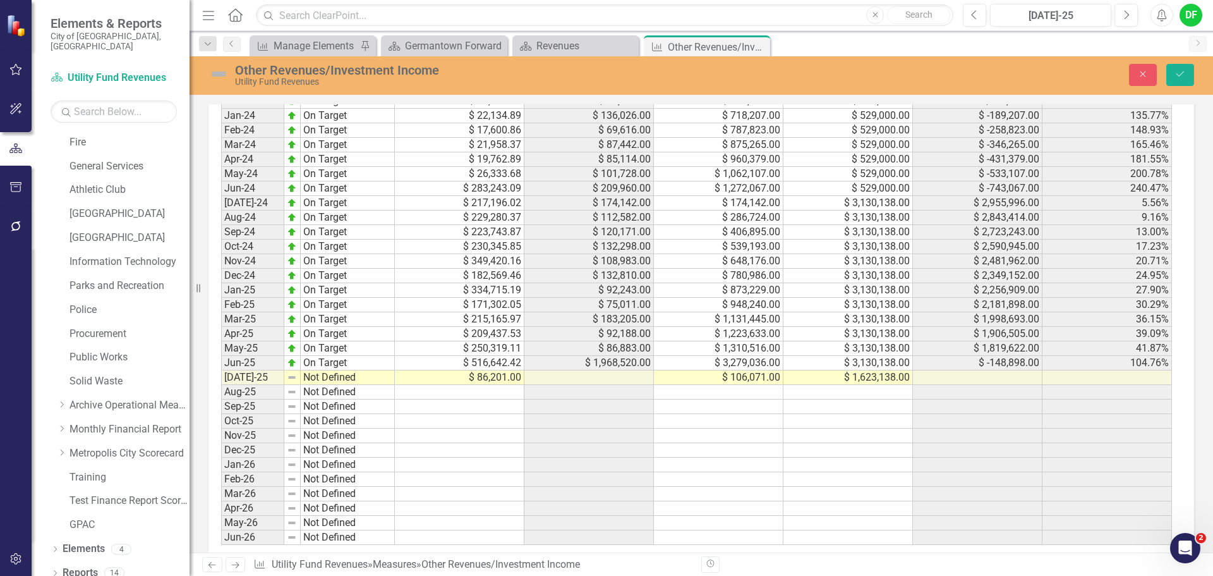
click at [222, 75] on img at bounding box center [218, 74] width 20 height 20
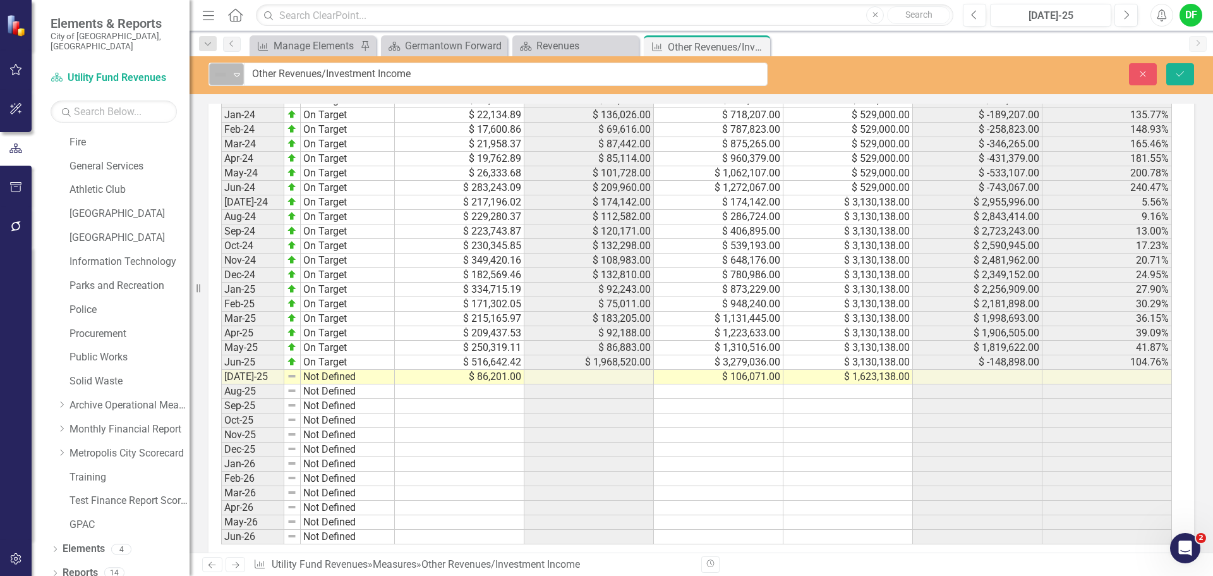
click at [233, 74] on icon "Expand" at bounding box center [237, 74] width 13 height 10
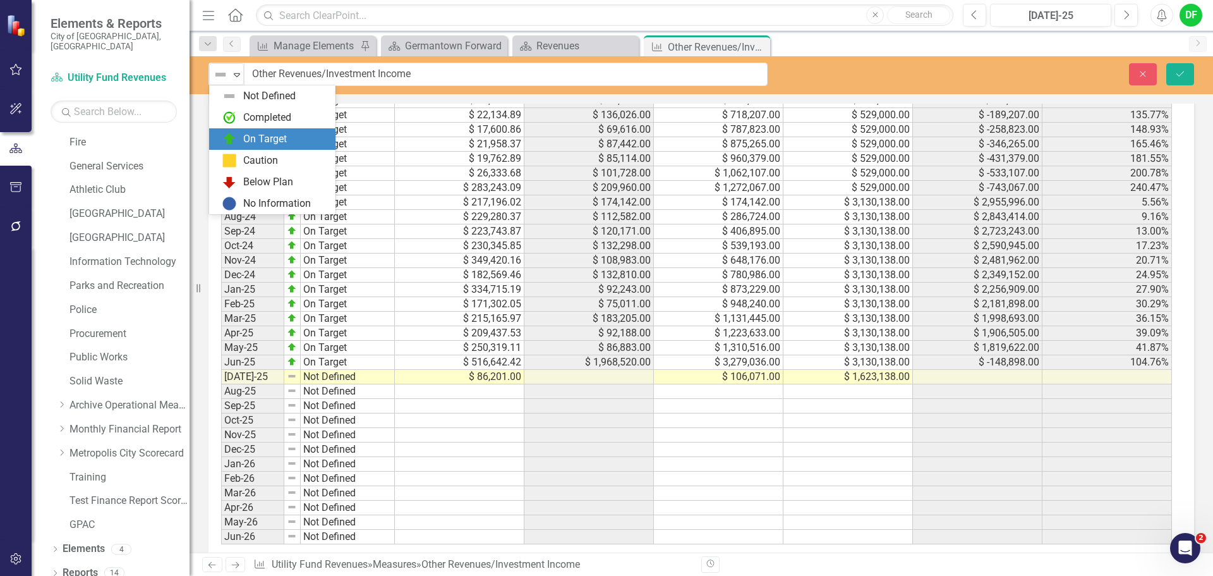
click at [242, 131] on div "On Target" at bounding box center [275, 138] width 106 height 15
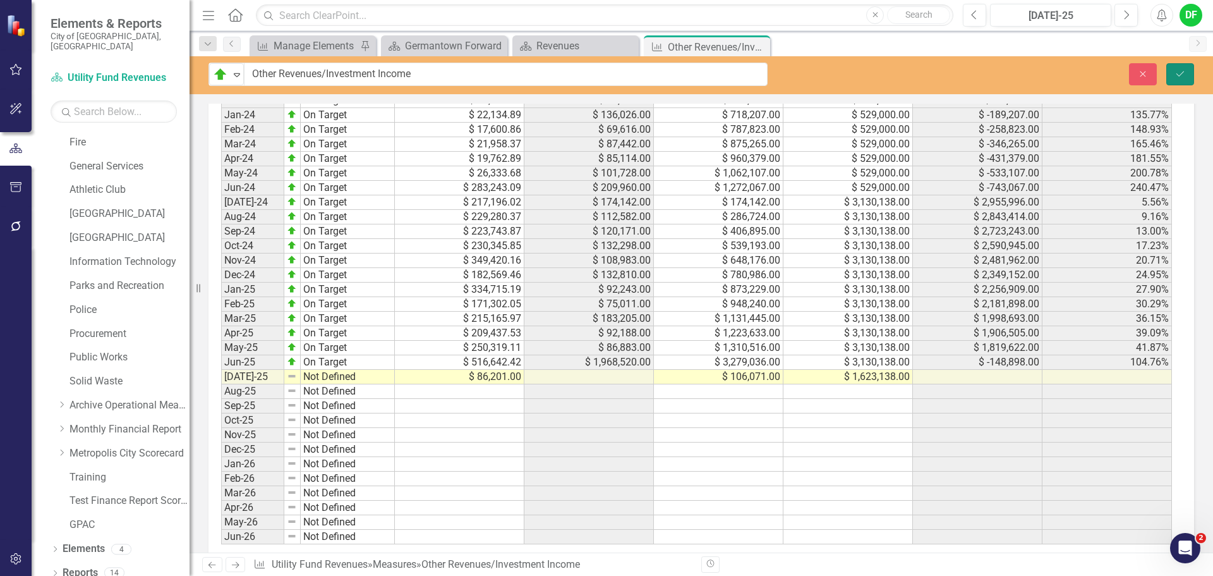
click at [1184, 71] on icon "Save" at bounding box center [1179, 73] width 11 height 9
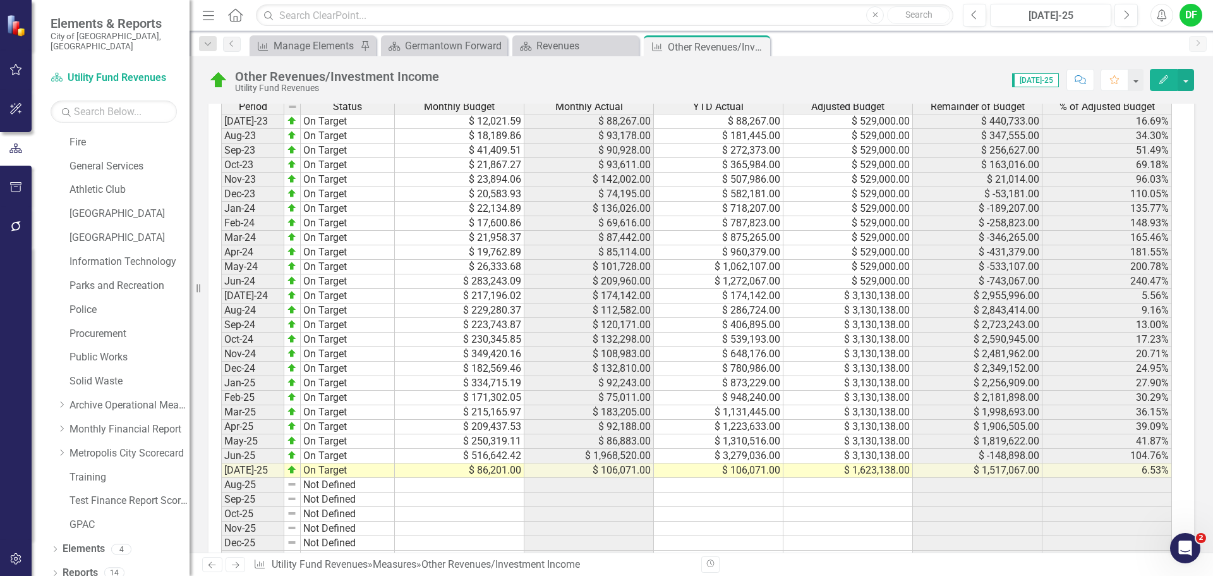
scroll to position [1074, 0]
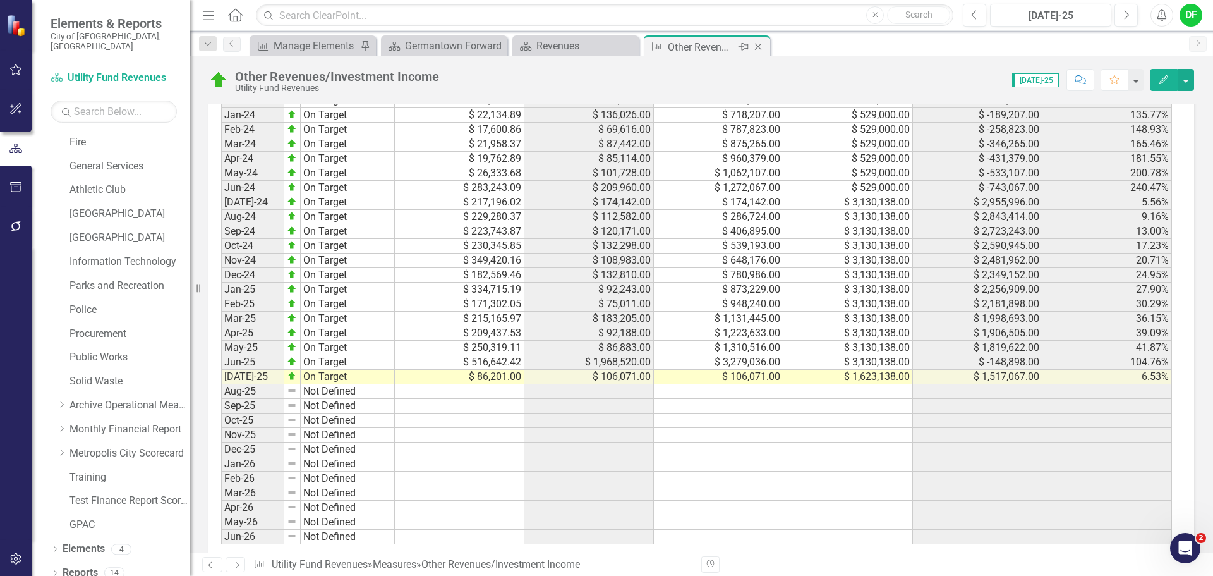
click at [759, 47] on icon "Close" at bounding box center [758, 47] width 13 height 10
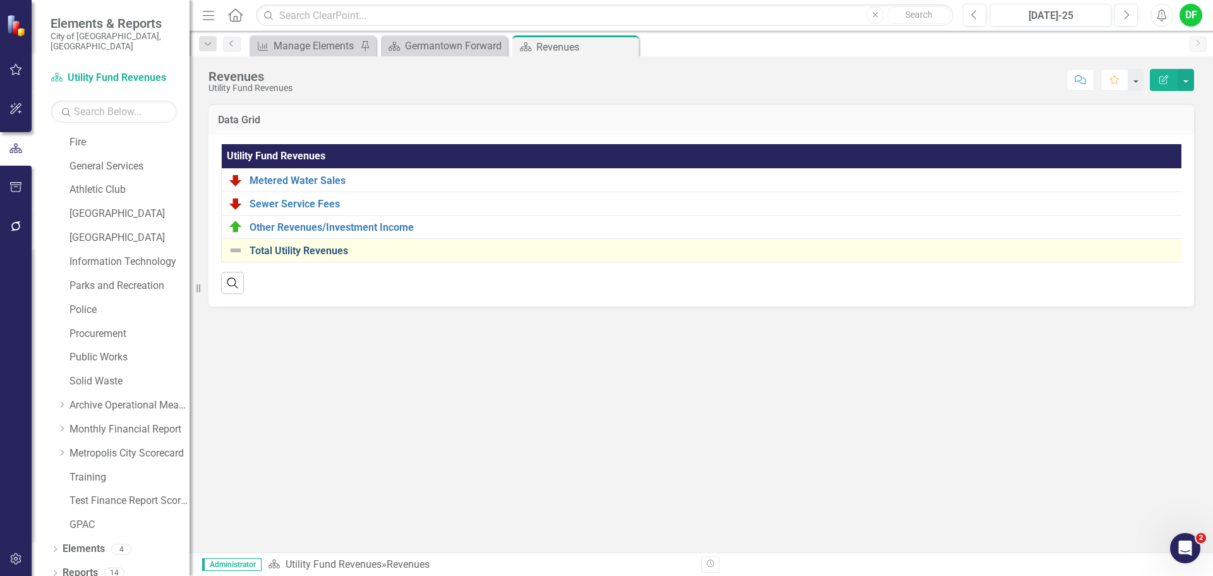
click at [309, 251] on link "Total Utility Revenues" at bounding box center [719, 250] width 939 height 11
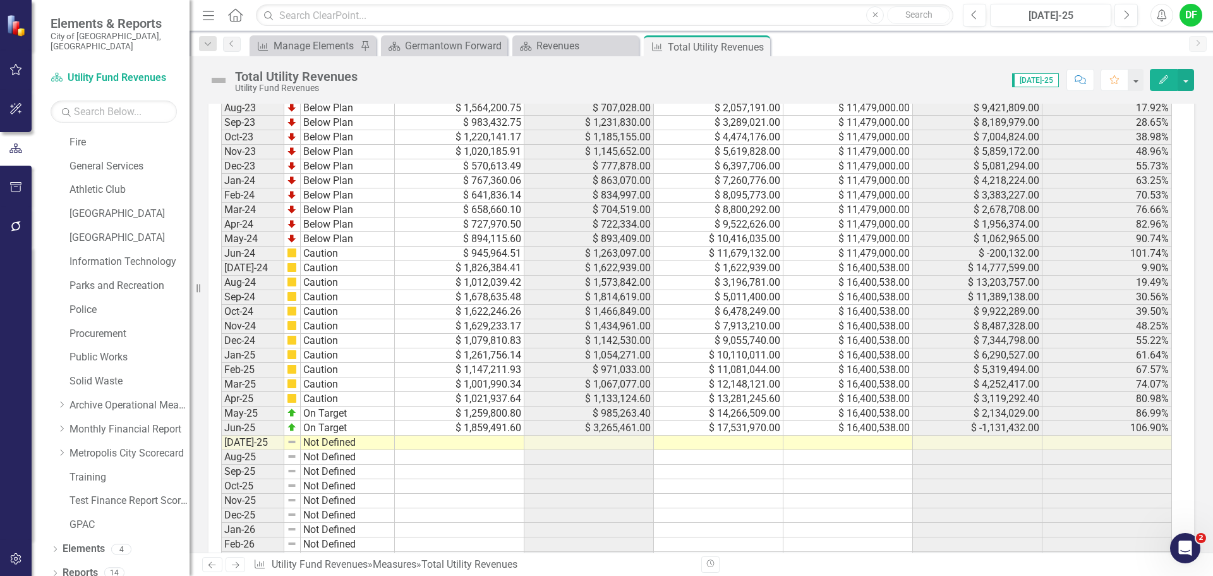
scroll to position [1011, 0]
click at [852, 439] on td at bounding box center [848, 440] width 130 height 15
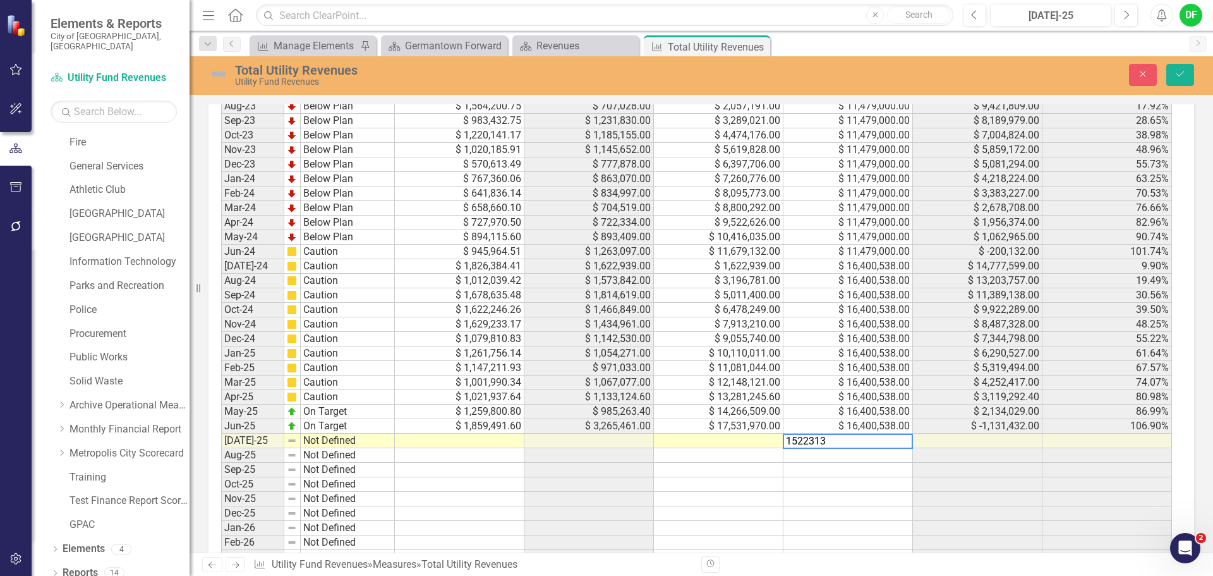
type textarea "15223138"
type textarea "1470327.47"
click at [220, 76] on img at bounding box center [218, 74] width 20 height 20
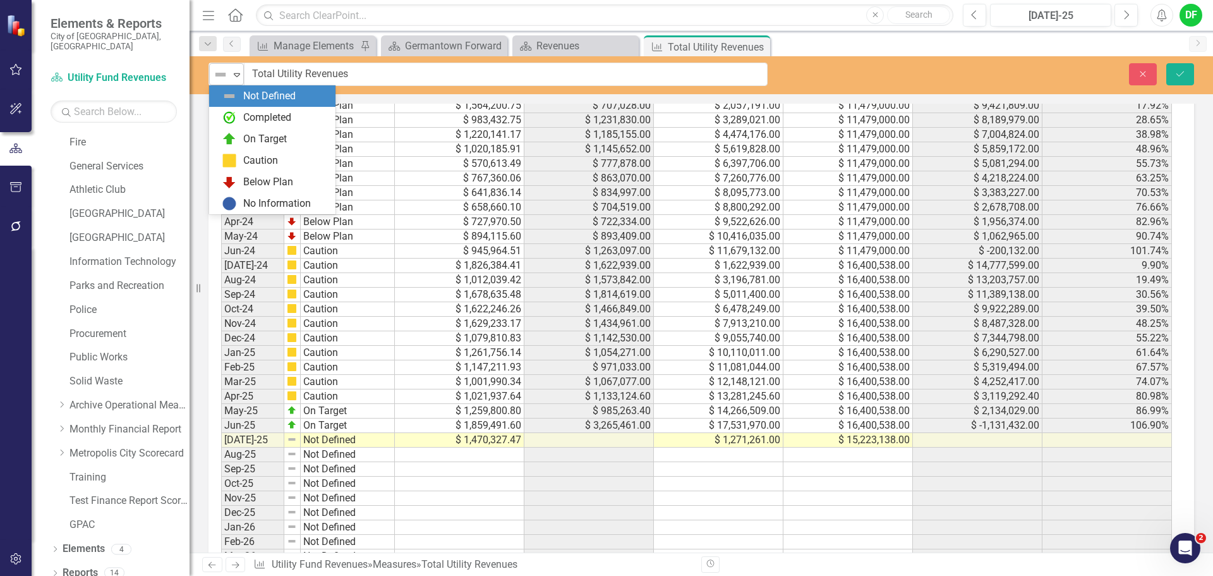
click at [239, 71] on icon "Expand" at bounding box center [237, 74] width 13 height 10
click at [250, 175] on div "Below Plan" at bounding box center [268, 182] width 50 height 15
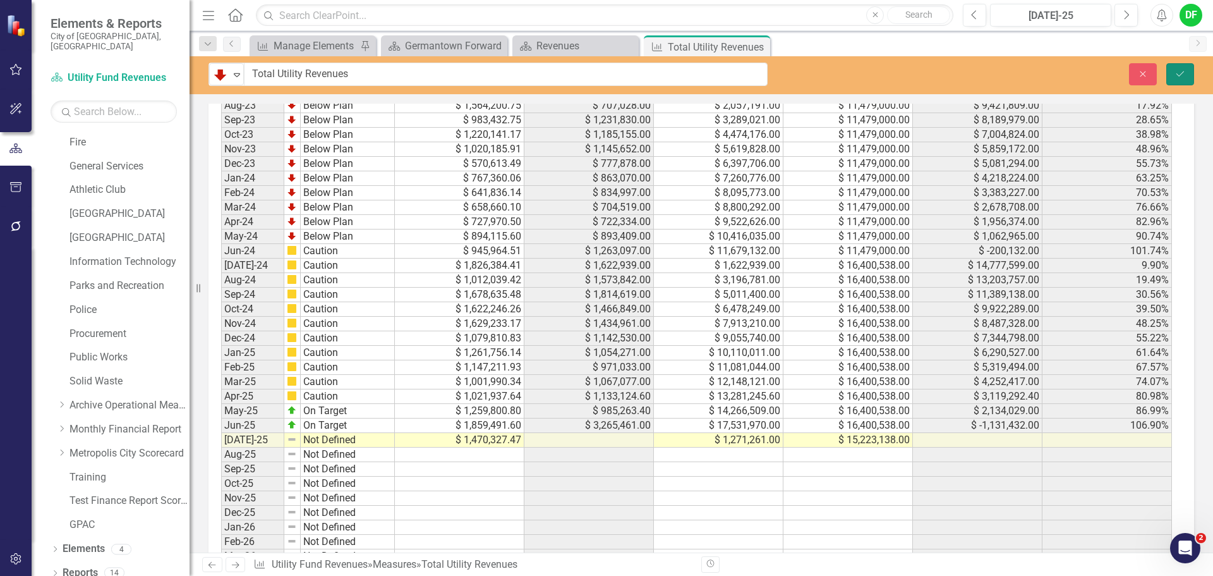
click at [1176, 75] on icon "Save" at bounding box center [1179, 73] width 11 height 9
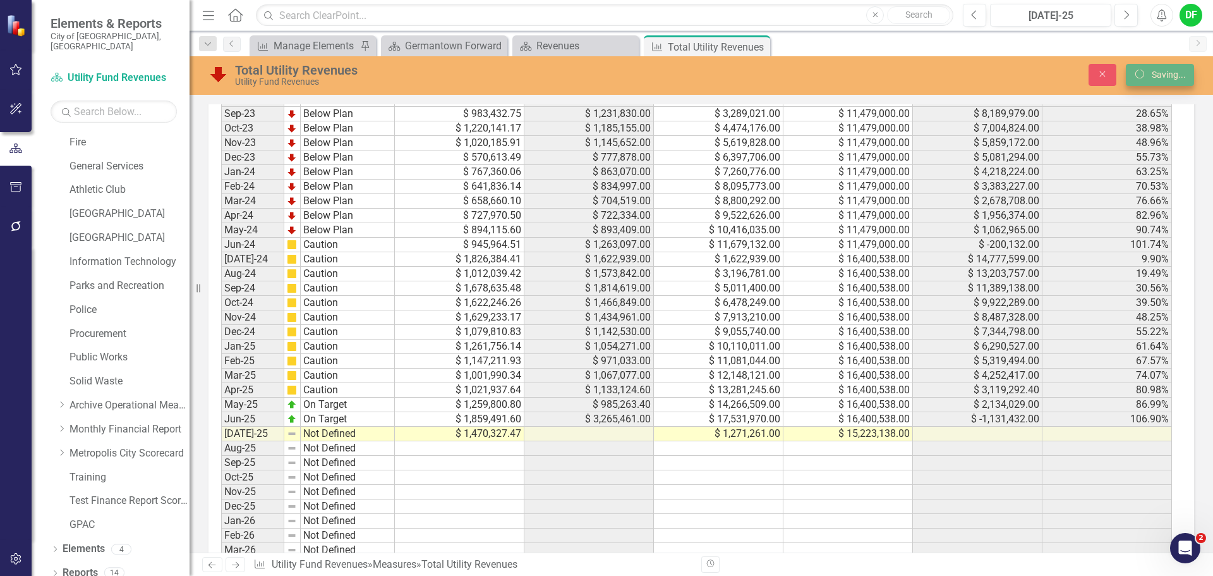
scroll to position [1011, 0]
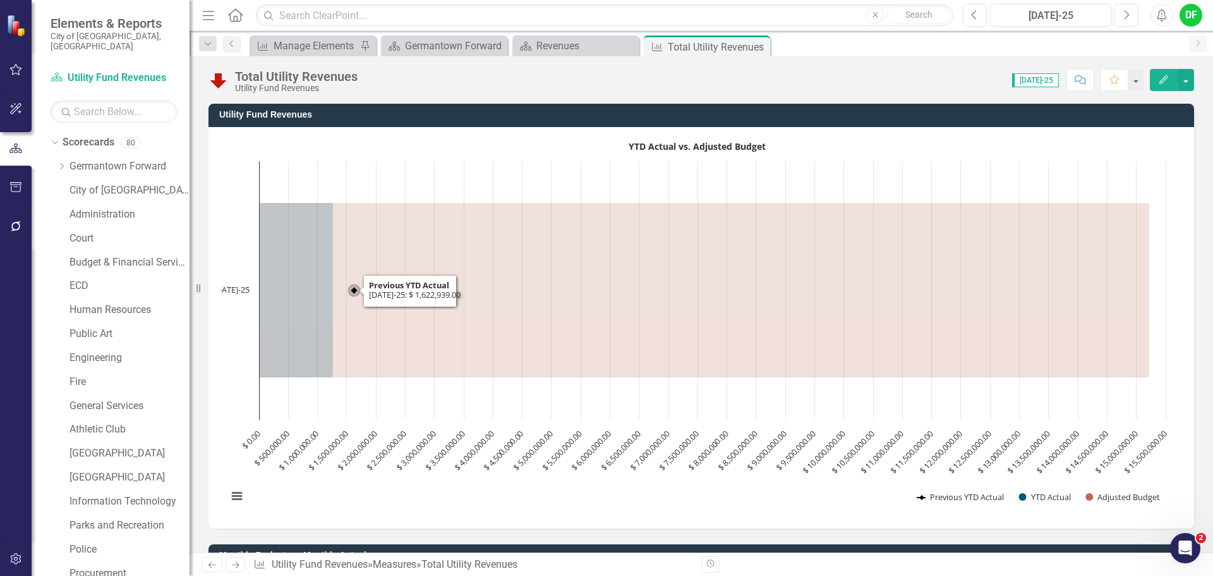
scroll to position [239, 0]
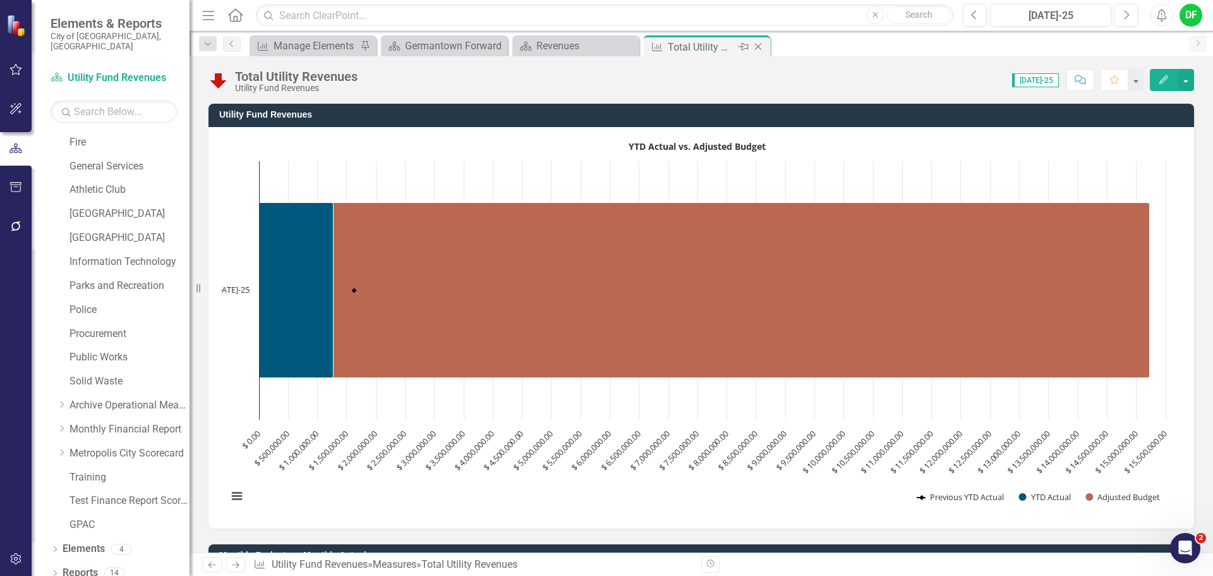
click at [756, 47] on icon "Close" at bounding box center [758, 47] width 13 height 10
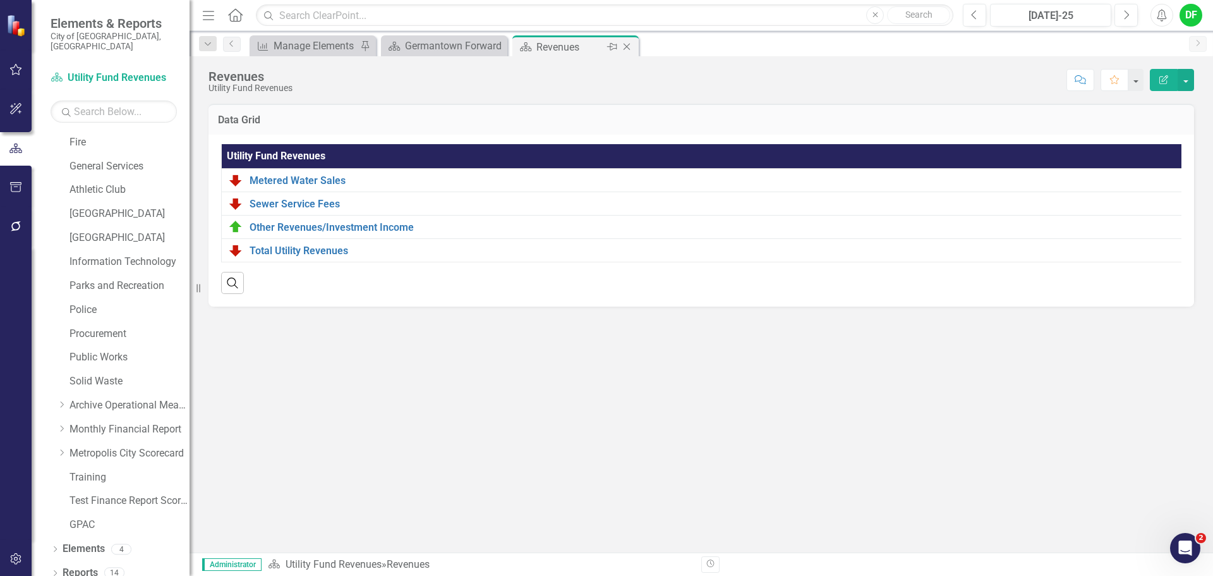
click at [627, 47] on icon "Close" at bounding box center [626, 47] width 13 height 10
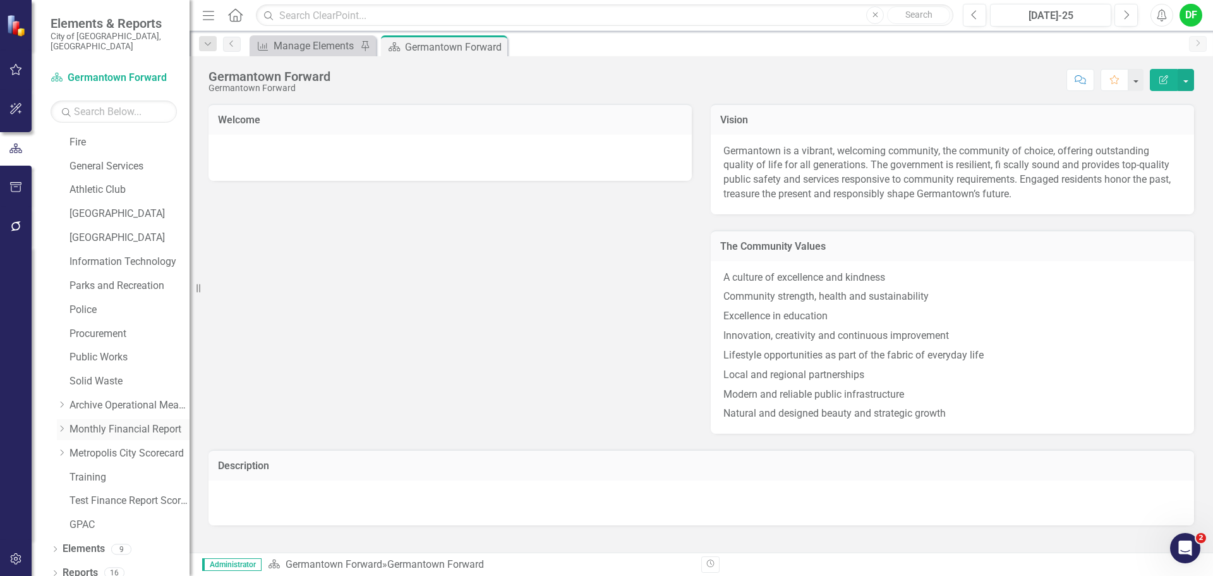
click at [62, 425] on icon "Dropdown" at bounding box center [61, 429] width 9 height 8
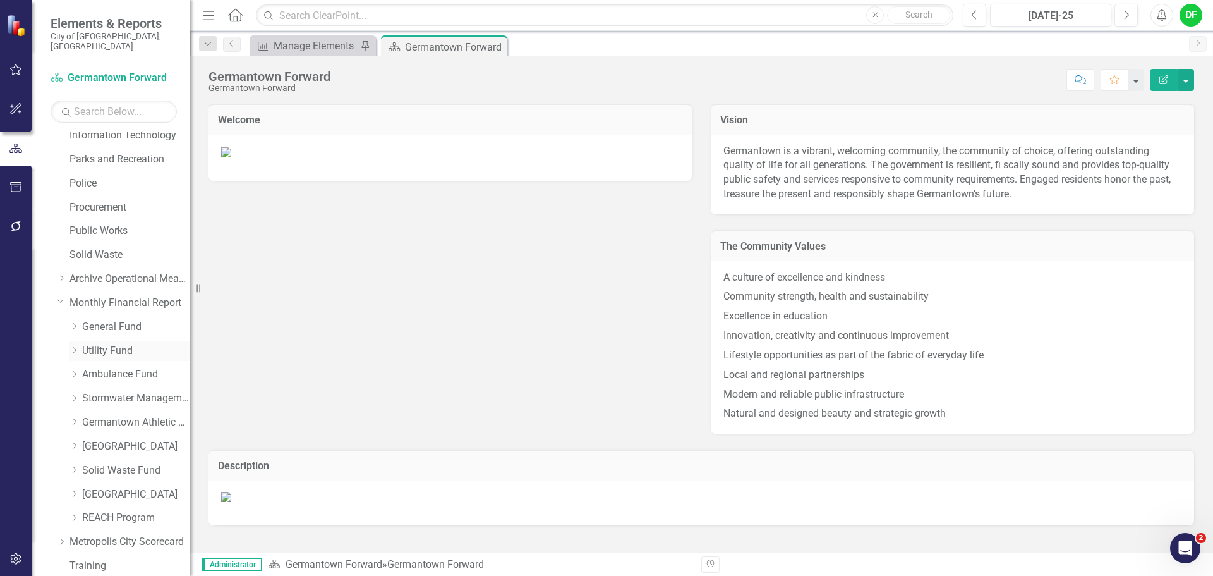
click at [108, 344] on link "Utility Fund" at bounding box center [135, 351] width 107 height 15
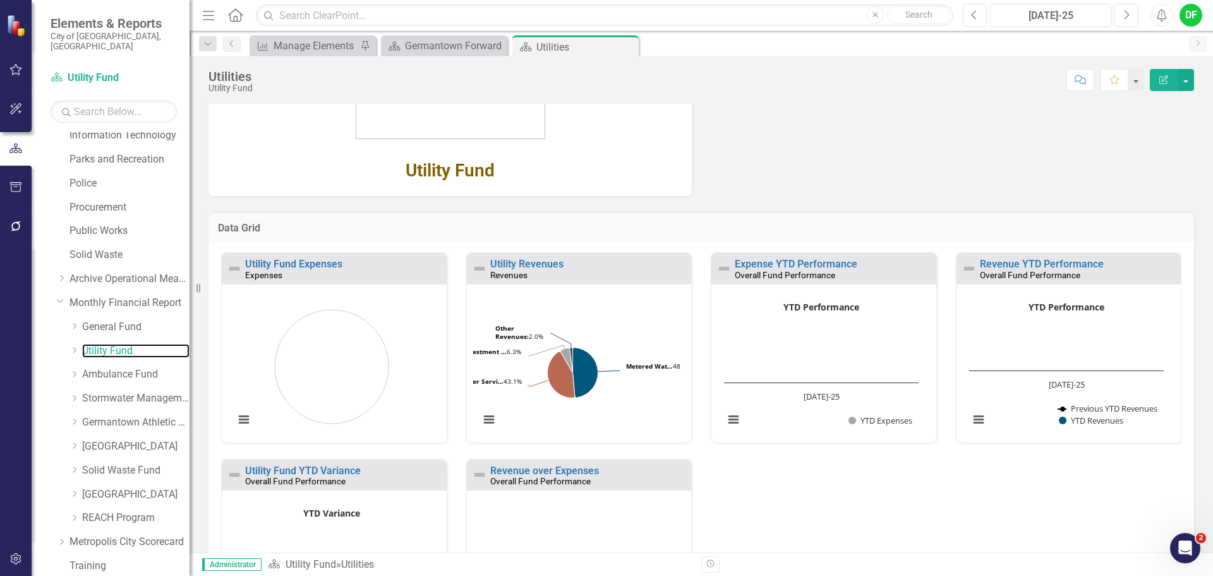
scroll to position [266, 0]
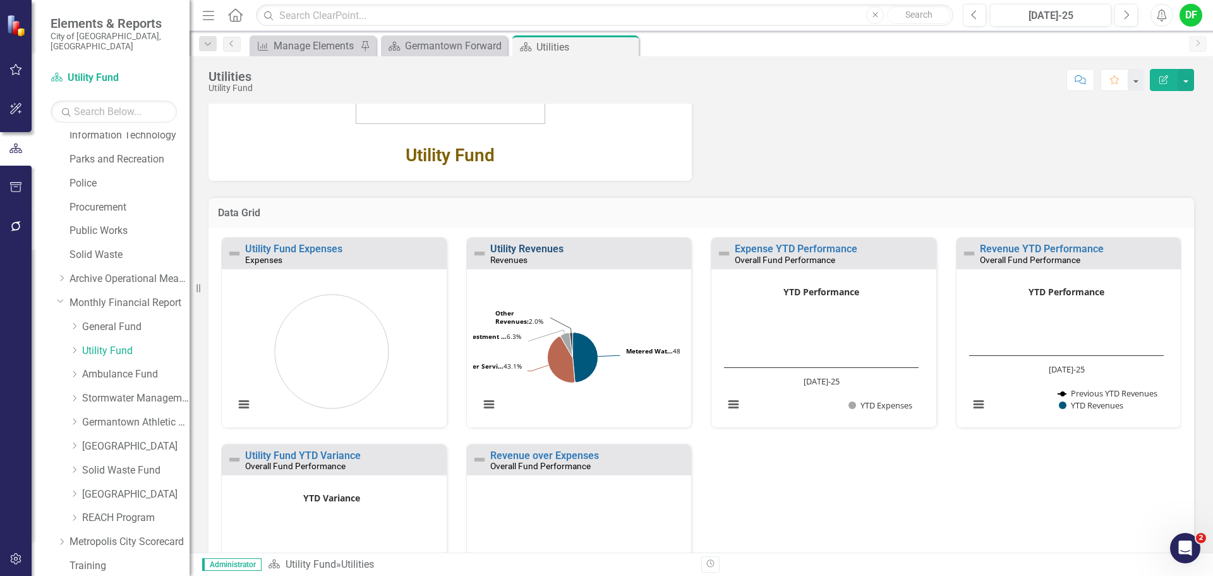
click at [545, 250] on link "Utility Revenues" at bounding box center [526, 249] width 73 height 12
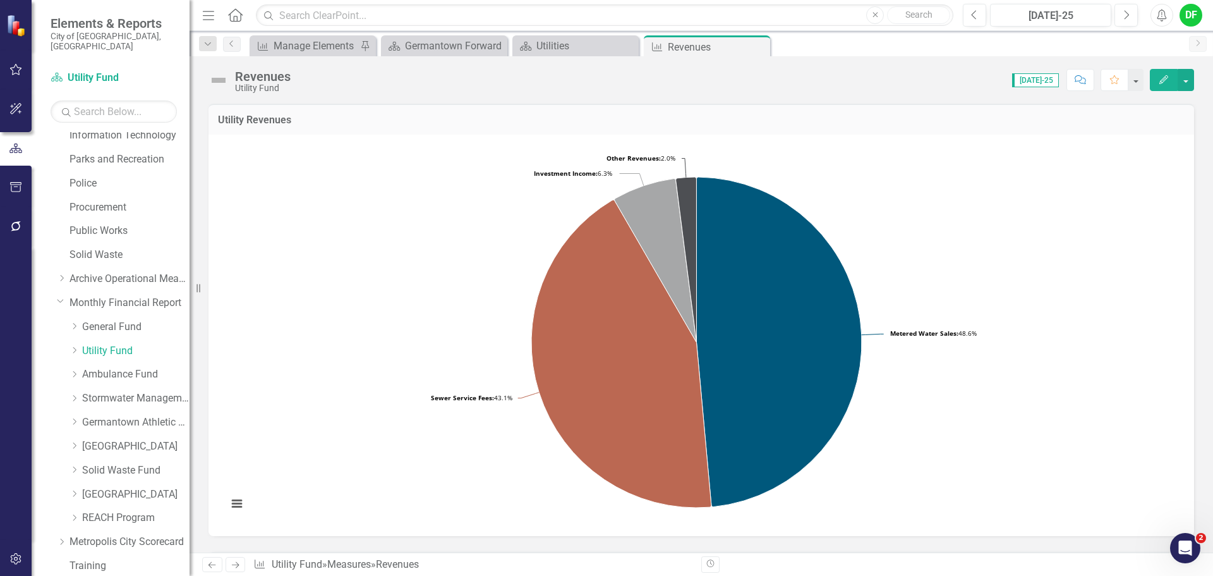
click at [220, 83] on img at bounding box center [218, 80] width 20 height 20
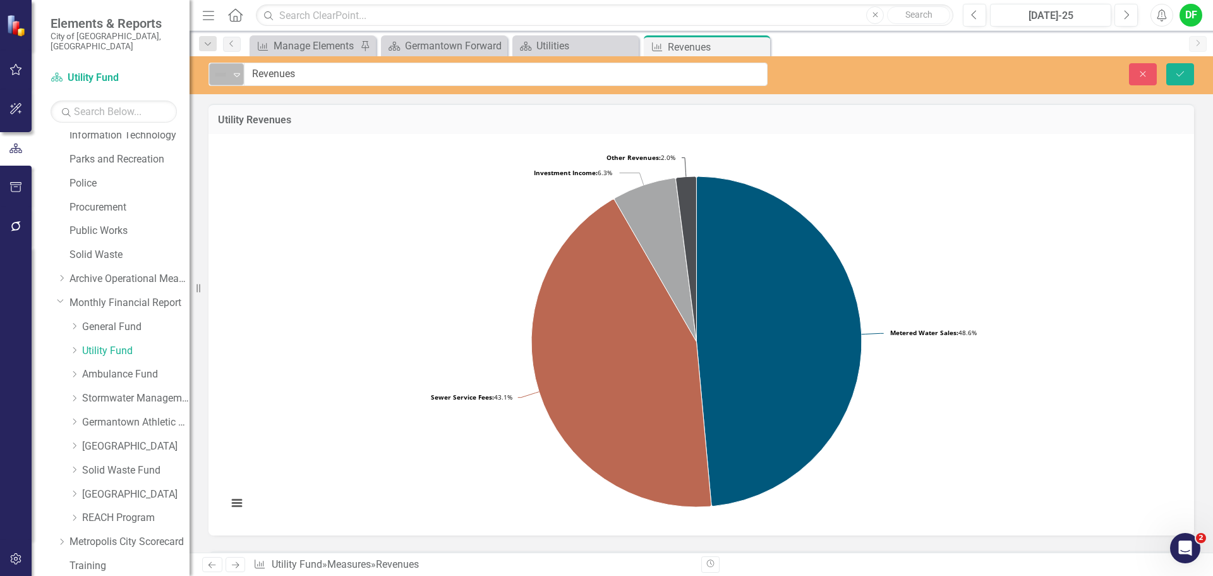
click at [228, 78] on div "Not Defined" at bounding box center [221, 74] width 16 height 15
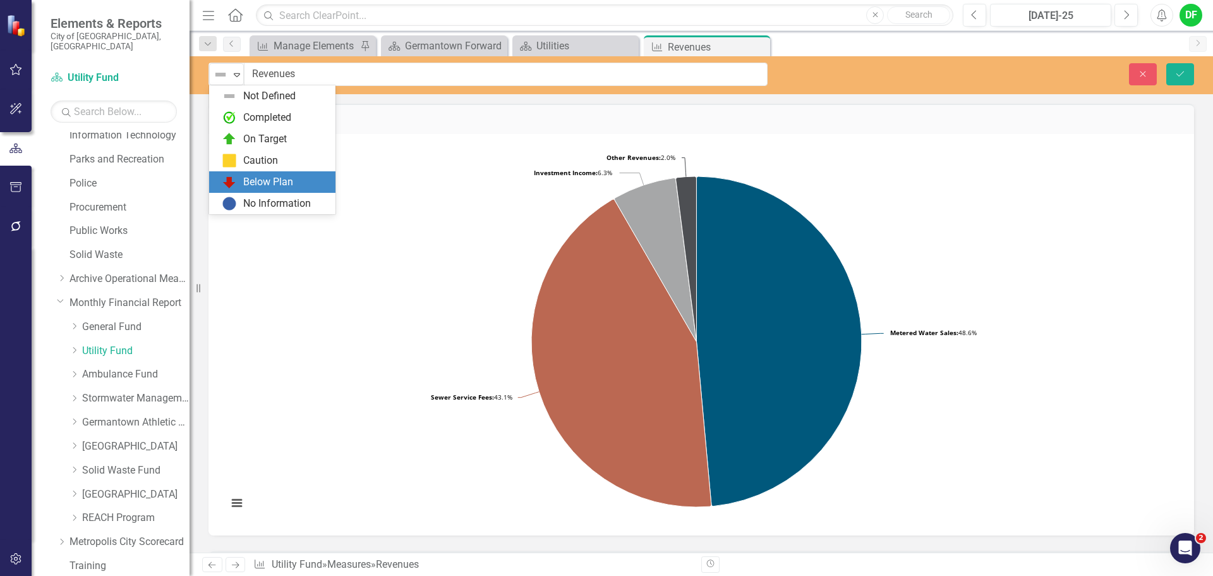
click at [247, 175] on div "Below Plan" at bounding box center [268, 182] width 50 height 15
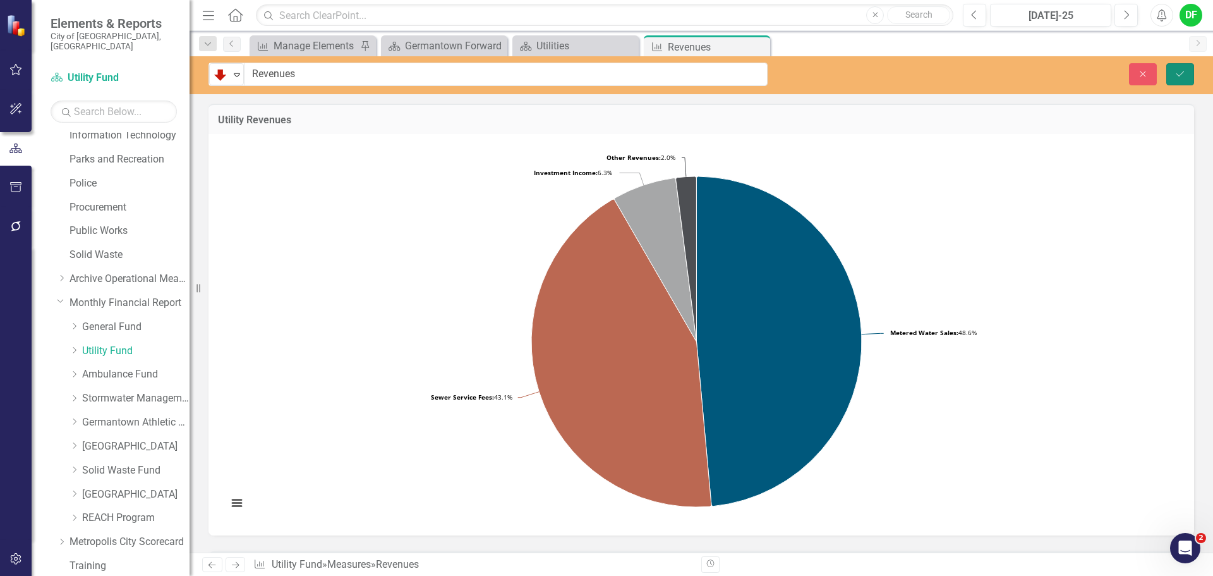
click at [1178, 67] on button "Save" at bounding box center [1180, 74] width 28 height 22
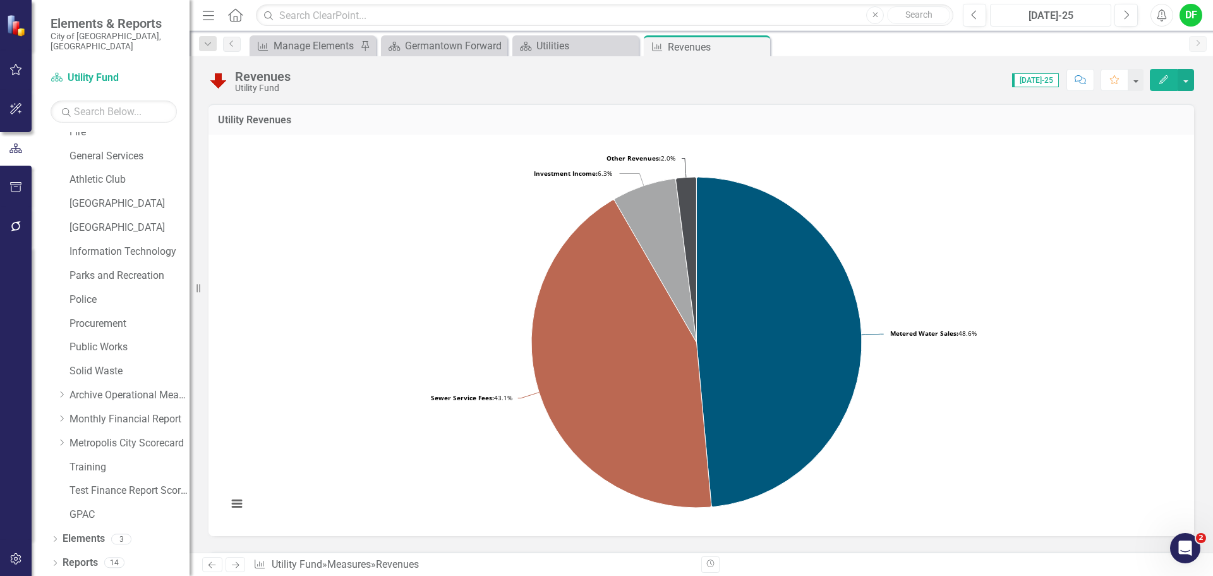
click at [1054, 15] on div "[DATE]-25" at bounding box center [1050, 15] width 112 height 15
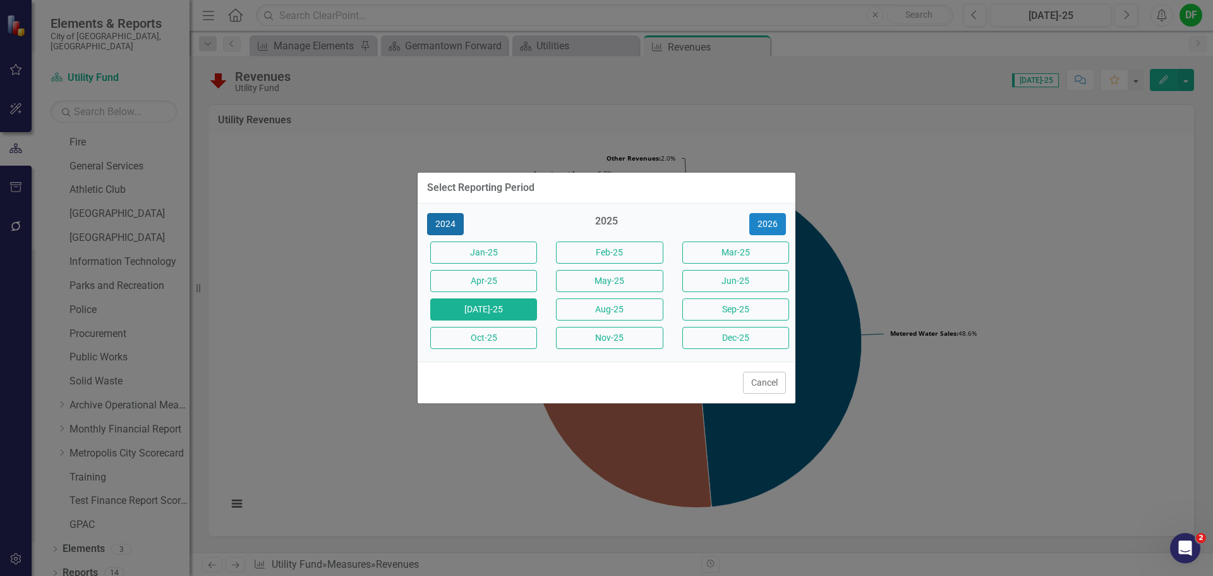
click at [455, 229] on button "2024" at bounding box center [445, 224] width 37 height 22
click at [502, 305] on button "[DATE]-24" at bounding box center [483, 309] width 107 height 22
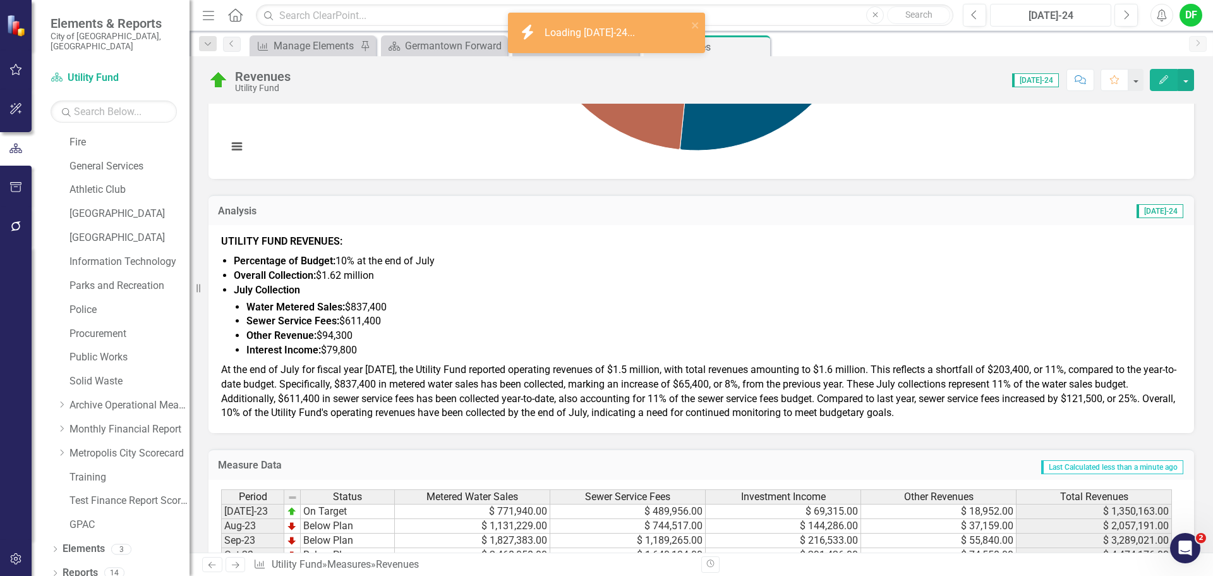
scroll to position [379, 0]
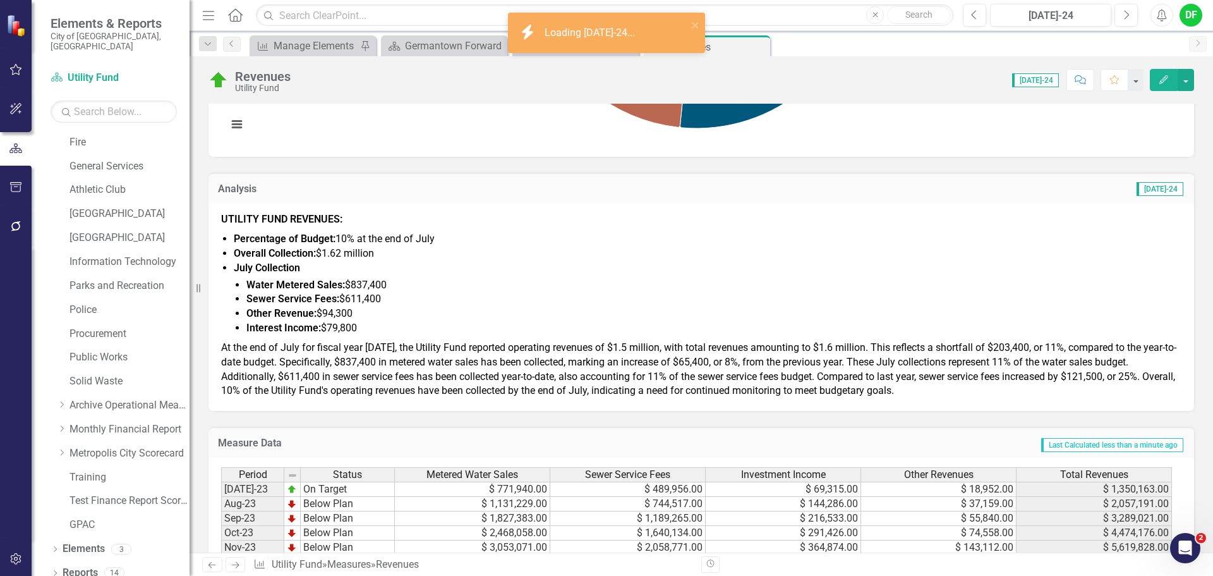
click at [409, 313] on li "Other Revenue: $94,300" at bounding box center [713, 313] width 935 height 15
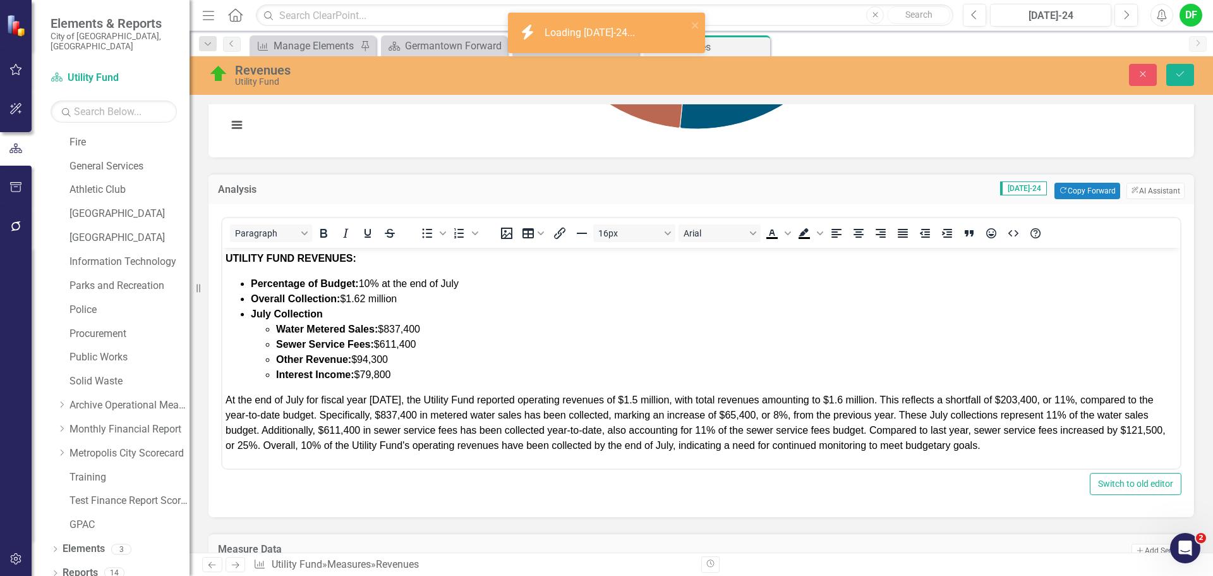
scroll to position [0, 0]
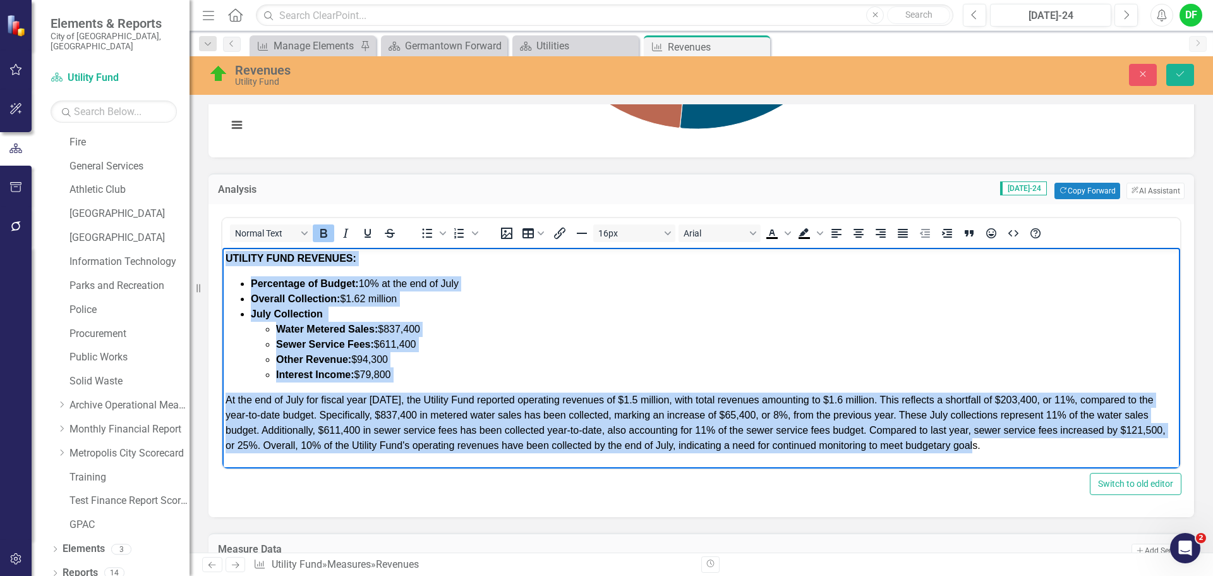
drag, startPoint x: 226, startPoint y: 259, endPoint x: 1044, endPoint y: 454, distance: 841.5
click at [1044, 454] on body "UTILITY FUND REVENUES: Percentage of Budget: 10% at the end of July Overall Col…" at bounding box center [701, 357] width 958 height 219
copy body "LOREMIP DOLO SITAMETC: Adipiscing el Seddoe: 22% te inc utl et Dolo Magnaal Eni…"
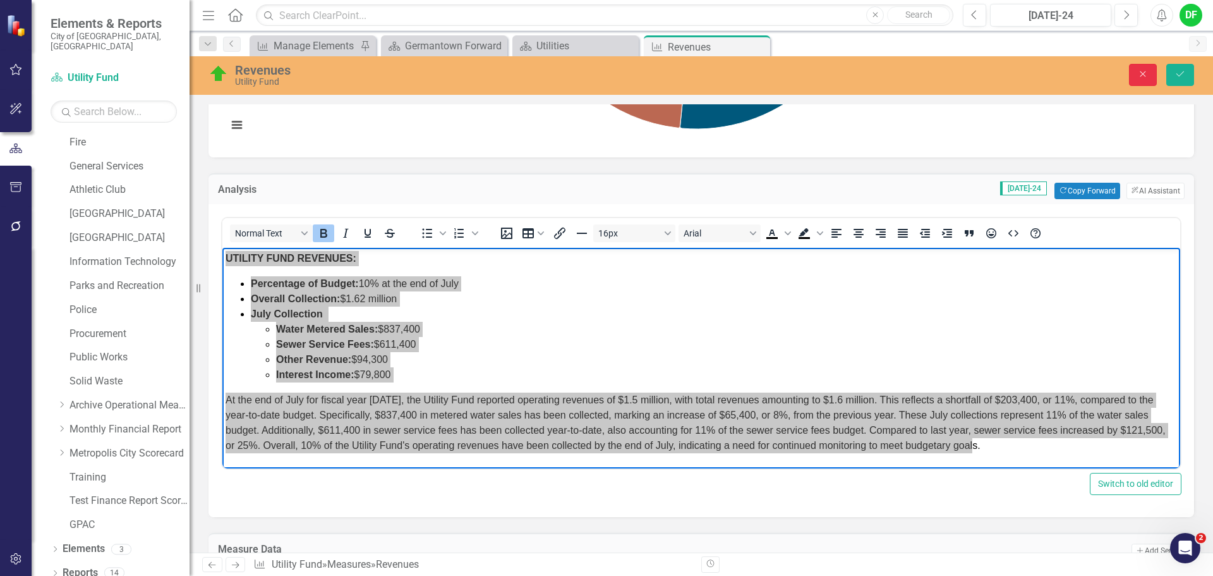
click at [1150, 77] on button "Close" at bounding box center [1143, 75] width 28 height 22
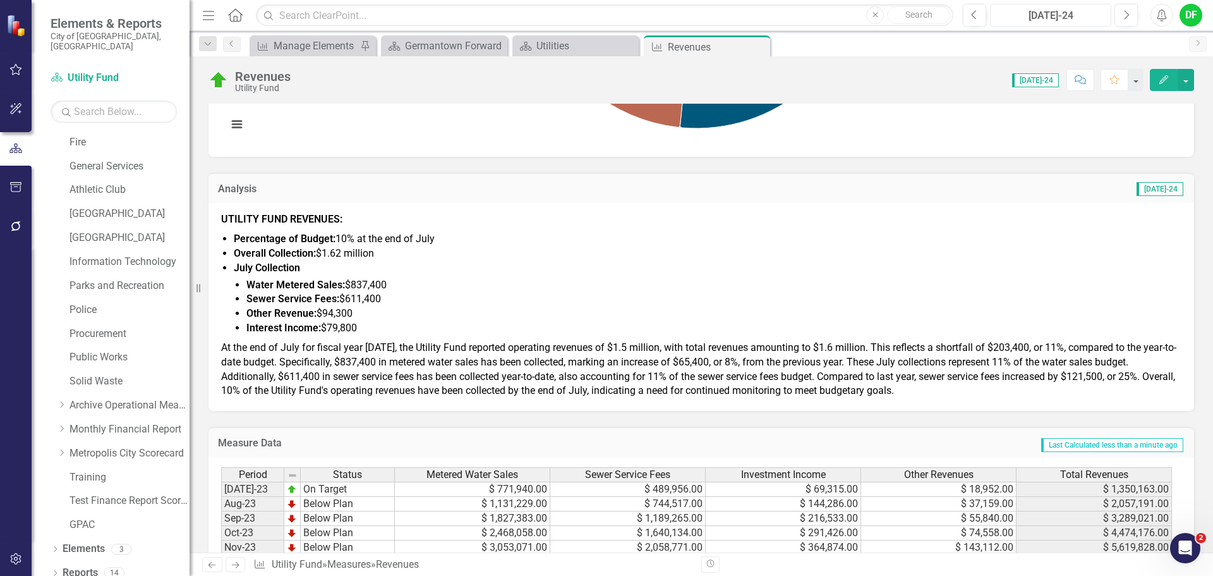
click at [1072, 17] on div "[DATE]-24" at bounding box center [1050, 15] width 112 height 15
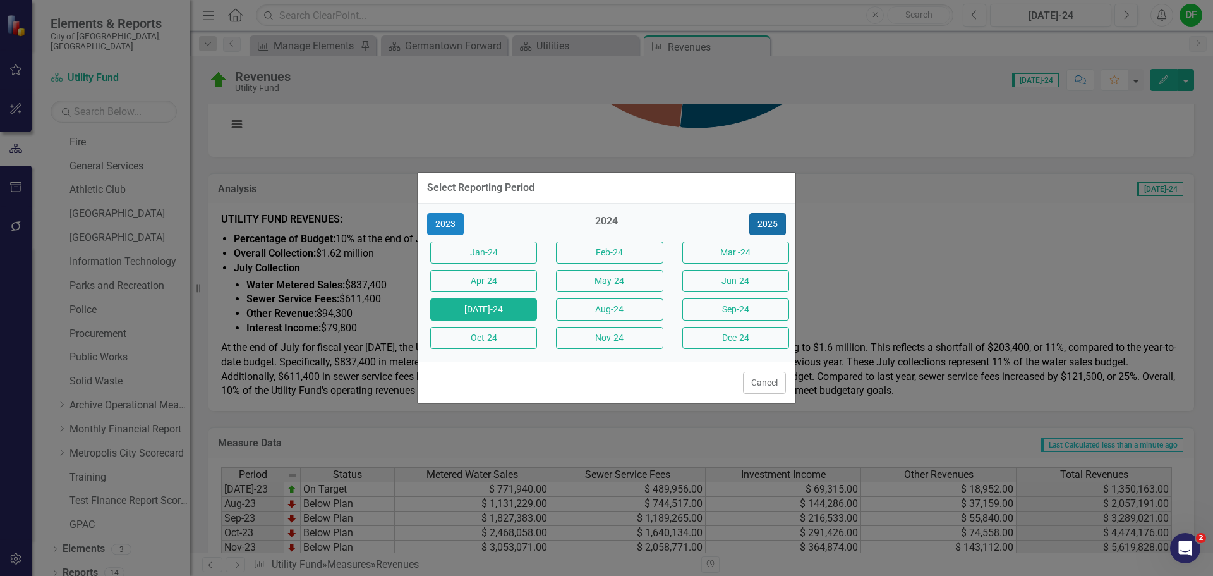
click at [767, 226] on button "2025" at bounding box center [767, 224] width 37 height 22
click at [490, 311] on button "[DATE]-25" at bounding box center [483, 309] width 107 height 22
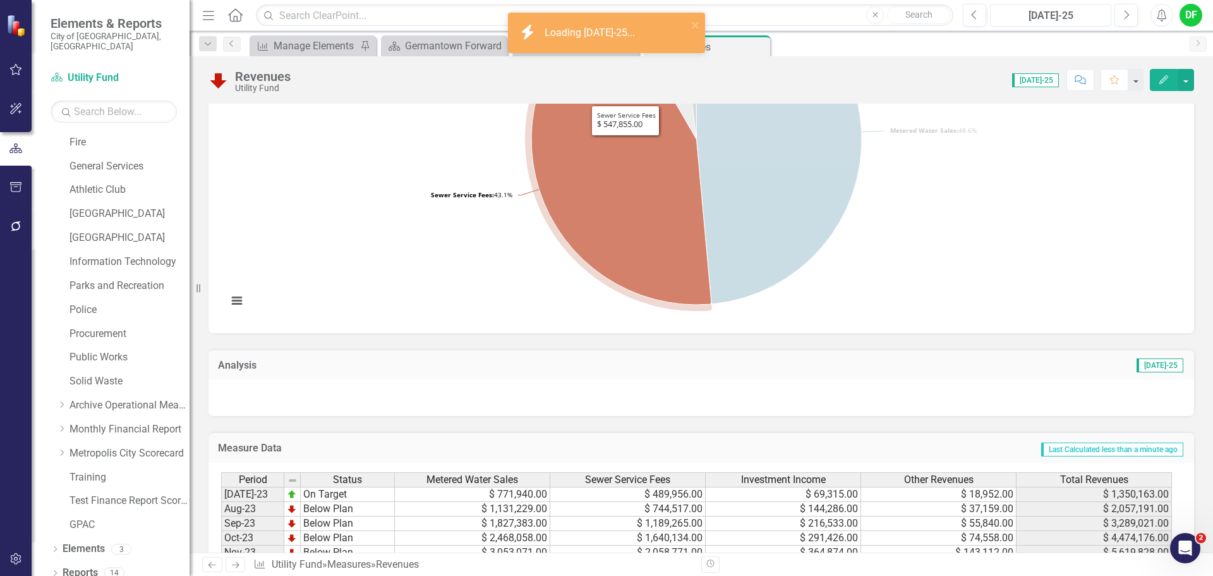
scroll to position [316, 0]
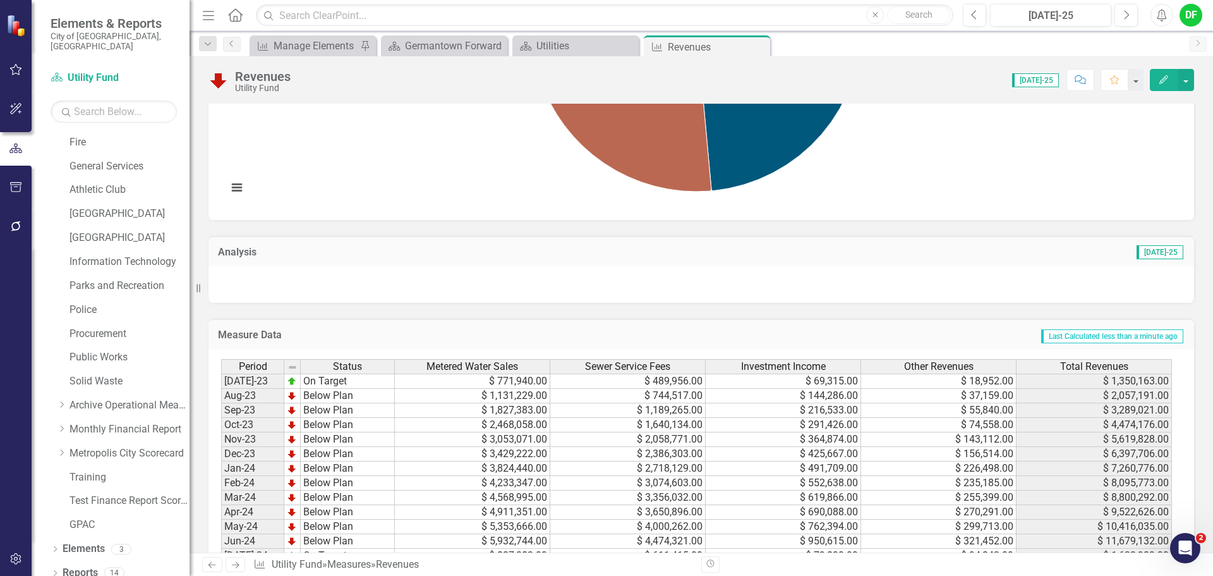
click at [458, 285] on div at bounding box center [701, 284] width 986 height 37
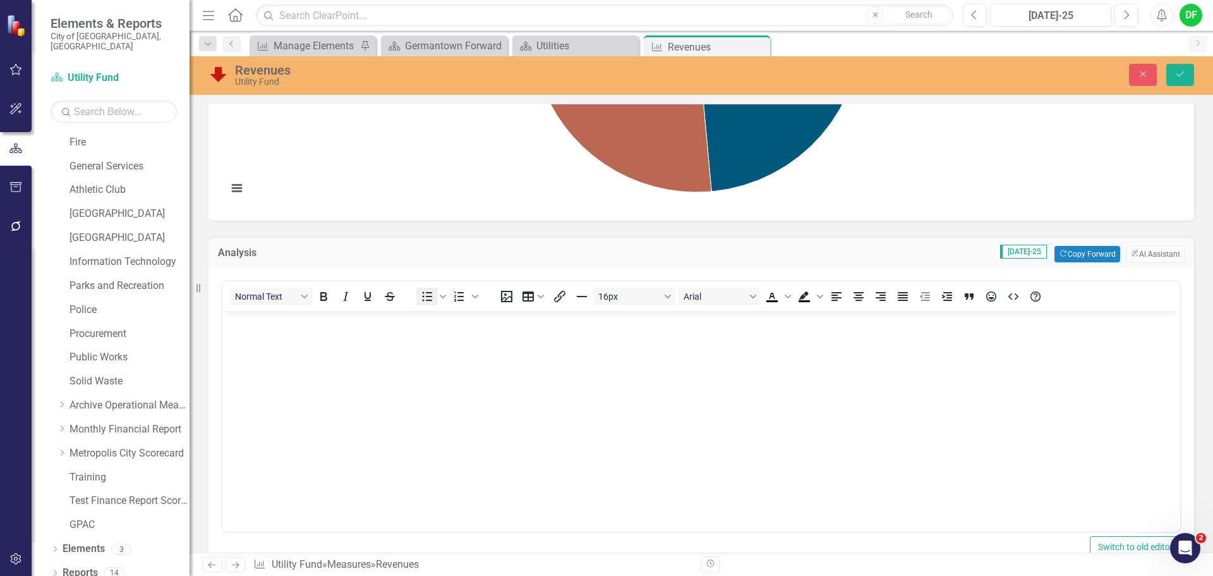
scroll to position [0, 0]
click at [289, 340] on body "Rich Text Area. Press ALT-0 for help." at bounding box center [701, 406] width 958 height 190
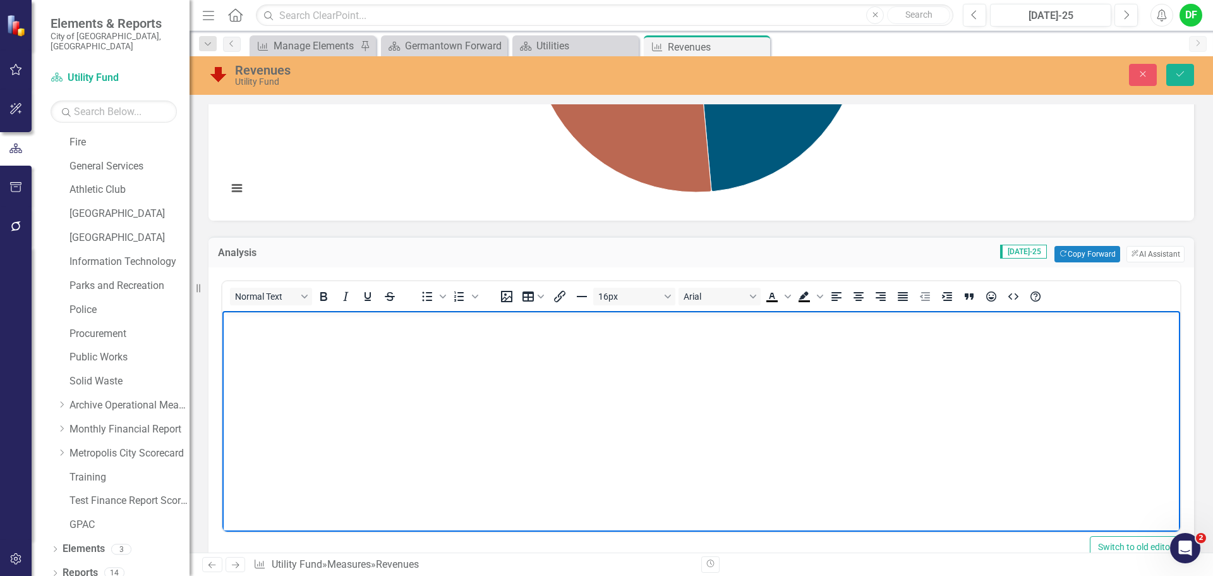
click at [234, 329] on body "Rich Text Area. Press ALT-0 for help." at bounding box center [701, 406] width 958 height 190
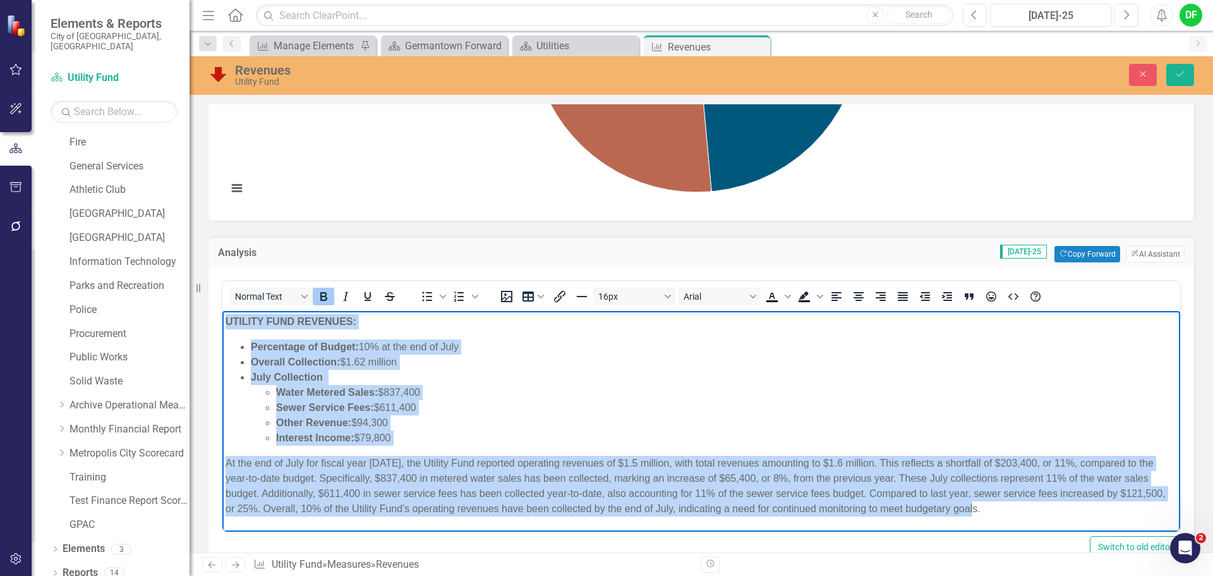
drag, startPoint x: 984, startPoint y: 510, endPoint x: 227, endPoint y: 322, distance: 780.3
click at [227, 322] on body "UTILITY FUND REVENUES: Percentage of Budget: 10% at the end of July Overall Col…" at bounding box center [701, 420] width 958 height 219
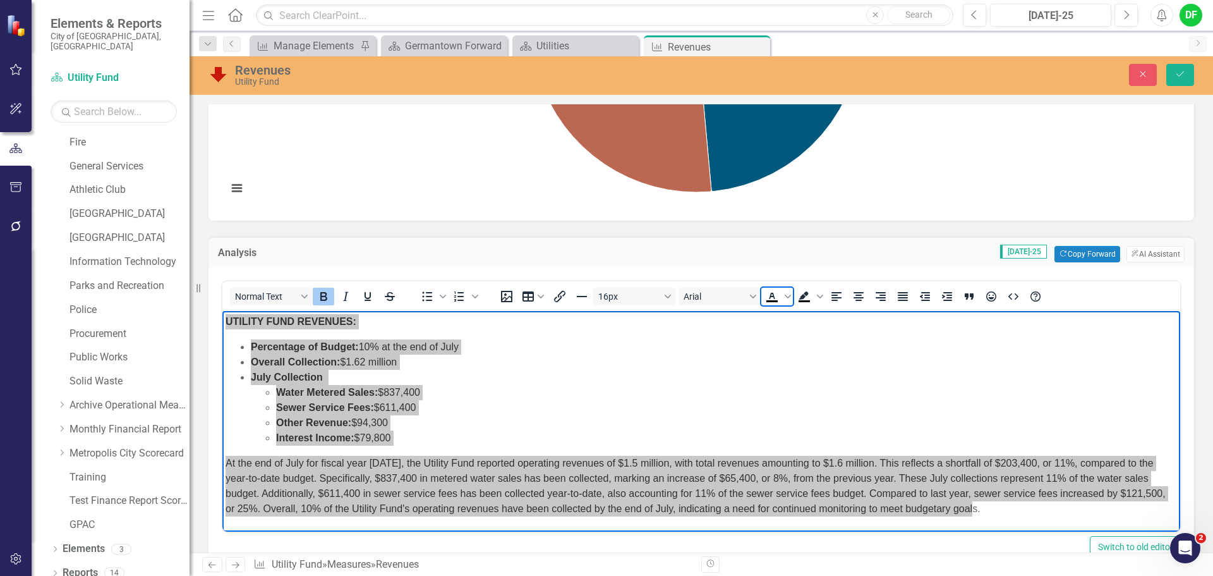
click at [775, 298] on icon "Text color Black" at bounding box center [772, 295] width 6 height 6
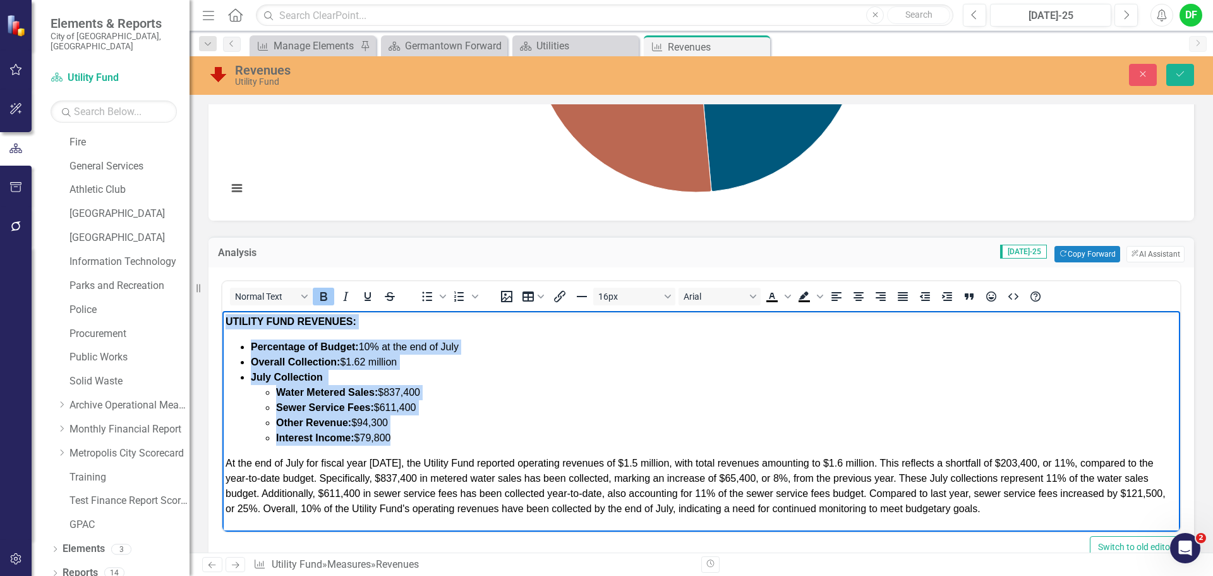
click at [451, 401] on li "Sewer Service Fees: $611,400" at bounding box center [726, 407] width 901 height 15
